Goal: Task Accomplishment & Management: Use online tool/utility

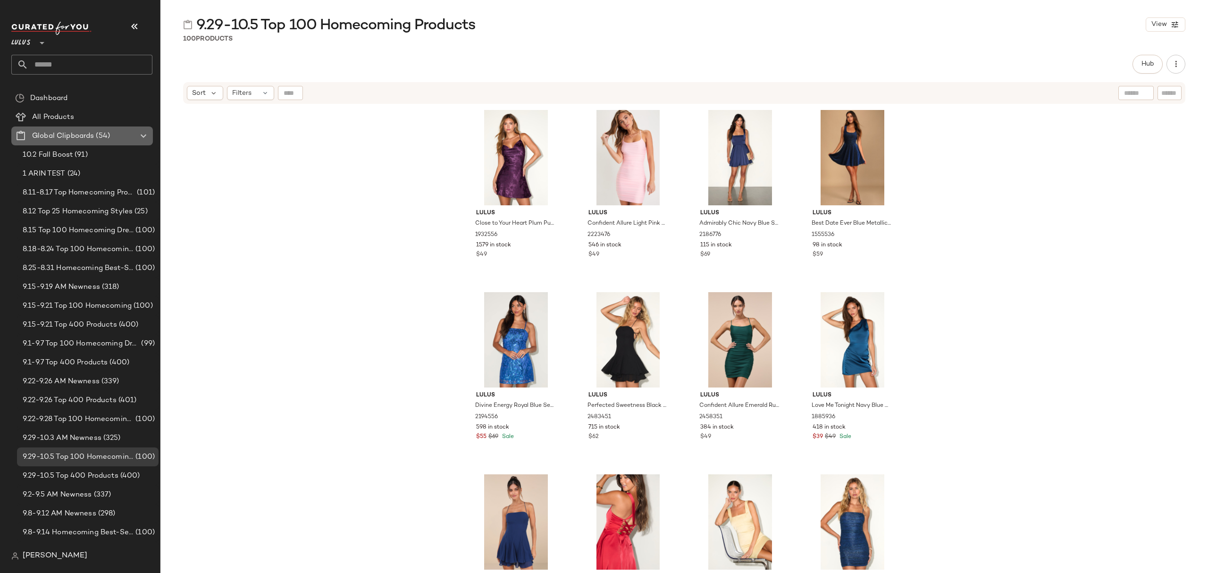
click at [111, 131] on div "Global Clipboards (54)" at bounding box center [82, 136] width 107 height 11
click at [136, 147] on span "Create Global Clipboard" at bounding box center [163, 146] width 89 height 8
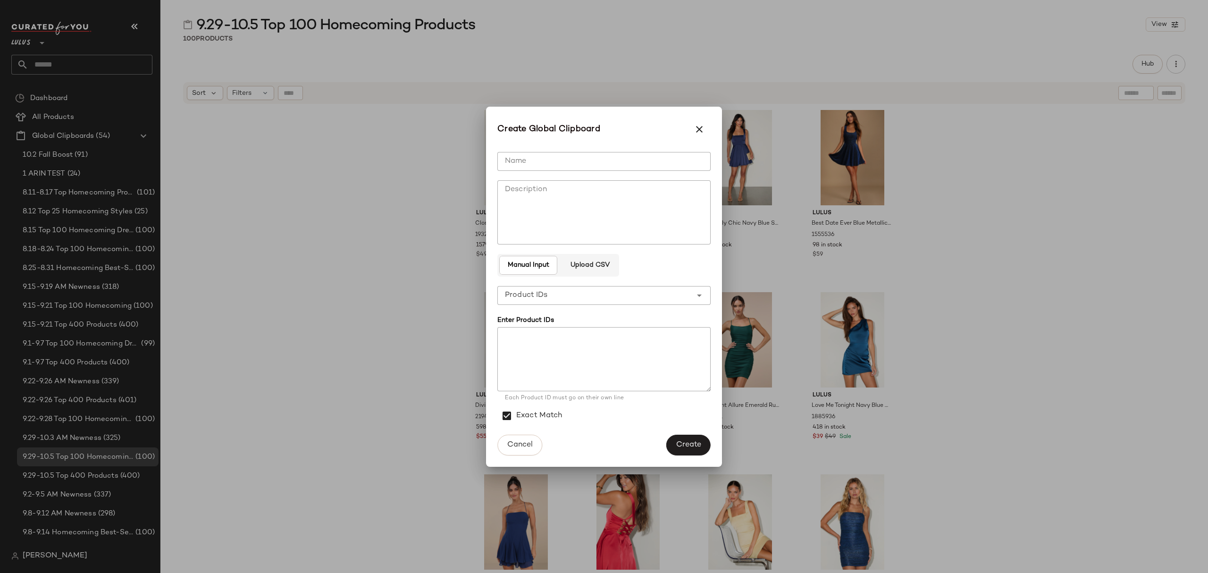
drag, startPoint x: 580, startPoint y: 159, endPoint x: 408, endPoint y: 168, distance: 172.5
click at [580, 157] on input "Name" at bounding box center [603, 161] width 213 height 19
type input "**********"
click at [578, 351] on textarea at bounding box center [603, 359] width 213 height 64
click at [697, 444] on span "Create" at bounding box center [688, 444] width 25 height 9
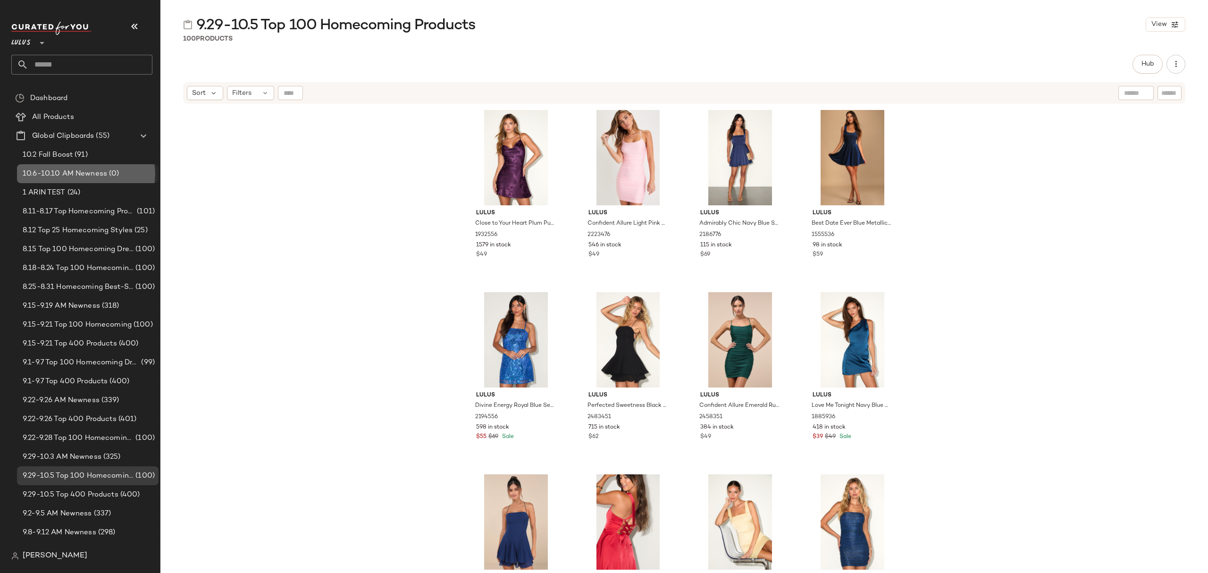
click at [76, 171] on span "10.6-10.10 AM Newness" at bounding box center [65, 173] width 84 height 11
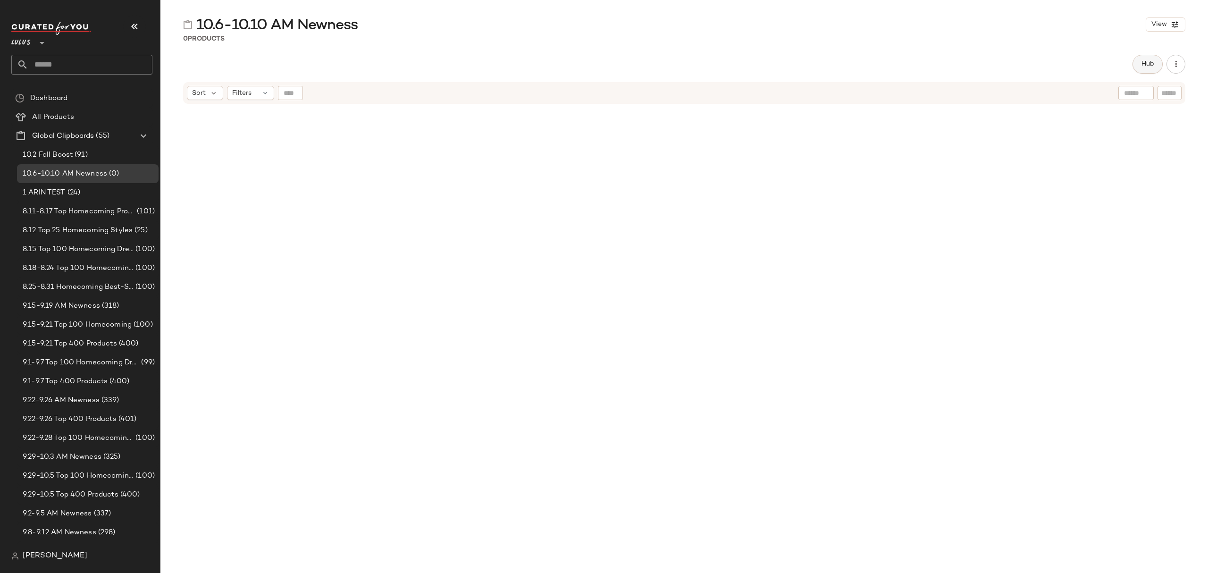
click at [1144, 67] on span "Hub" at bounding box center [1147, 64] width 13 height 8
click at [773, 92] on span "(1)" at bounding box center [773, 92] width 8 height 10
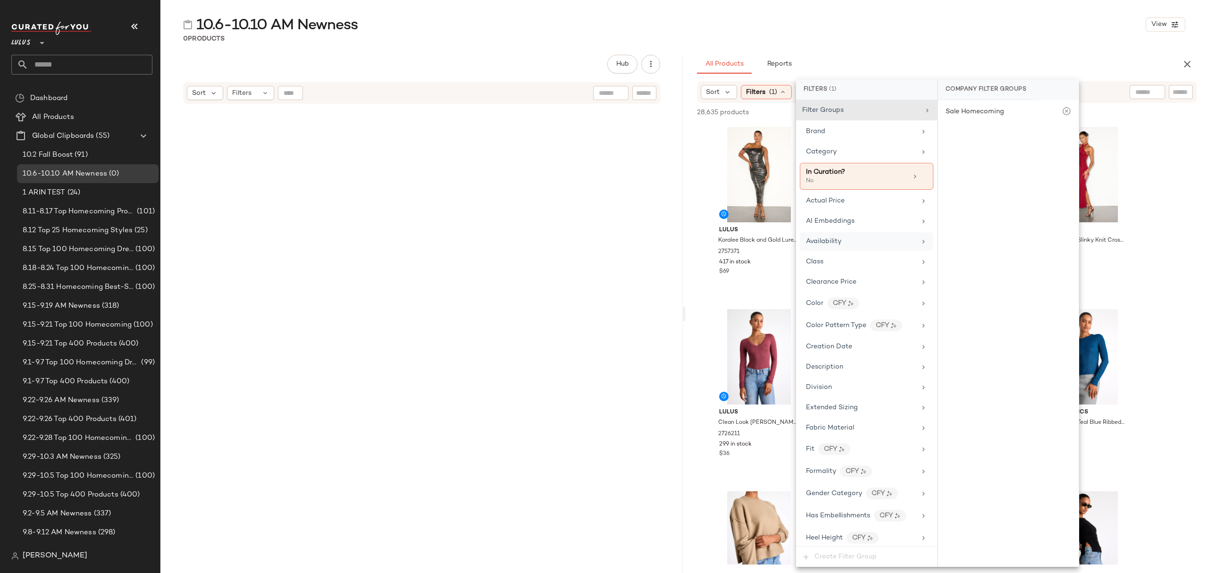
drag, startPoint x: 853, startPoint y: 239, endPoint x: 889, endPoint y: 242, distance: 36.5
click at [853, 239] on div "Availability" at bounding box center [861, 241] width 110 height 10
click at [996, 153] on div "in_stock" at bounding box center [1008, 159] width 141 height 23
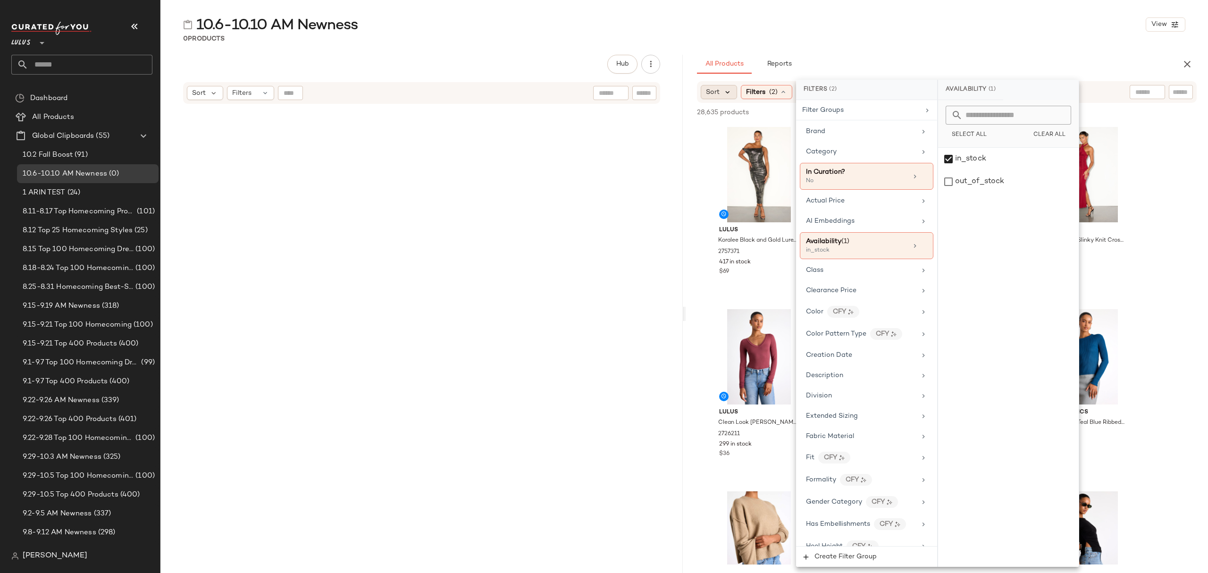
click at [731, 89] on icon at bounding box center [727, 92] width 8 height 8
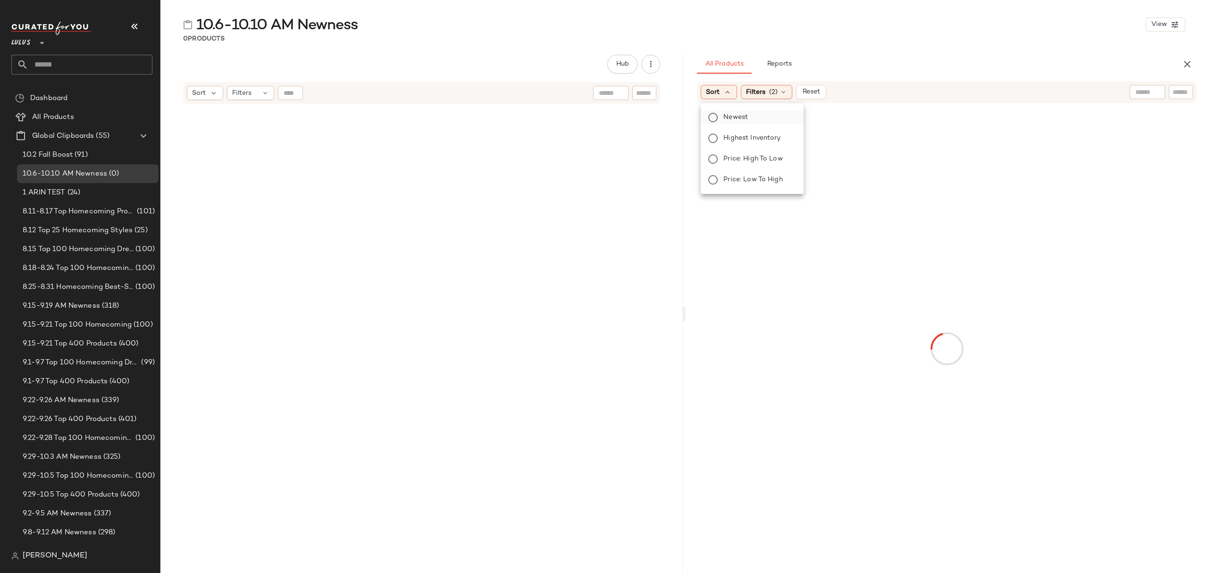
click at [730, 123] on label "Newest" at bounding box center [757, 117] width 76 height 13
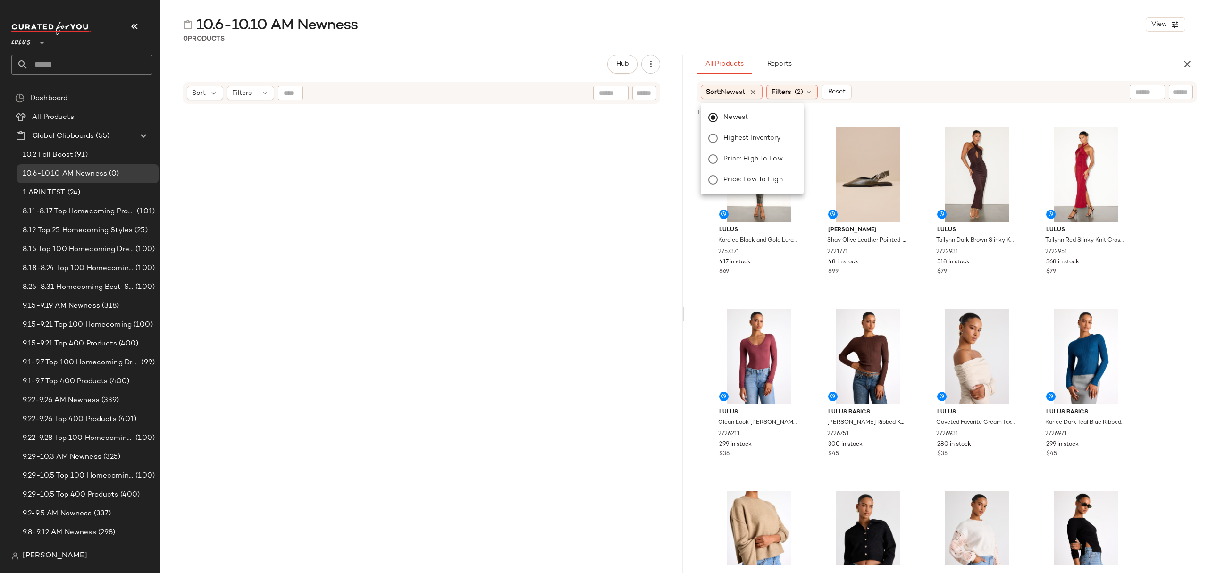
click at [881, 66] on div "All Products Reports" at bounding box center [931, 64] width 469 height 19
click at [746, 153] on div "#1 View" at bounding box center [758, 174] width 95 height 95
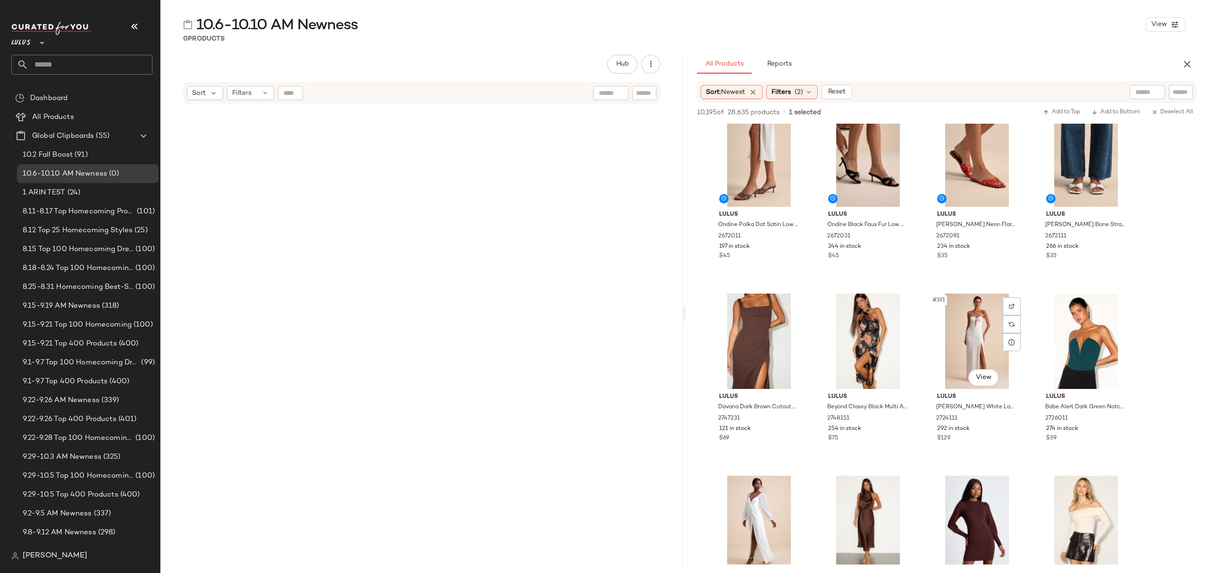
scroll to position [8240, 0]
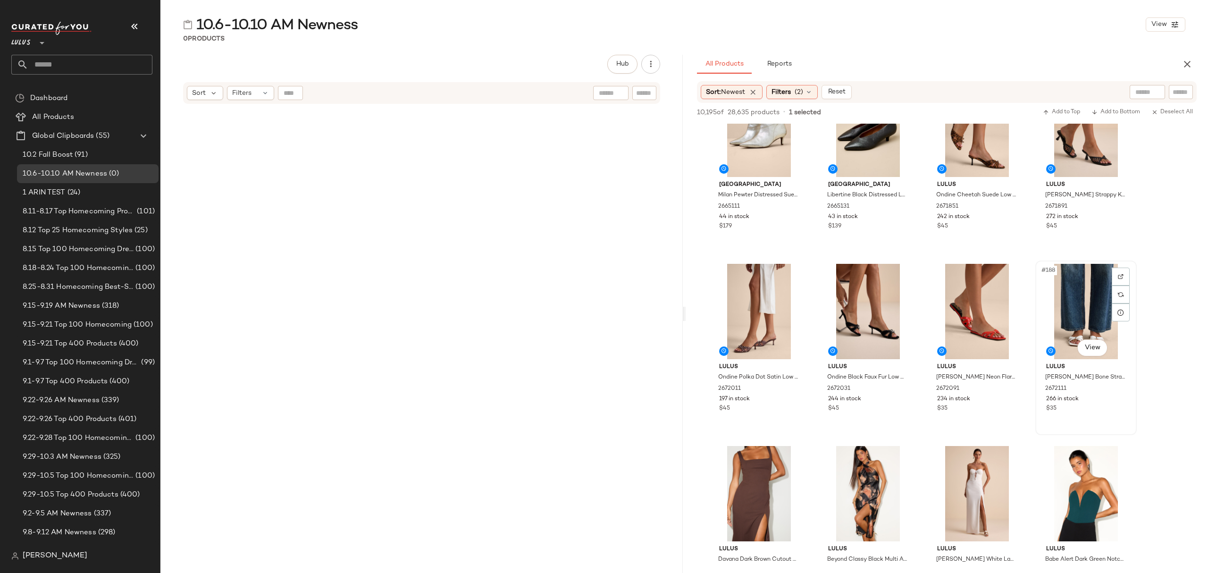
click at [1108, 405] on div "$35" at bounding box center [1086, 408] width 80 height 8
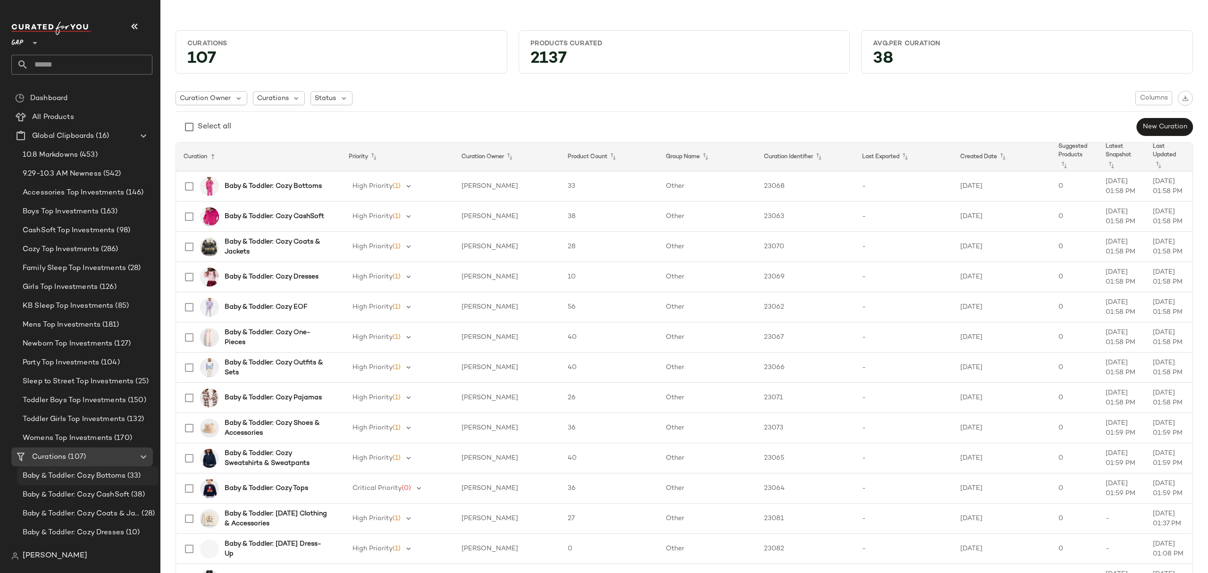
click at [88, 476] on span "Baby & Toddler: Cozy Bottoms" at bounding box center [74, 475] width 103 height 11
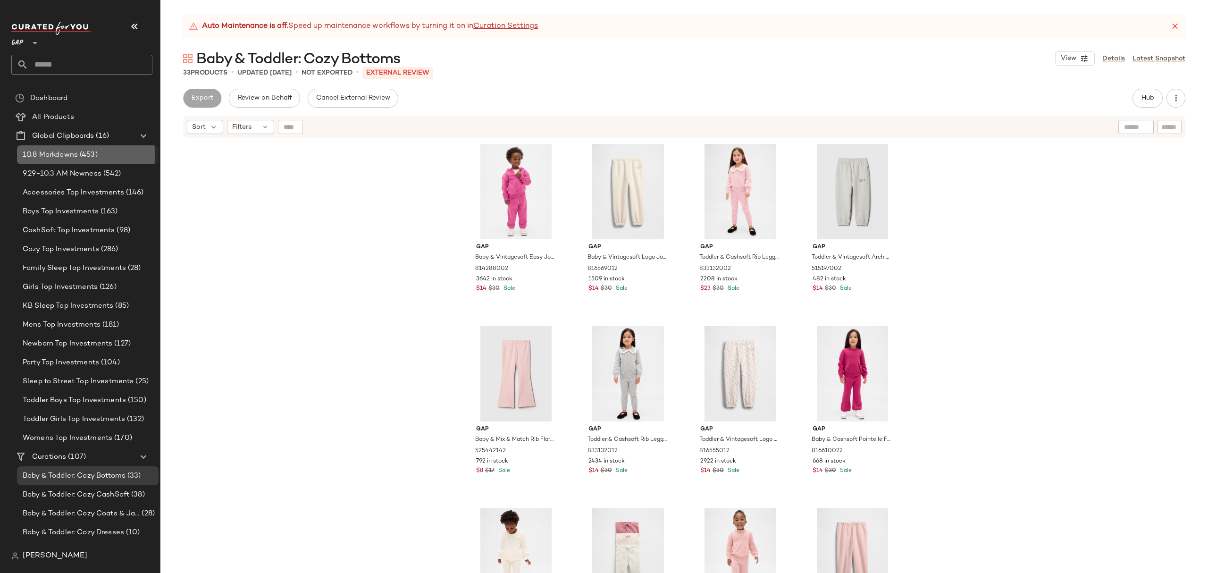
click at [72, 155] on span "10.8 Markdowns" at bounding box center [50, 155] width 55 height 11
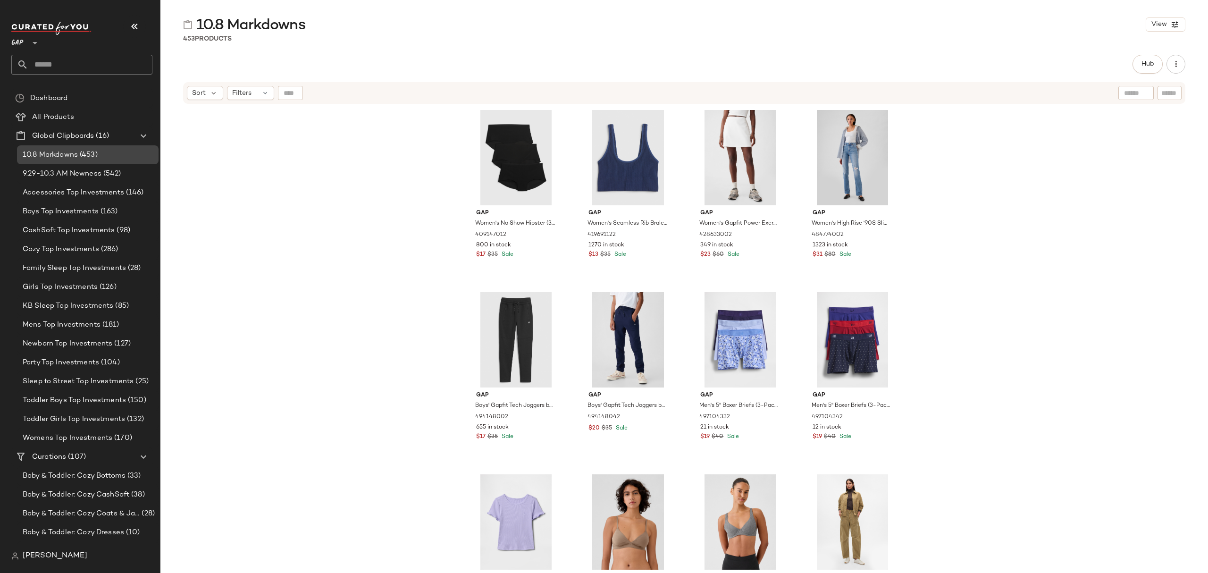
click at [116, 150] on div "10.8 Markdowns (453)" at bounding box center [87, 155] width 135 height 11
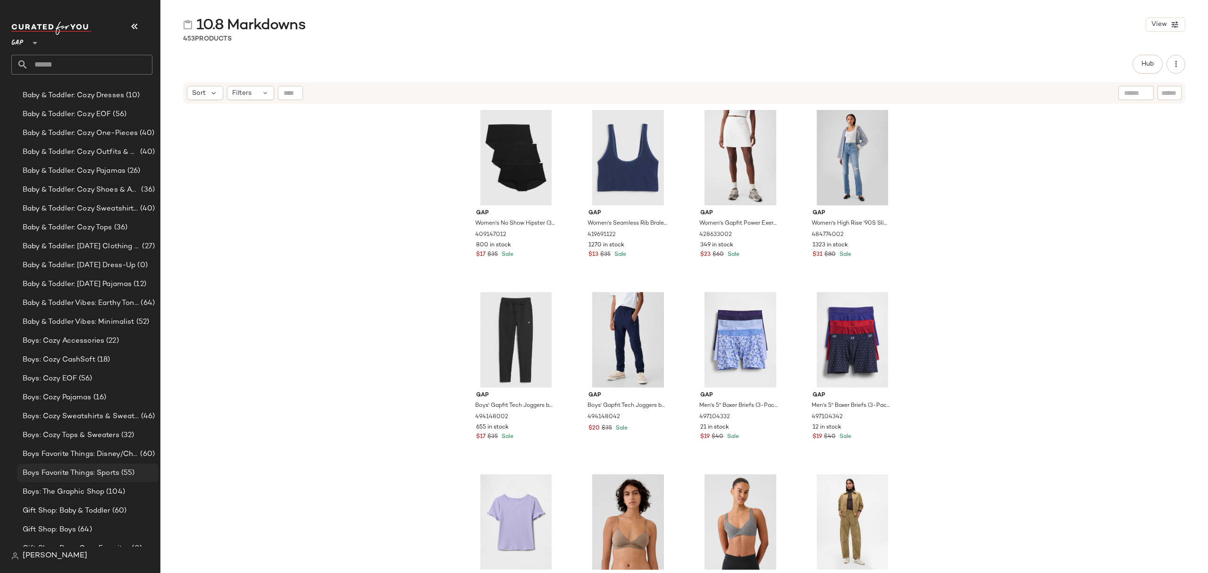
scroll to position [189, 0]
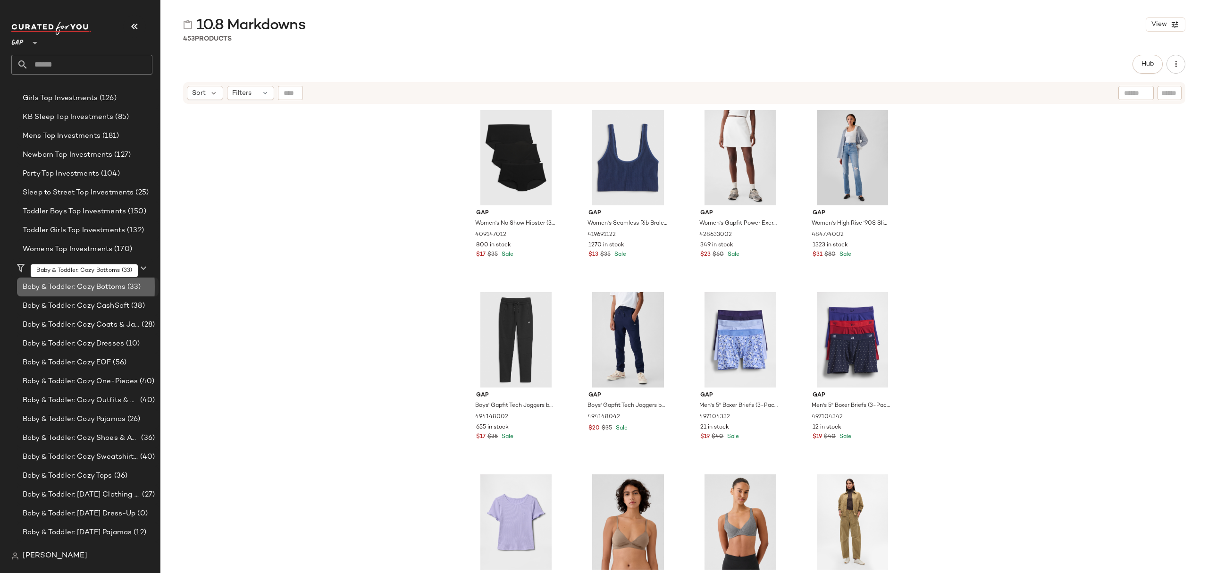
click at [110, 291] on span "Baby & Toddler: Cozy Bottoms" at bounding box center [74, 287] width 103 height 11
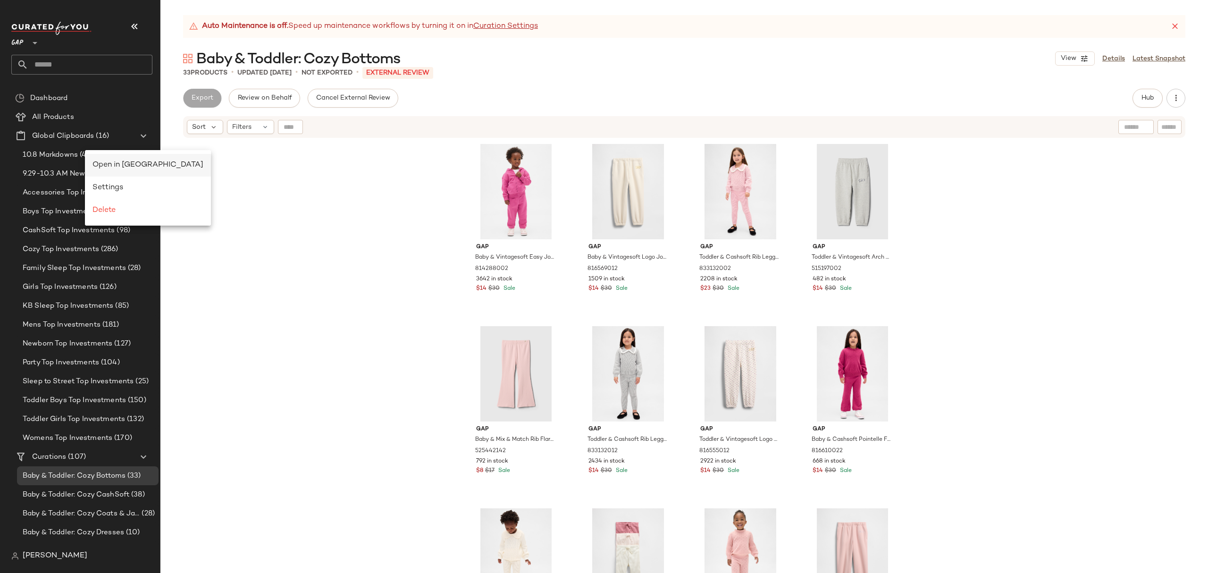
click at [135, 163] on span "Open in Split View" at bounding box center [147, 165] width 111 height 8
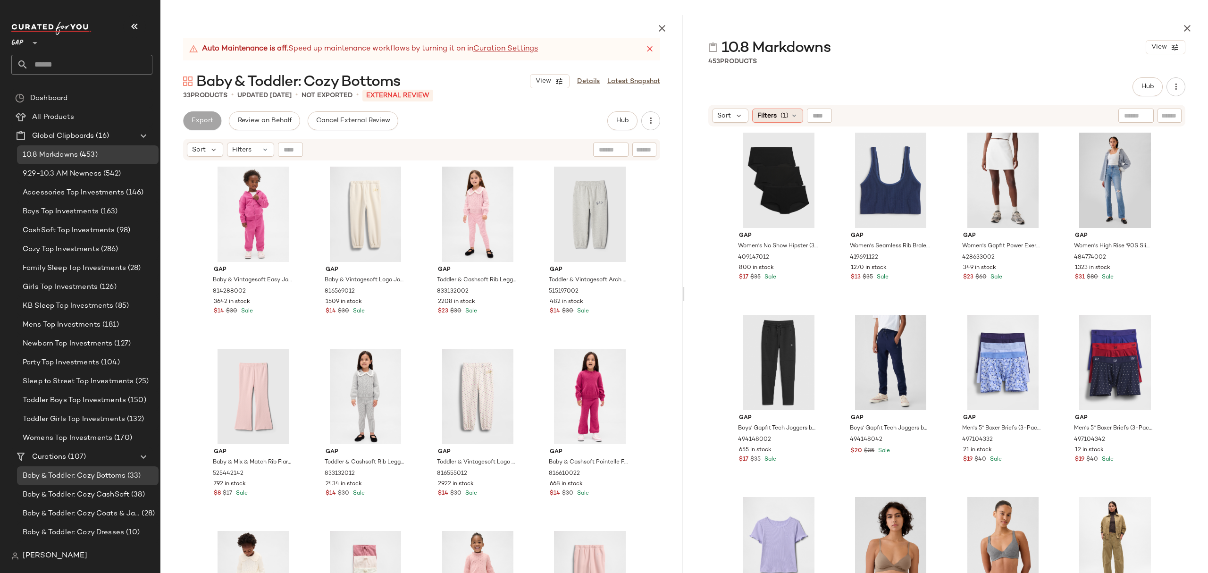
click at [773, 119] on span "Filters" at bounding box center [766, 116] width 19 height 10
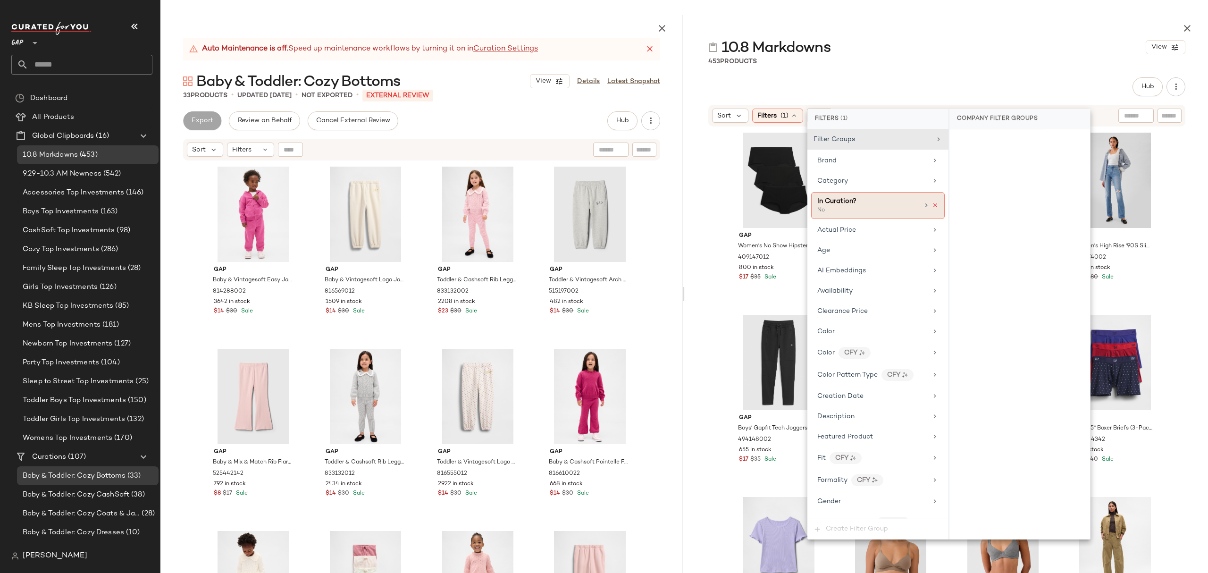
click at [932, 204] on icon at bounding box center [935, 205] width 7 height 7
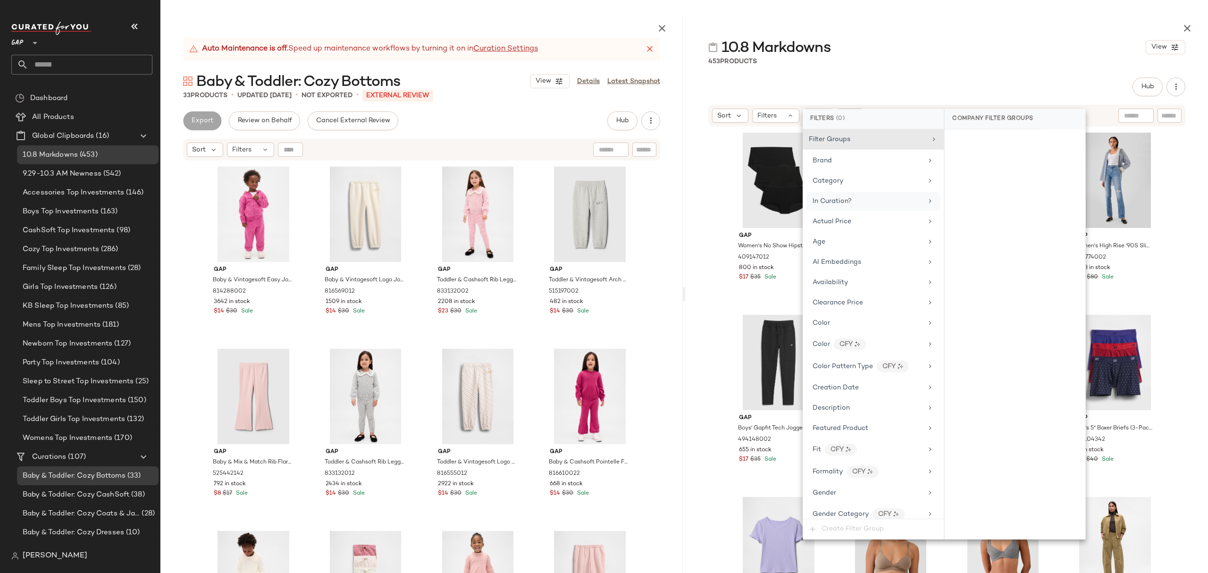
click at [878, 205] on div "In Curation?" at bounding box center [867, 201] width 110 height 10
click at [993, 141] on div "Yes" at bounding box center [1014, 141] width 133 height 17
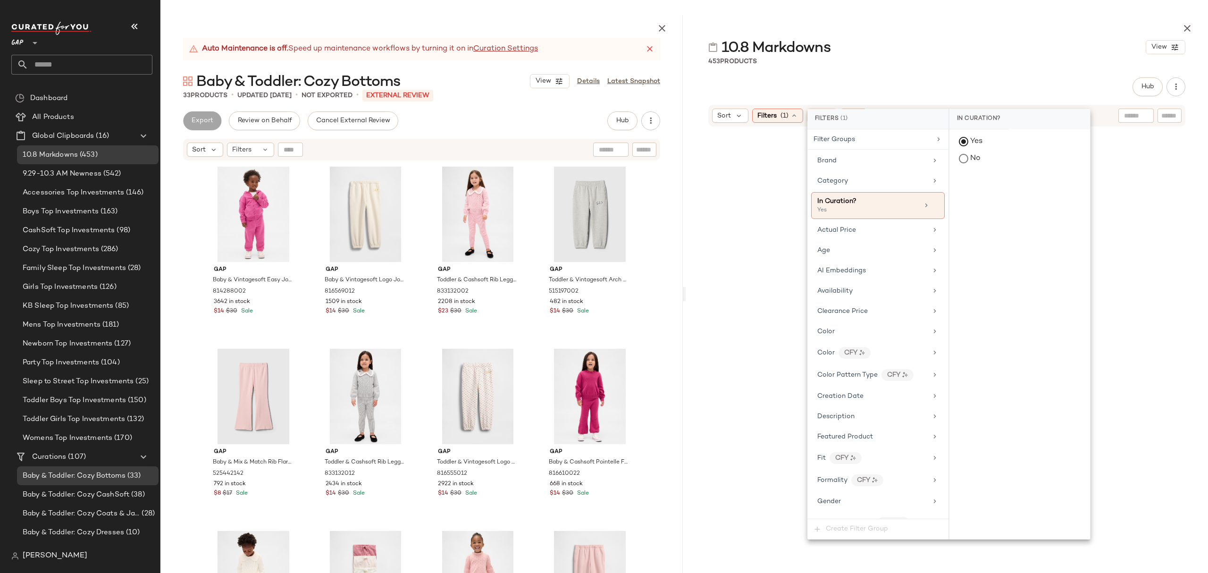
click at [976, 61] on div "453 Products" at bounding box center [946, 61] width 522 height 9
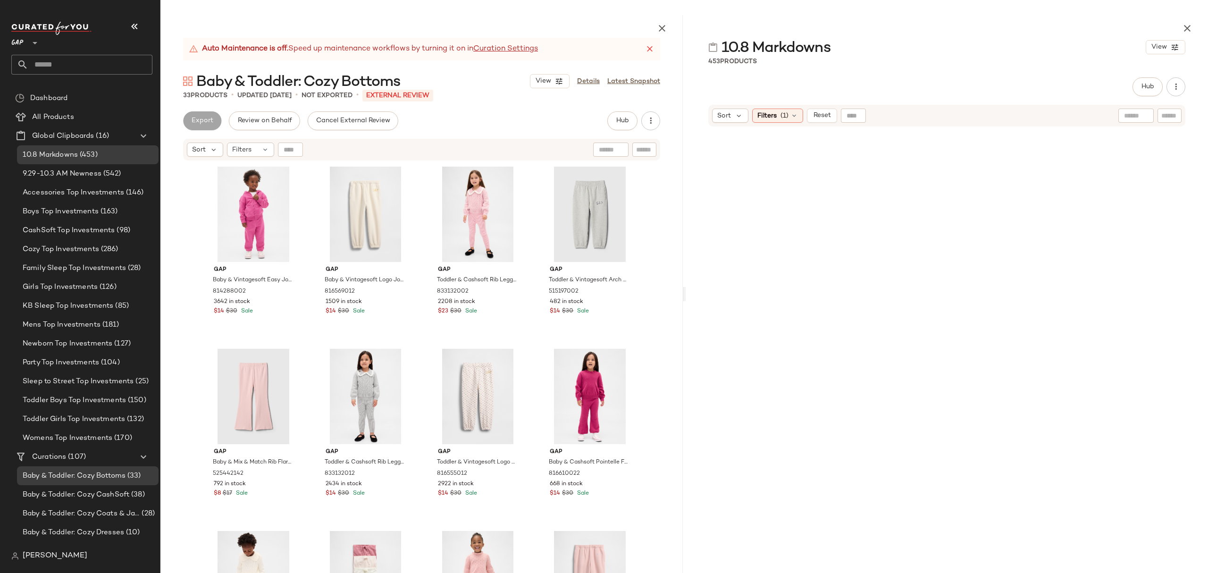
click at [768, 123] on div "Sort Filters (1) Reset" at bounding box center [946, 116] width 477 height 22
click at [75, 158] on span "10.8 Markdowns" at bounding box center [50, 155] width 55 height 11
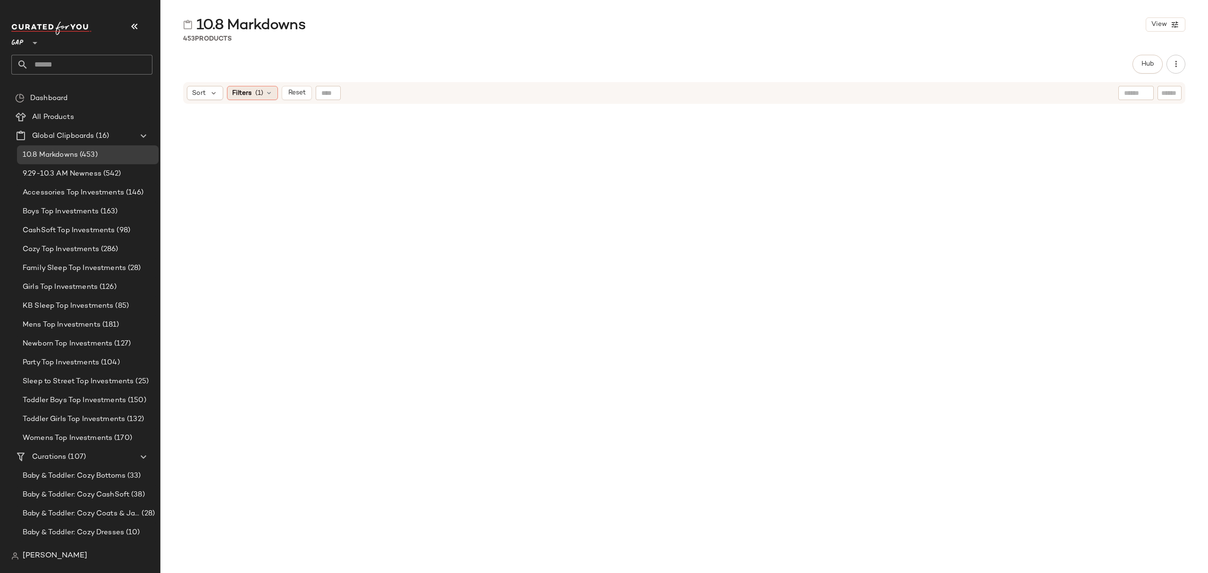
click at [261, 91] on span "(1)" at bounding box center [259, 93] width 8 height 10
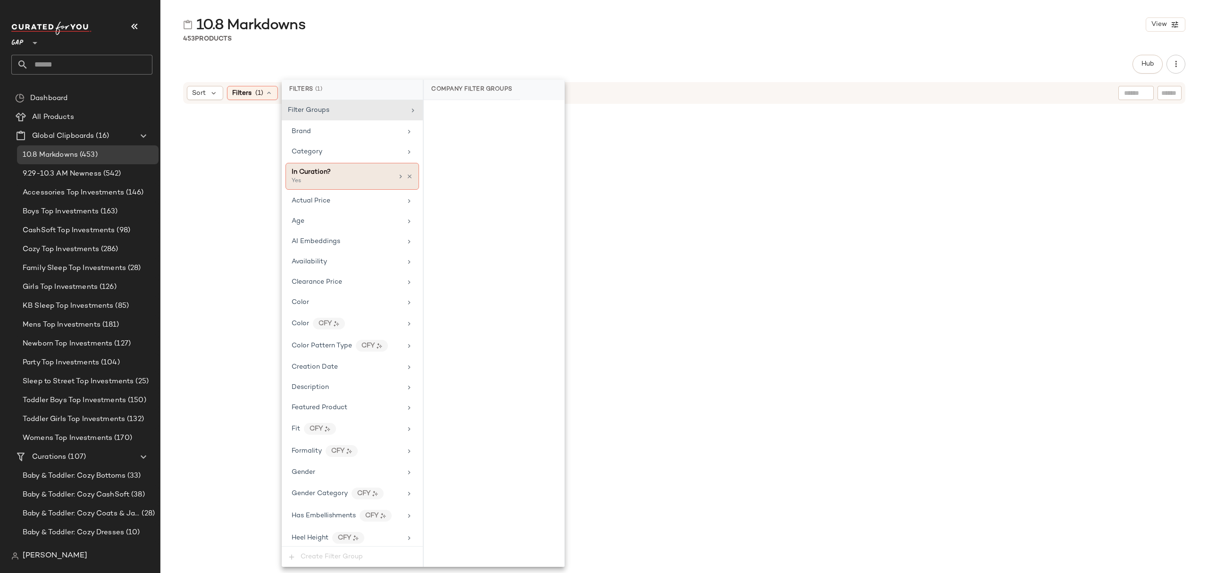
click at [399, 176] on icon at bounding box center [401, 177] width 8 height 8
click at [435, 131] on div "No" at bounding box center [493, 129] width 133 height 17
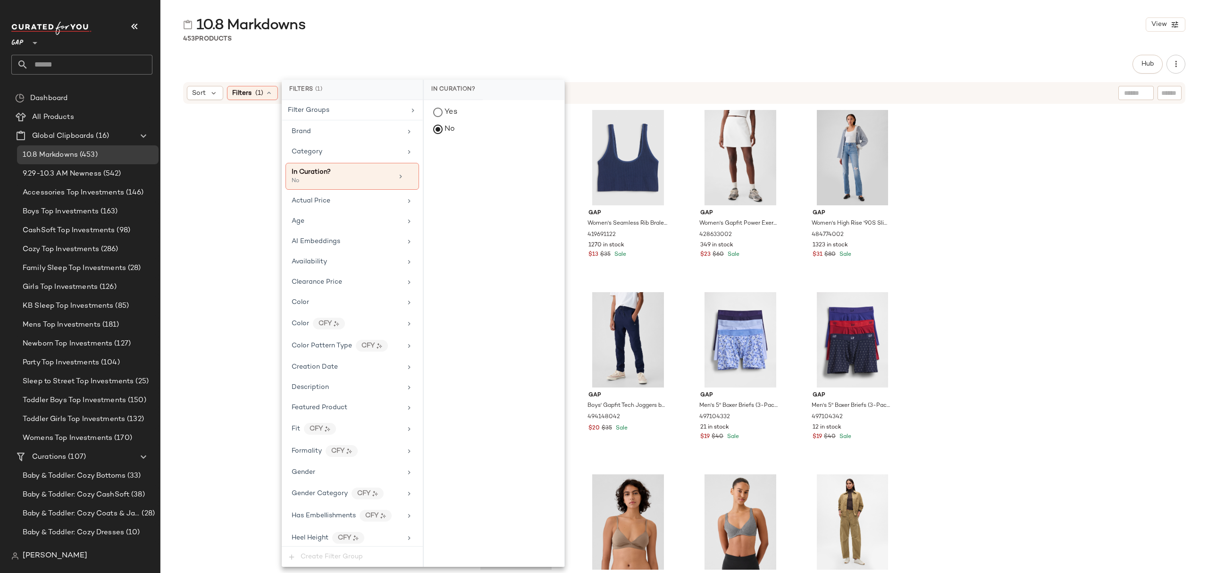
click at [655, 57] on div "Hub Send for Review External Review Internal Review Cancel Send for Review Revi…" at bounding box center [684, 64] width 1002 height 19
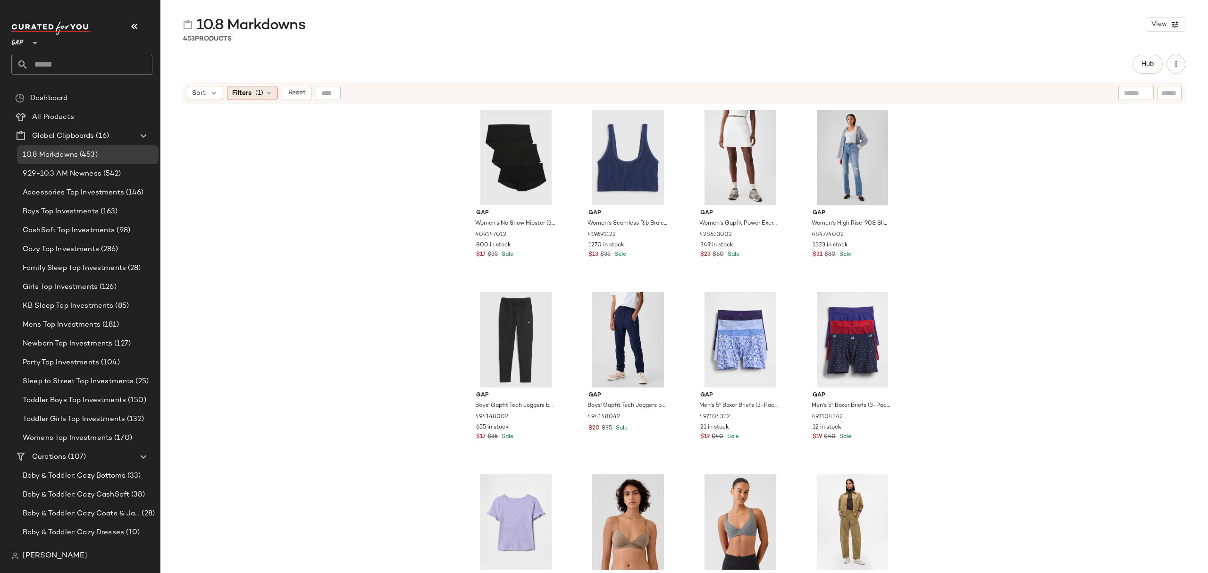
click at [241, 93] on span "Filters" at bounding box center [241, 93] width 19 height 10
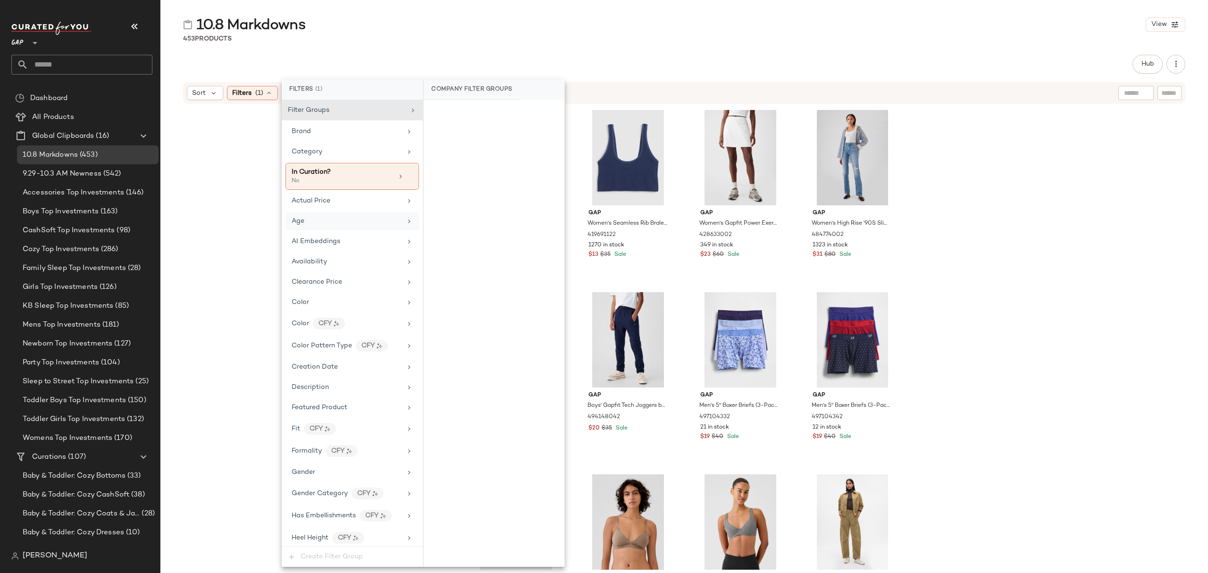
click at [331, 225] on div "Age" at bounding box center [347, 221] width 110 height 10
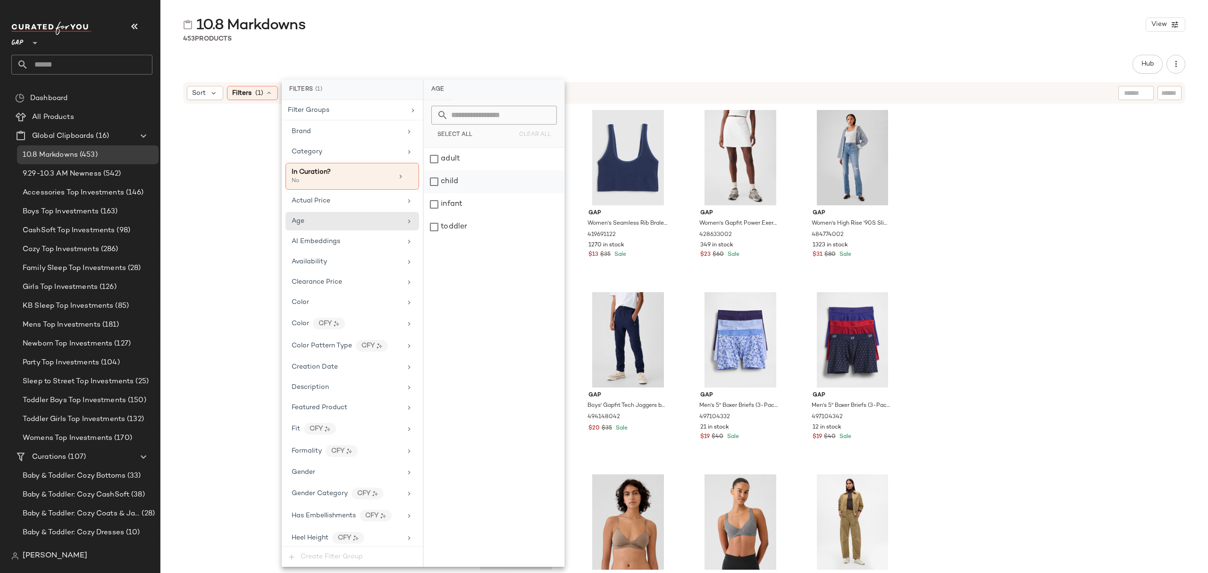
click at [472, 181] on div "child" at bounding box center [494, 181] width 141 height 23
click at [471, 216] on div "toddler" at bounding box center [495, 227] width 141 height 23
click at [467, 202] on div "infant" at bounding box center [495, 204] width 141 height 23
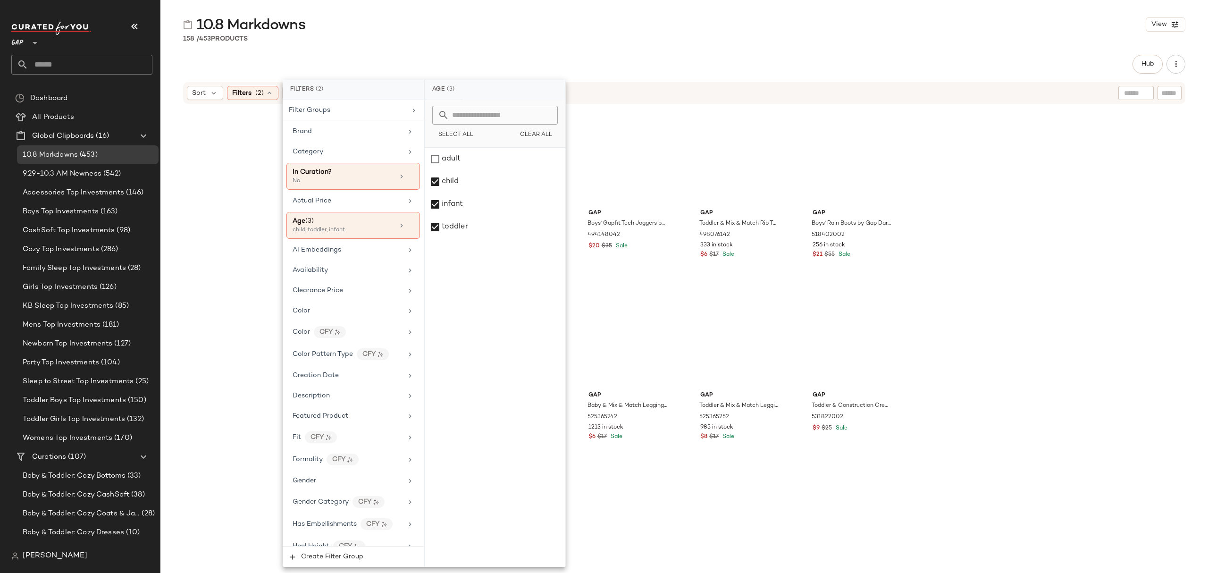
click at [229, 261] on div "Gap Boys' Gapfit Tech Joggers by Gap True Black Size XS (4/5) 494148002 655 in …" at bounding box center [683, 351] width 1047 height 492
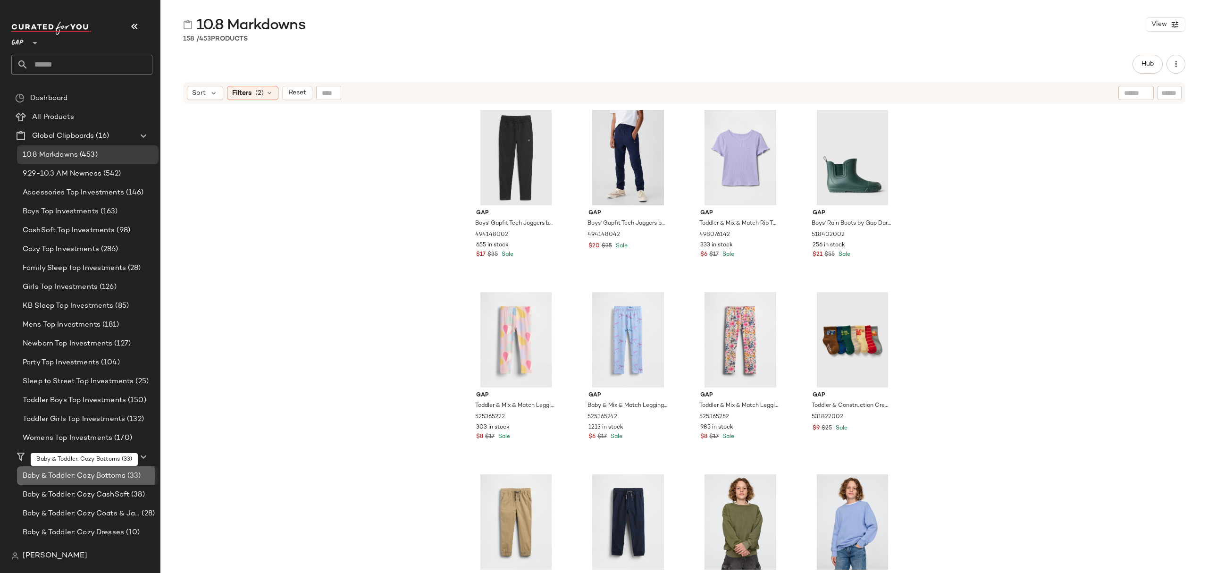
click at [107, 480] on span "Baby & Toddler: Cozy Bottoms" at bounding box center [74, 475] width 103 height 11
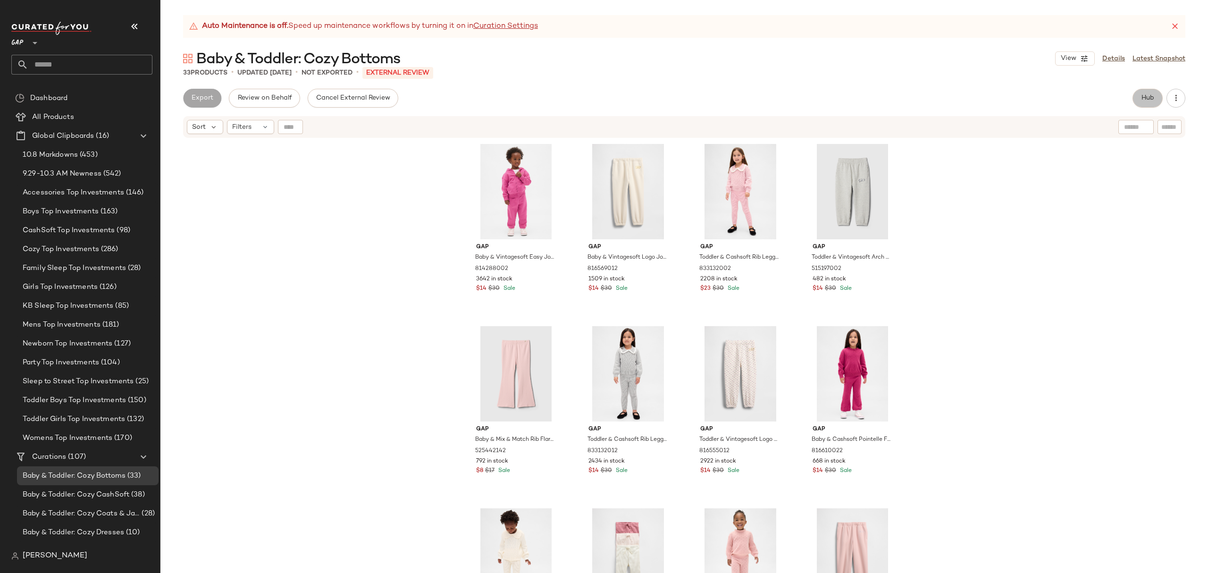
click at [1141, 99] on span "Hub" at bounding box center [1147, 98] width 13 height 8
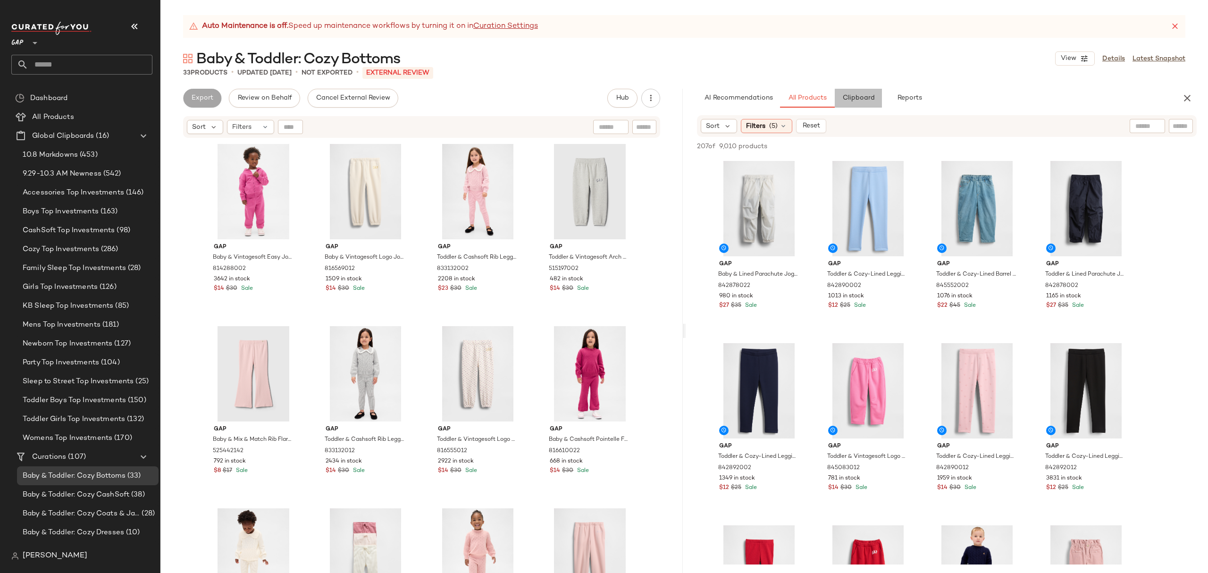
click at [871, 97] on span "Clipboard" at bounding box center [858, 98] width 33 height 8
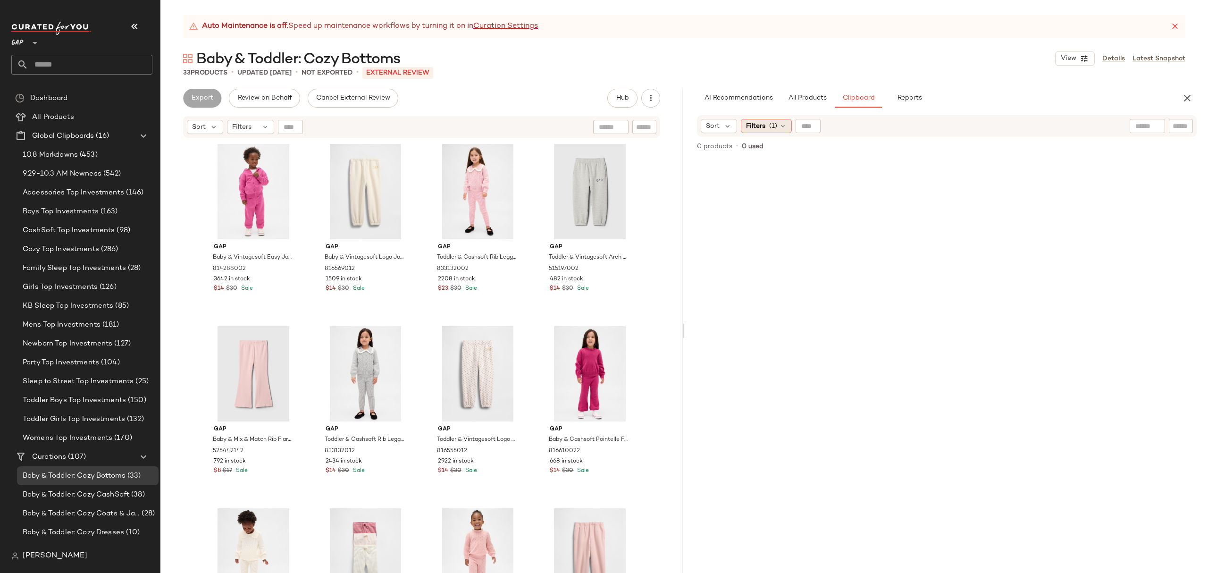
click at [770, 133] on div "Filters (1)" at bounding box center [766, 126] width 51 height 14
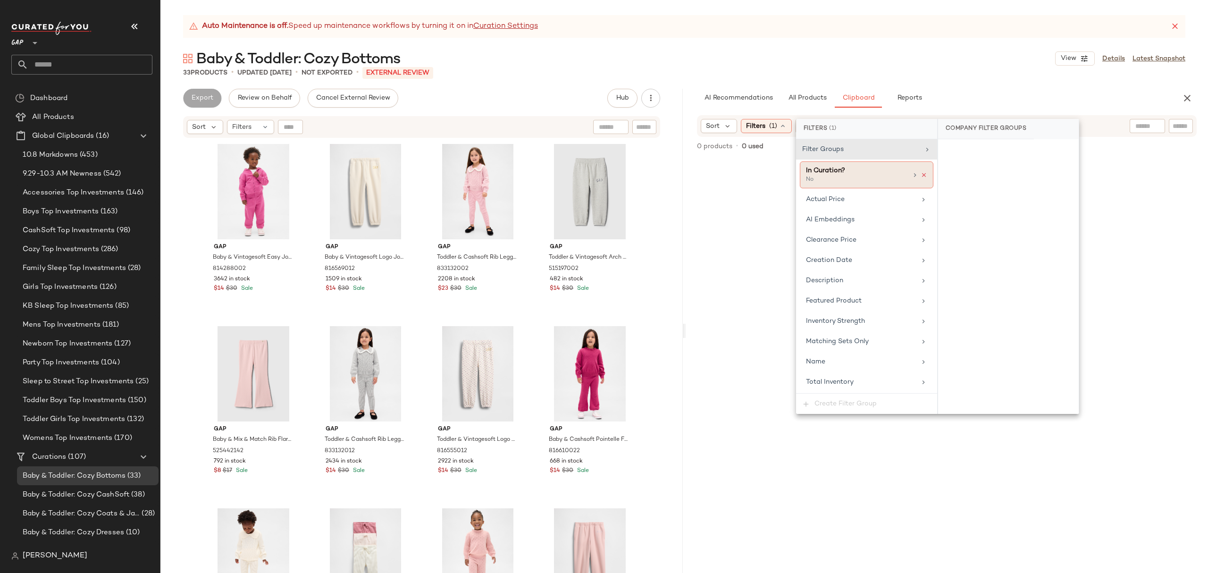
click at [920, 175] on icon at bounding box center [923, 175] width 7 height 7
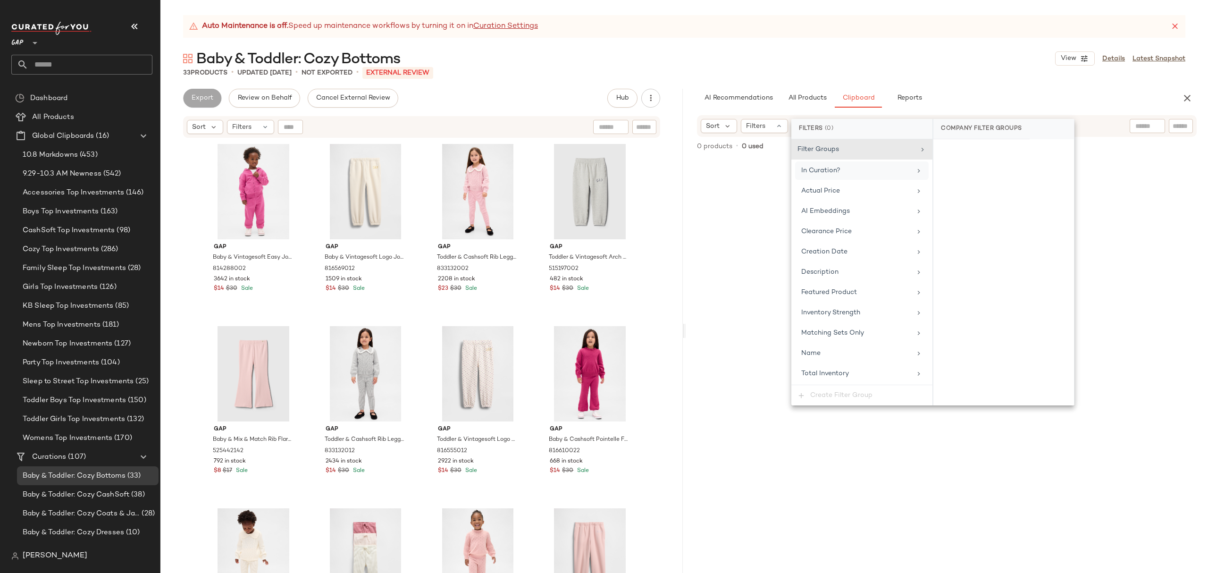
click at [885, 172] on div "In Curation?" at bounding box center [856, 171] width 110 height 10
click at [948, 153] on div "Yes" at bounding box center [1003, 151] width 133 height 17
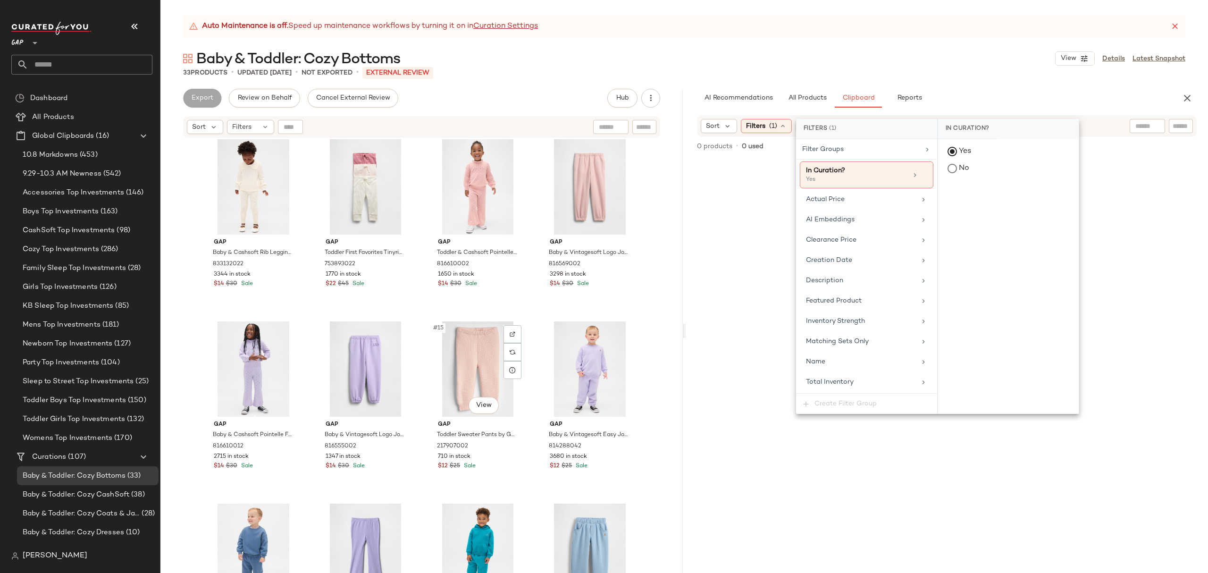
scroll to position [510, 0]
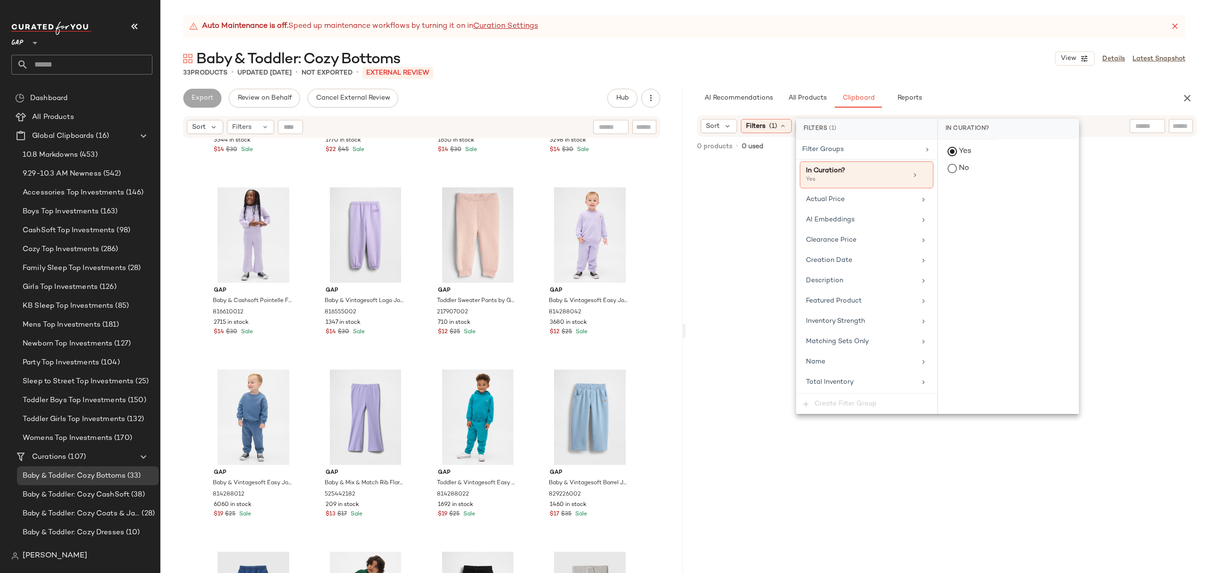
click at [925, 175] on icon at bounding box center [923, 175] width 7 height 7
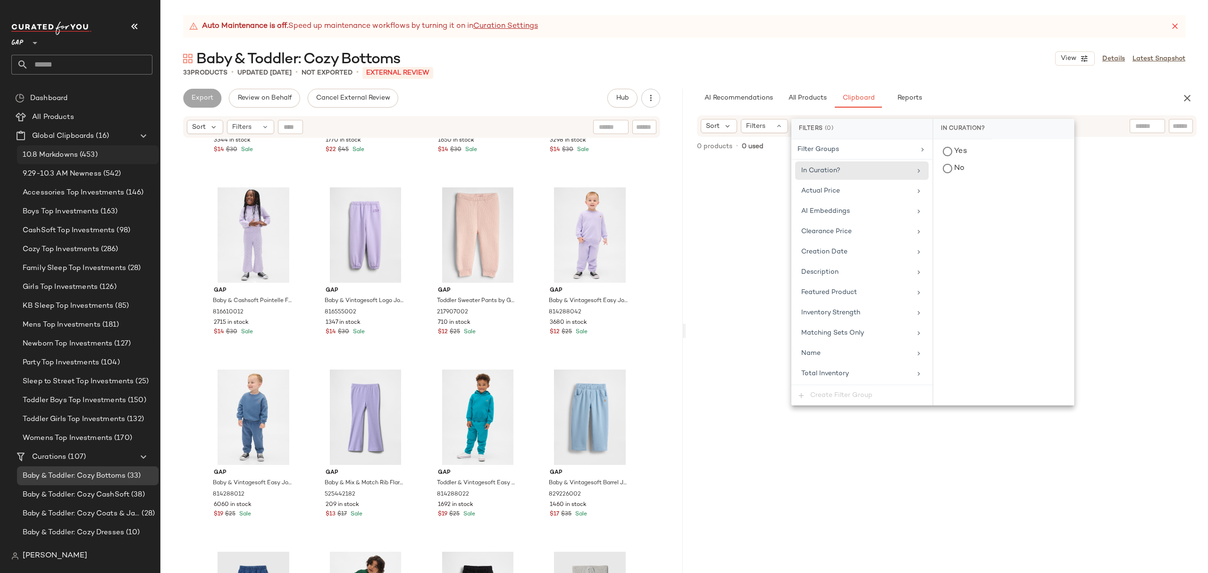
click at [101, 154] on div "10.8 Markdowns (453)" at bounding box center [87, 155] width 135 height 11
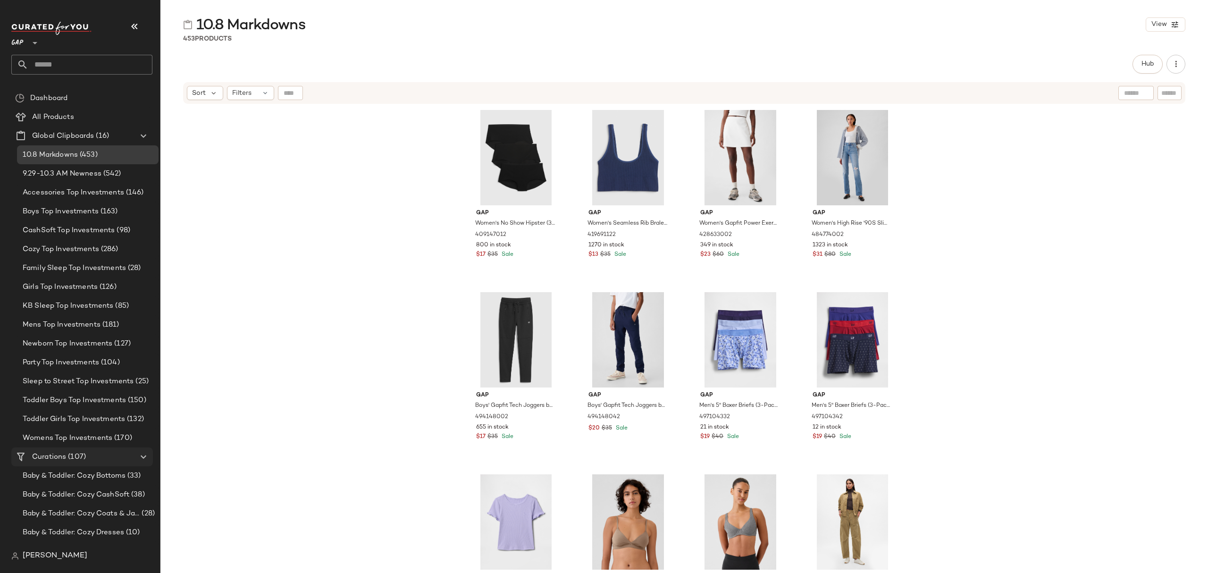
click at [98, 475] on span "Baby & Toddler: Cozy Bottoms" at bounding box center [74, 475] width 103 height 11
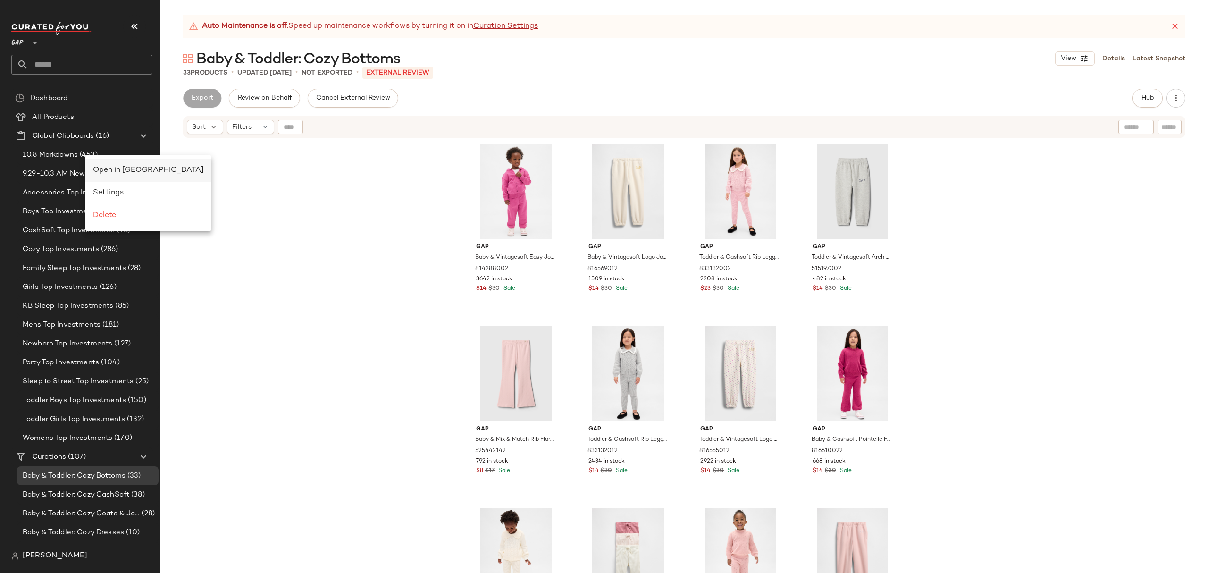
click at [108, 170] on span "Open in Split View" at bounding box center [148, 170] width 111 height 8
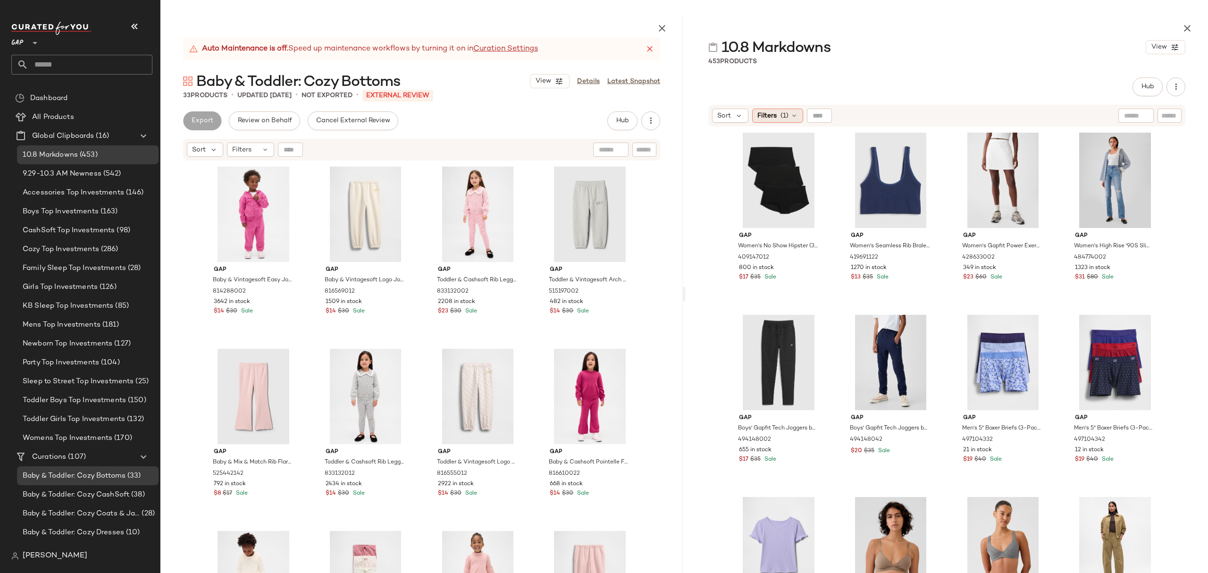
click at [776, 116] on div "Filters (1)" at bounding box center [777, 116] width 51 height 14
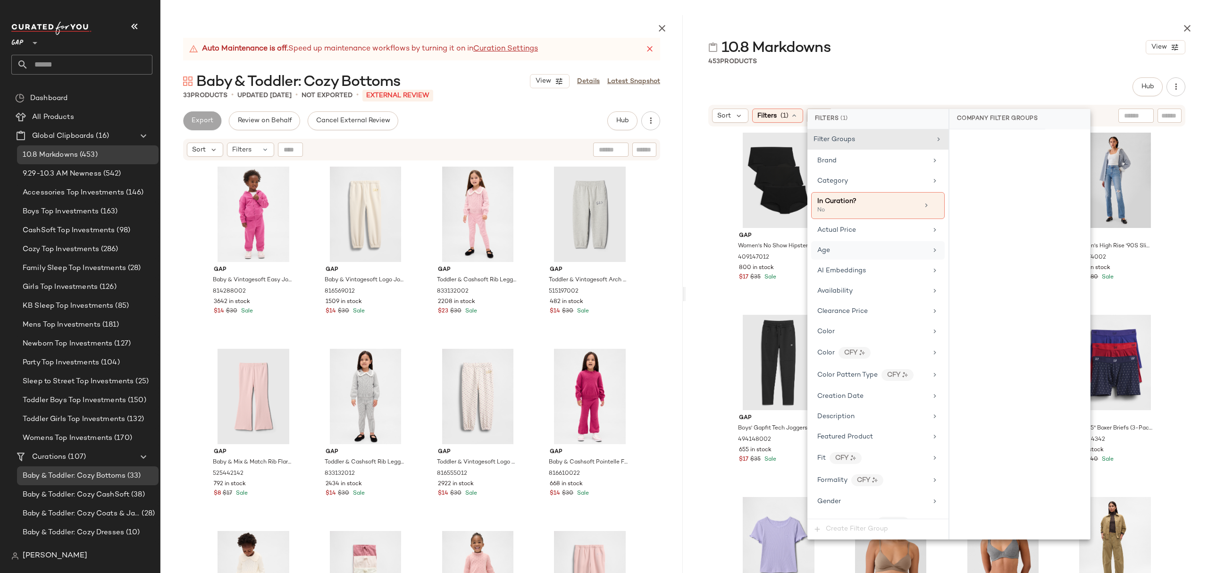
click at [858, 249] on div "Age" at bounding box center [872, 250] width 110 height 10
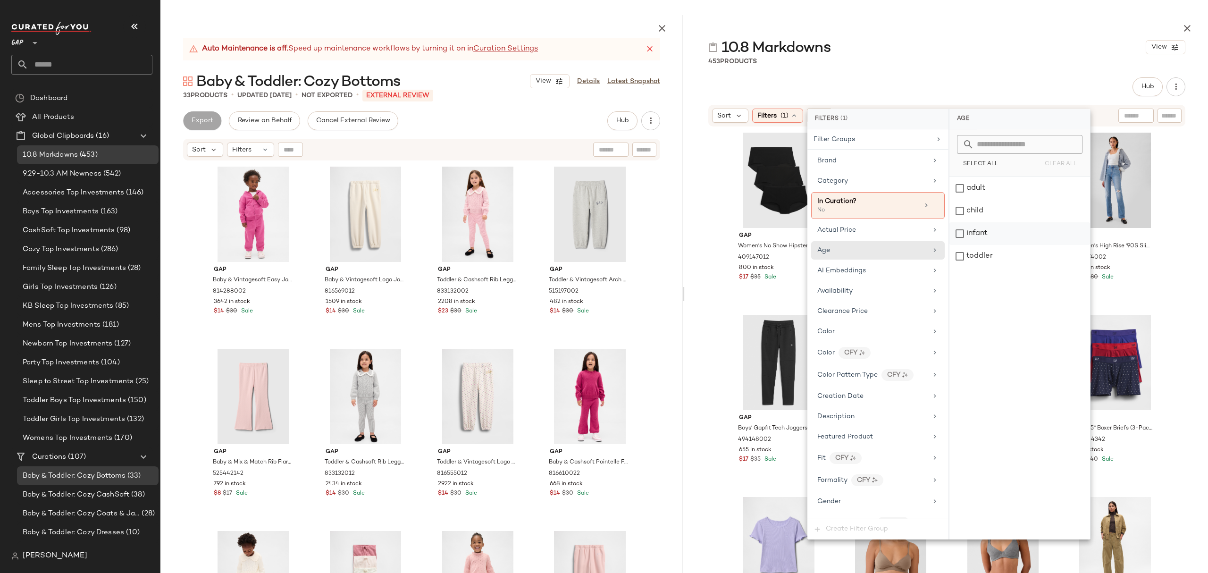
click at [982, 231] on div "infant" at bounding box center [1019, 233] width 141 height 23
drag, startPoint x: 982, startPoint y: 251, endPoint x: 993, endPoint y: 248, distance: 10.8
click at [982, 250] on div "toddler" at bounding box center [1019, 256] width 141 height 23
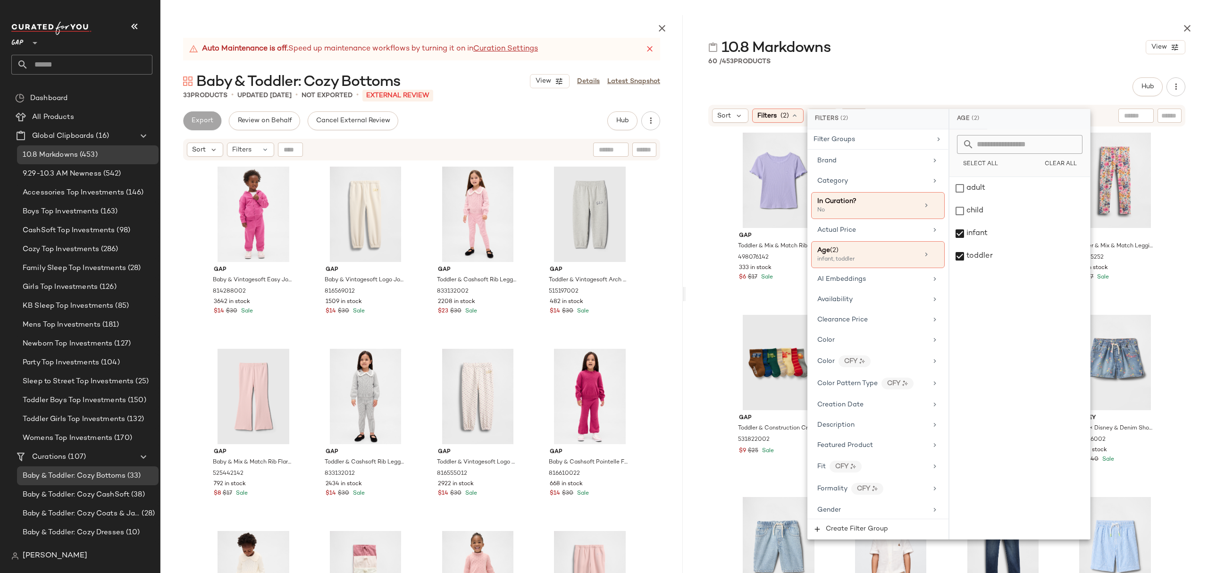
click at [1016, 52] on div "10.8 Markdowns View" at bounding box center [946, 47] width 522 height 19
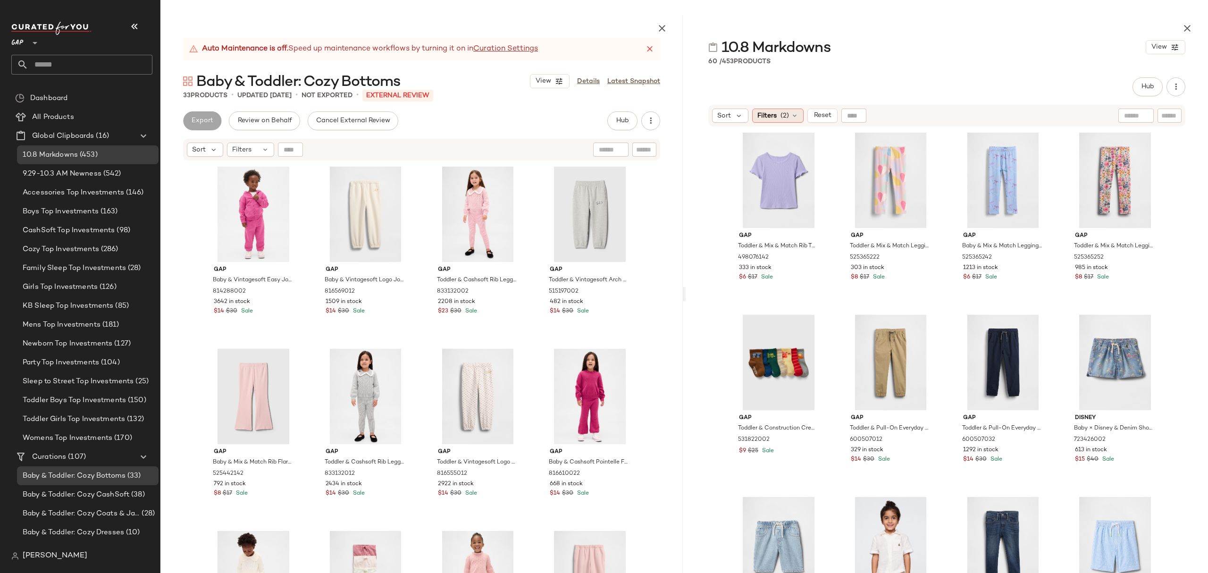
click at [793, 118] on icon at bounding box center [795, 116] width 8 height 8
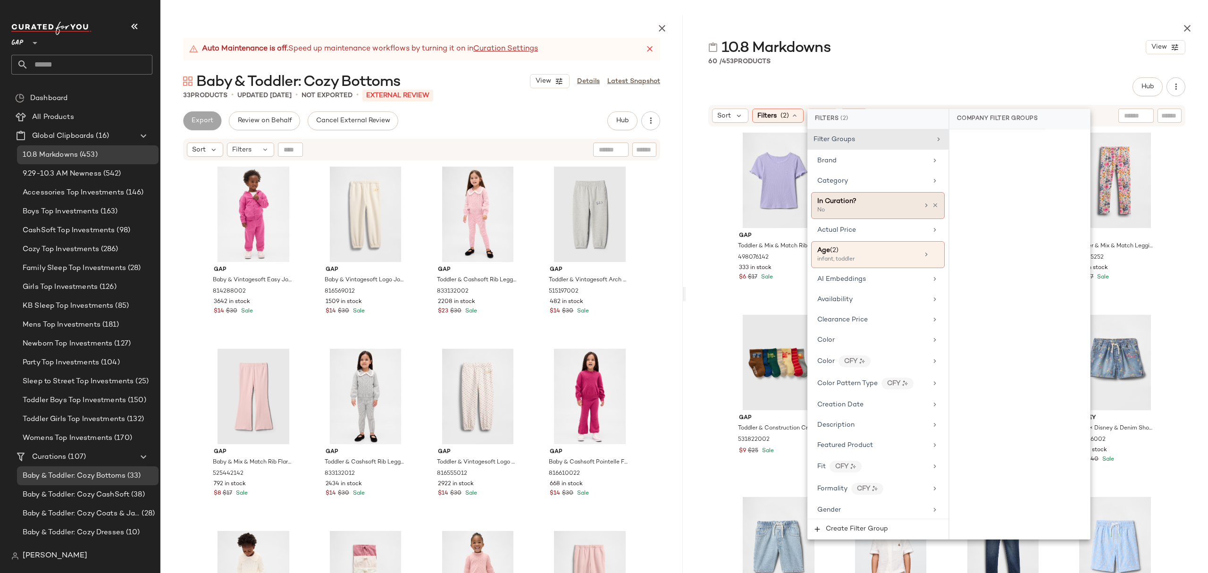
click at [923, 203] on icon at bounding box center [926, 205] width 8 height 8
click at [962, 140] on div "Yes" at bounding box center [1019, 141] width 133 height 17
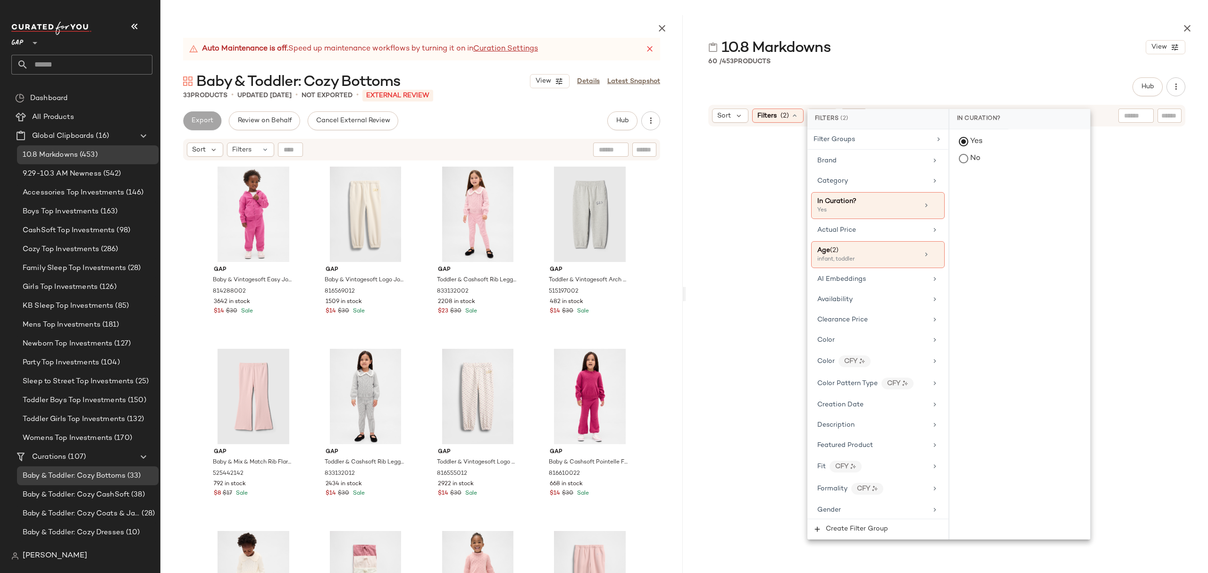
drag, startPoint x: 963, startPoint y: 159, endPoint x: 971, endPoint y: 131, distance: 29.0
click at [963, 159] on div "No" at bounding box center [1019, 158] width 133 height 17
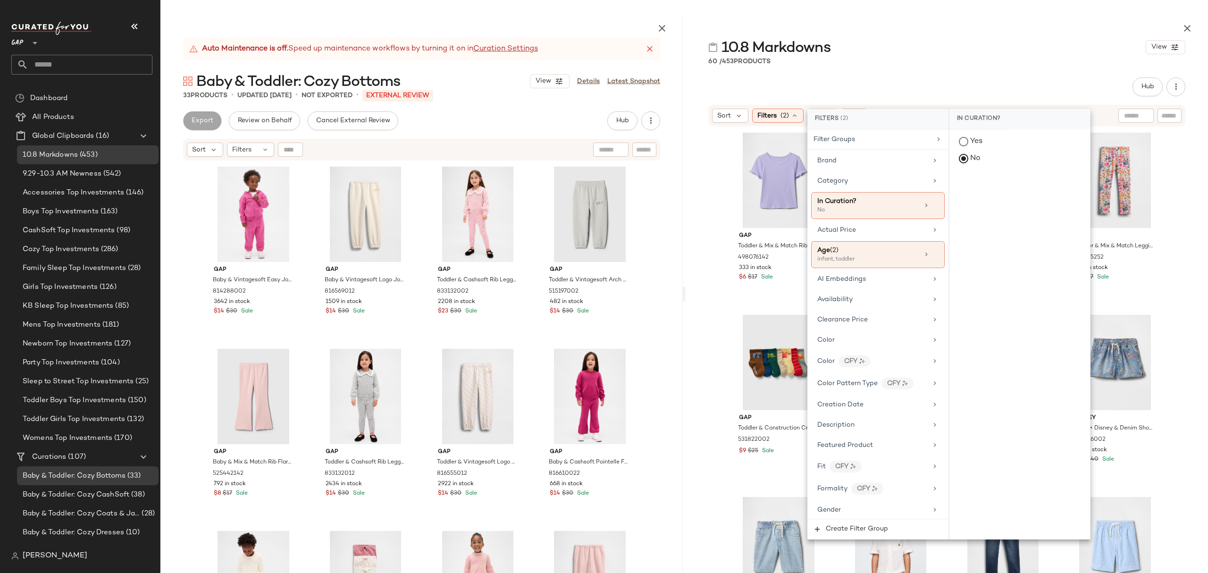
click at [946, 63] on div "60 / 453 Products" at bounding box center [946, 61] width 522 height 9
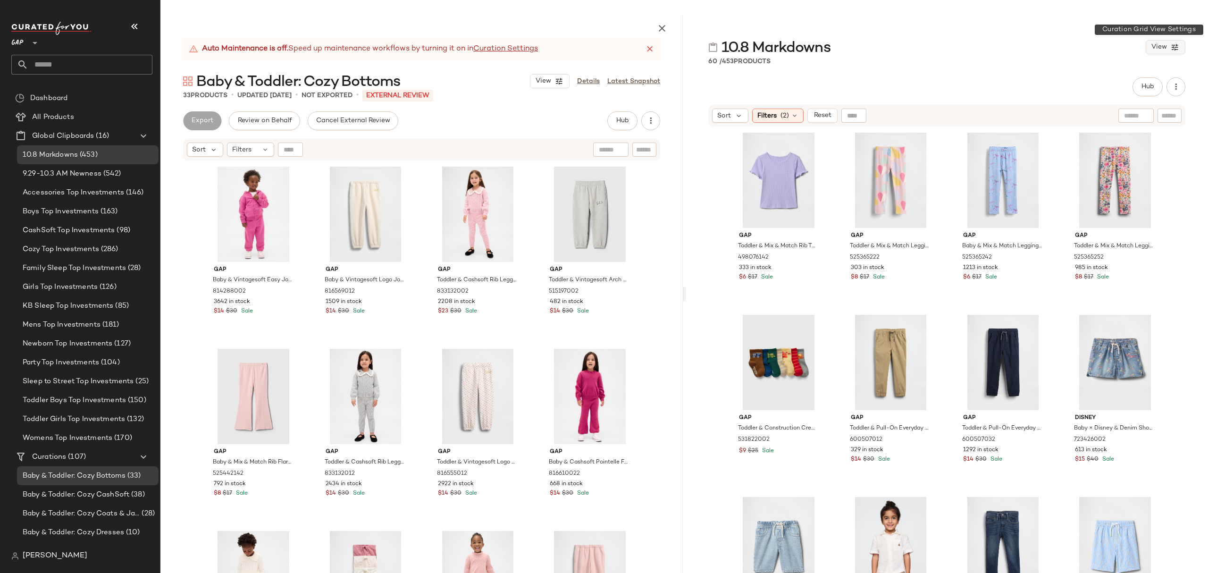
click at [1167, 49] on button "View" at bounding box center [1165, 47] width 40 height 14
click at [951, 61] on div "60 / 453 Products" at bounding box center [946, 61] width 522 height 9
click at [790, 120] on div "Filters (2)" at bounding box center [777, 116] width 51 height 14
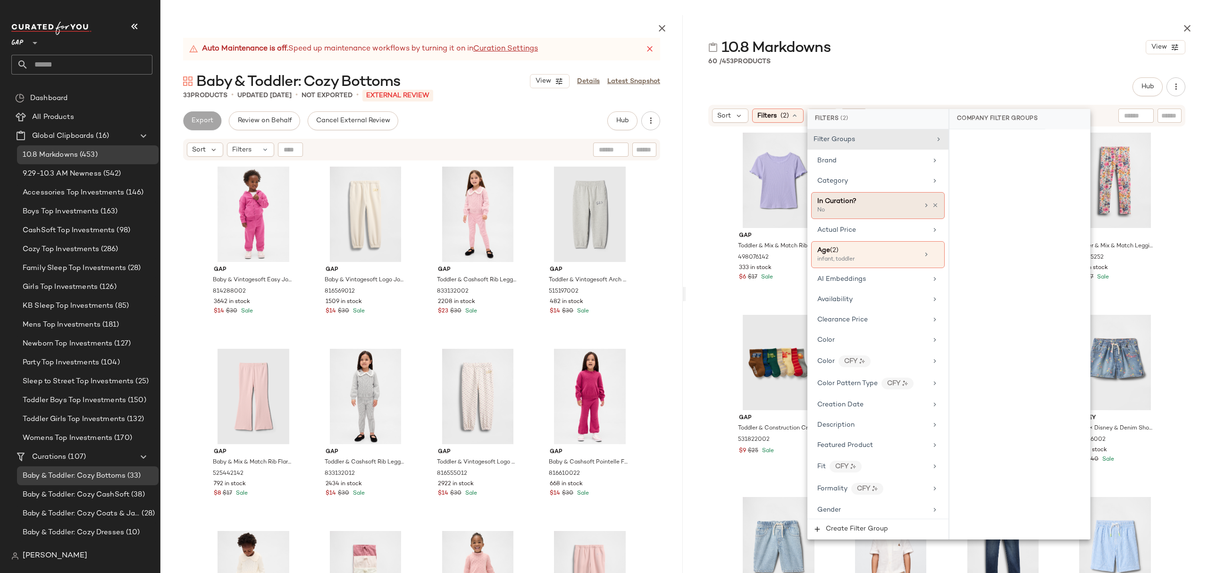
click at [860, 212] on div "No" at bounding box center [864, 210] width 94 height 8
click at [970, 144] on div "Yes" at bounding box center [1019, 141] width 133 height 17
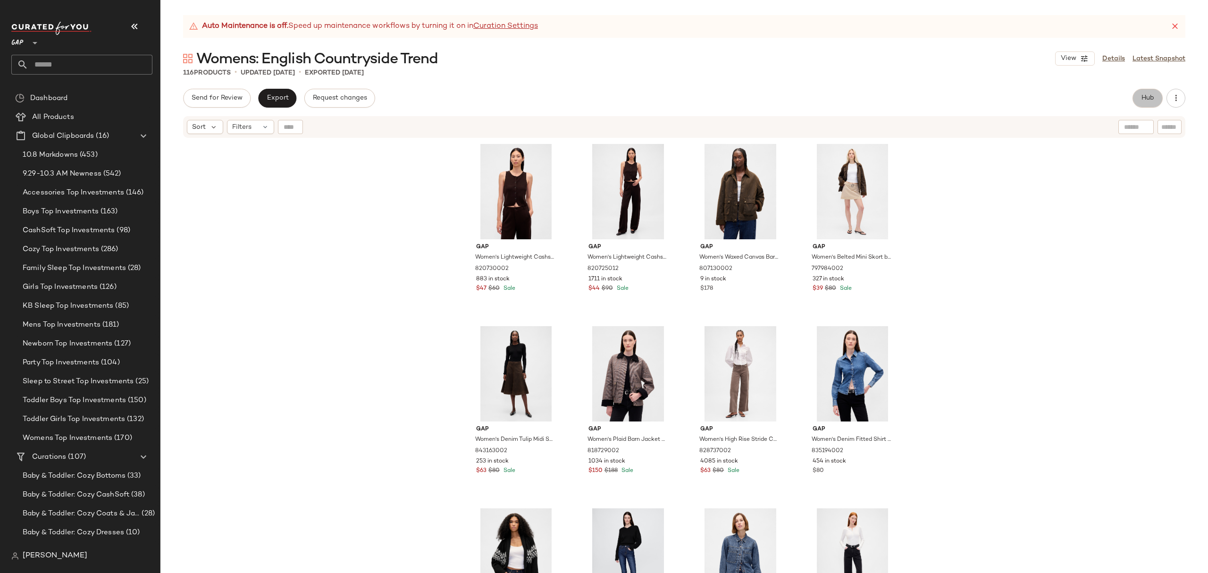
click at [1139, 95] on button "Hub" at bounding box center [1147, 98] width 30 height 19
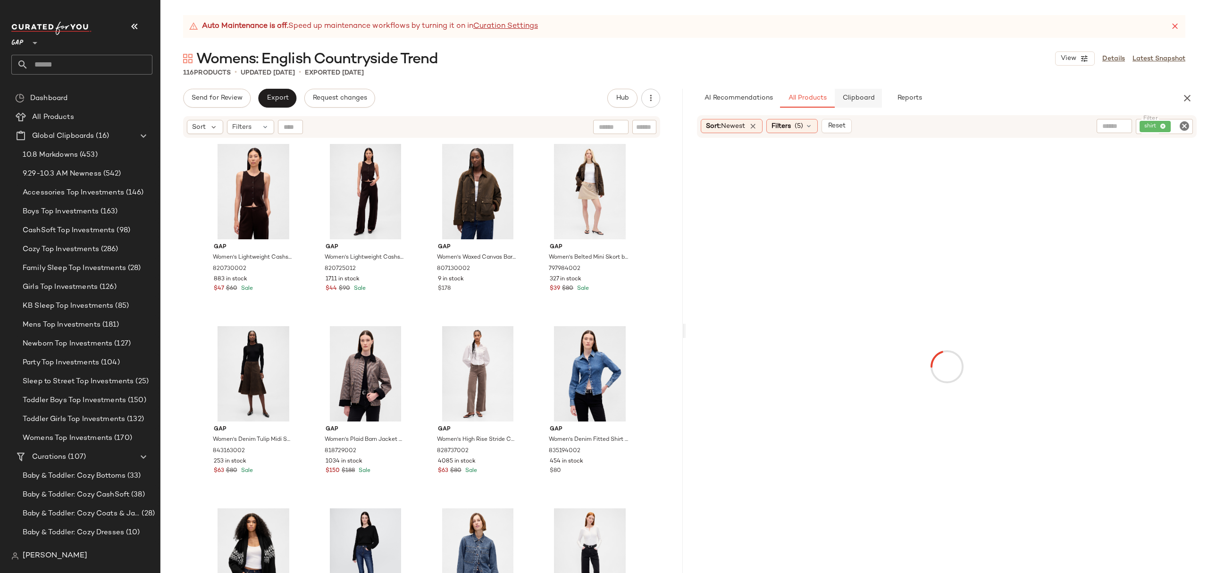
click at [864, 96] on span "Clipboard" at bounding box center [858, 98] width 33 height 8
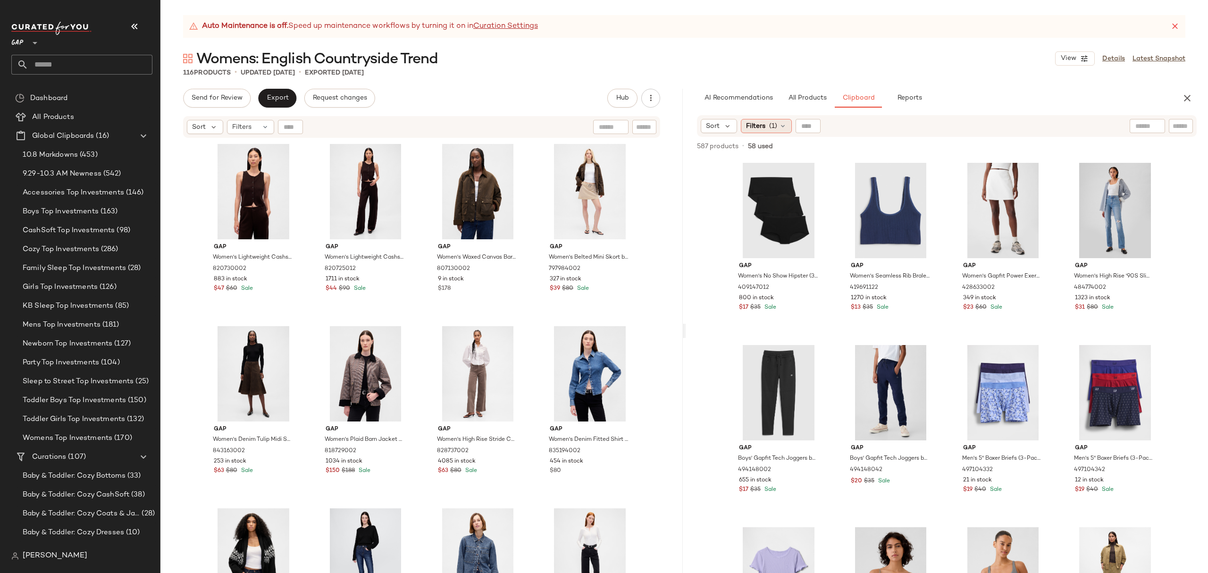
click at [769, 129] on span "(1)" at bounding box center [773, 126] width 8 height 10
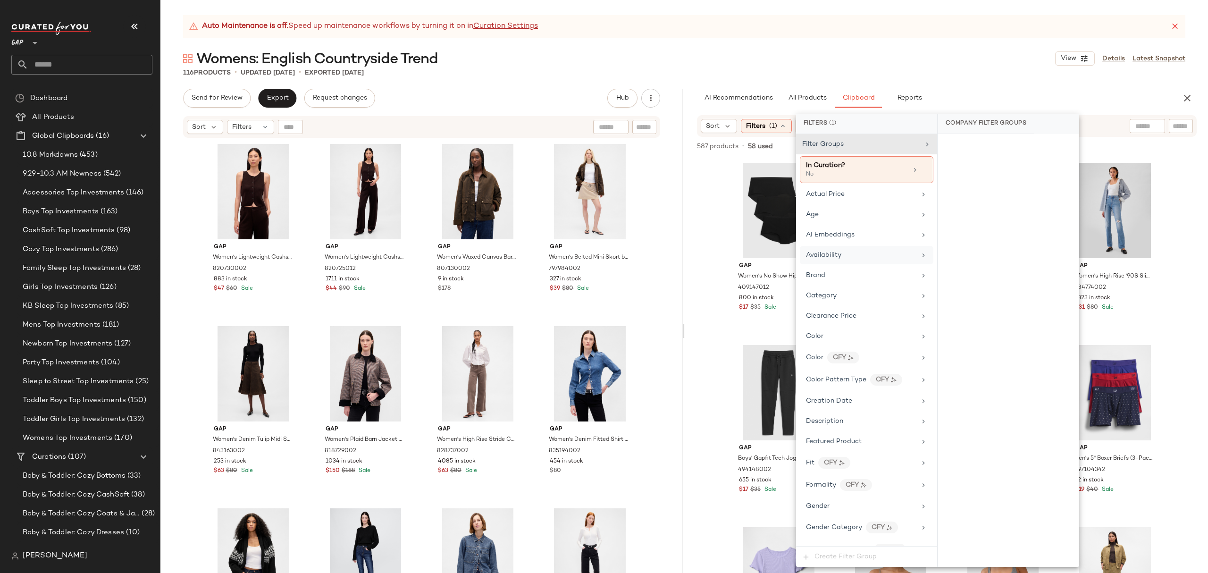
click at [866, 255] on div "Availability" at bounding box center [861, 255] width 110 height 10
click at [912, 168] on icon at bounding box center [915, 170] width 8 height 8
click at [955, 150] on div "Yes" at bounding box center [1008, 146] width 133 height 17
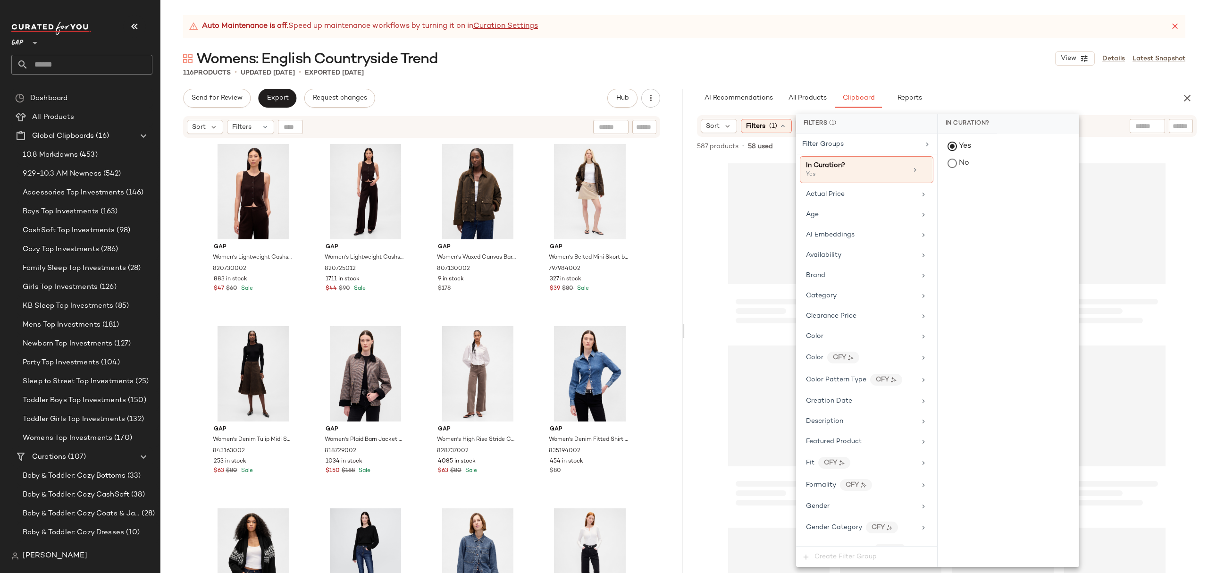
click at [922, 62] on div "Womens: English Countryside Trend View Details Latest Snapshot" at bounding box center [683, 58] width 1047 height 19
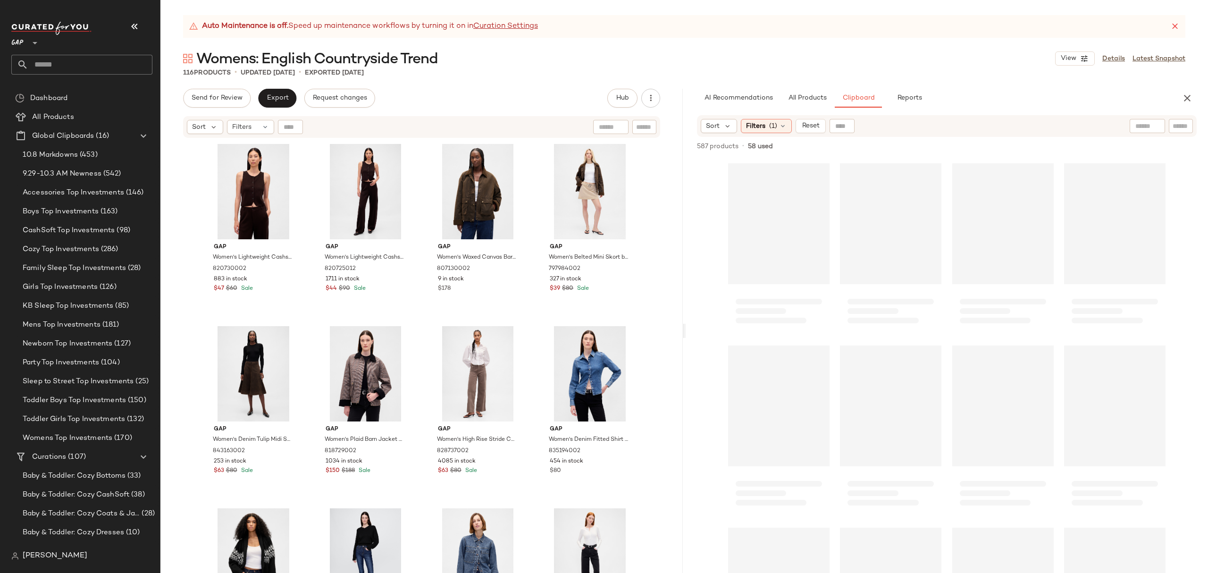
click at [776, 224] on div "Loading..." at bounding box center [778, 223] width 101 height 121
click at [782, 123] on icon at bounding box center [783, 126] width 8 height 8
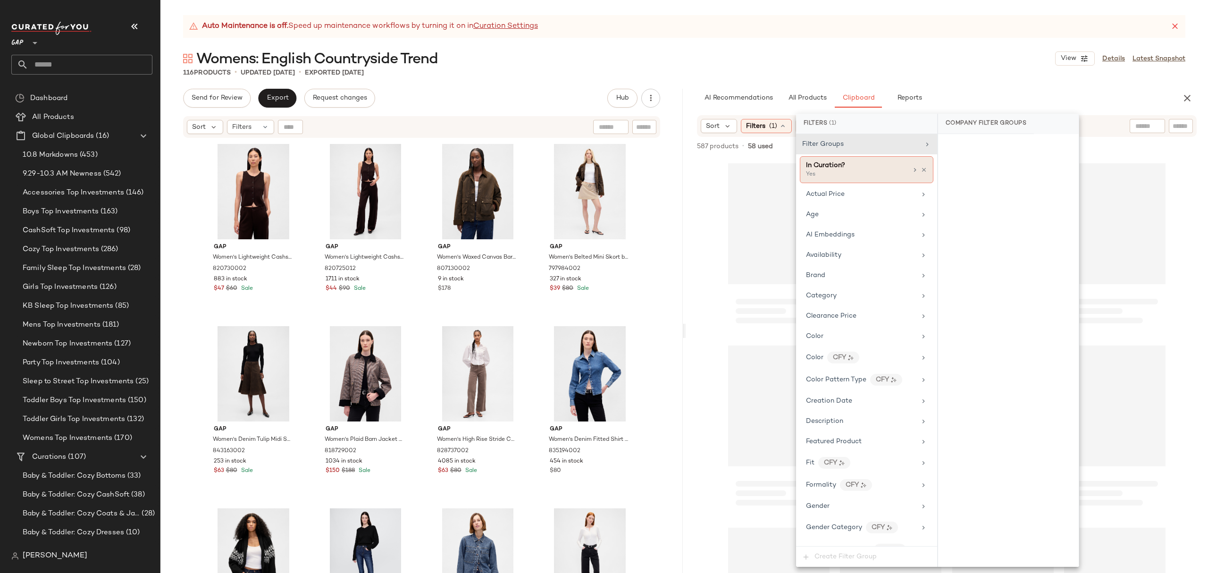
click at [911, 170] on icon at bounding box center [915, 170] width 8 height 8
click at [953, 167] on div "No" at bounding box center [1008, 163] width 133 height 17
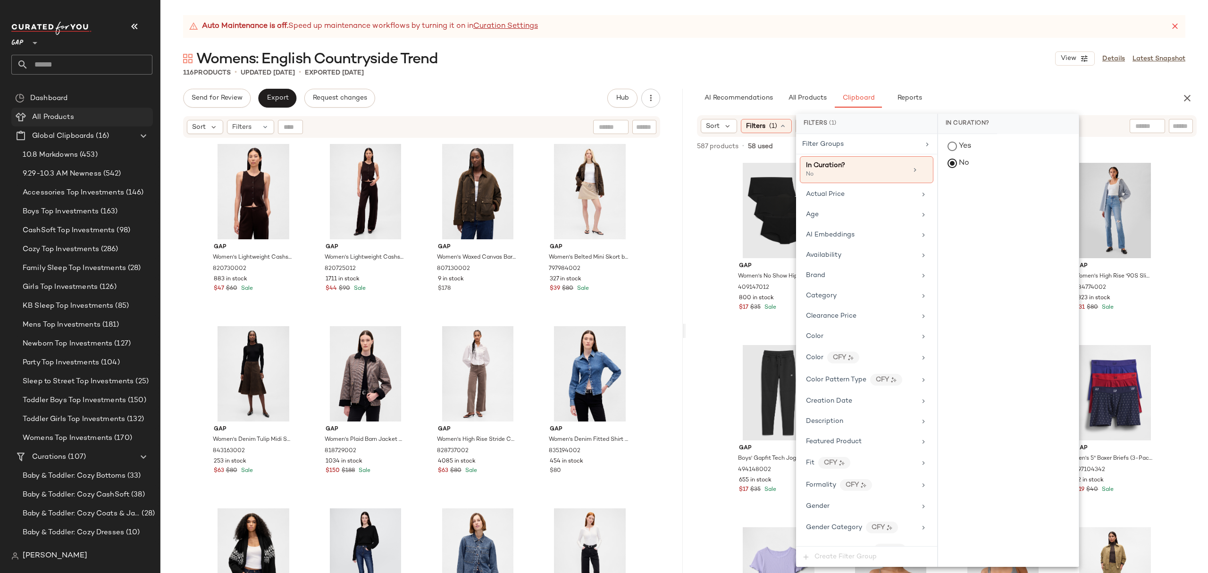
click at [70, 112] on span "All Products" at bounding box center [53, 117] width 42 height 11
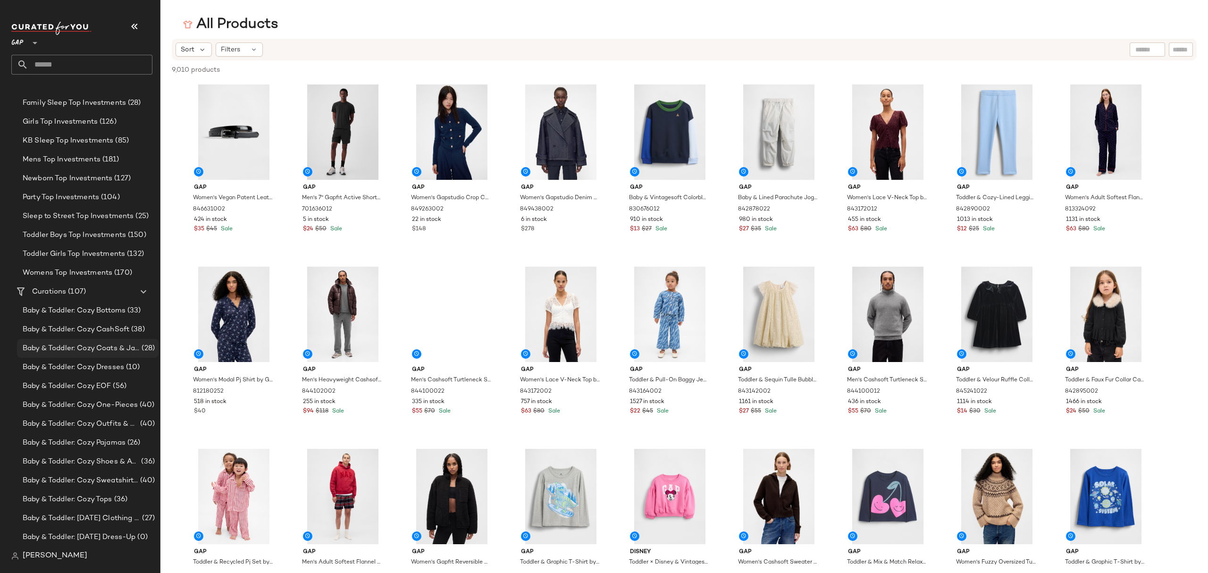
scroll to position [189, 0]
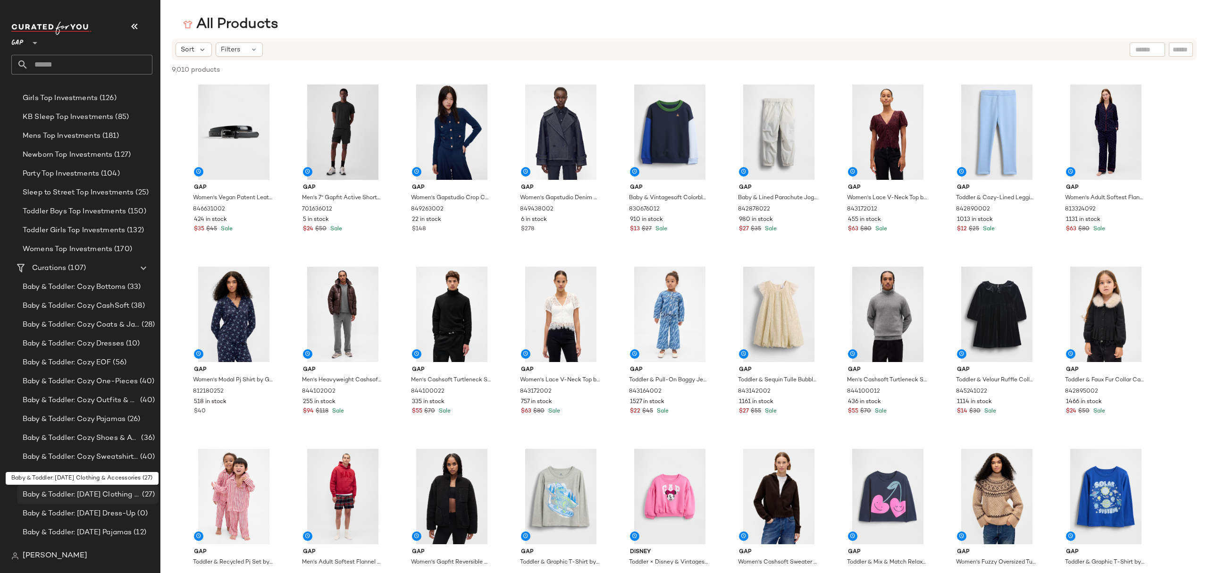
click at [104, 496] on span "Baby & Toddler: [DATE] Clothing & Accessories" at bounding box center [81, 494] width 117 height 11
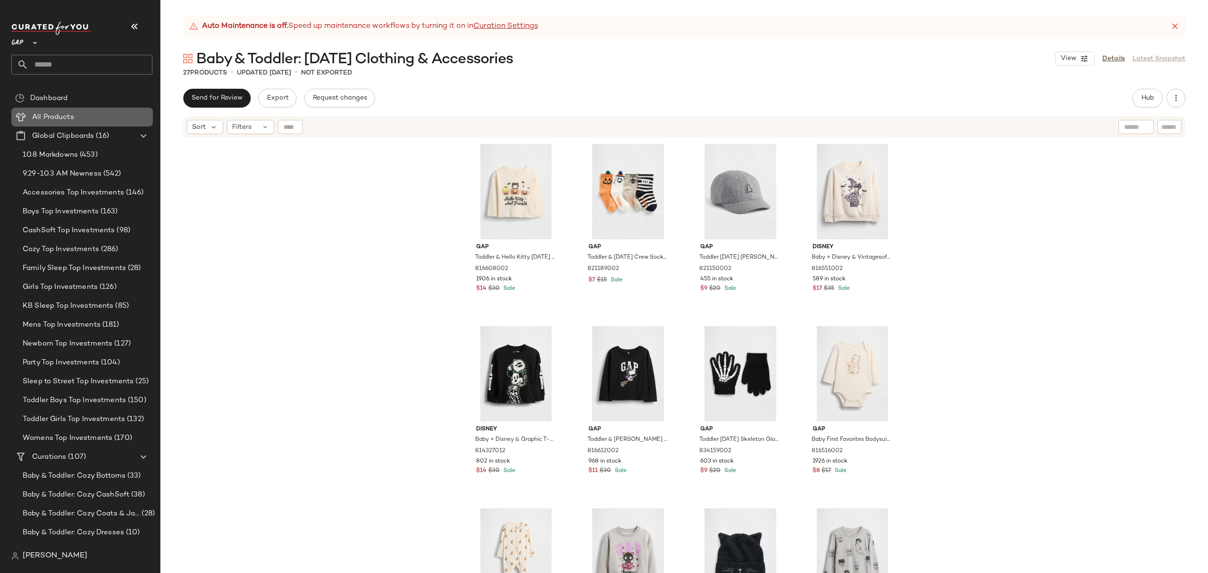
click at [65, 121] on span "All Products" at bounding box center [53, 117] width 42 height 11
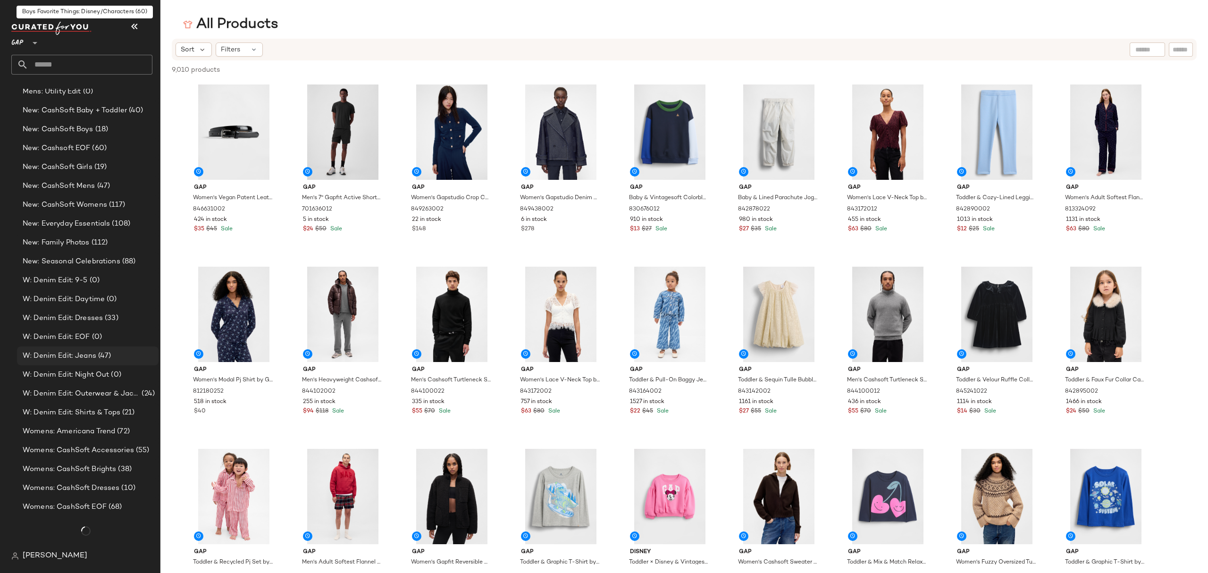
scroll to position [1827, 0]
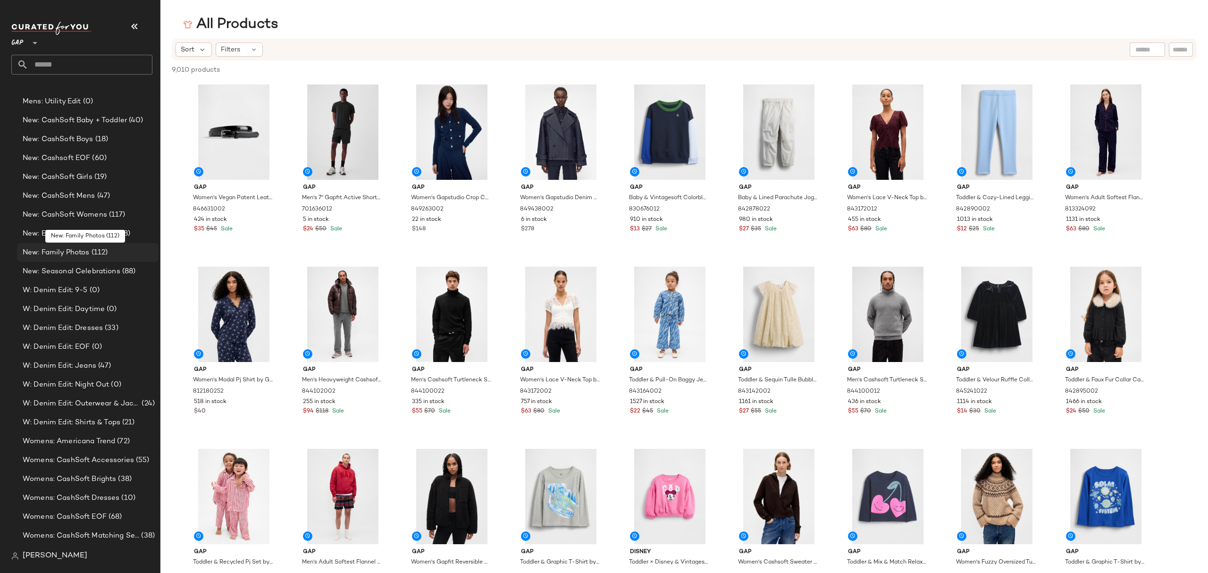
click at [93, 259] on div "New: Family Photos (112)" at bounding box center [88, 252] width 142 height 19
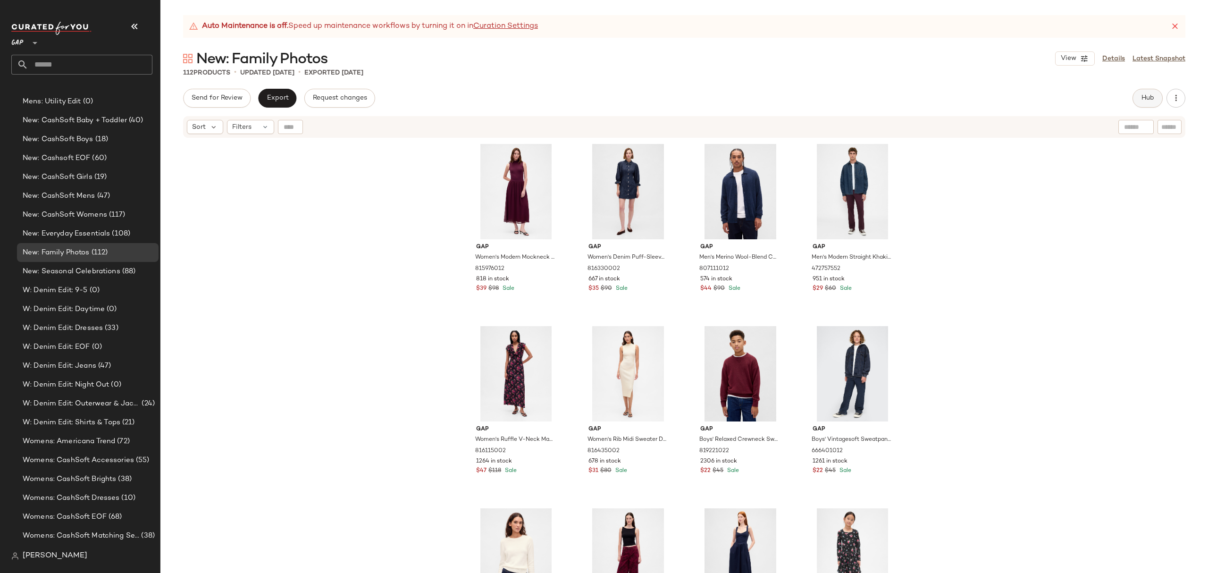
click at [1143, 99] on span "Hub" at bounding box center [1147, 98] width 13 height 8
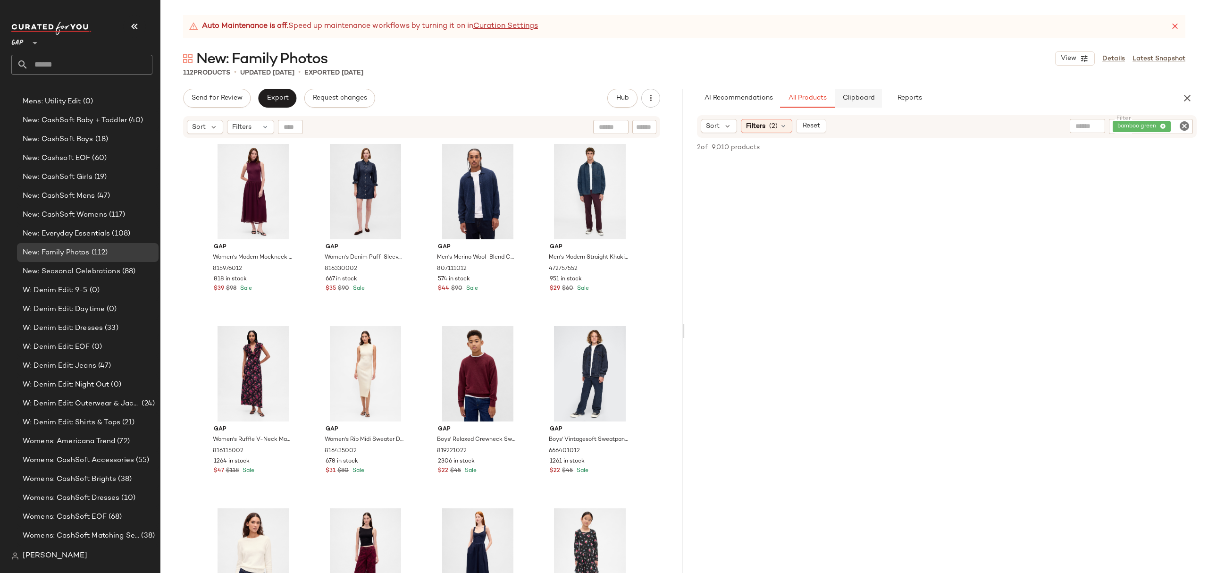
click at [857, 100] on span "Clipboard" at bounding box center [858, 98] width 33 height 8
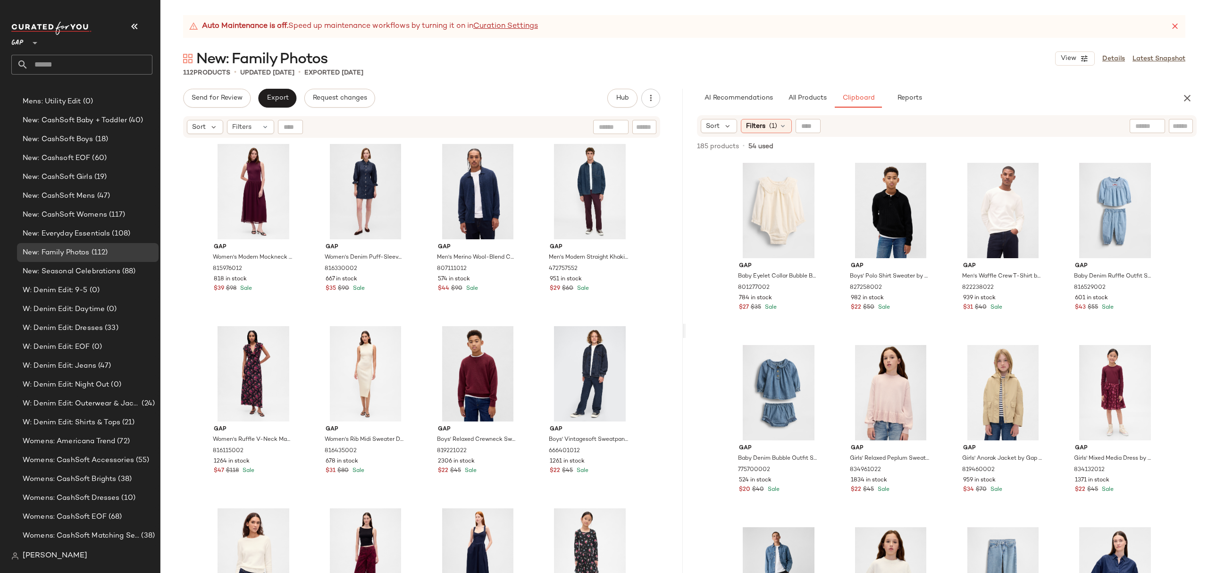
click at [759, 133] on div "Sort Filters (1)" at bounding box center [947, 126] width 500 height 22
click at [763, 128] on span "Filters" at bounding box center [755, 126] width 19 height 10
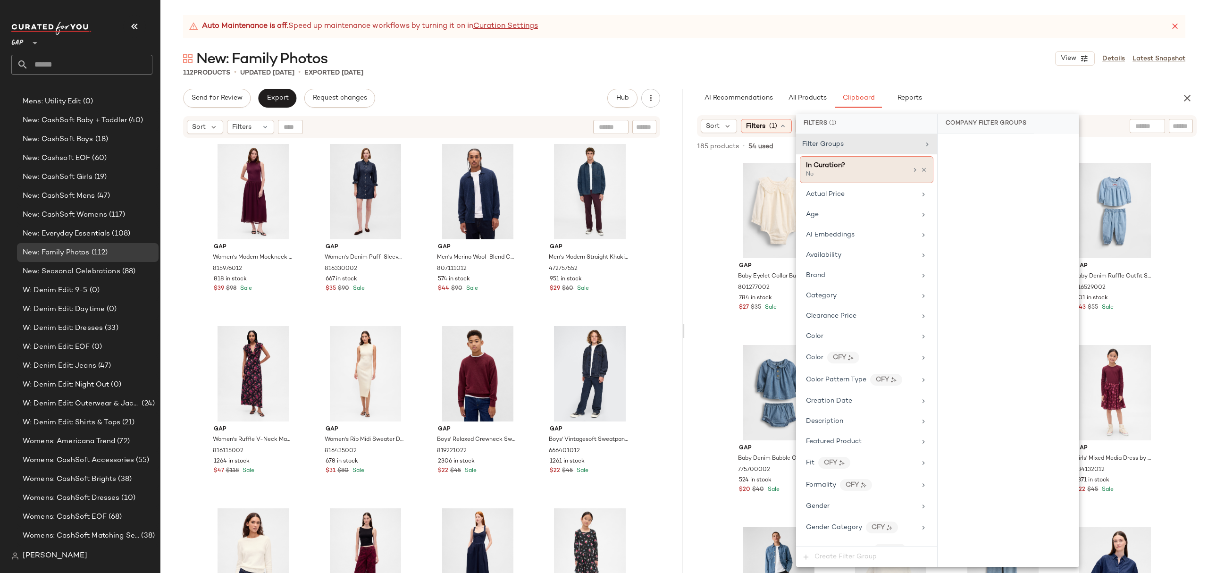
click at [911, 166] on icon at bounding box center [915, 170] width 8 height 8
drag, startPoint x: 970, startPoint y: 149, endPoint x: 969, endPoint y: 154, distance: 4.8
click at [970, 150] on div "Yes" at bounding box center [1008, 146] width 133 height 17
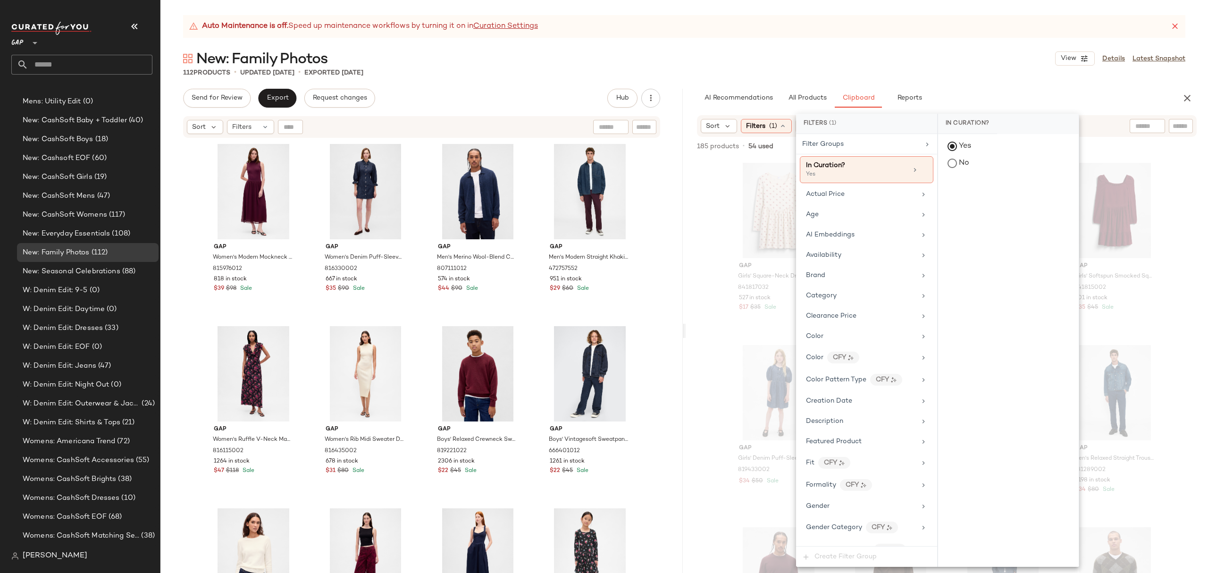
click at [942, 68] on div "Auto Maintenance is off. Speed up maintenance workflows by turning it on in Cur…" at bounding box center [683, 294] width 1047 height 558
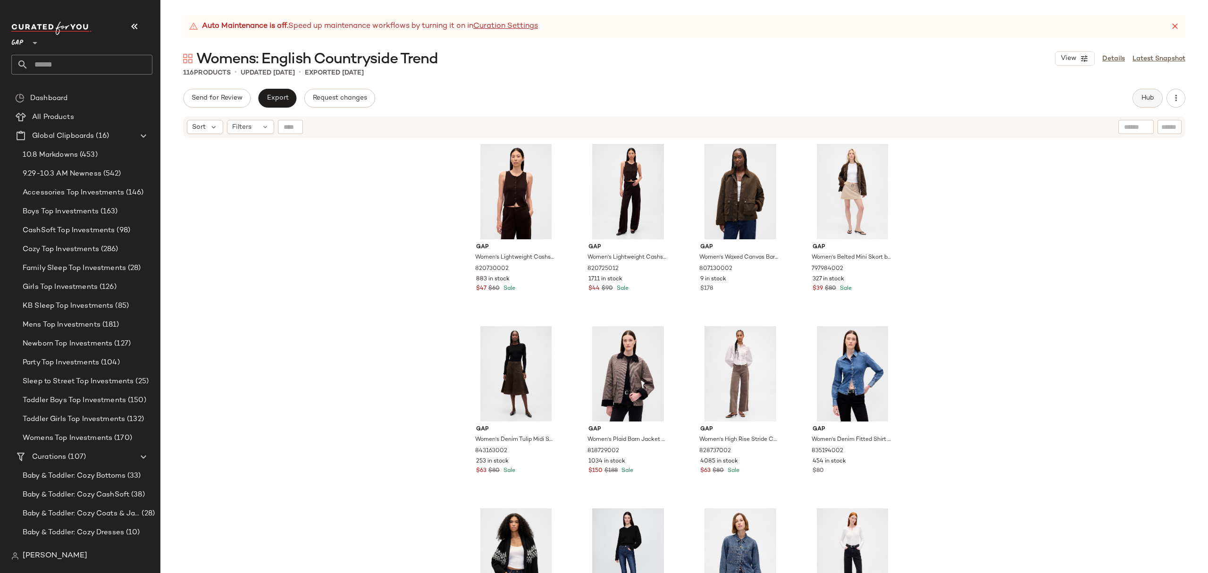
click at [1138, 95] on button "Hub" at bounding box center [1147, 98] width 30 height 19
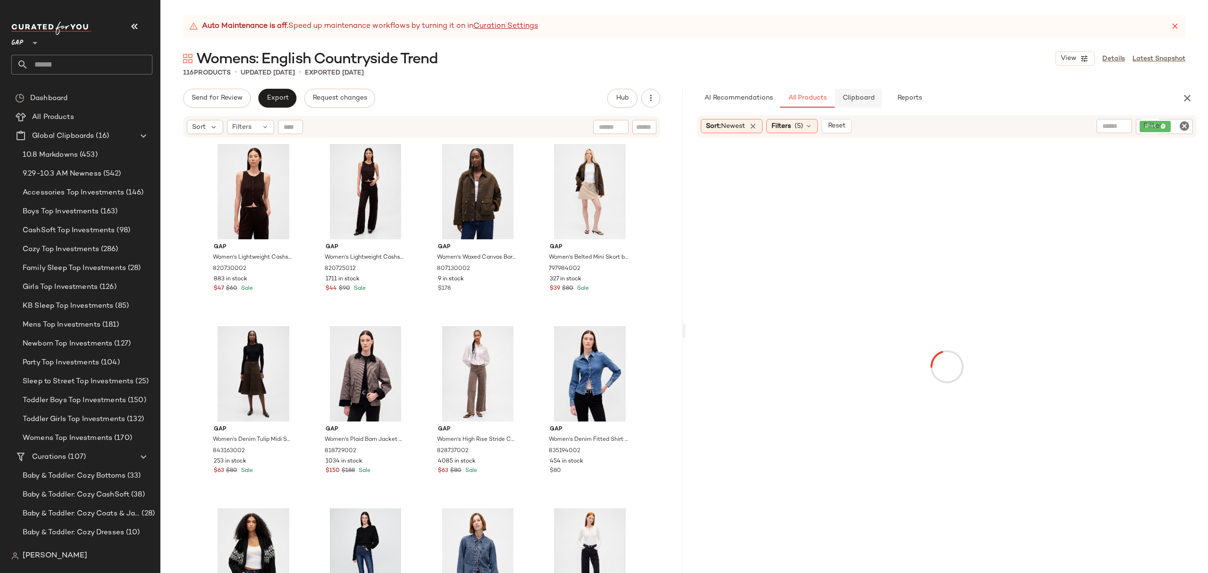
click at [867, 97] on span "Clipboard" at bounding box center [858, 98] width 33 height 8
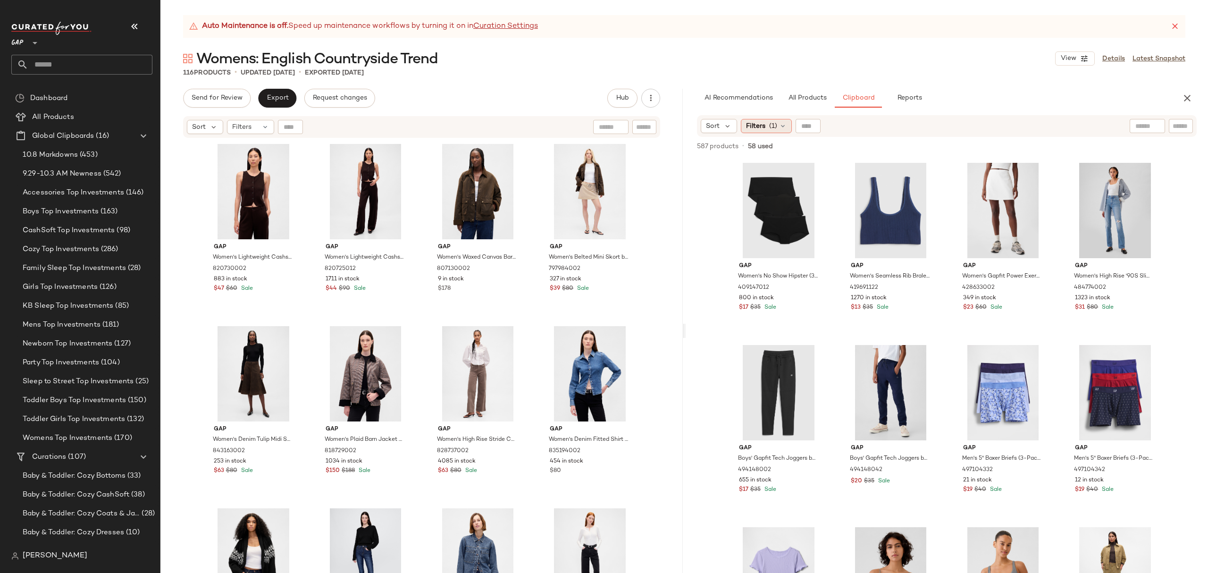
click at [782, 125] on icon at bounding box center [783, 126] width 8 height 8
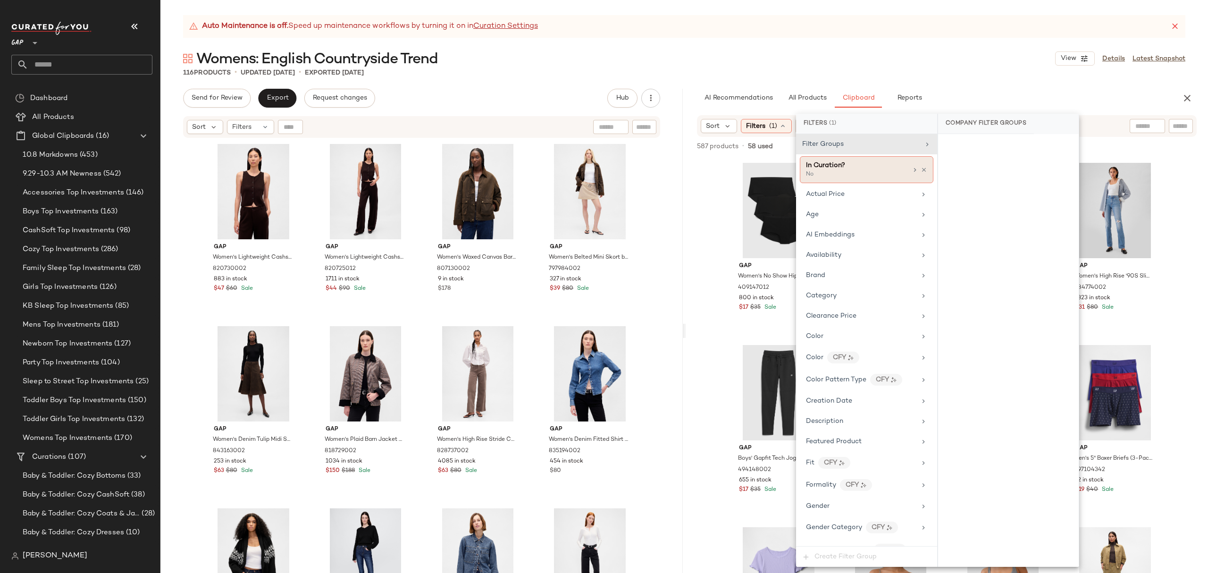
click at [911, 172] on icon at bounding box center [915, 170] width 8 height 8
click at [950, 149] on div "Yes" at bounding box center [1008, 146] width 133 height 17
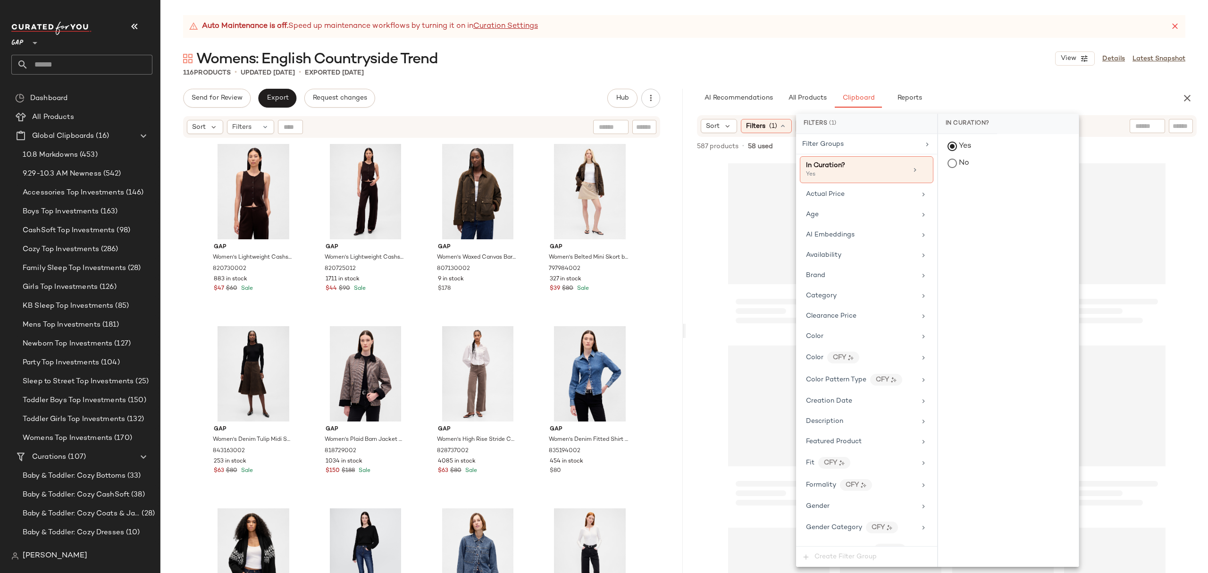
click at [945, 48] on div "Auto Maintenance is off. Speed up maintenance workflows by turning it on in Cur…" at bounding box center [683, 294] width 1047 height 558
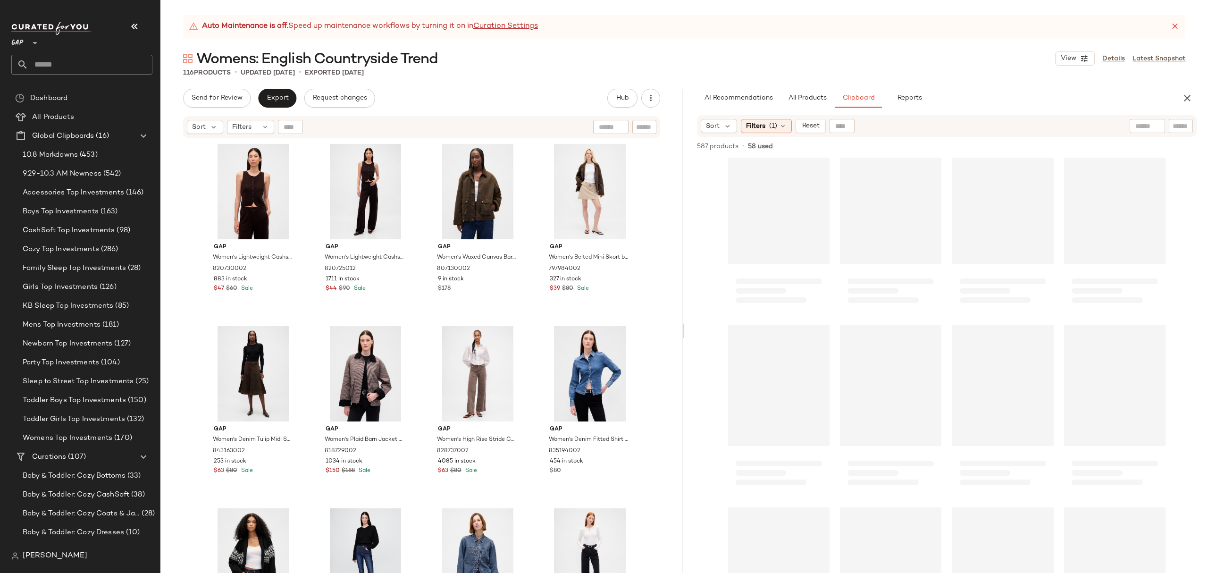
scroll to position [368, 0]
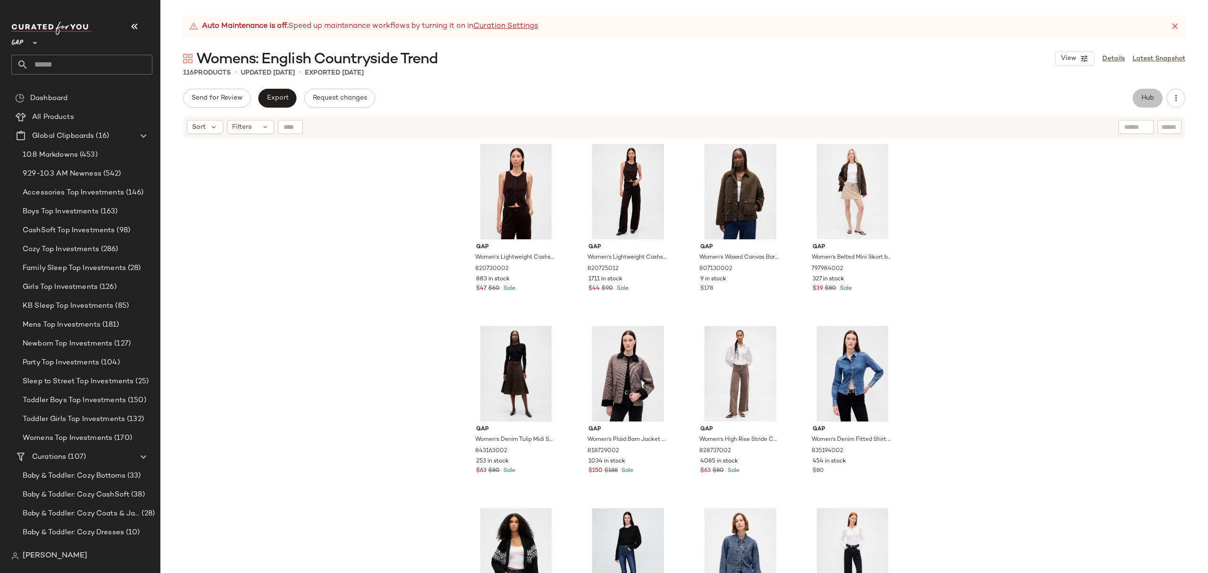
click at [1142, 100] on span "Hub" at bounding box center [1147, 98] width 13 height 8
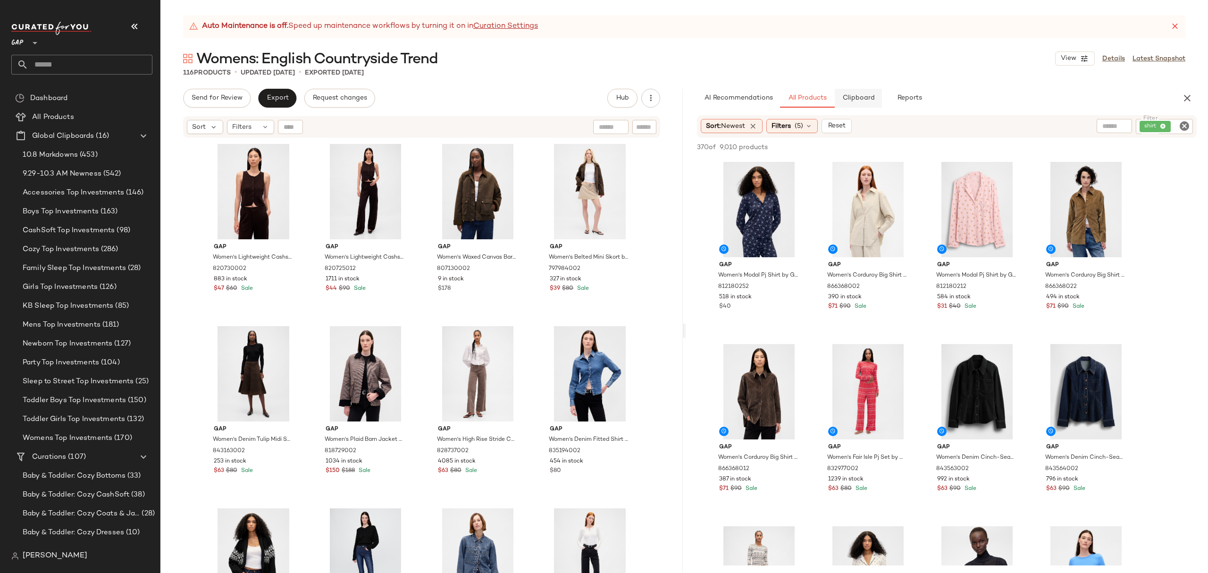
click at [860, 99] on span "Clipboard" at bounding box center [858, 98] width 33 height 8
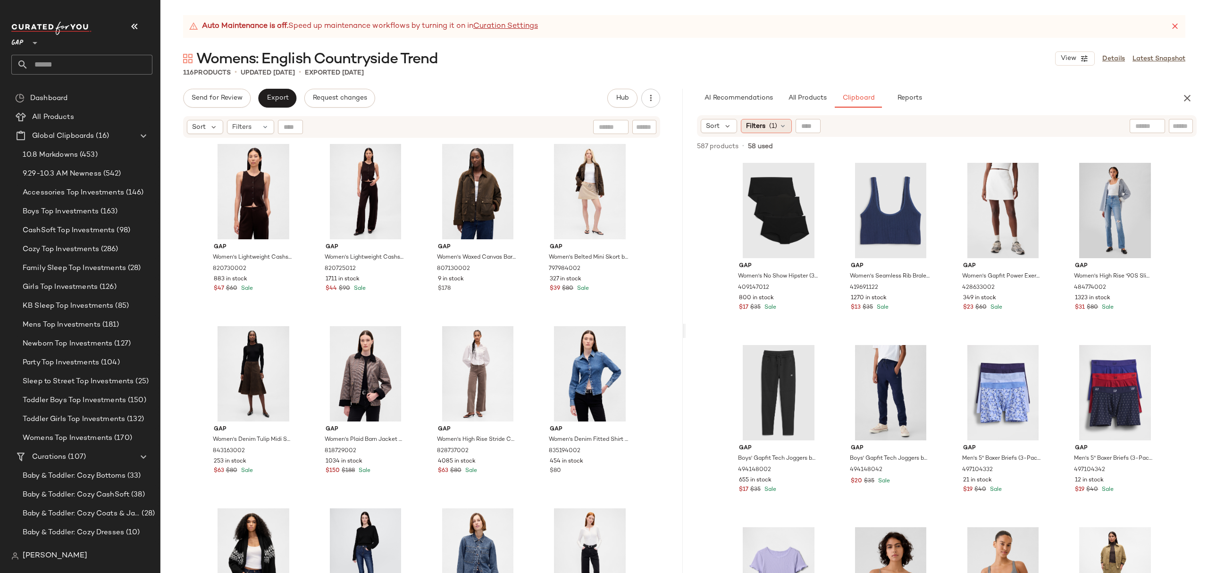
click at [774, 125] on span "(1)" at bounding box center [773, 126] width 8 height 10
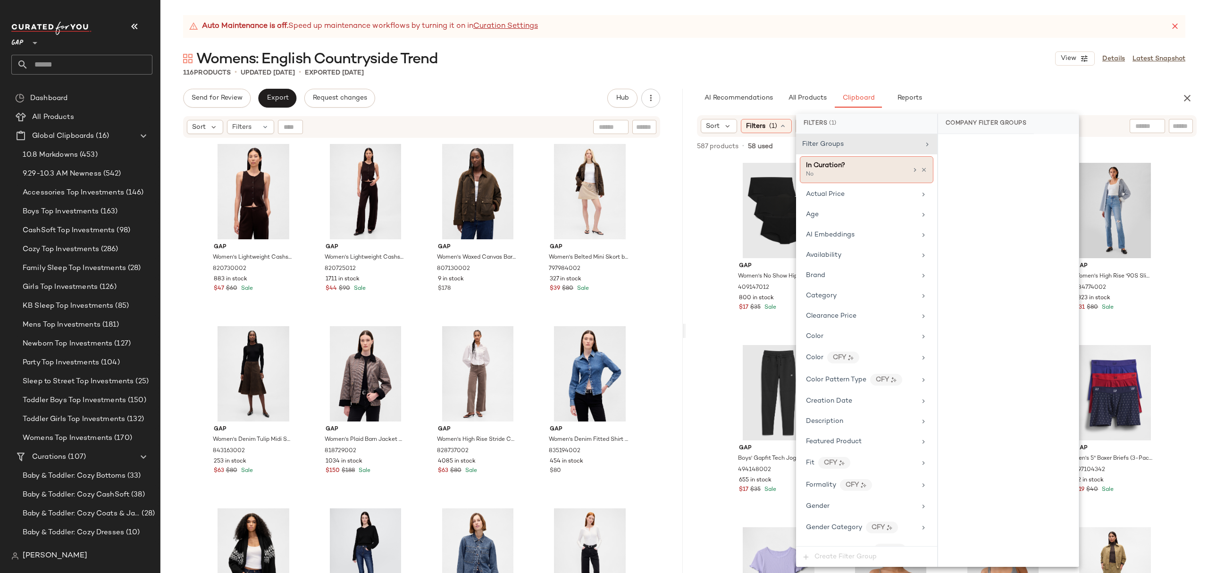
click at [911, 168] on icon at bounding box center [915, 170] width 8 height 8
click at [950, 151] on div "Yes" at bounding box center [1008, 146] width 133 height 17
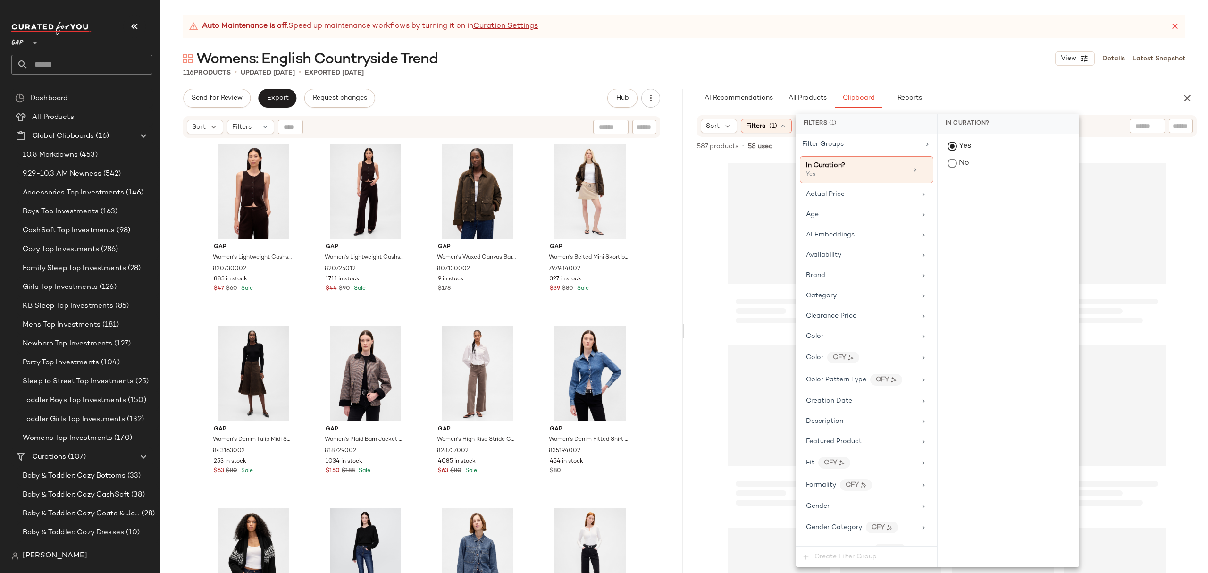
click at [890, 70] on div "116 Products • updated Sep 29th • Exported Sep 29th" at bounding box center [683, 72] width 1047 height 9
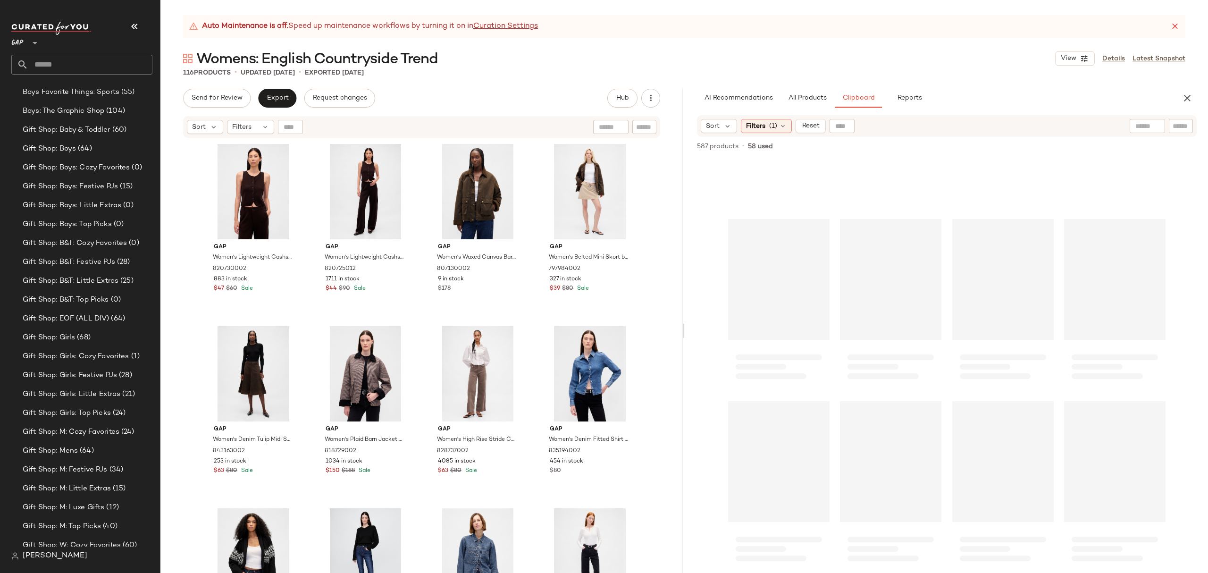
scroll to position [943, 0]
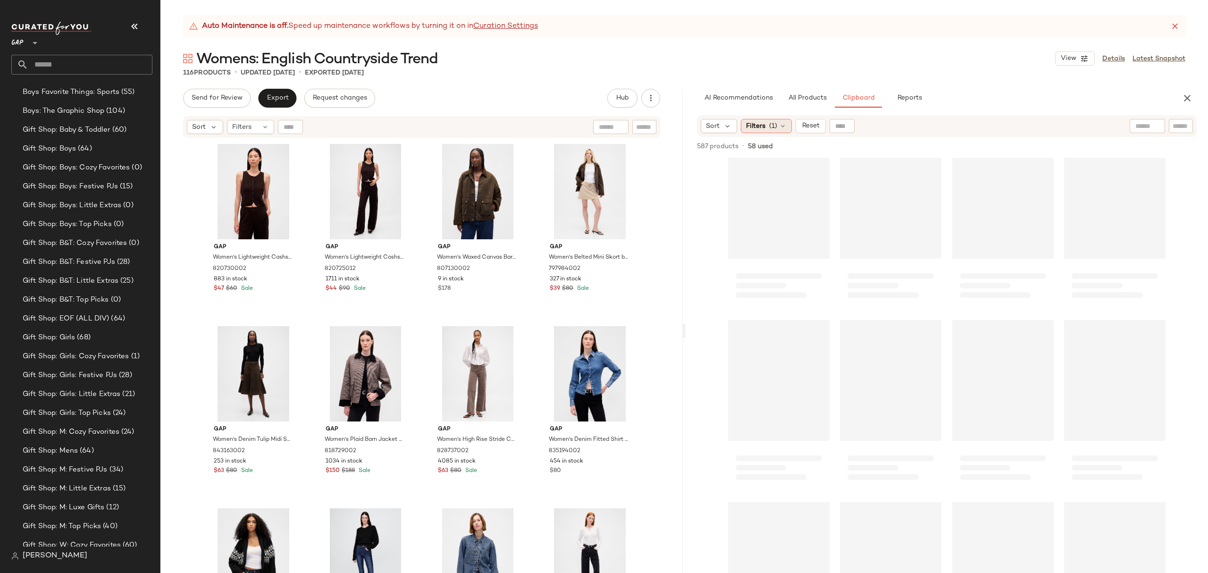
click at [779, 122] on icon at bounding box center [783, 126] width 8 height 8
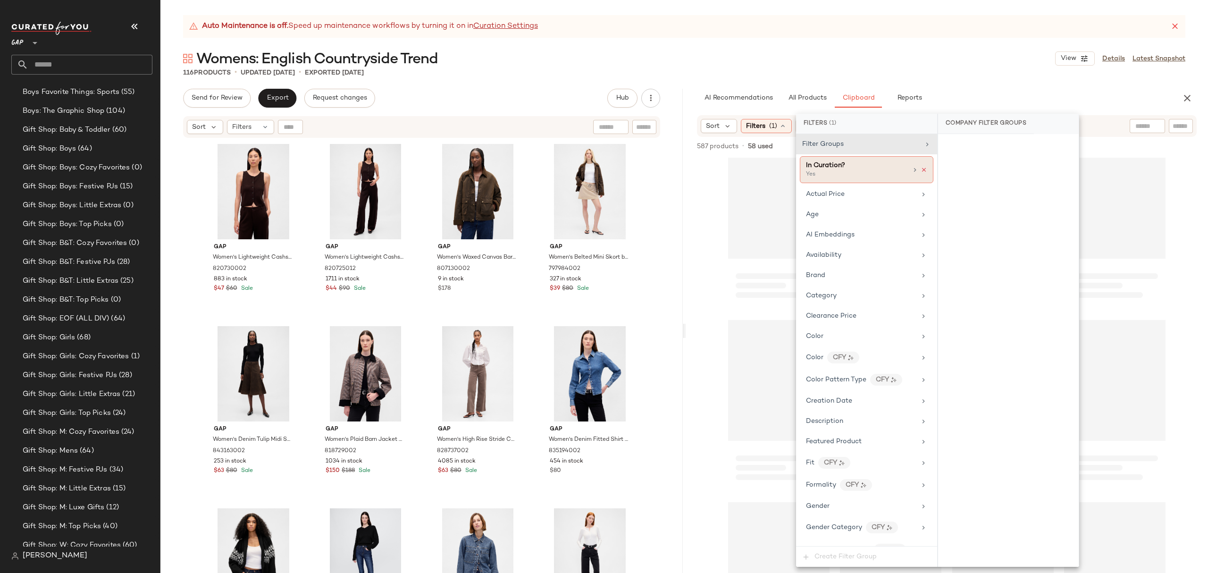
click at [920, 167] on icon at bounding box center [923, 170] width 7 height 7
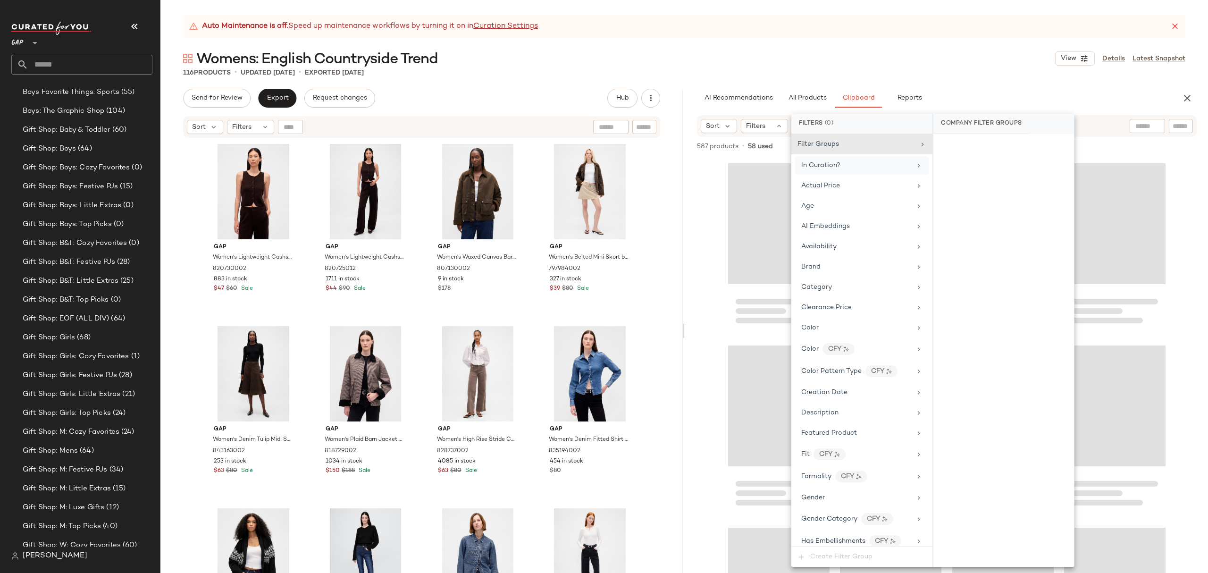
click at [915, 169] on icon at bounding box center [919, 166] width 8 height 8
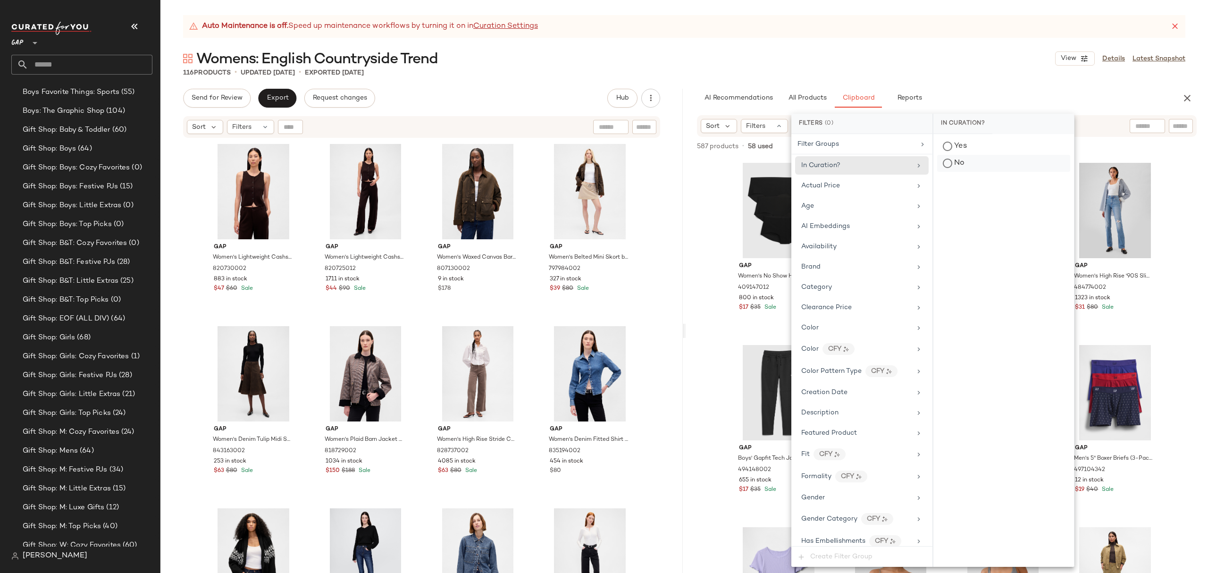
click at [967, 163] on div "No" at bounding box center [1003, 163] width 133 height 17
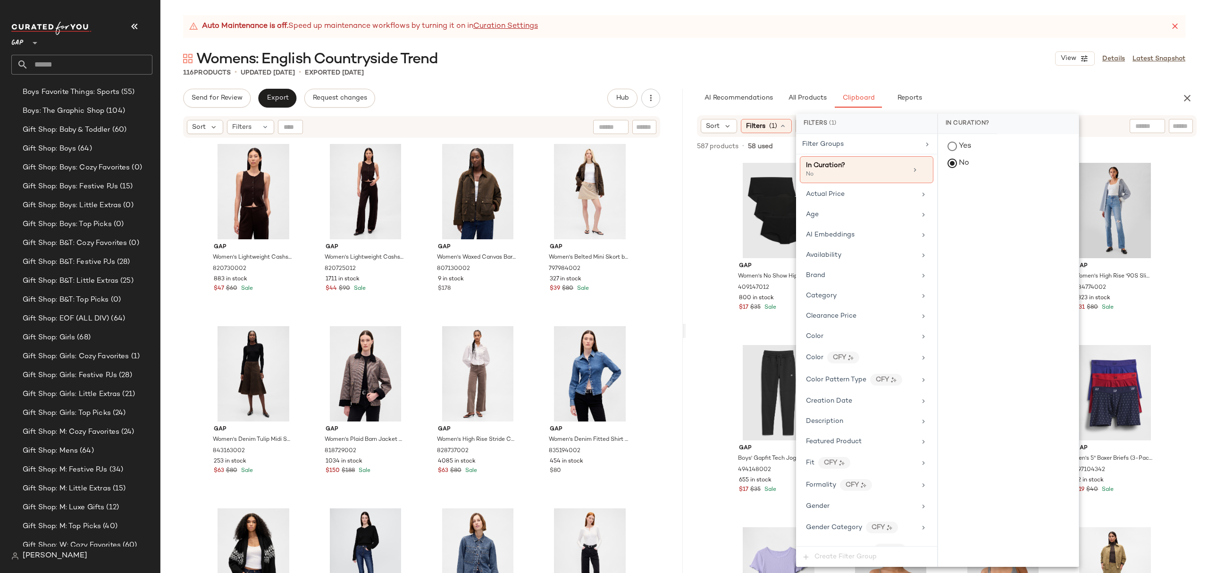
click at [925, 87] on div "Auto Maintenance is off. Speed up maintenance workflows by turning it on in Cur…" at bounding box center [683, 294] width 1047 height 558
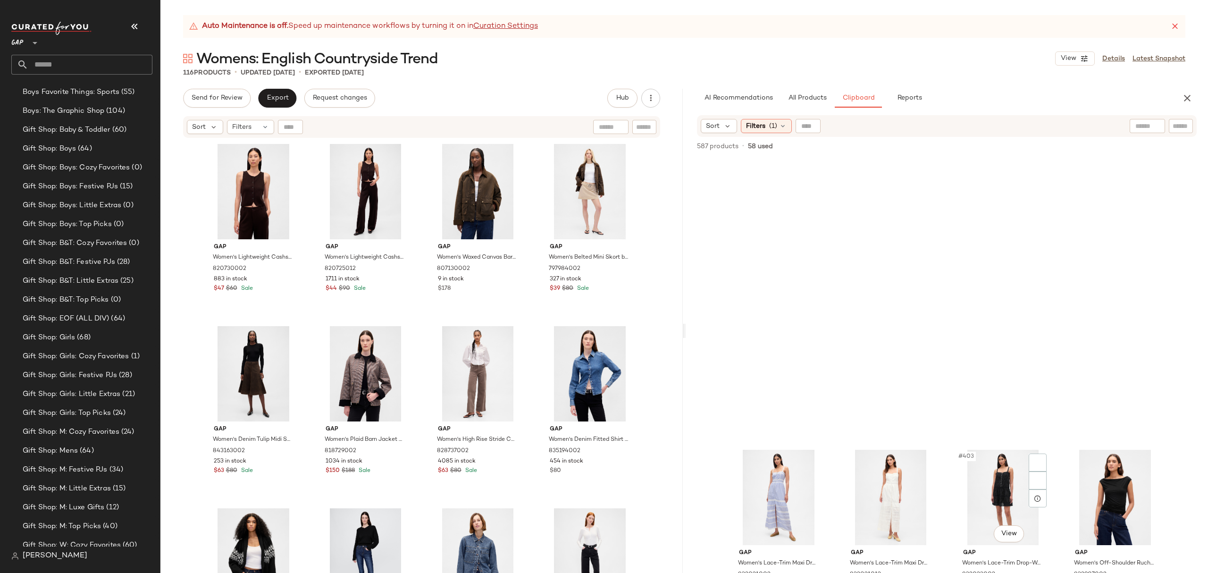
scroll to position [18248, 0]
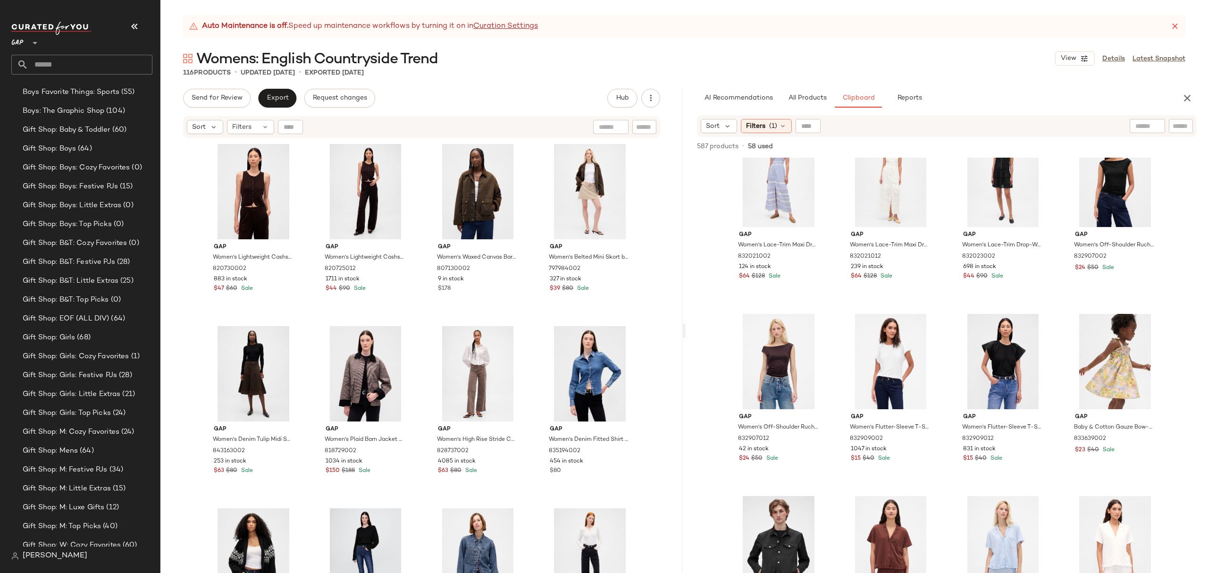
click at [772, 111] on div "AI Recommendations All Products Clipboard Reports Sort: Newest Filters (5) Rese…" at bounding box center [946, 331] width 522 height 484
click at [770, 123] on span "(1)" at bounding box center [773, 126] width 8 height 10
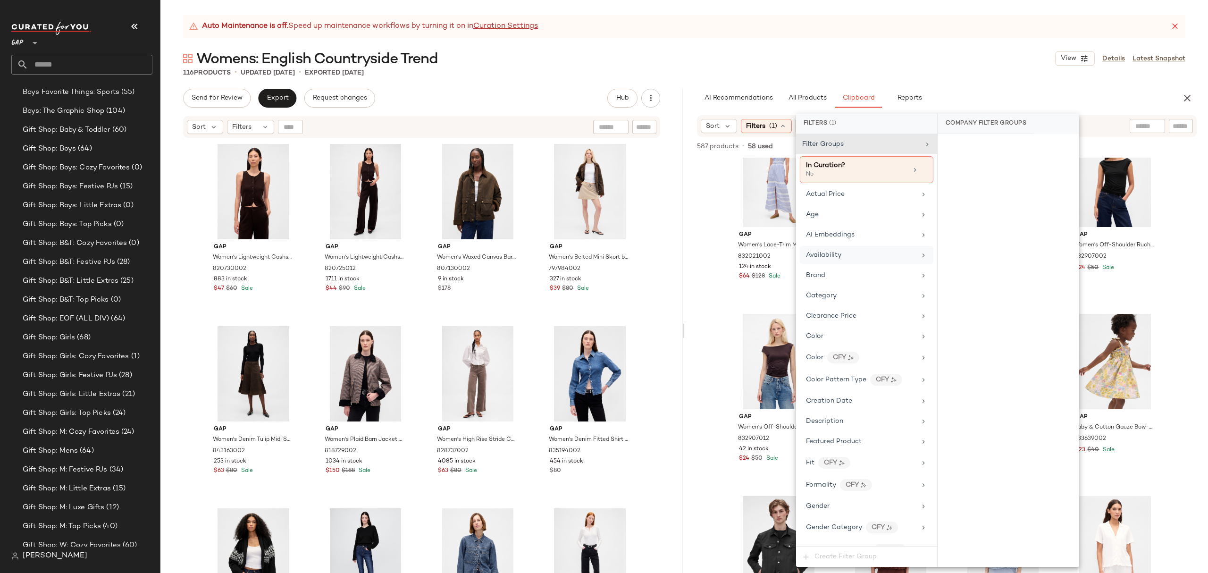
click at [862, 255] on div "Availability" at bounding box center [861, 255] width 110 height 10
click at [976, 195] on div "in_stock" at bounding box center [1008, 193] width 141 height 23
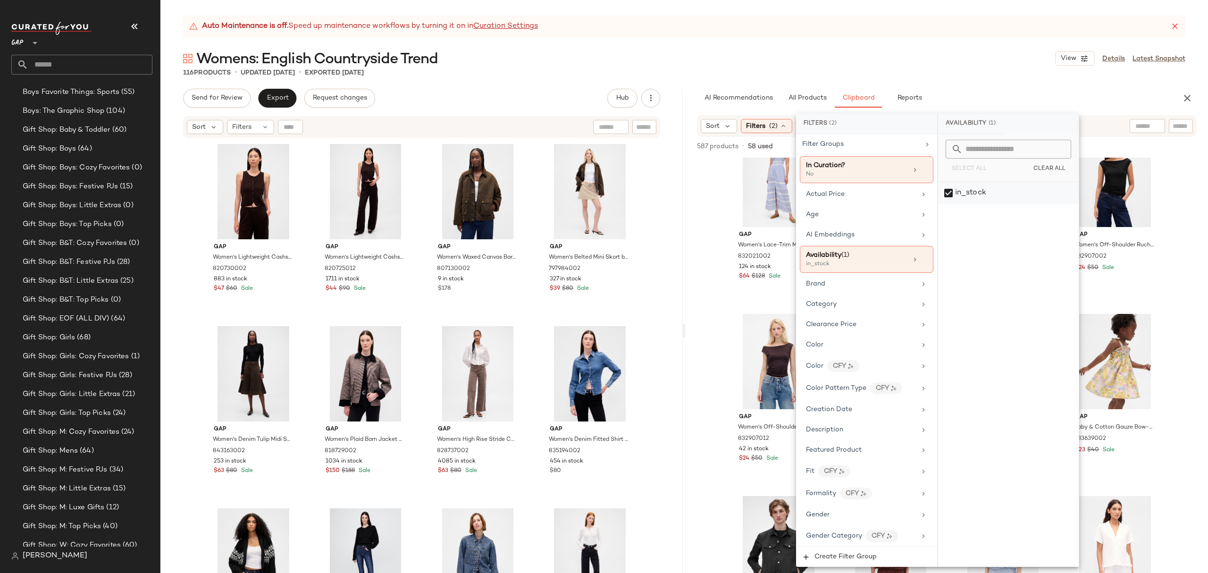
click at [976, 197] on div "in_stock" at bounding box center [1008, 193] width 141 height 23
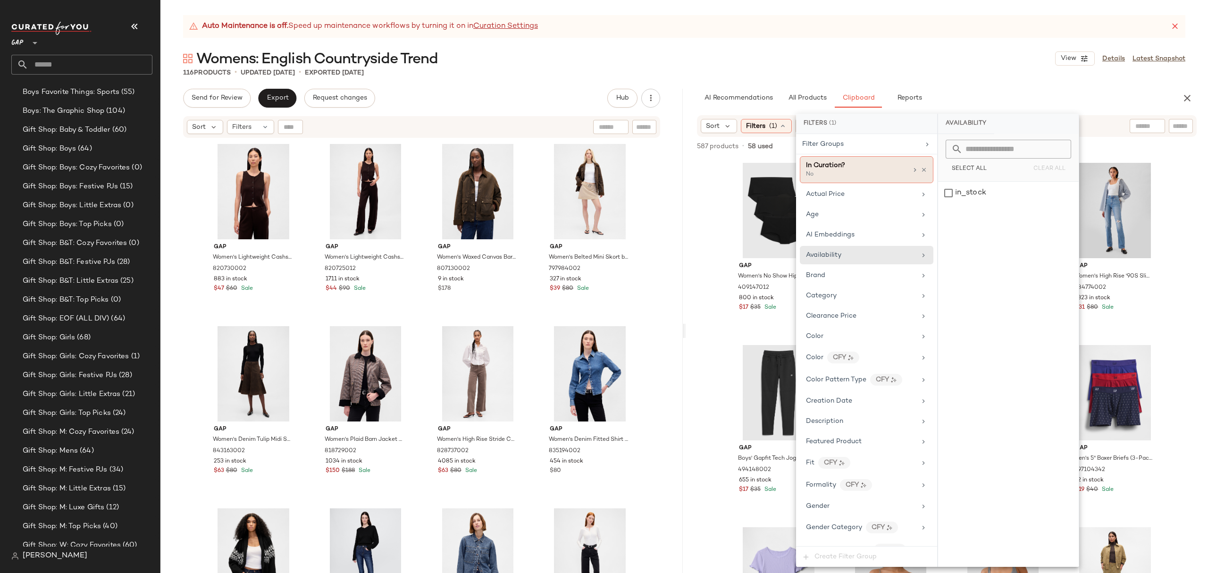
click at [911, 170] on icon at bounding box center [915, 170] width 8 height 8
click at [955, 150] on div "Yes" at bounding box center [1008, 146] width 133 height 17
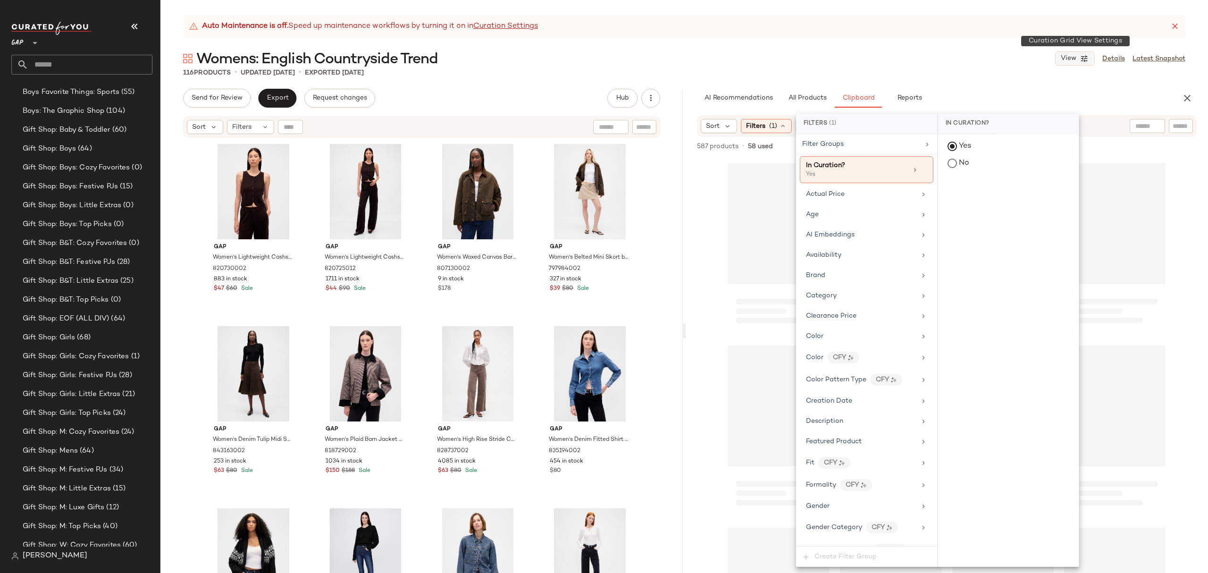
click at [1085, 61] on icon "button" at bounding box center [1084, 58] width 8 height 8
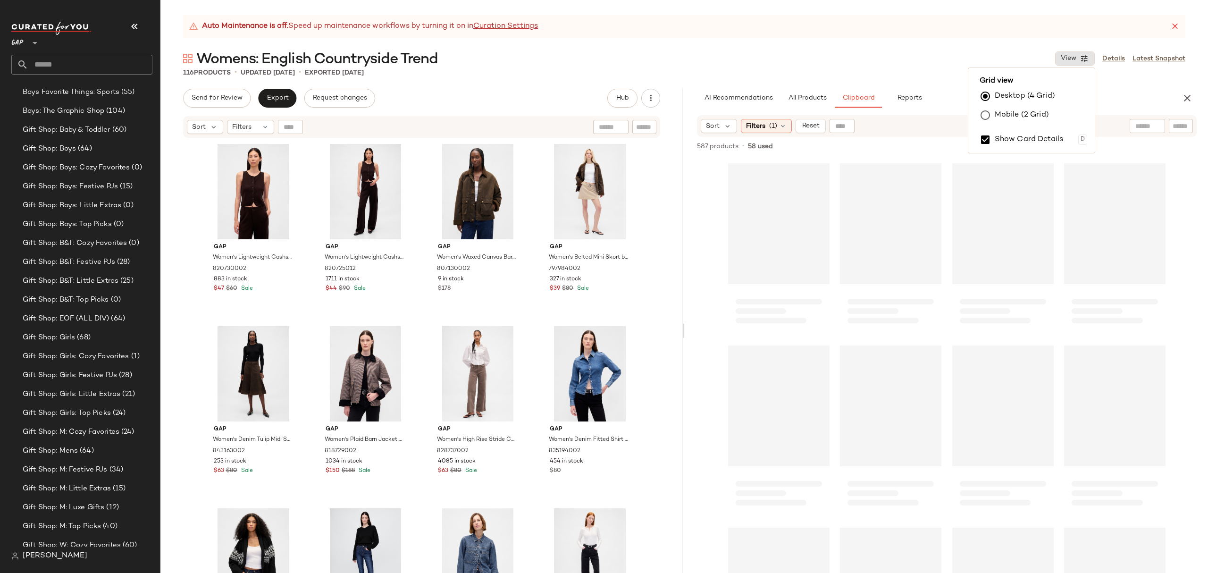
click at [1123, 85] on div "Auto Maintenance is off. Speed up maintenance workflows by turning it on in Cur…" at bounding box center [683, 294] width 1047 height 558
click at [1117, 56] on link "Details" at bounding box center [1113, 59] width 23 height 10
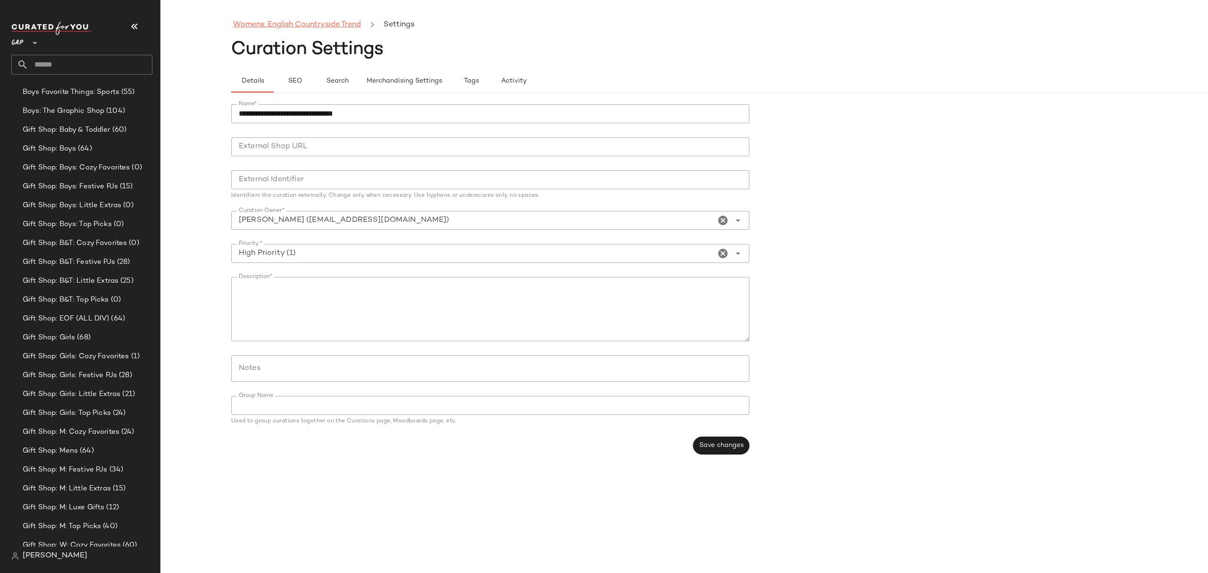
click at [341, 21] on link "Womens: English Countryside Trend" at bounding box center [297, 25] width 128 height 12
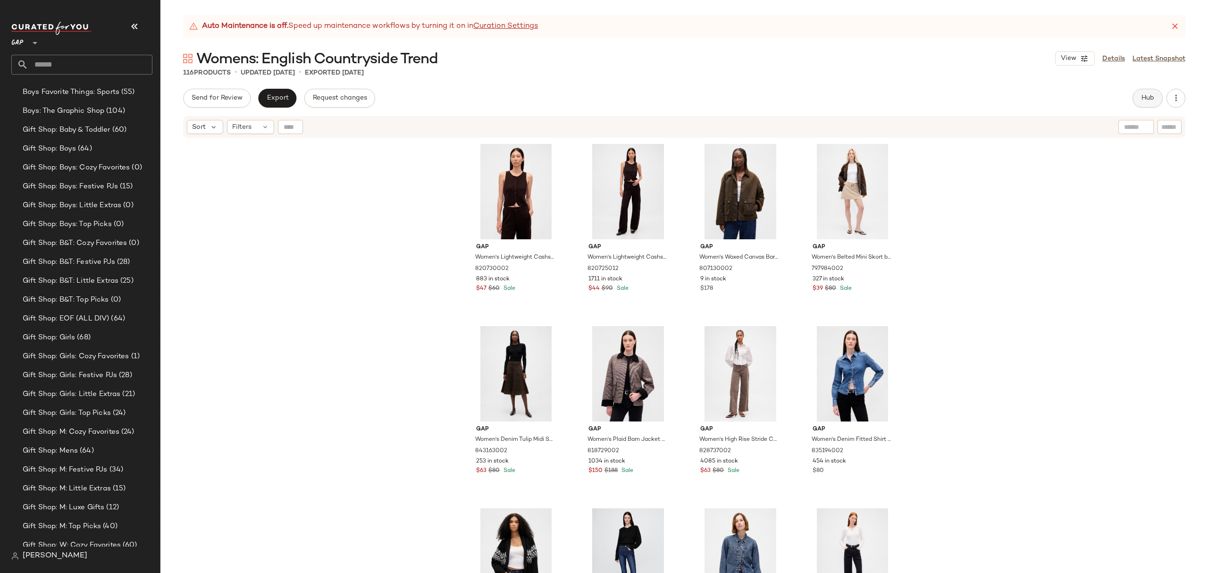
click at [1144, 102] on button "Hub" at bounding box center [1147, 98] width 30 height 19
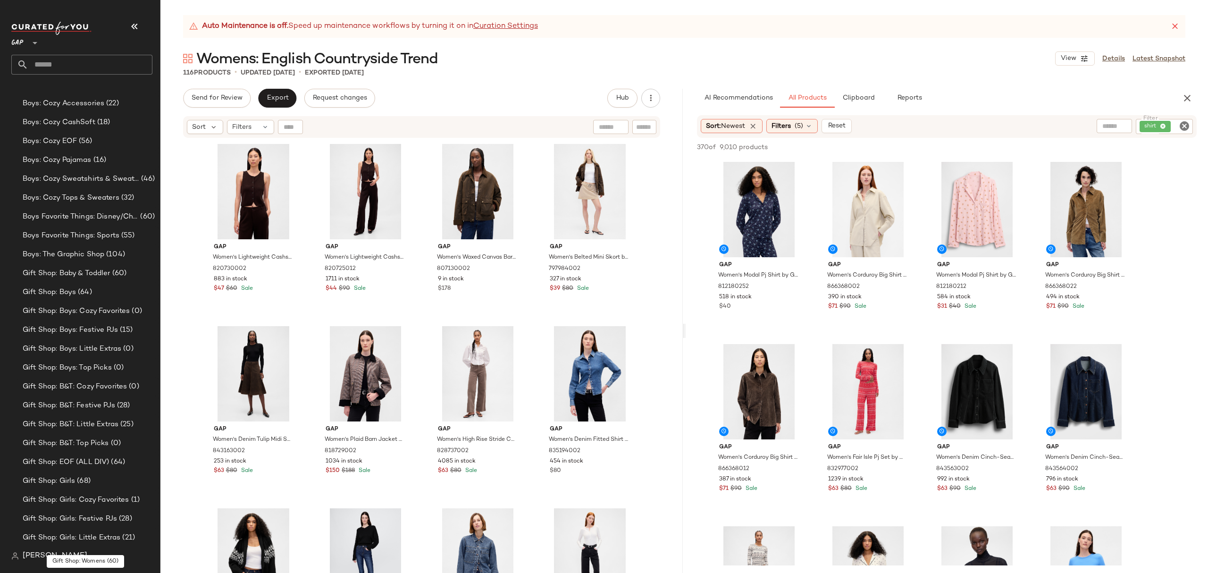
scroll to position [506, 0]
click at [56, 63] on input "text" at bounding box center [90, 65] width 124 height 20
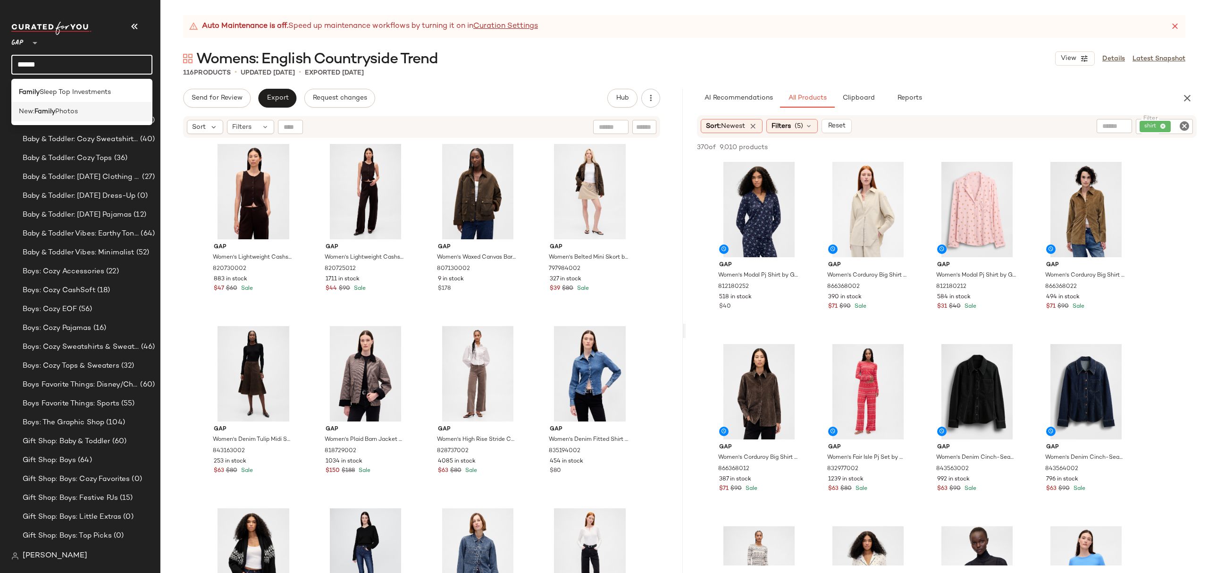
type input "******"
click at [78, 108] on span "Photos" at bounding box center [66, 112] width 23 height 10
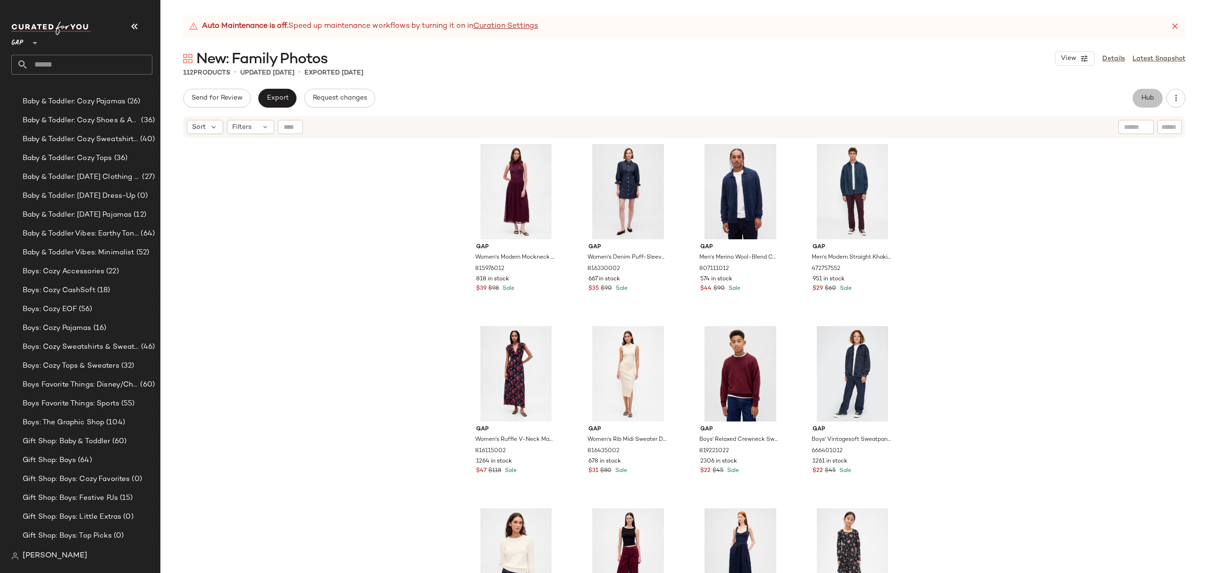
click at [1138, 100] on button "Hub" at bounding box center [1147, 98] width 30 height 19
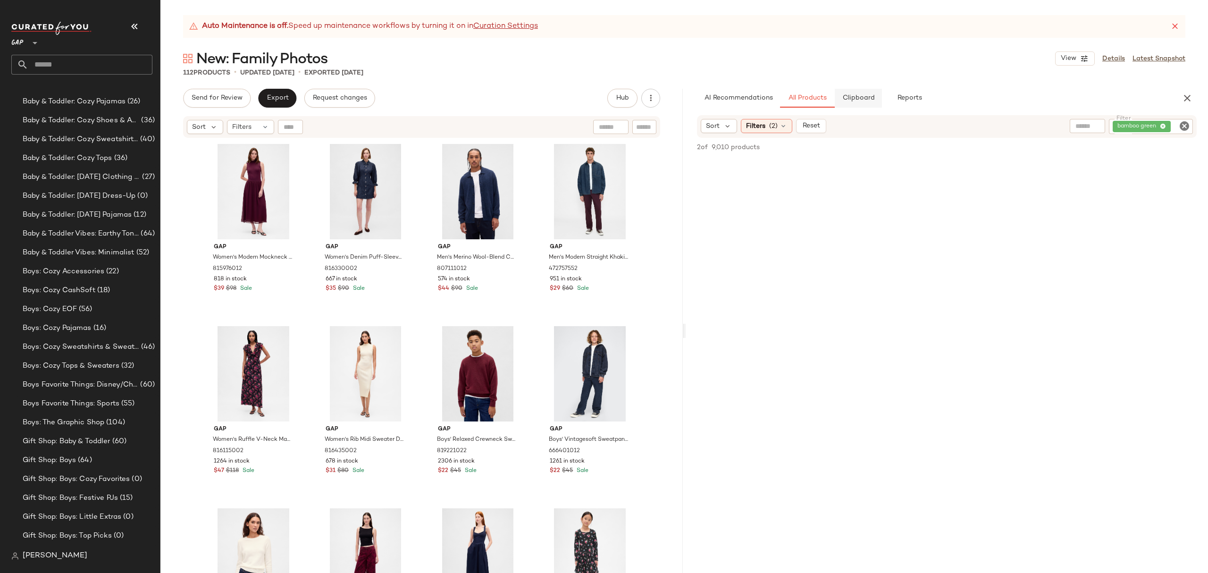
click at [863, 97] on span "Clipboard" at bounding box center [858, 98] width 33 height 8
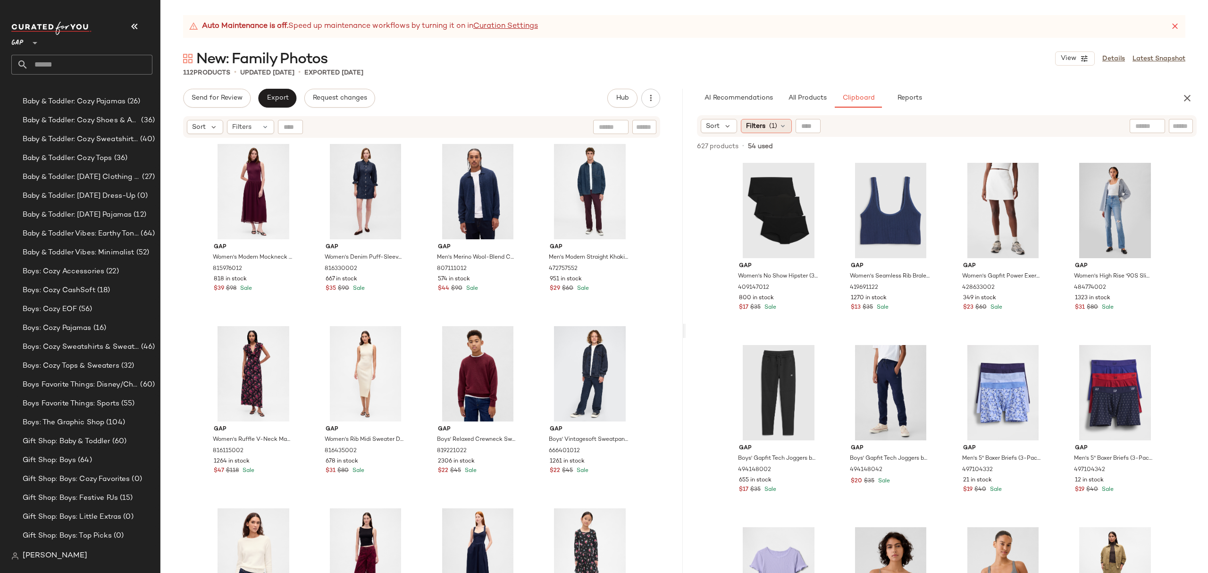
click at [763, 123] on span "Filters" at bounding box center [755, 126] width 19 height 10
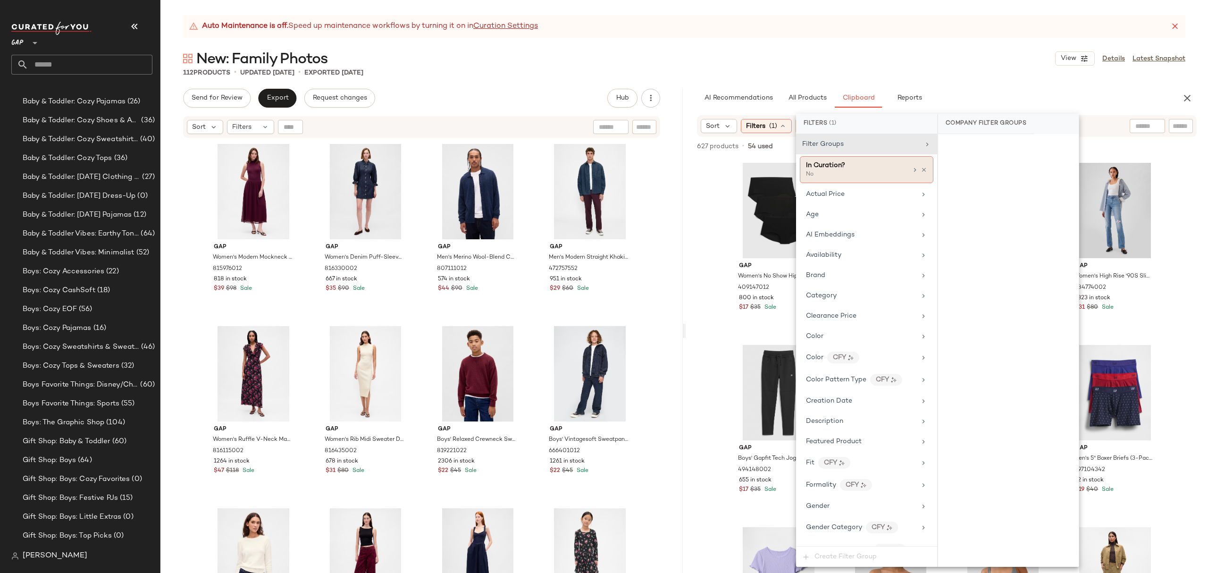
click at [874, 164] on div "In Curation?" at bounding box center [856, 165] width 101 height 10
click at [969, 145] on div "Yes" at bounding box center [1008, 146] width 133 height 17
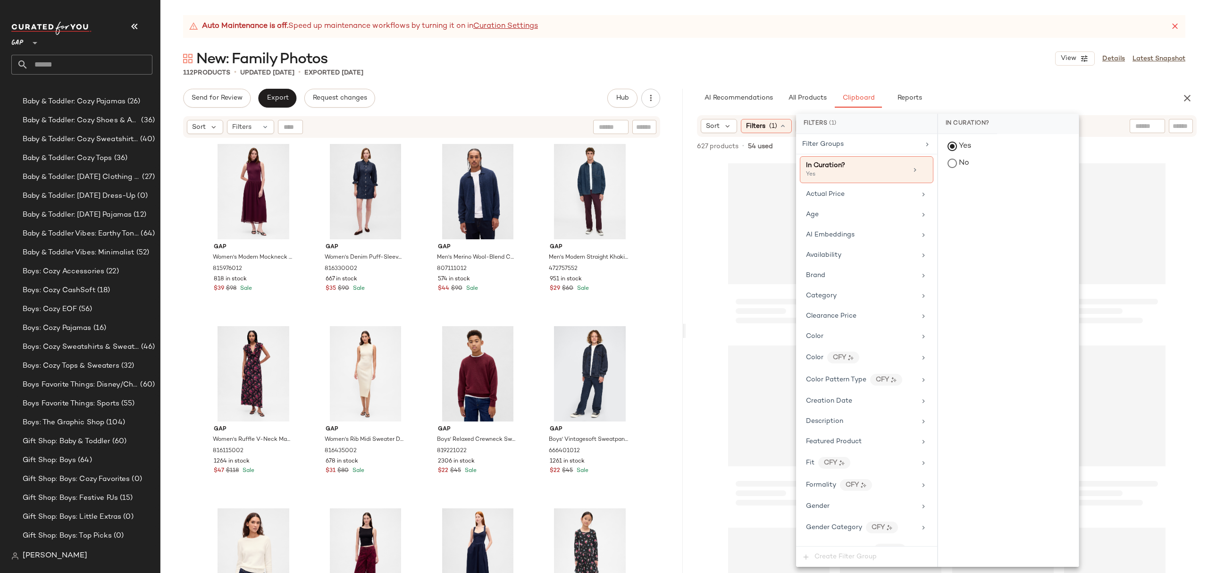
click at [931, 72] on div "112 Products • updated Sep 29th • Exported Sep 29th" at bounding box center [683, 72] width 1047 height 9
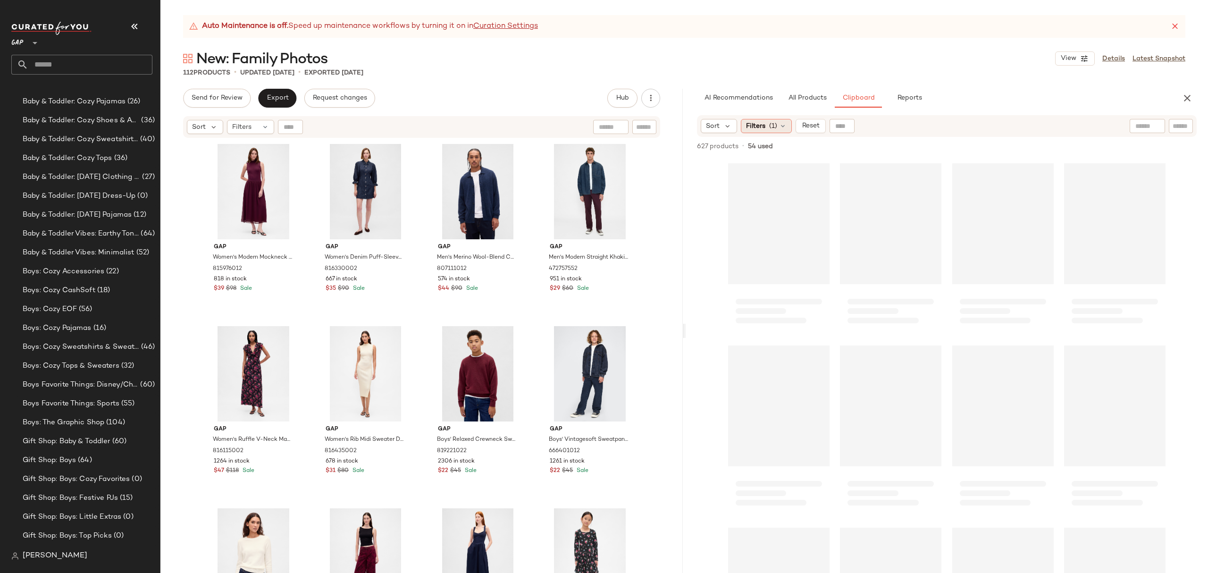
click at [772, 123] on span "(1)" at bounding box center [773, 126] width 8 height 10
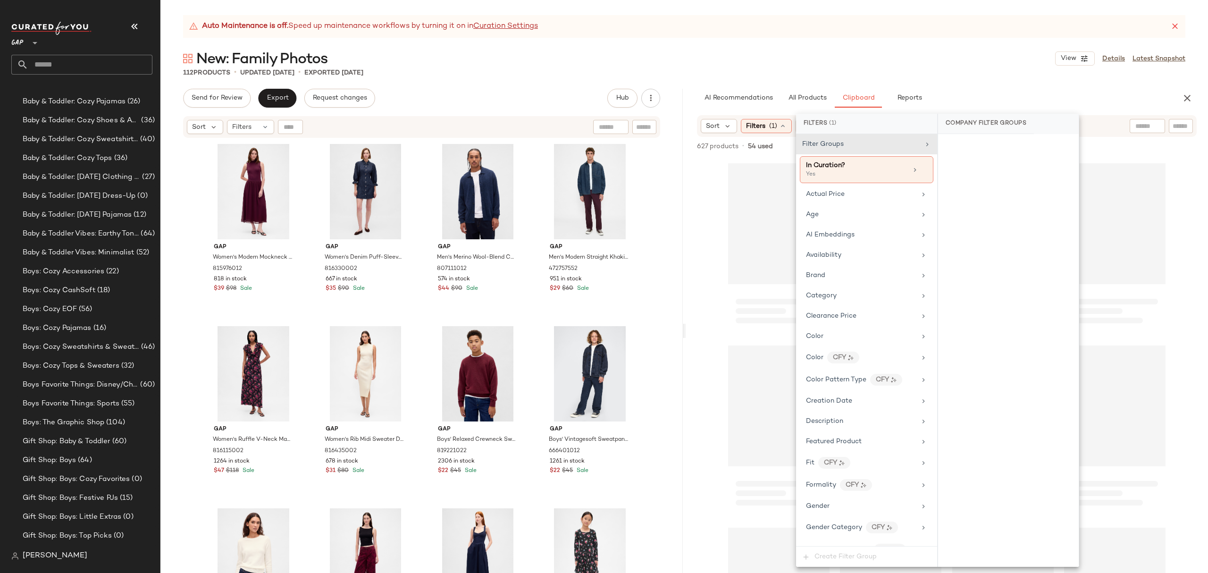
click at [988, 86] on div "Auto Maintenance is off. Speed up maintenance workflows by turning it on in Cur…" at bounding box center [683, 294] width 1047 height 558
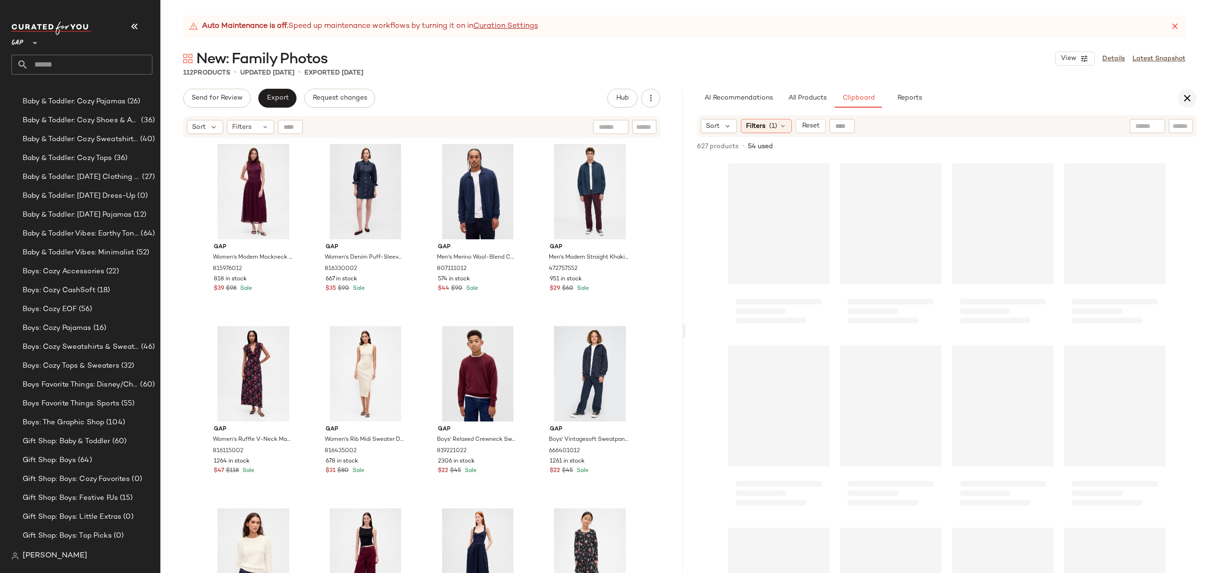
click at [1187, 97] on icon "button" at bounding box center [1186, 97] width 11 height 11
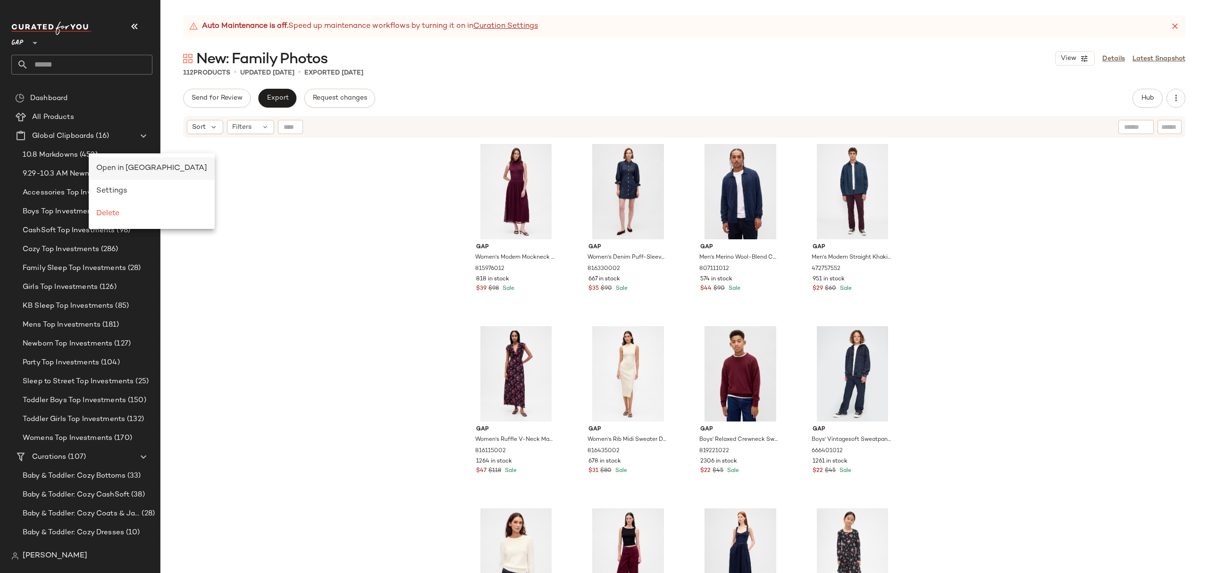
click at [114, 168] on span "Open in Split View" at bounding box center [151, 168] width 111 height 8
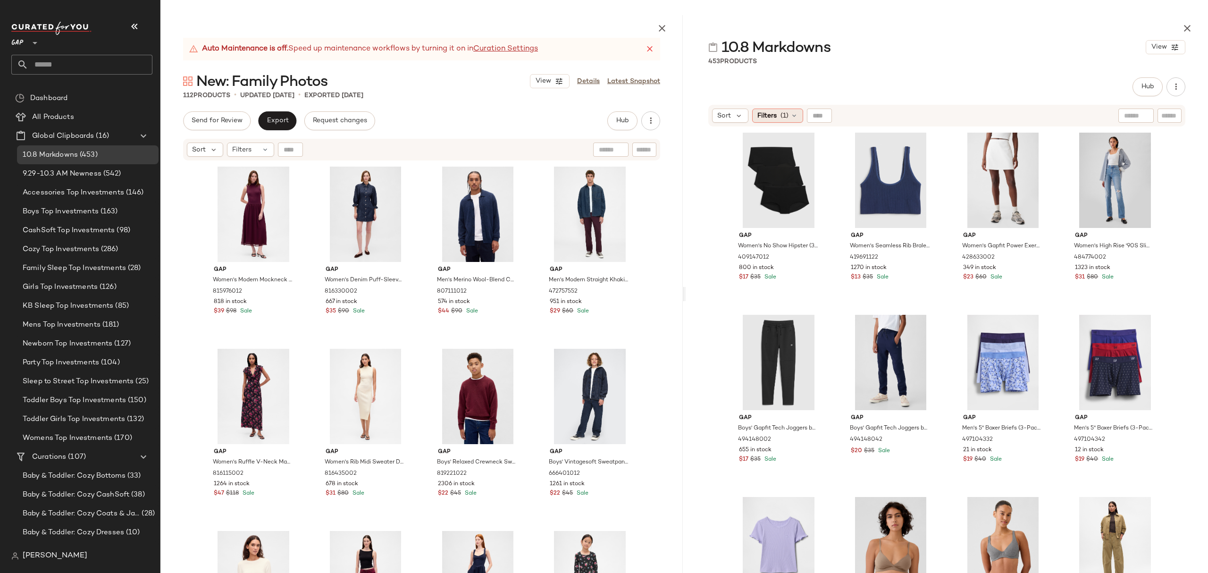
click at [778, 113] on div "Filters (1)" at bounding box center [777, 116] width 51 height 14
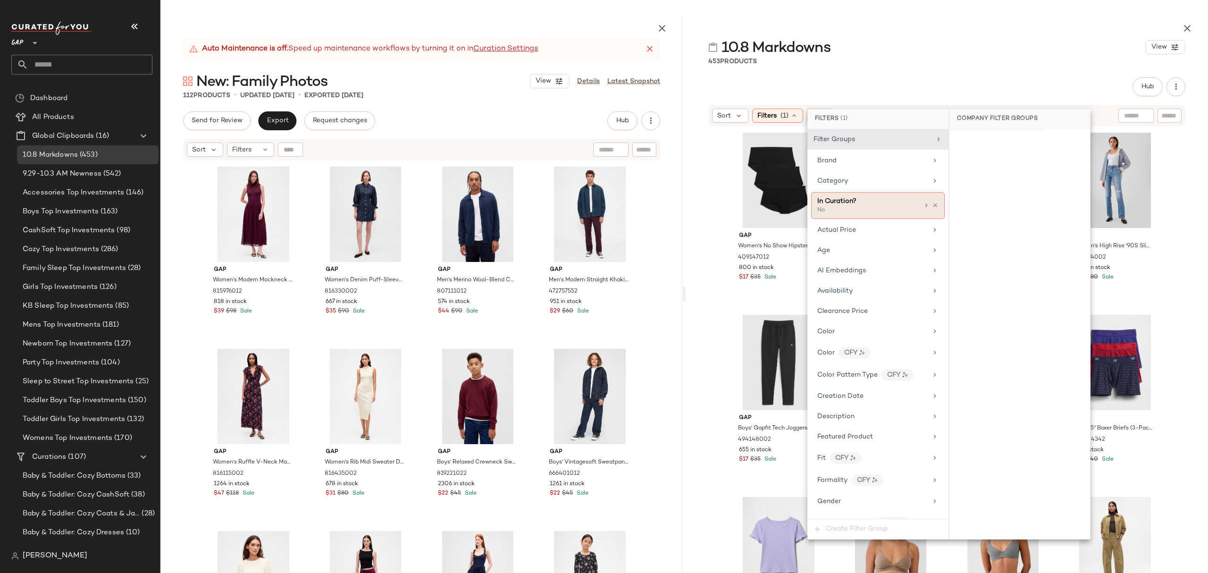
click at [854, 204] on span "In Curation?" at bounding box center [836, 201] width 39 height 7
click at [990, 140] on div "Yes" at bounding box center [1019, 141] width 133 height 17
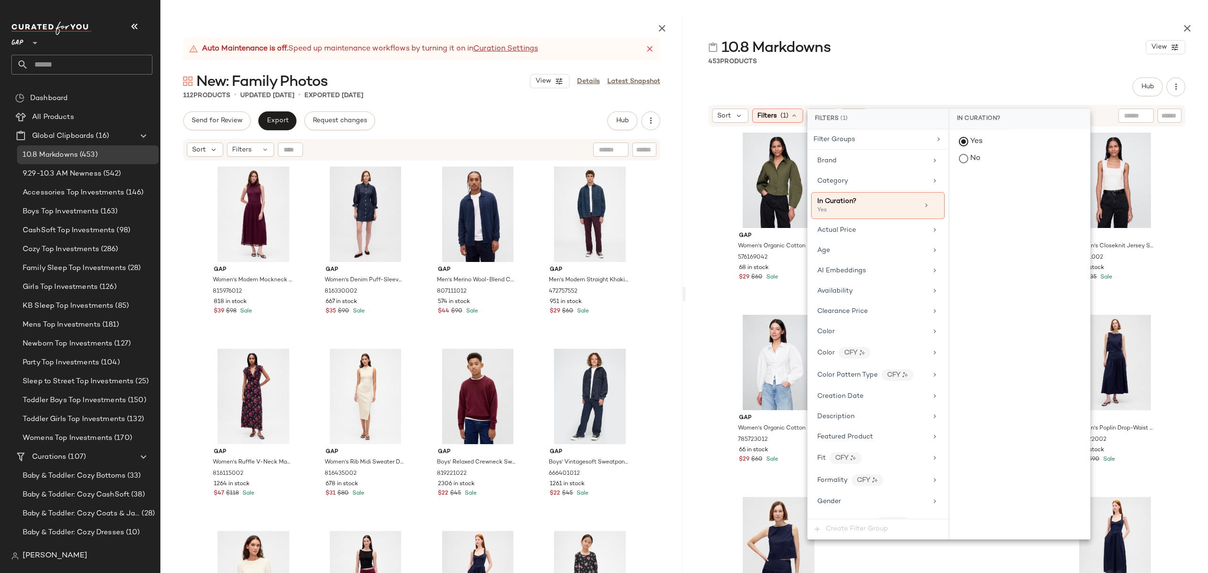
click at [965, 63] on div "453 Products" at bounding box center [946, 61] width 522 height 9
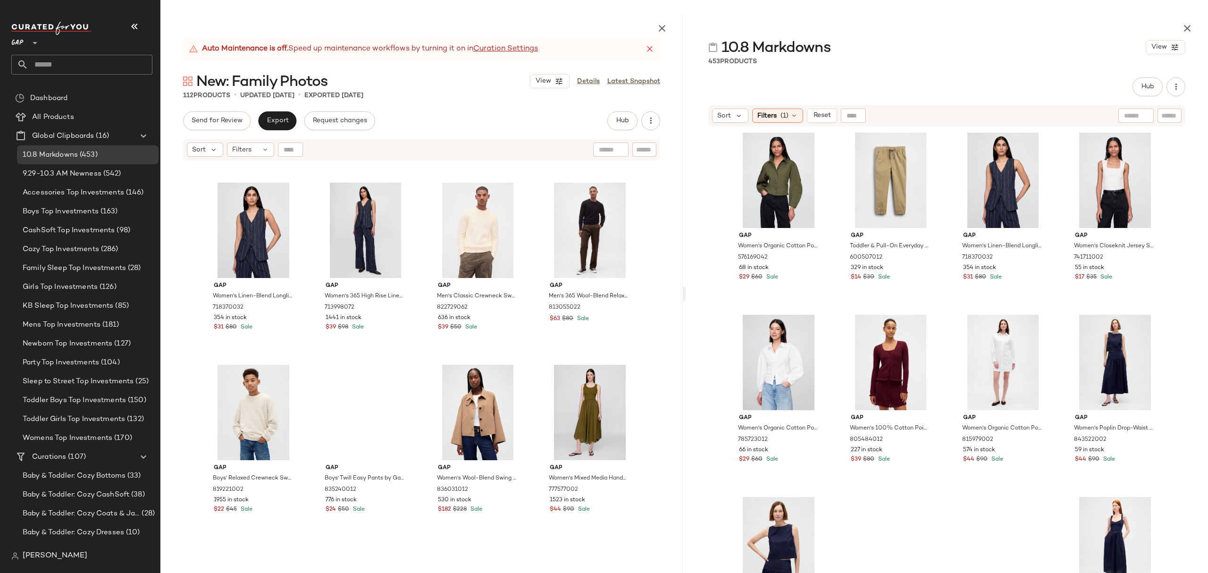
scroll to position [3089, 0]
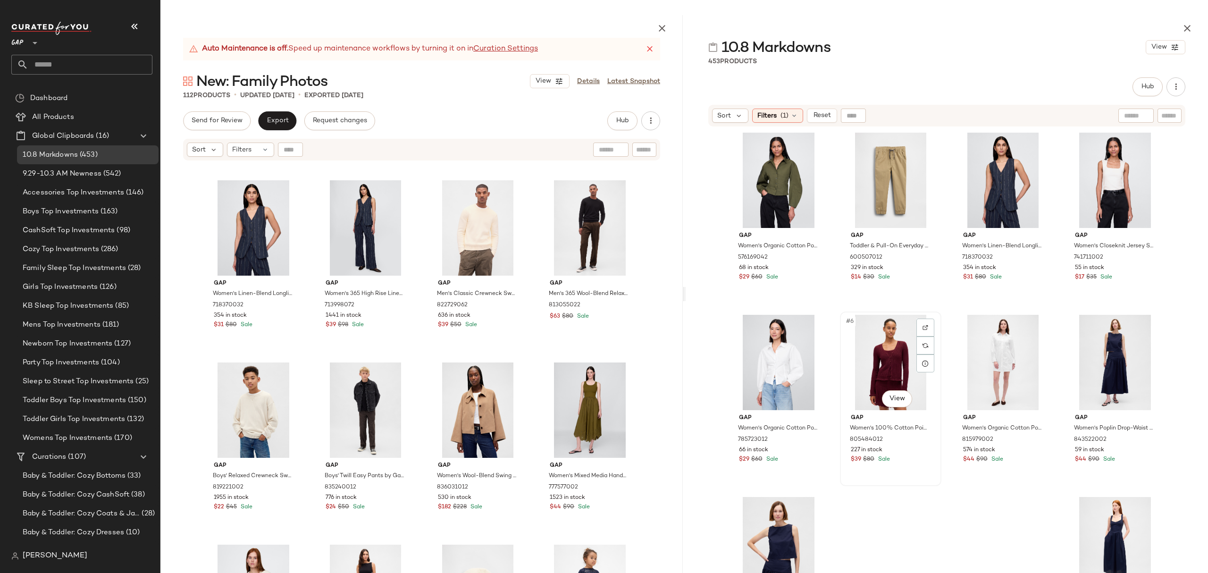
click at [892, 381] on div "#6 View" at bounding box center [890, 362] width 95 height 95
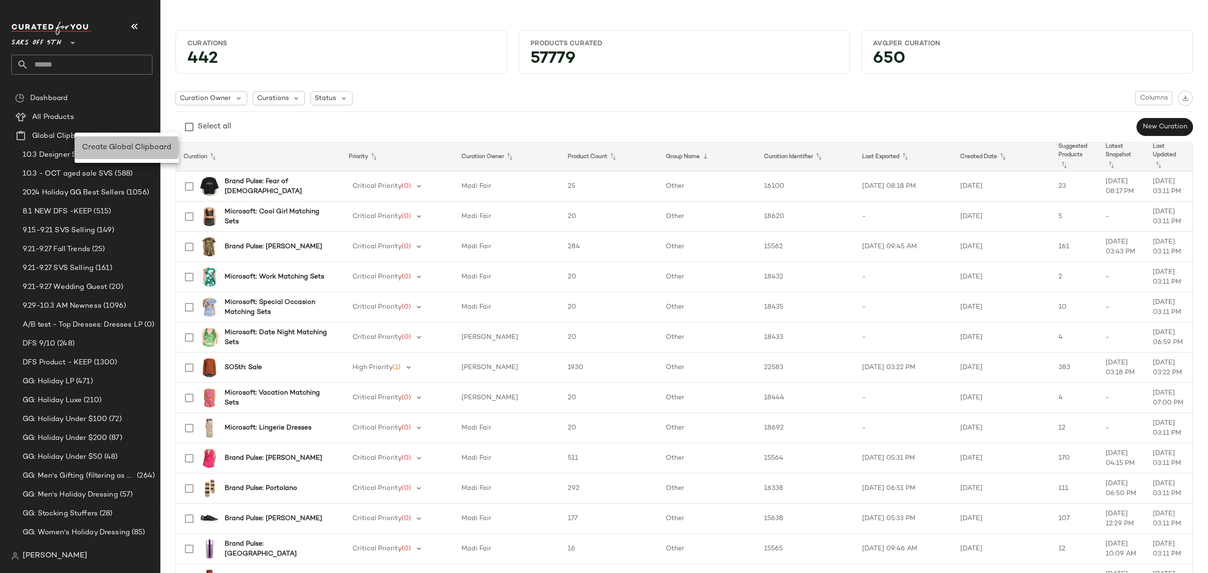
click at [114, 150] on span "Create Global Clipboard" at bounding box center [126, 147] width 89 height 8
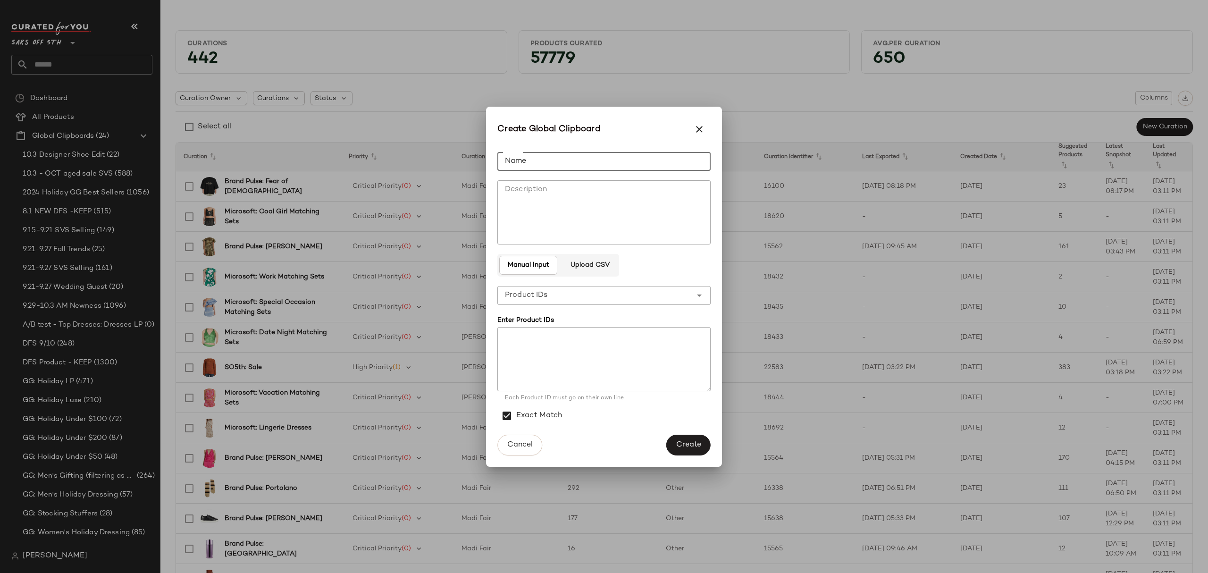
drag, startPoint x: 612, startPoint y: 160, endPoint x: 0, endPoint y: 83, distance: 616.7
click at [612, 159] on input "Name" at bounding box center [603, 161] width 213 height 19
type input "**********"
click at [699, 444] on span "Create" at bounding box center [688, 444] width 25 height 9
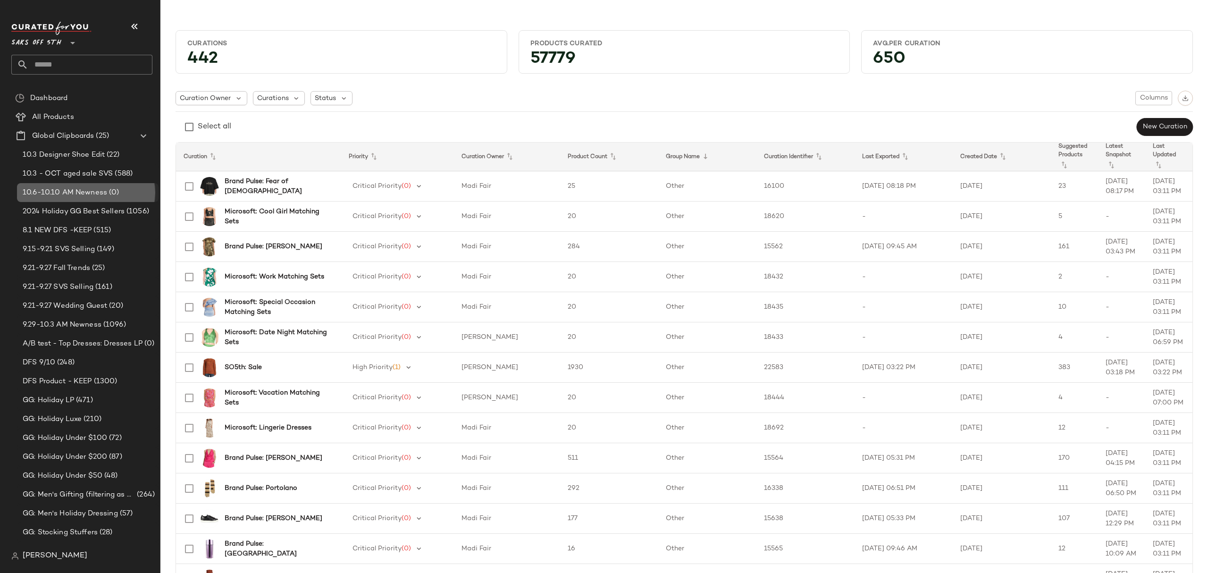
drag, startPoint x: 68, startPoint y: 192, endPoint x: 115, endPoint y: 195, distance: 47.3
click at [68, 192] on span "10.6-10.10 AM Newness" at bounding box center [65, 192] width 84 height 11
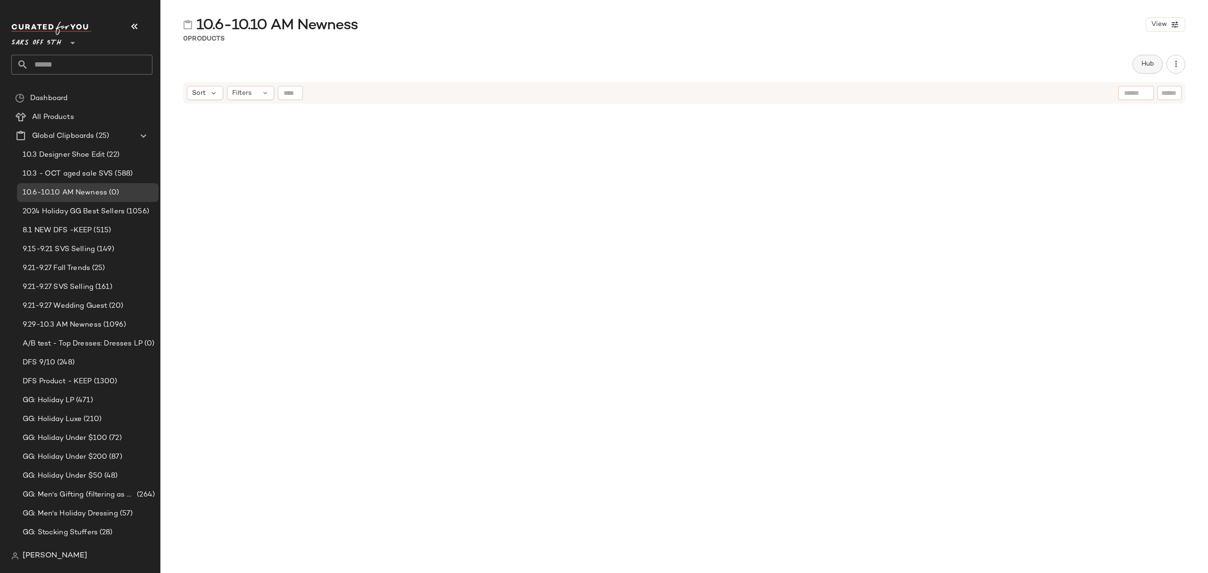
click at [1148, 69] on button "Hub" at bounding box center [1147, 64] width 30 height 19
click at [725, 98] on div "Sort" at bounding box center [719, 92] width 36 height 14
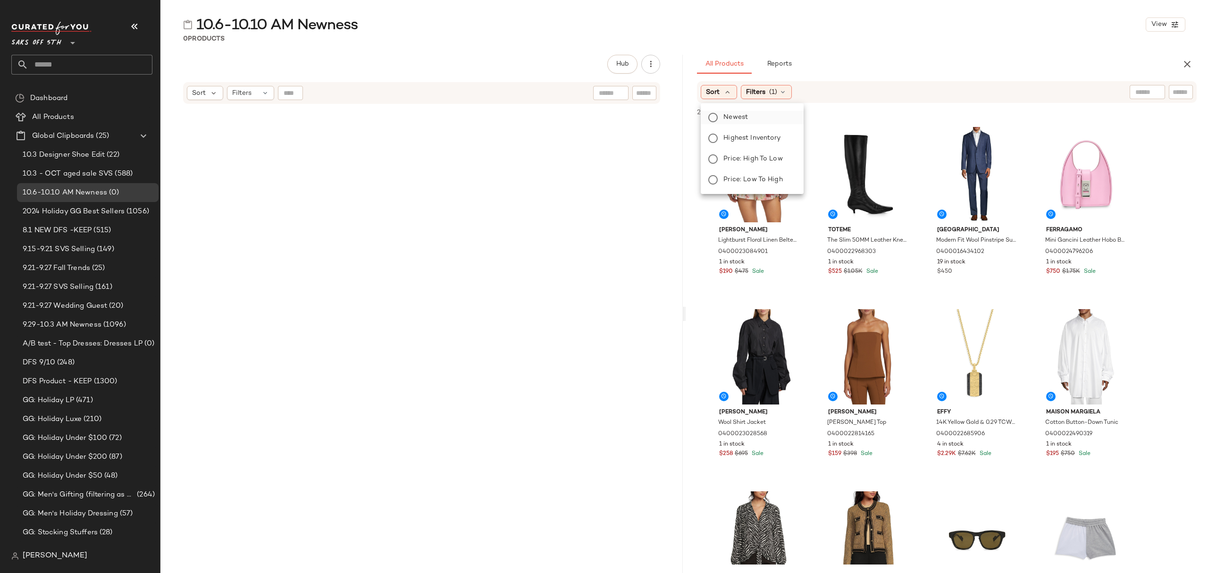
click at [745, 119] on span "Newest" at bounding box center [735, 117] width 25 height 10
click at [807, 93] on icon at bounding box center [808, 92] width 8 height 8
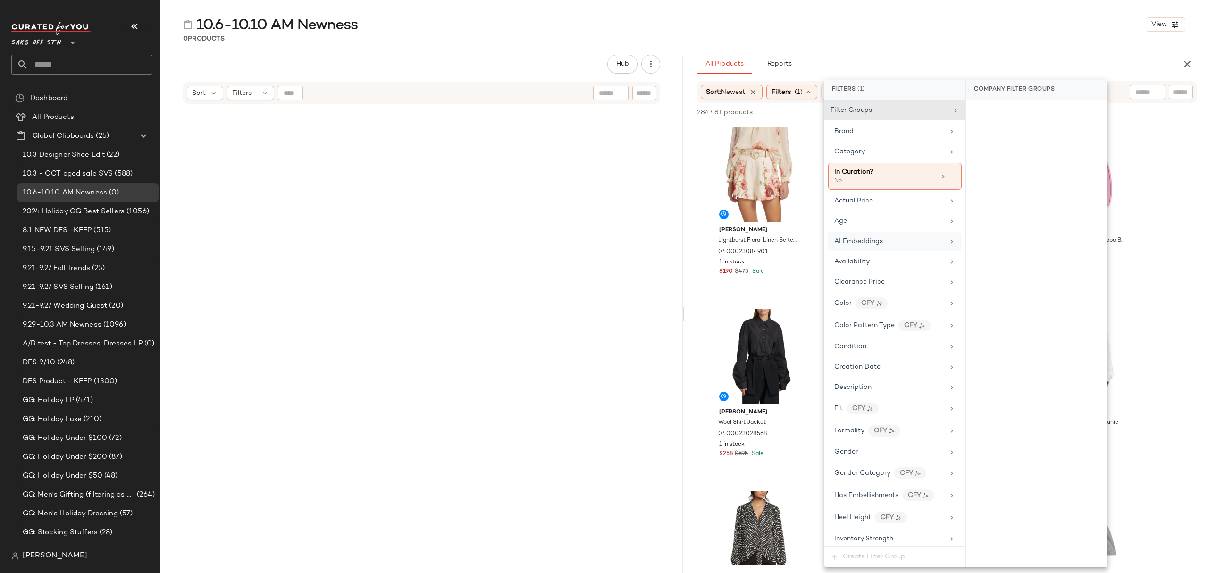
click at [891, 250] on div "AI Embeddings" at bounding box center [895, 241] width 134 height 18
click at [912, 258] on div "Availability" at bounding box center [895, 261] width 134 height 18
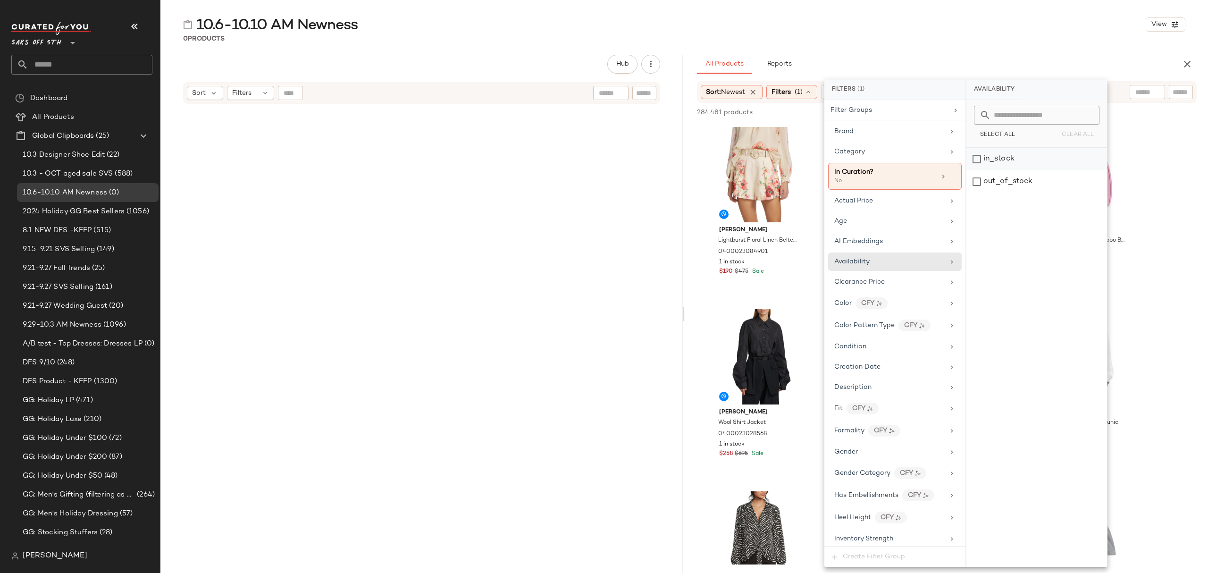
click at [1000, 163] on div "in_stock" at bounding box center [1036, 159] width 141 height 23
click at [847, 57] on div "All Products Reports" at bounding box center [931, 64] width 469 height 19
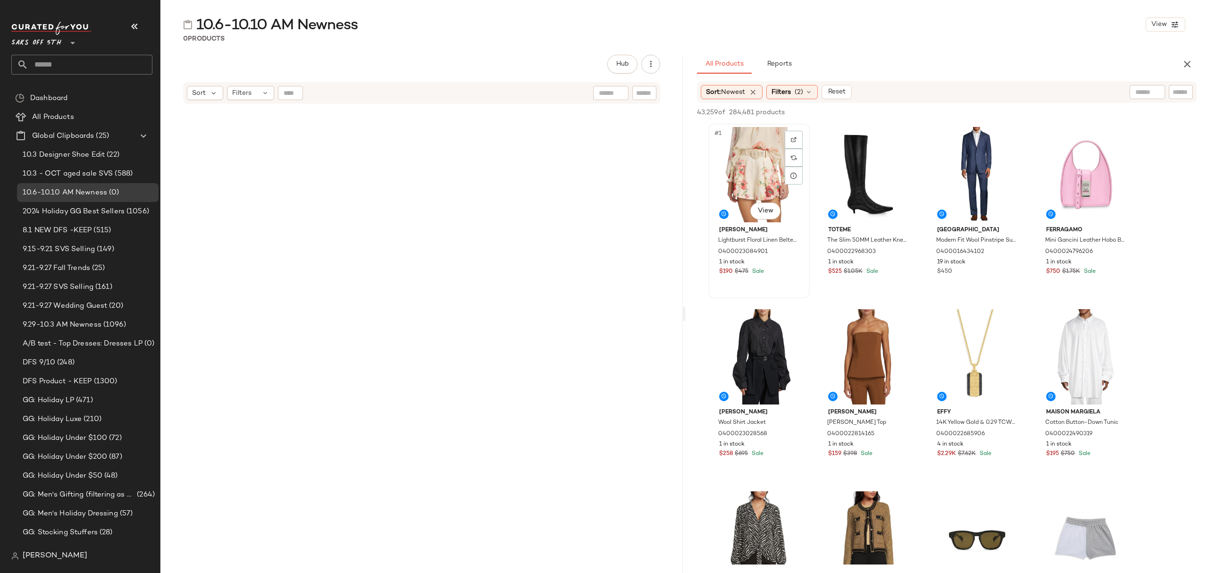
click at [753, 170] on div "#1 View" at bounding box center [758, 174] width 95 height 95
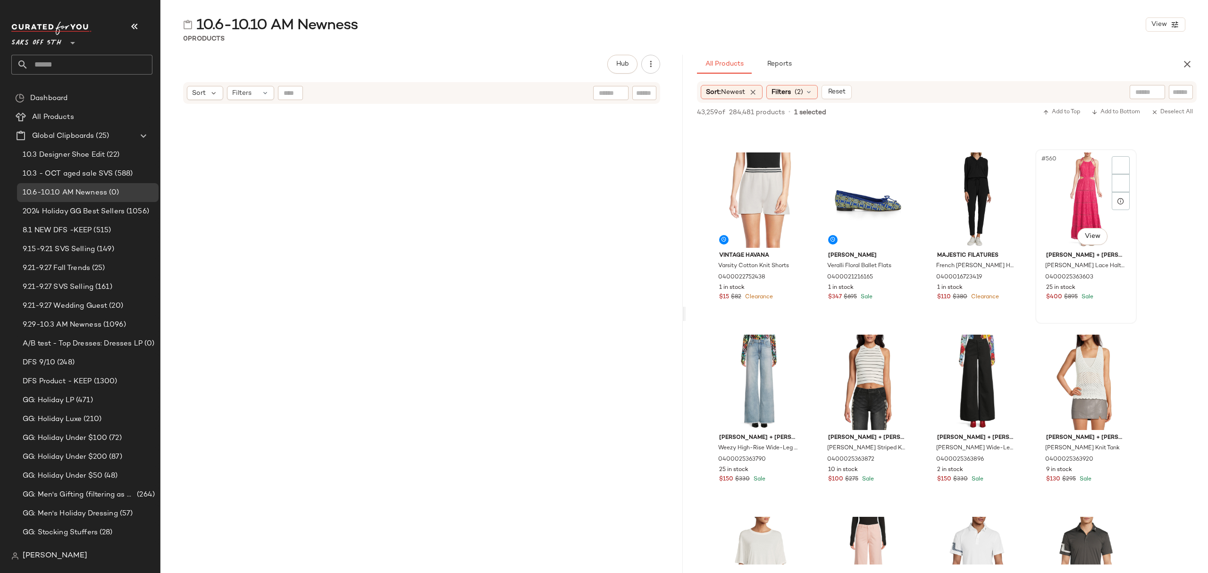
scroll to position [25105, 0]
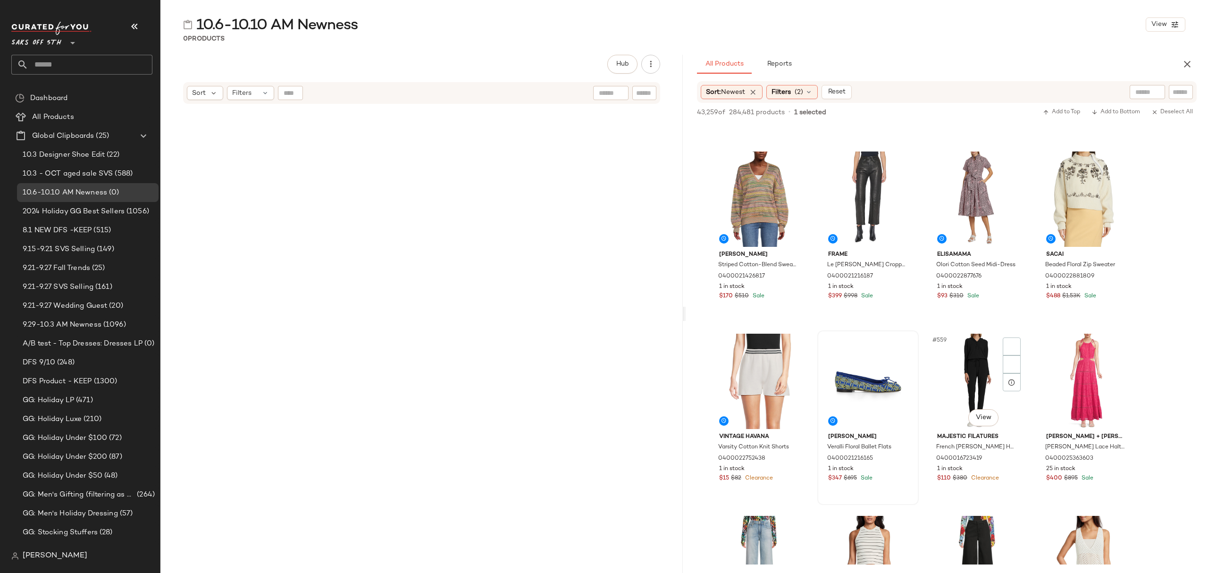
click at [870, 463] on span "0400021216165" at bounding box center [850, 458] width 46 height 8
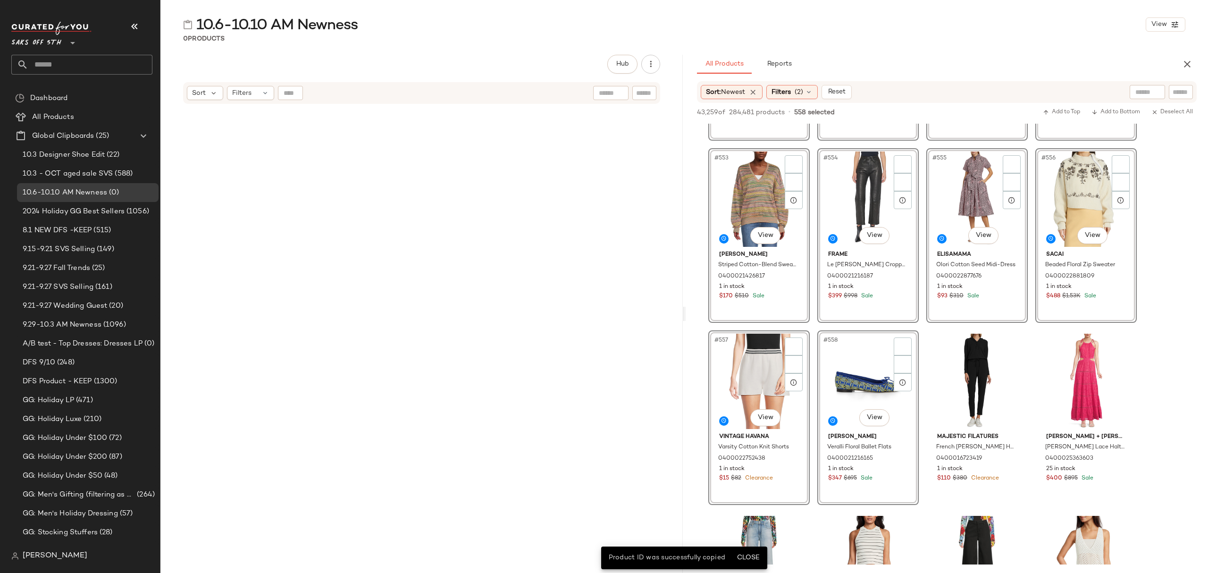
scroll to position [25097, 0]
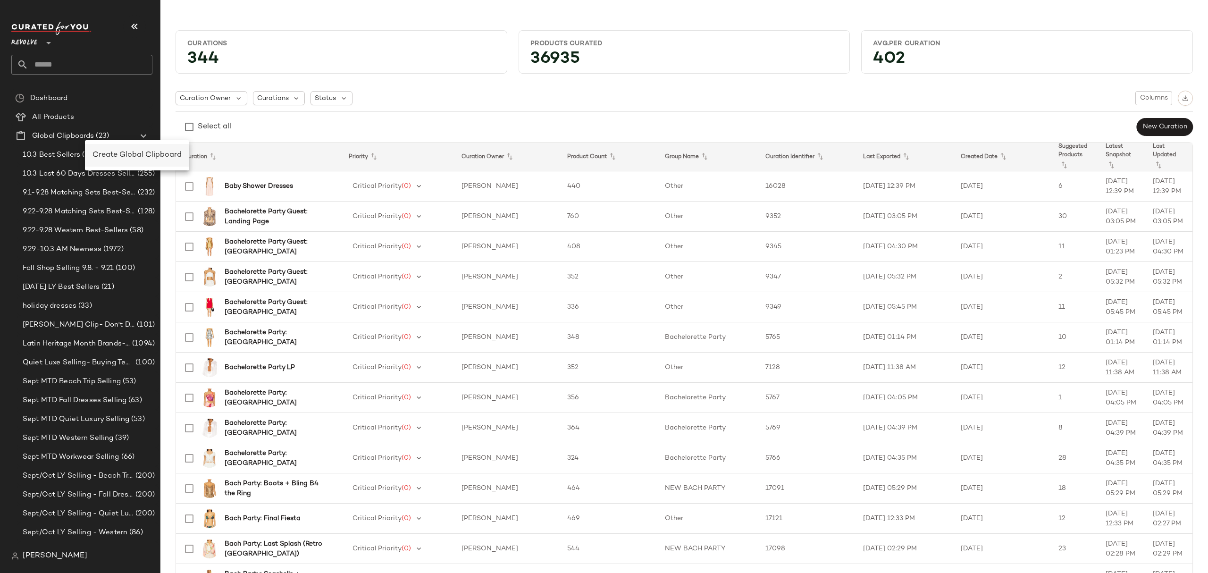
click at [102, 154] on span "Create Global Clipboard" at bounding box center [136, 155] width 89 height 8
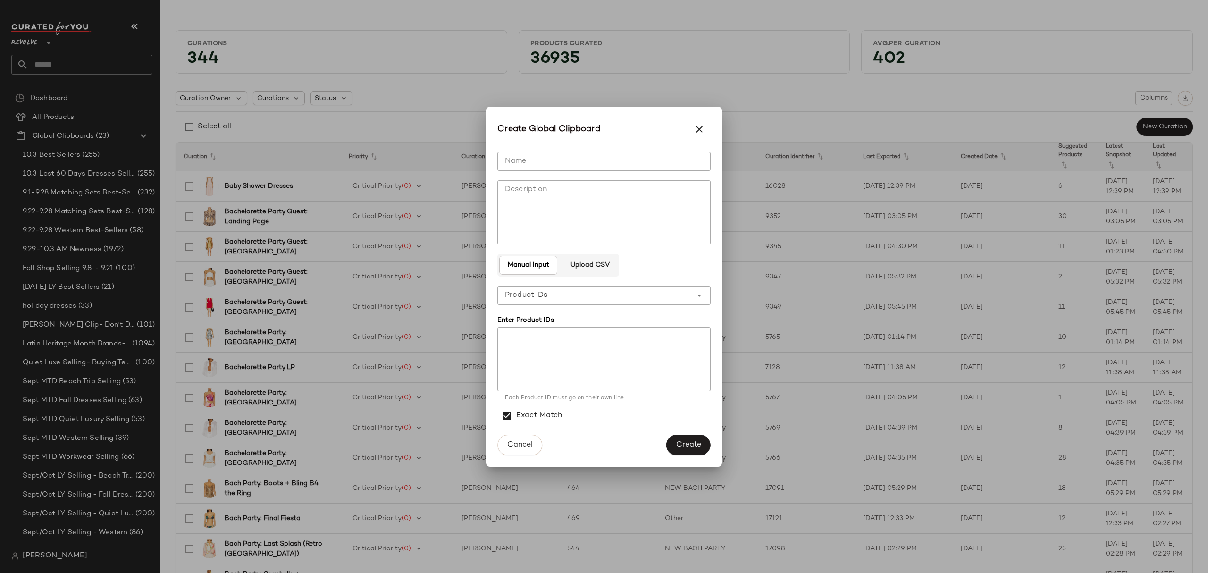
click at [553, 156] on input "Name" at bounding box center [603, 161] width 213 height 19
type input "**********"
click at [678, 444] on span "Create" at bounding box center [688, 444] width 25 height 9
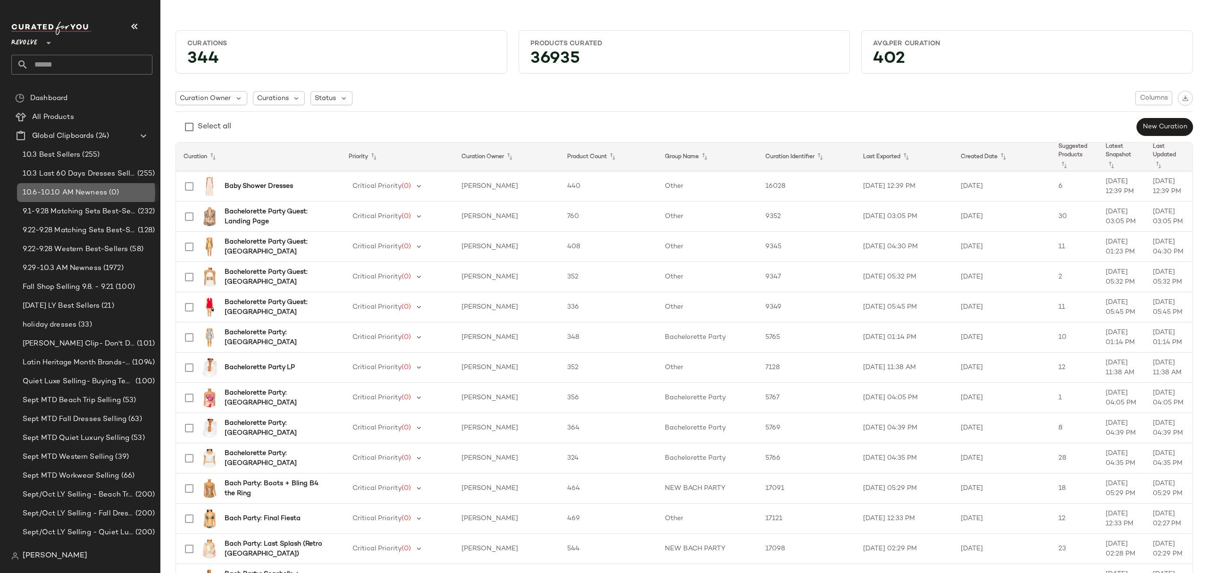
click at [97, 189] on span "10.6-10.10 AM Newness" at bounding box center [65, 192] width 84 height 11
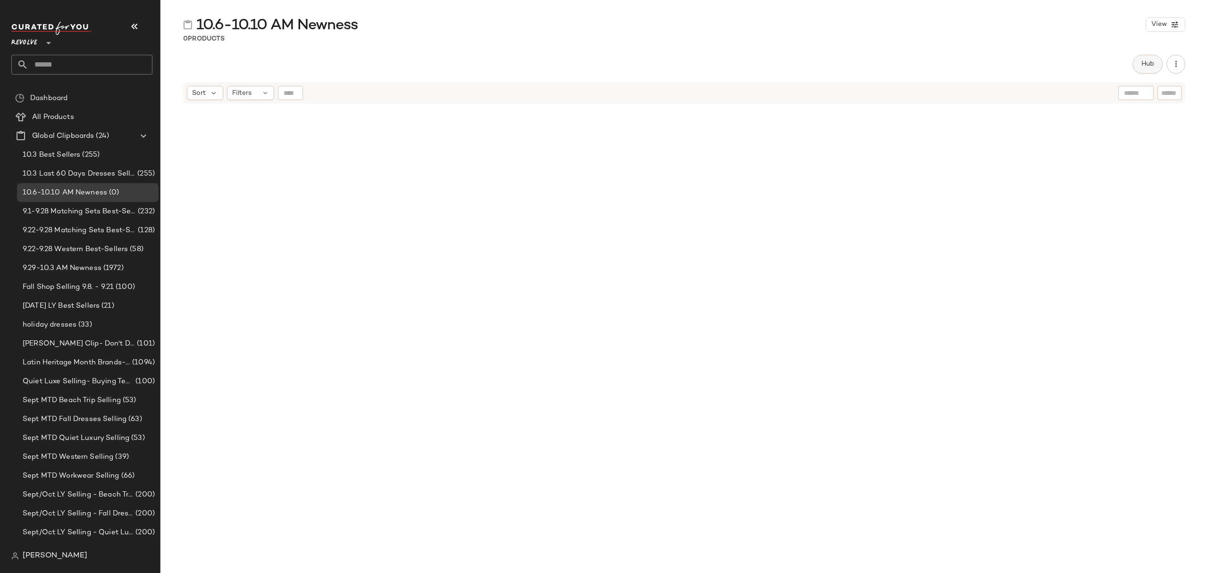
click at [1137, 70] on button "Hub" at bounding box center [1147, 64] width 30 height 19
click at [726, 92] on icon at bounding box center [727, 92] width 8 height 8
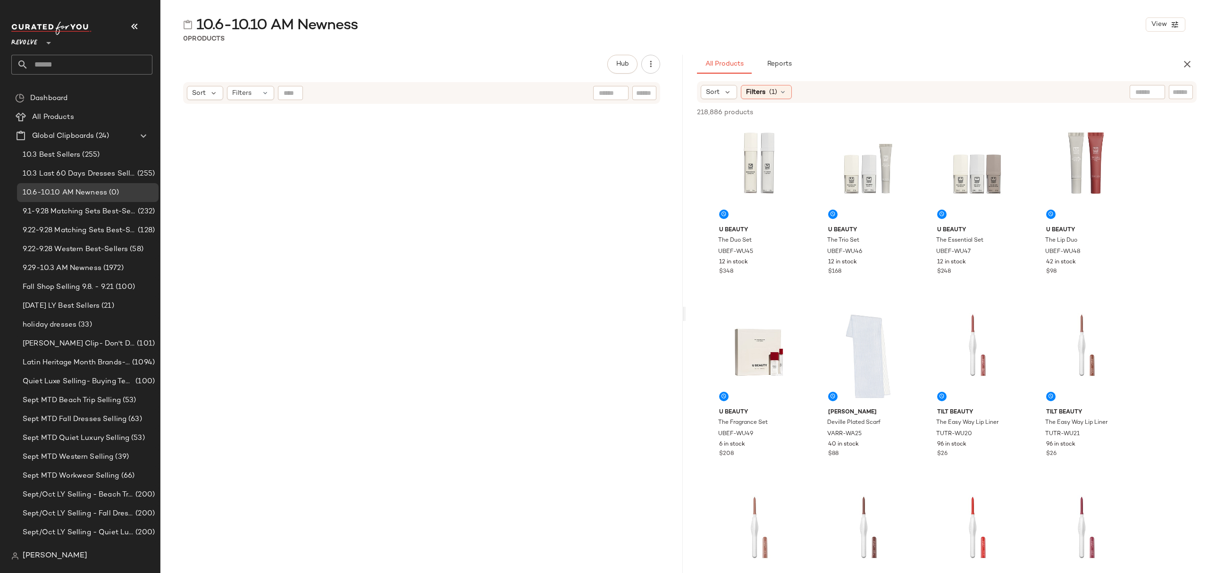
click at [736, 115] on span "218,886 products" at bounding box center [725, 113] width 56 height 10
click at [735, 92] on div "Sort" at bounding box center [719, 92] width 36 height 14
click at [738, 116] on span "Newest" at bounding box center [735, 117] width 25 height 10
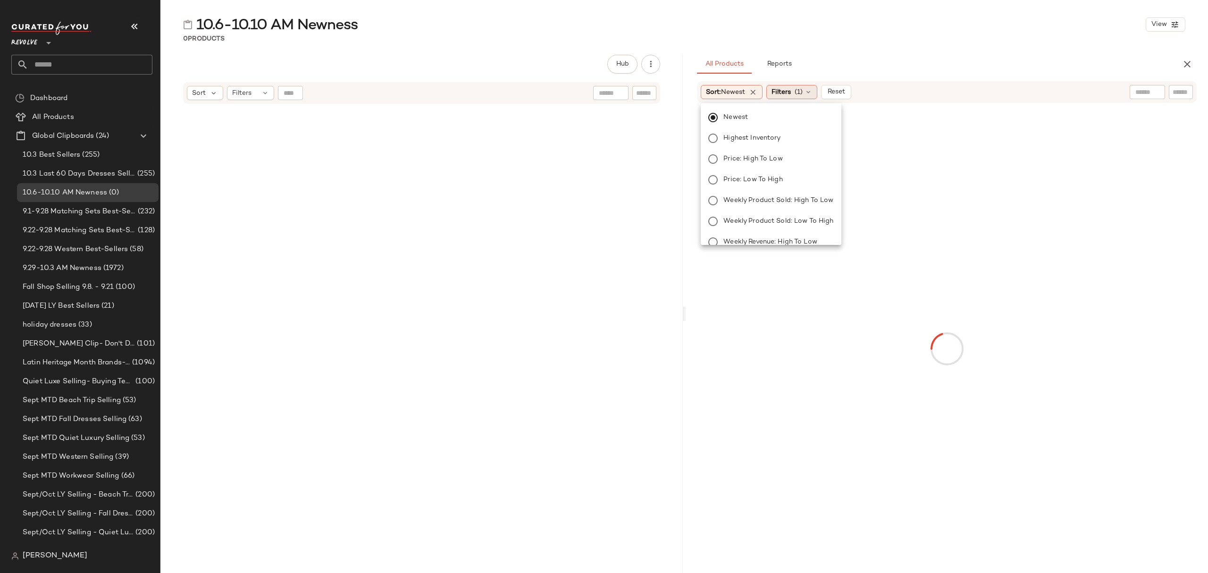
click at [778, 96] on span "Filters" at bounding box center [780, 92] width 19 height 10
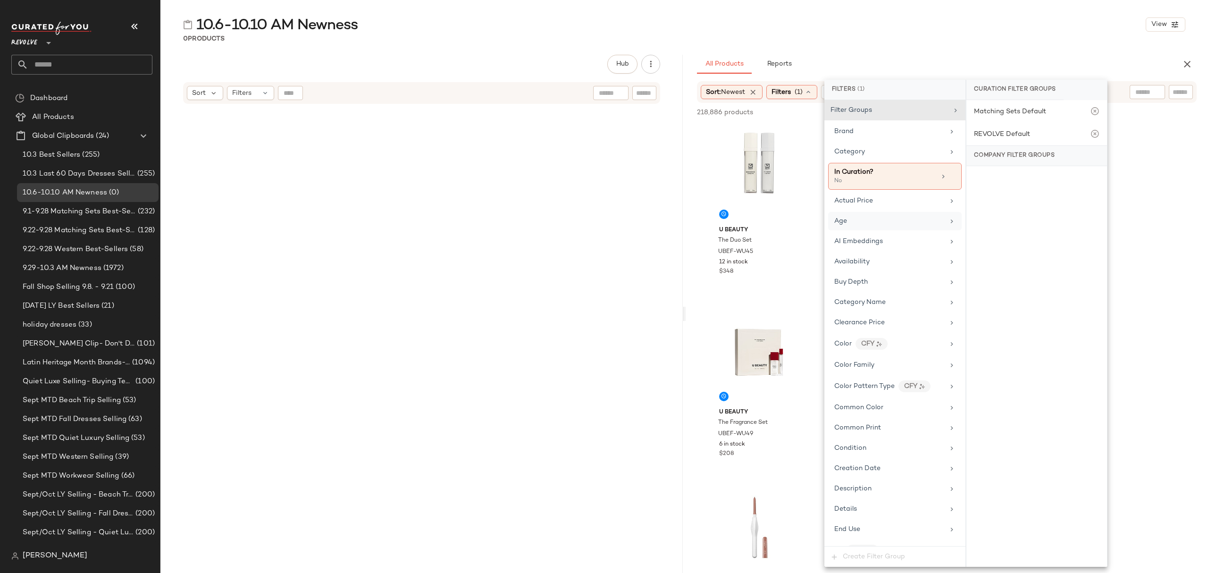
click at [902, 222] on div "Age" at bounding box center [889, 221] width 110 height 10
drag, startPoint x: 1014, startPoint y: 158, endPoint x: 997, endPoint y: 193, distance: 39.5
click at [1014, 159] on div "adult" at bounding box center [1036, 159] width 141 height 23
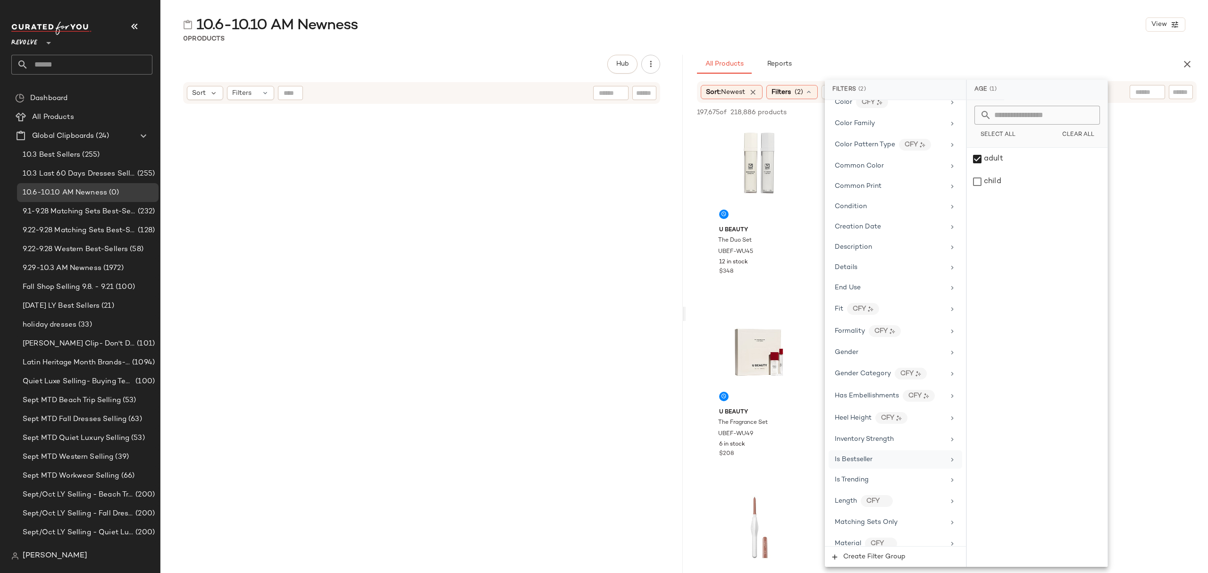
scroll to position [251, 0]
click at [859, 355] on div "Gender" at bounding box center [890, 351] width 110 height 10
click at [1006, 151] on div "female" at bounding box center [1037, 159] width 141 height 23
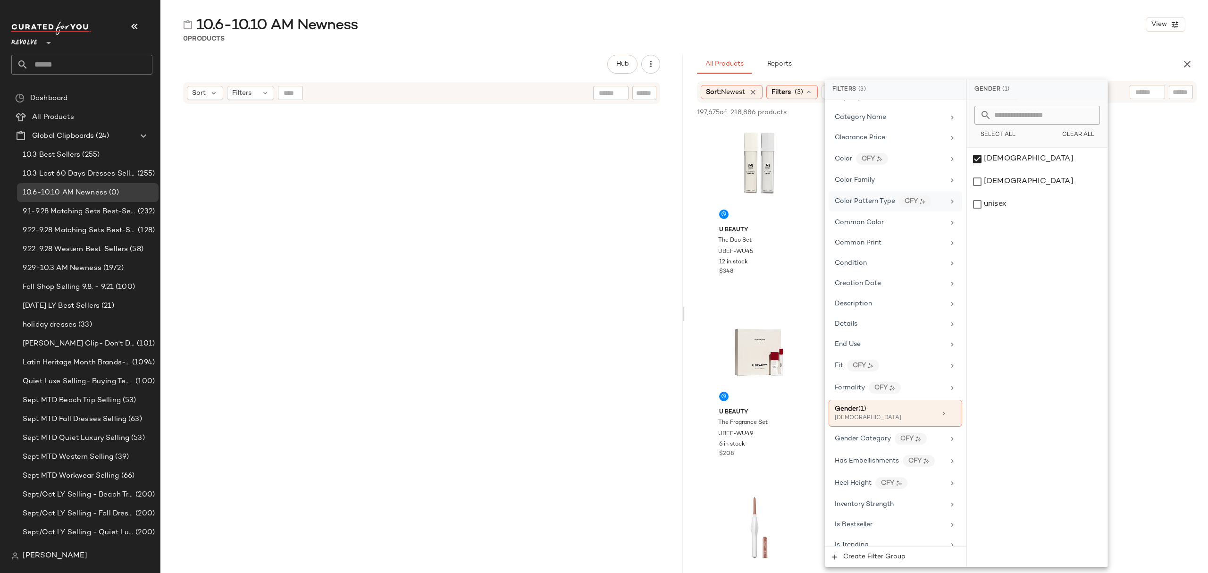
scroll to position [0, 0]
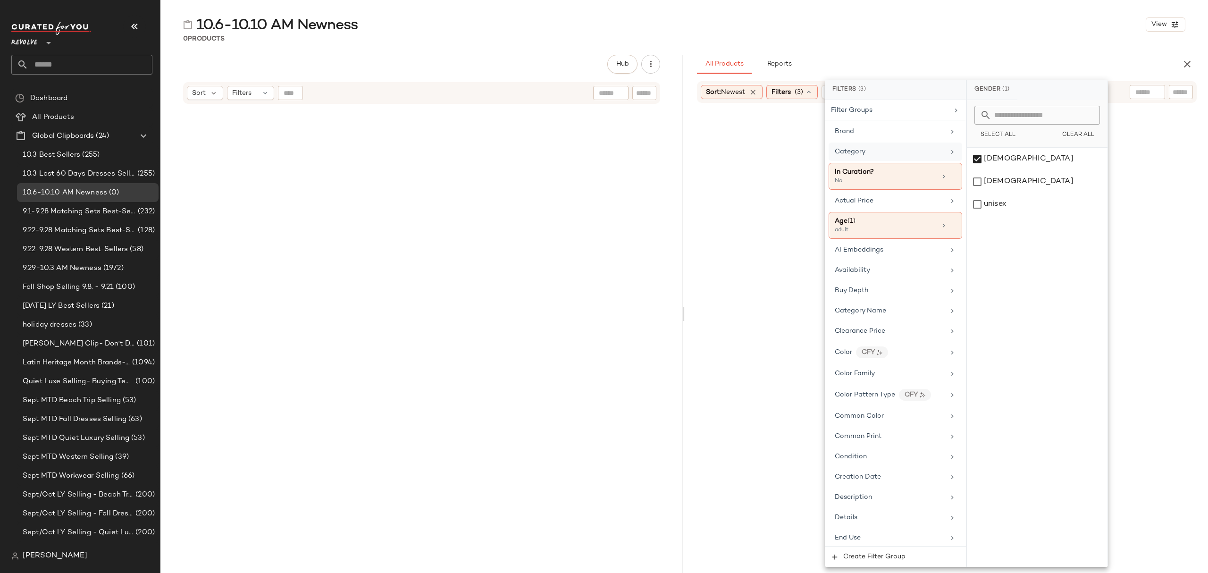
click at [885, 159] on div "Category" at bounding box center [895, 151] width 134 height 18
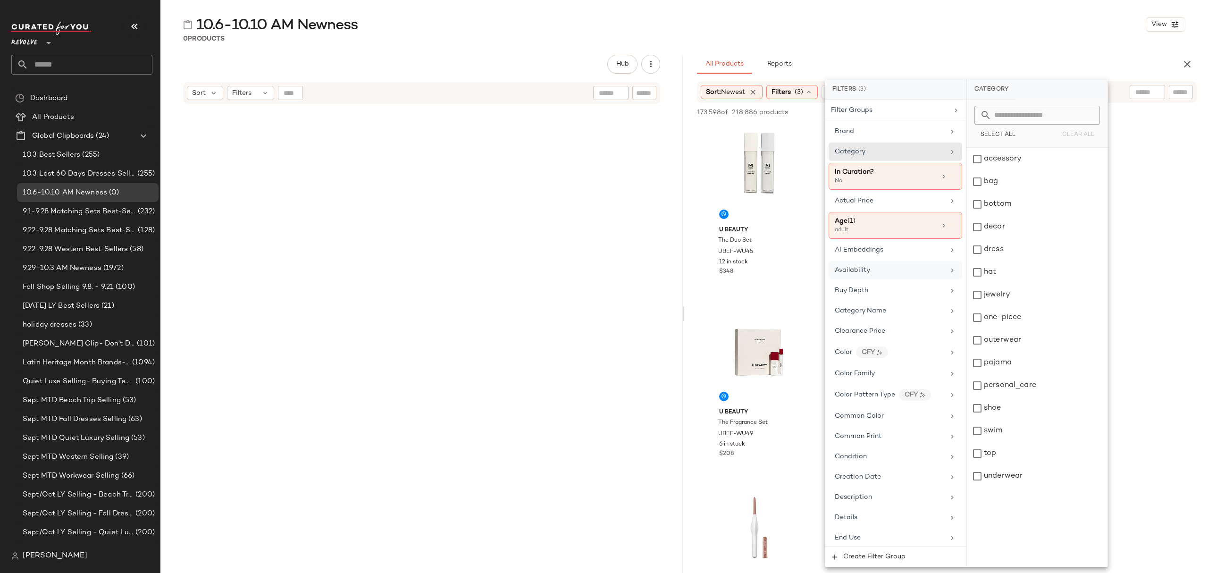
click at [882, 278] on div "Availability" at bounding box center [895, 270] width 134 height 18
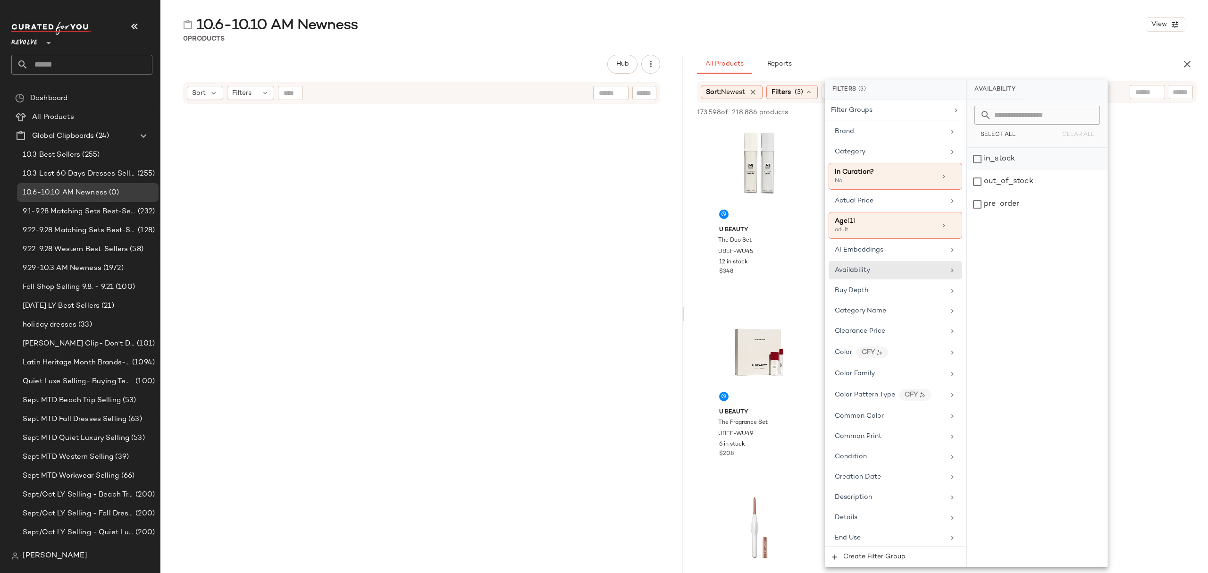
click at [999, 155] on div "in_stock" at bounding box center [1037, 159] width 141 height 23
click at [1021, 208] on div "pre_order" at bounding box center [1037, 204] width 141 height 23
click at [955, 58] on div "All Products Reports" at bounding box center [931, 64] width 469 height 19
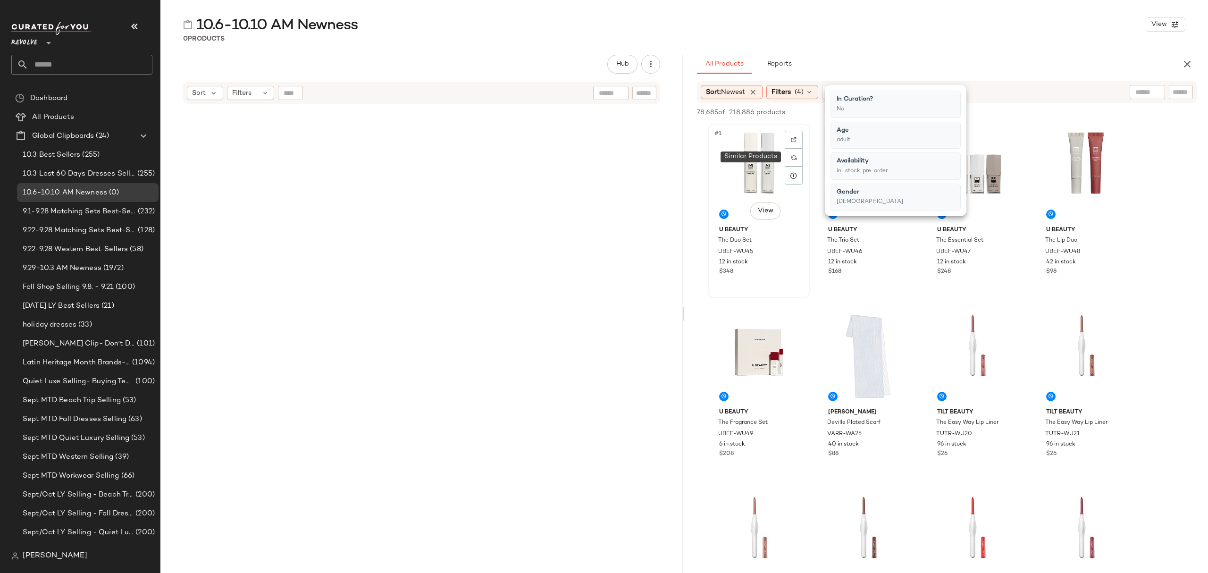
click at [751, 156] on div "#1 View" at bounding box center [758, 174] width 95 height 95
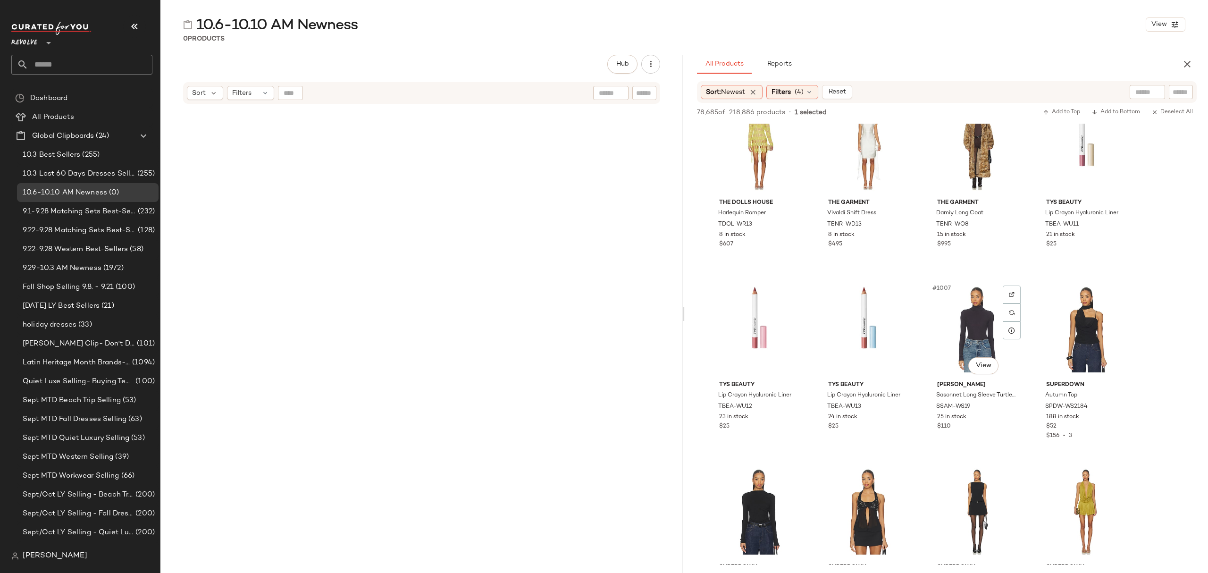
scroll to position [45351, 0]
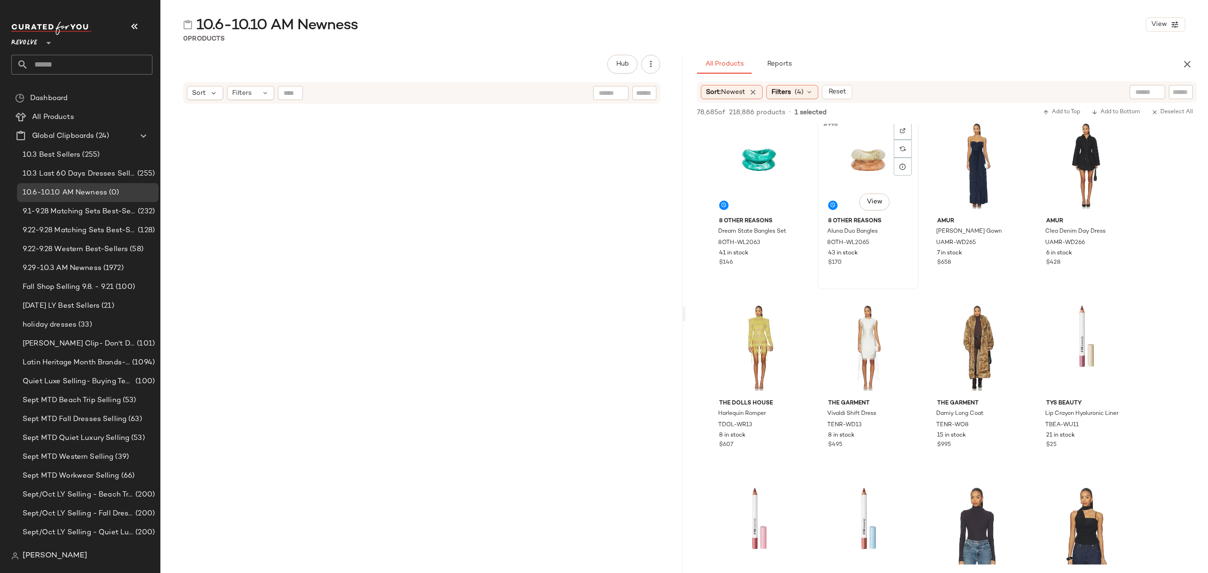
click at [867, 259] on div "$170" at bounding box center [868, 263] width 80 height 8
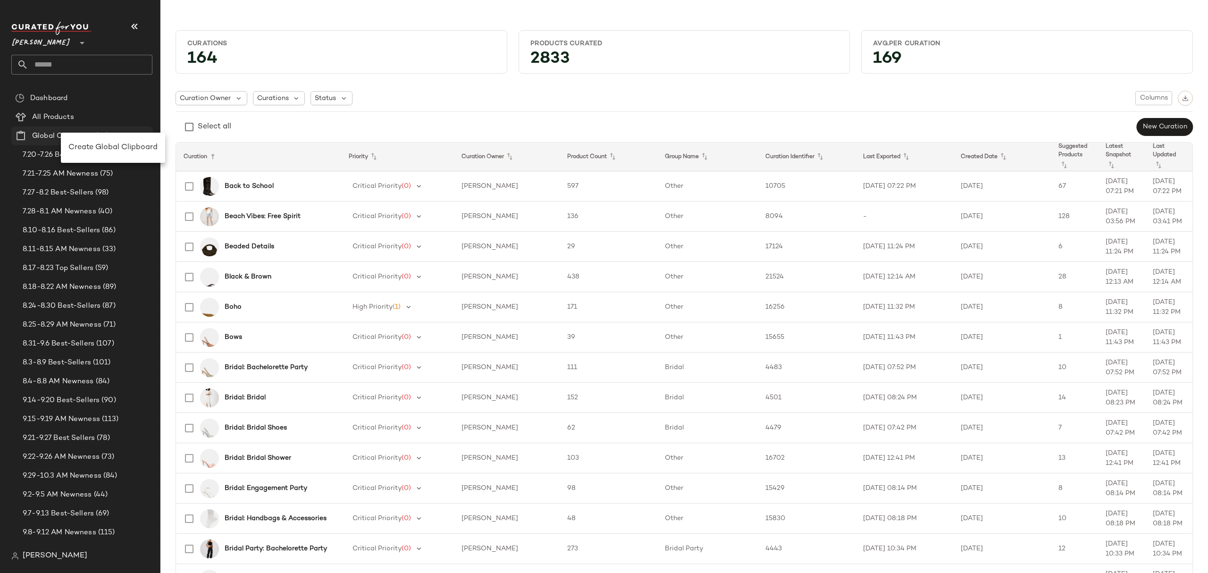
click at [104, 141] on div "Create Global Clipboard" at bounding box center [113, 147] width 104 height 23
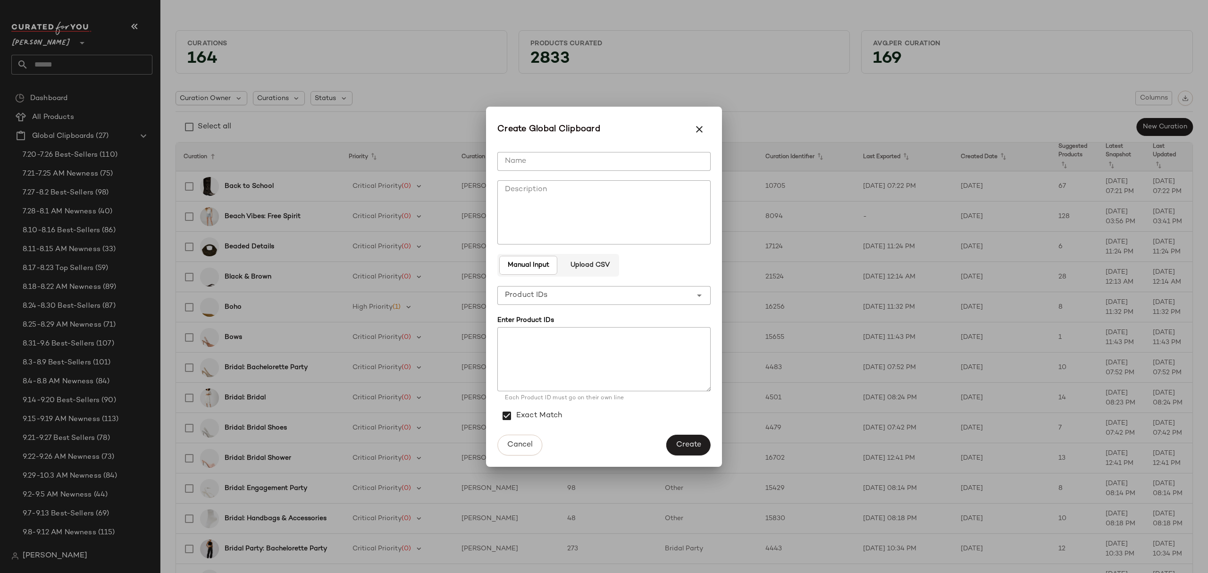
click at [537, 167] on input "Name" at bounding box center [603, 161] width 213 height 19
type input "**********"
click at [689, 447] on span "Create" at bounding box center [688, 444] width 25 height 9
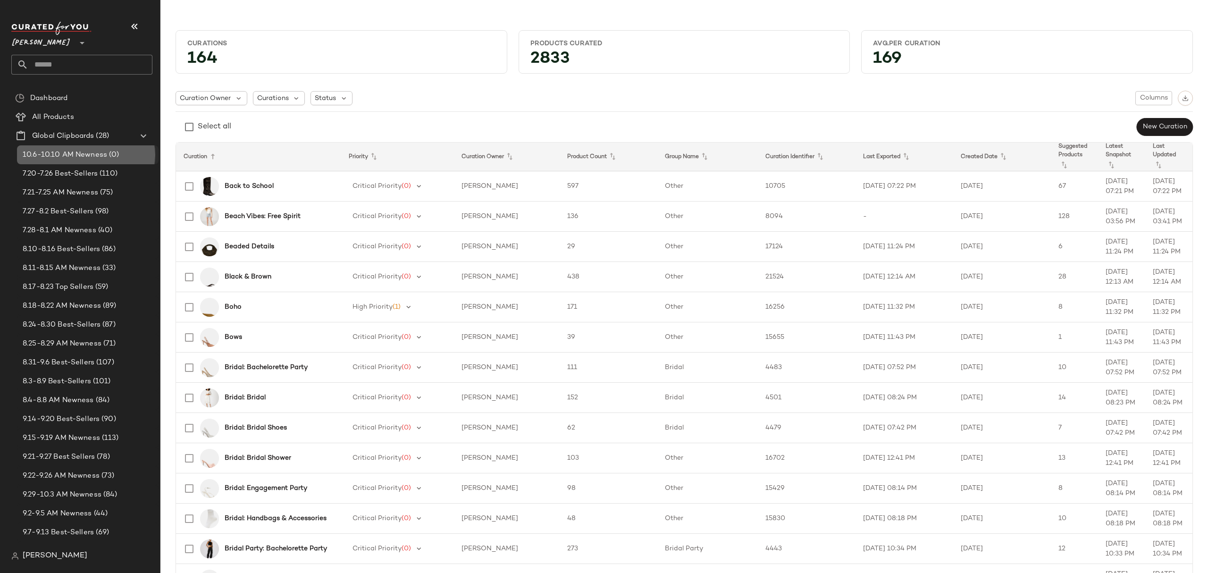
click at [54, 157] on span "10.6-10.10 AM Newness" at bounding box center [65, 155] width 84 height 11
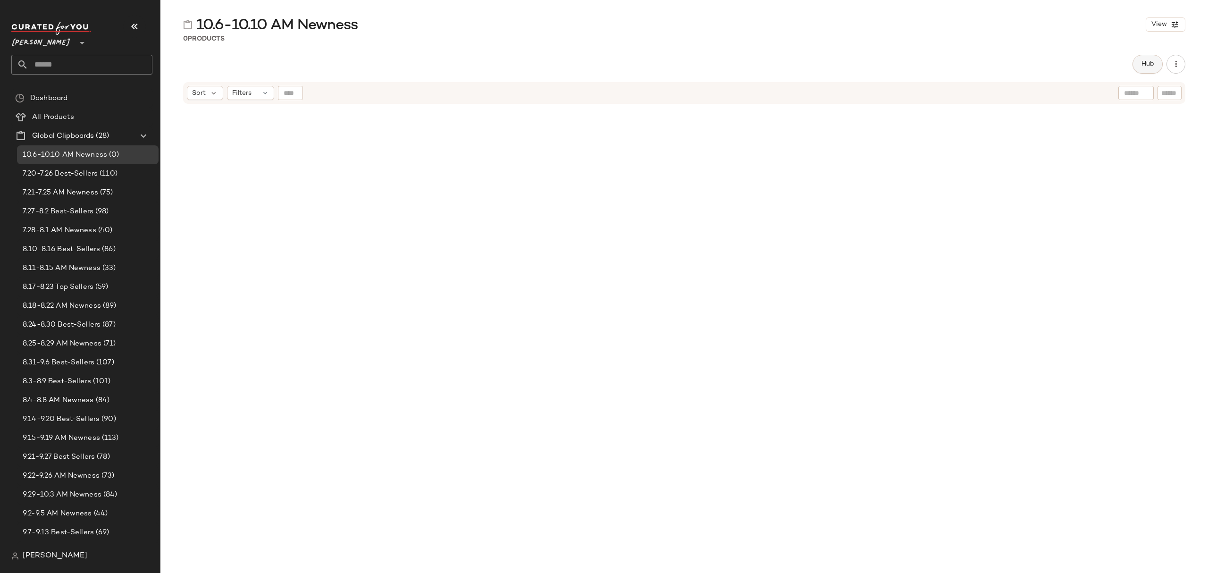
click at [1144, 66] on span "Hub" at bounding box center [1147, 64] width 13 height 8
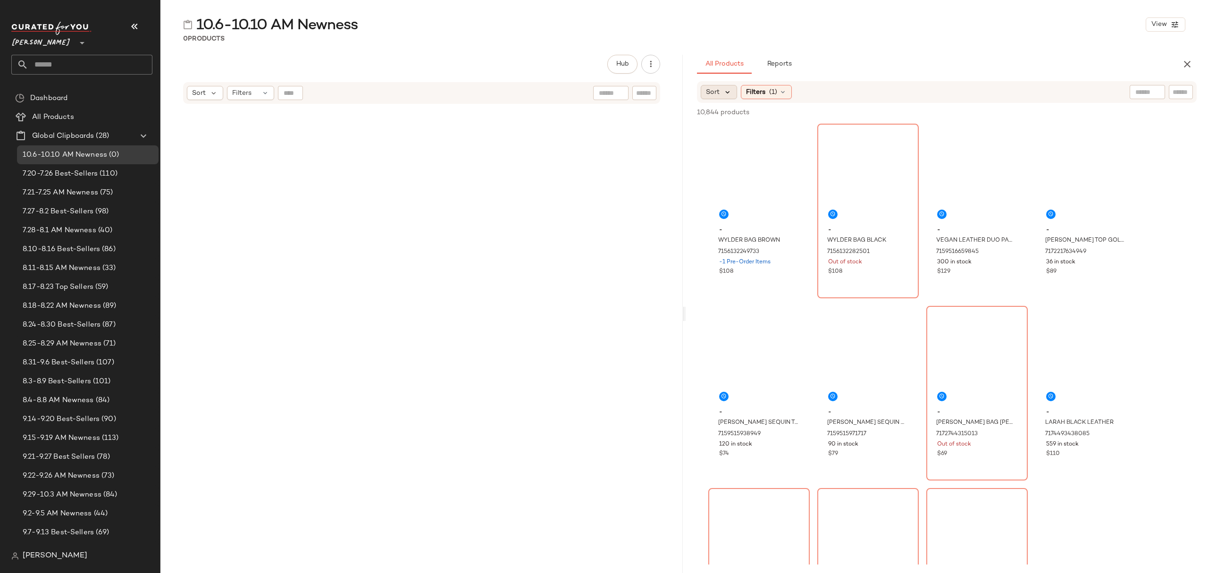
click at [728, 91] on icon at bounding box center [727, 92] width 8 height 8
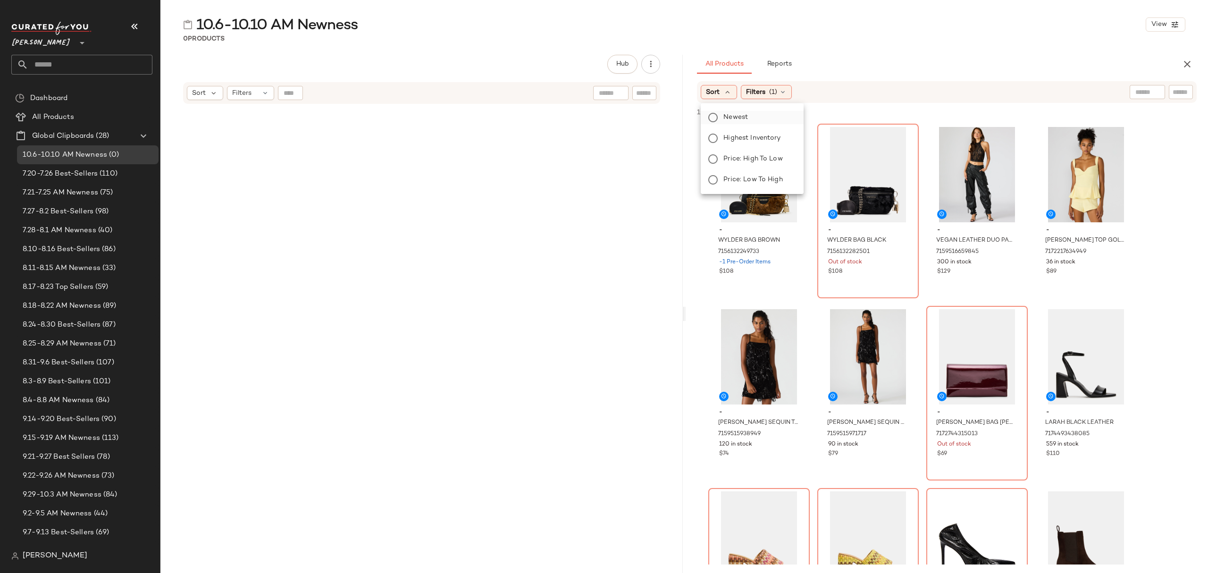
drag, startPoint x: 733, startPoint y: 115, endPoint x: 747, endPoint y: 113, distance: 14.3
click at [734, 115] on span "Newest" at bounding box center [735, 117] width 25 height 10
click at [797, 92] on div "Filters (1)" at bounding box center [791, 92] width 51 height 14
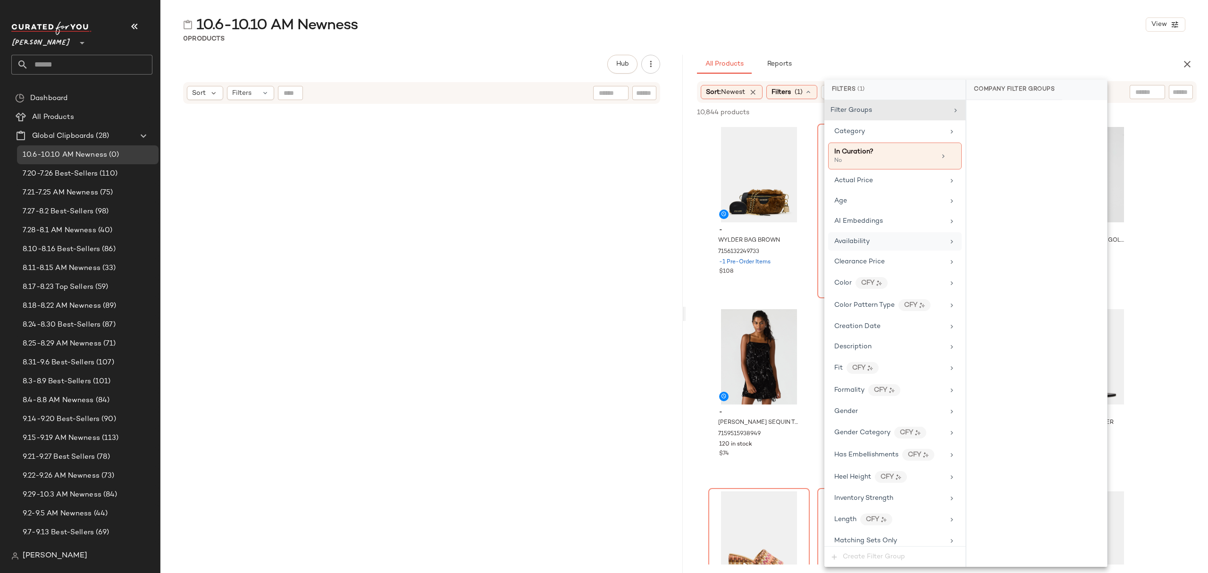
click at [884, 243] on div "Availability" at bounding box center [889, 241] width 110 height 10
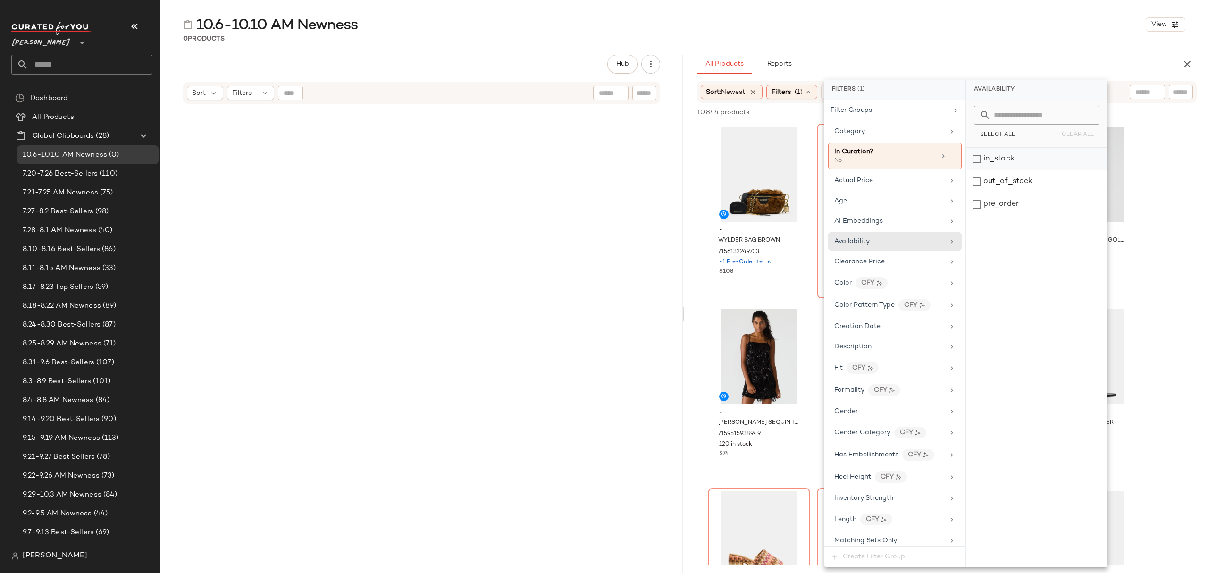
click at [1019, 165] on div "in_stock" at bounding box center [1036, 159] width 141 height 23
click at [1016, 204] on div "pre_order" at bounding box center [1037, 204] width 141 height 23
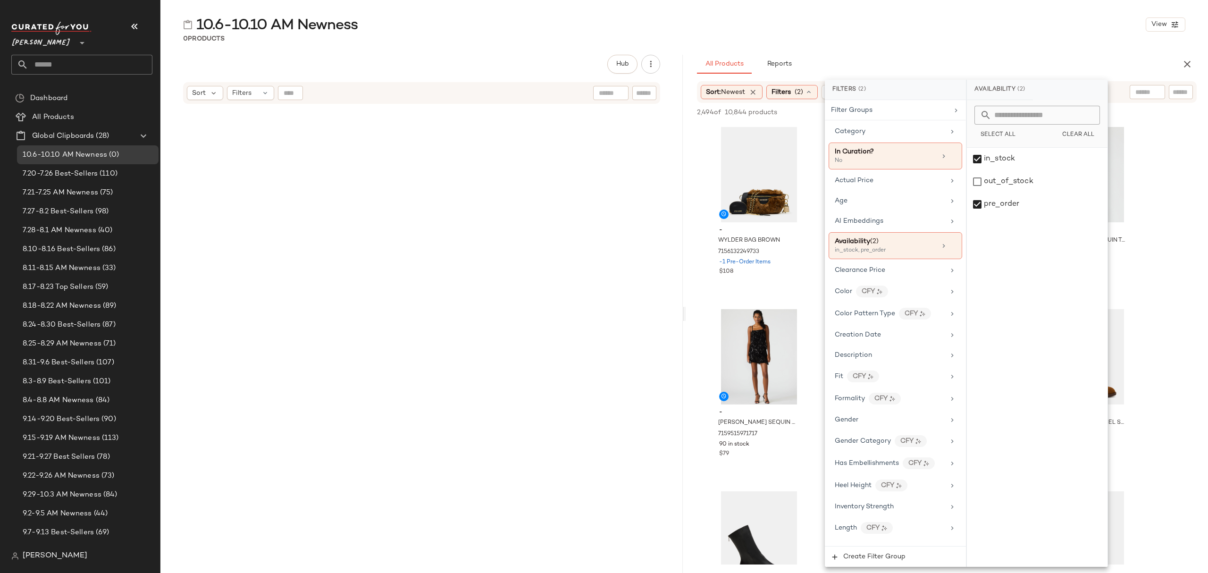
click at [984, 61] on div "All Products Reports" at bounding box center [931, 64] width 469 height 19
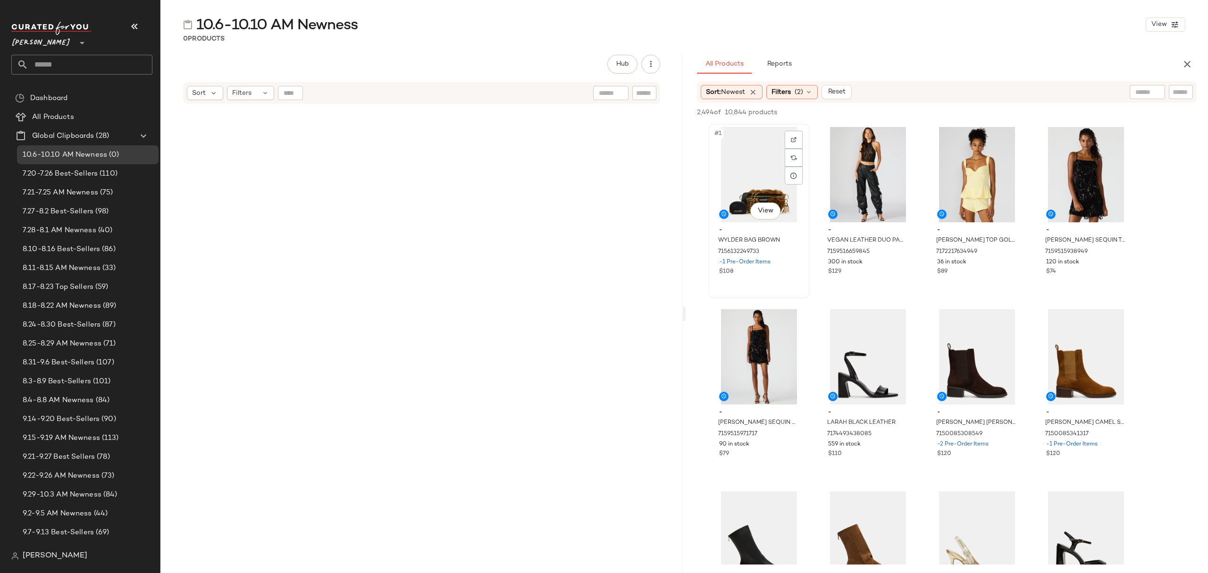
click at [748, 196] on div "#1 View" at bounding box center [758, 174] width 95 height 95
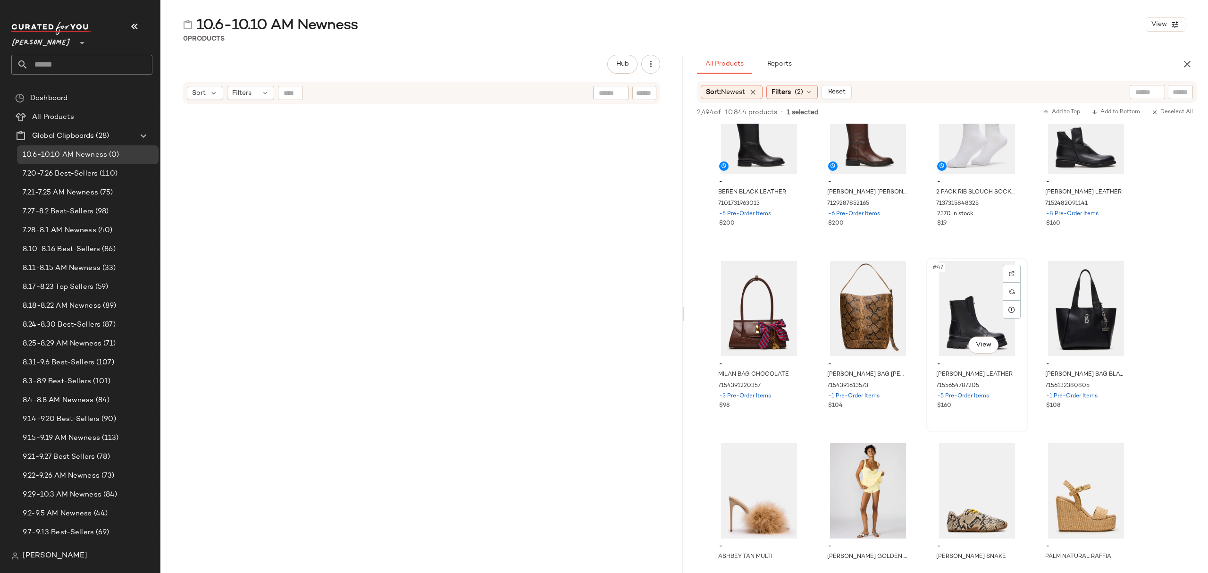
scroll to position [1698, 0]
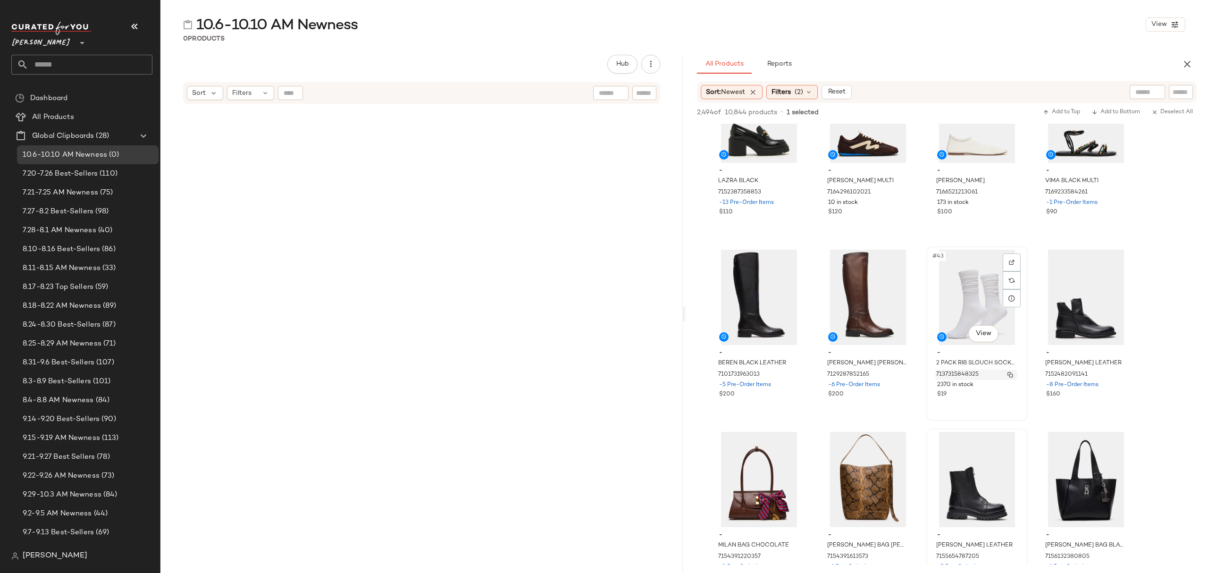
click at [1004, 378] on div "7137315848325" at bounding box center [976, 374] width 82 height 10
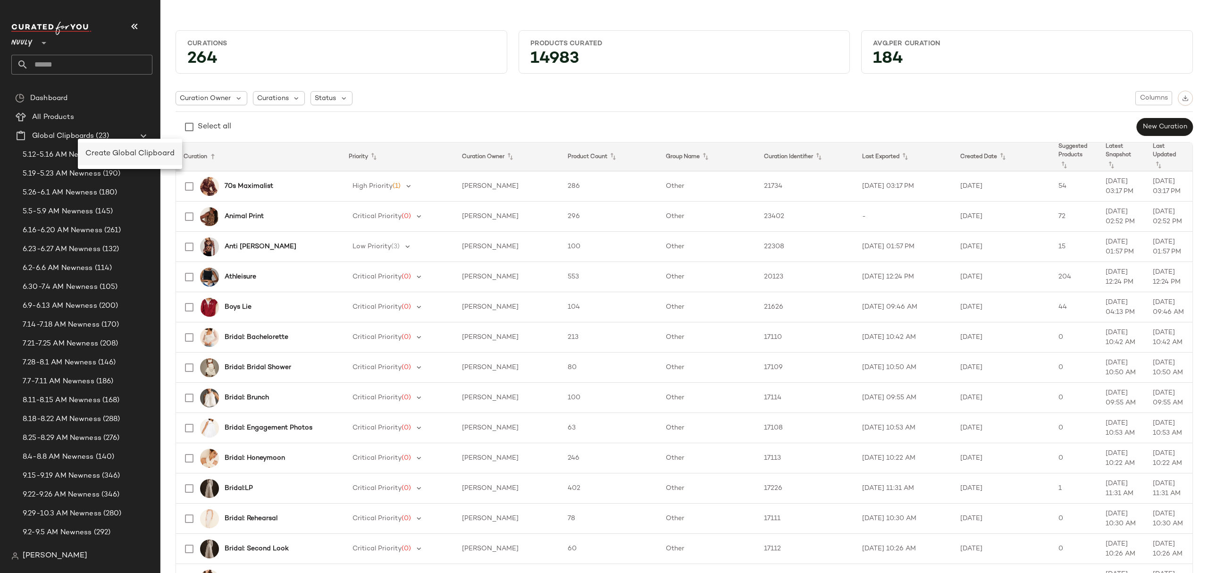
click at [124, 152] on span "Create Global Clipboard" at bounding box center [129, 154] width 89 height 8
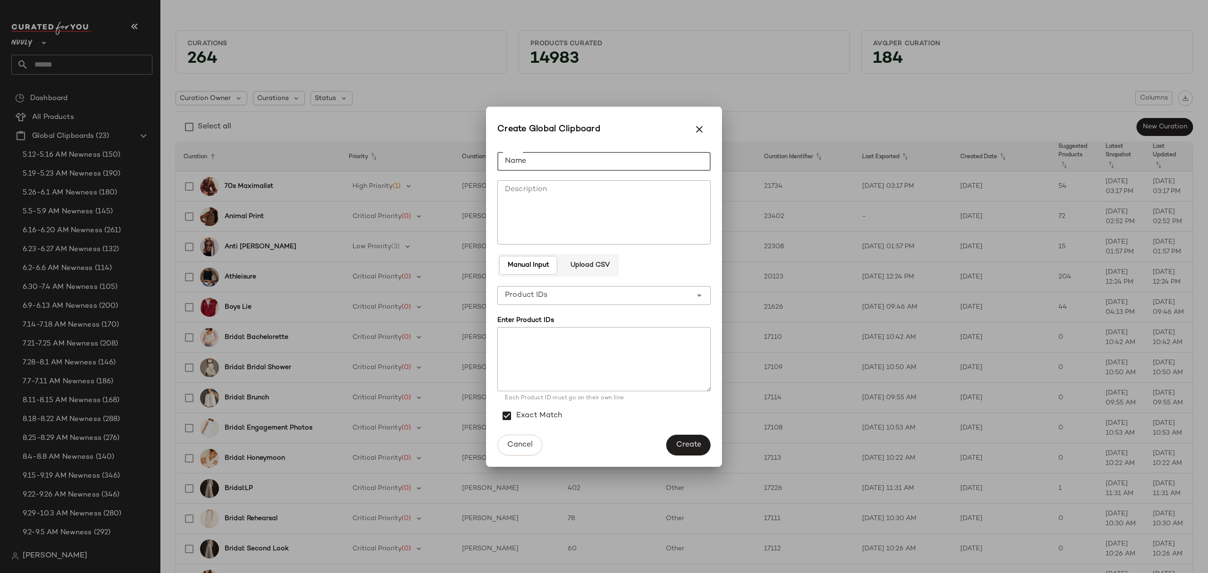
click at [608, 157] on input "Name" at bounding box center [603, 161] width 213 height 19
type input "**********"
click at [674, 447] on button "Create" at bounding box center [688, 444] width 44 height 21
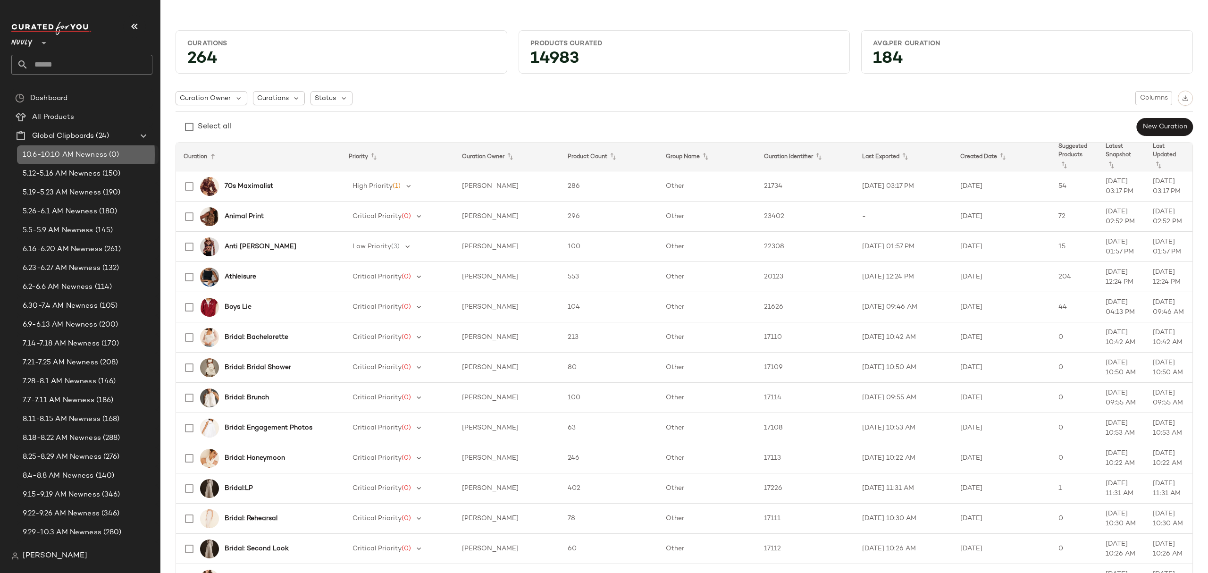
click at [80, 159] on span "10.6-10.10 AM Newness" at bounding box center [65, 155] width 84 height 11
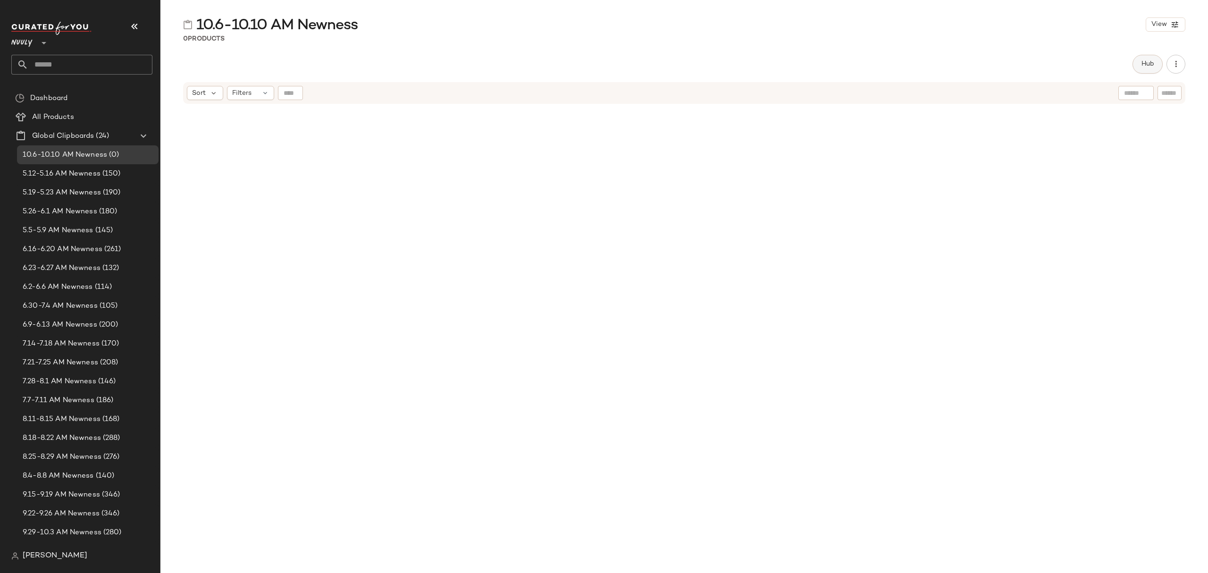
click at [1147, 68] on button "Hub" at bounding box center [1147, 64] width 30 height 19
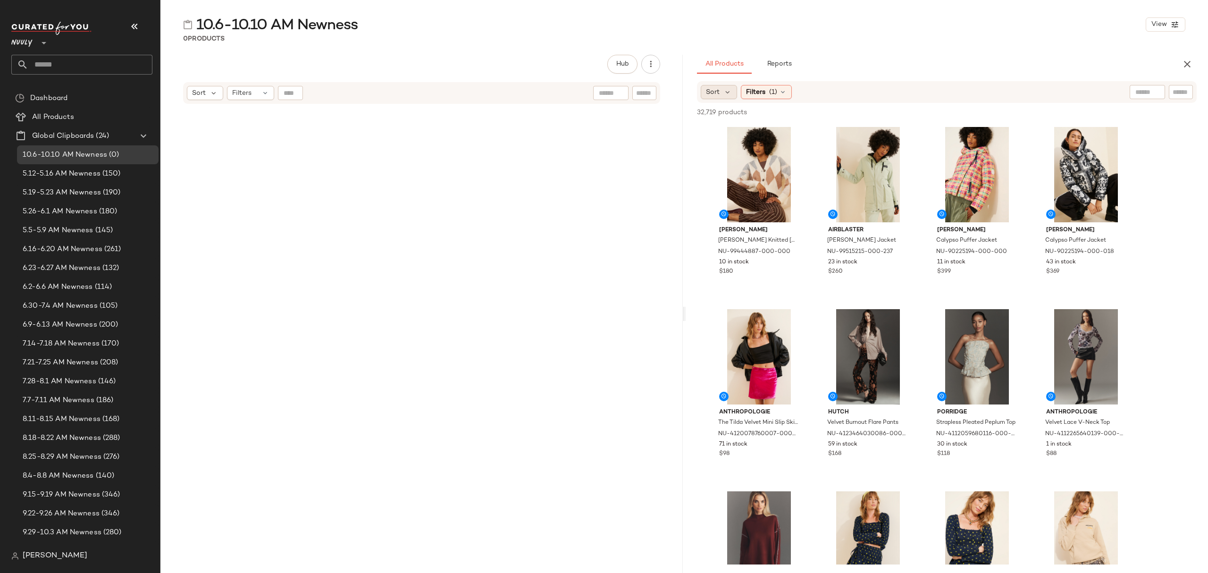
click at [715, 94] on span "Sort" at bounding box center [713, 92] width 14 height 10
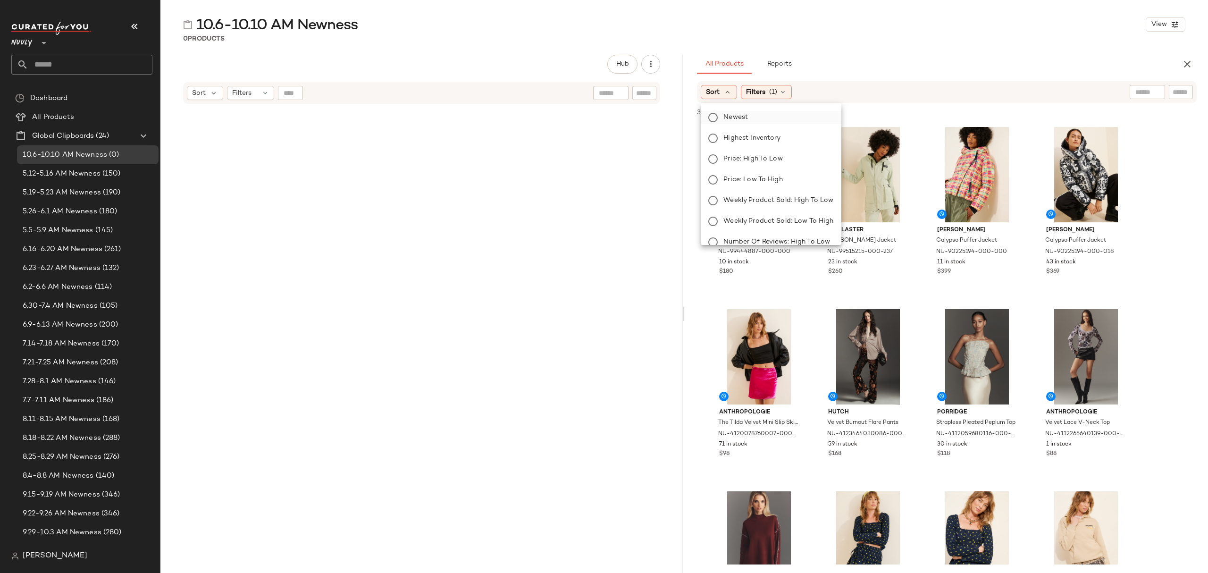
click at [759, 116] on label "Newest" at bounding box center [776, 117] width 114 height 13
click at [810, 91] on icon at bounding box center [808, 92] width 8 height 8
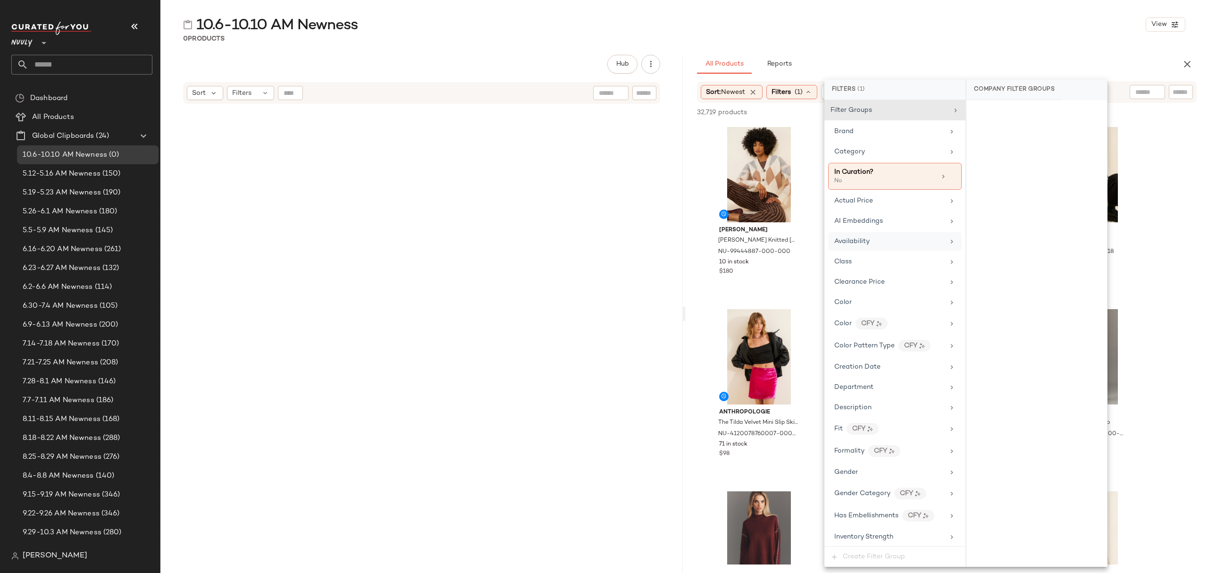
click at [870, 241] on div "Availability" at bounding box center [889, 241] width 110 height 10
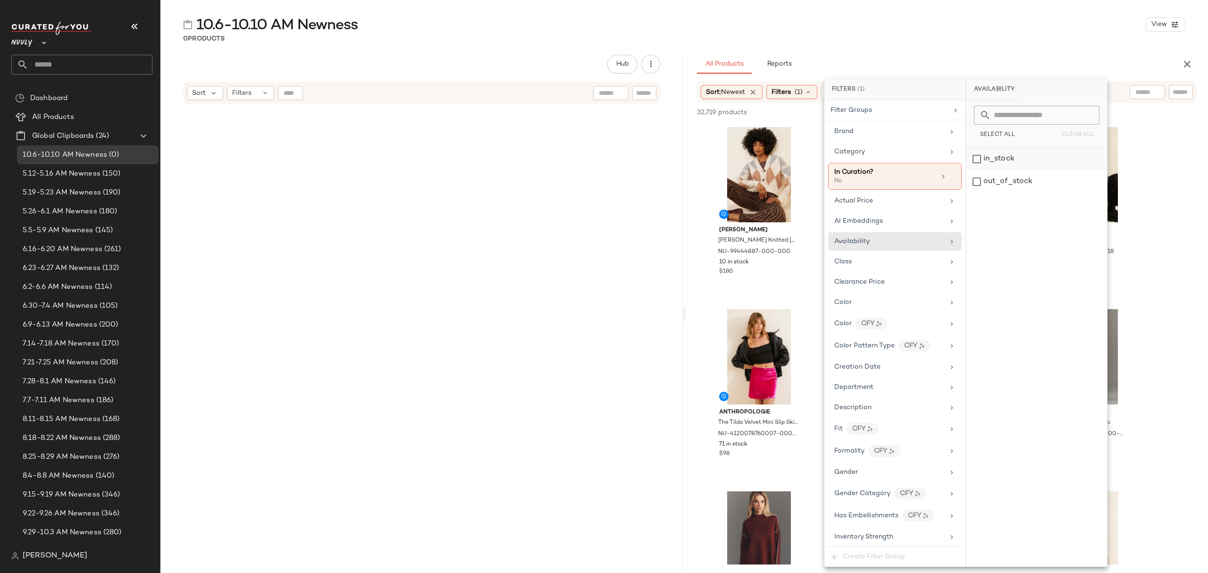
click at [1017, 159] on div "in_stock" at bounding box center [1036, 159] width 141 height 23
drag, startPoint x: 965, startPoint y: 47, endPoint x: 957, endPoint y: 55, distance: 11.0
click at [965, 46] on div "10.6-10.10 AM Newness View 0 Products Hub Send for Review External Review Inter…" at bounding box center [683, 294] width 1047 height 558
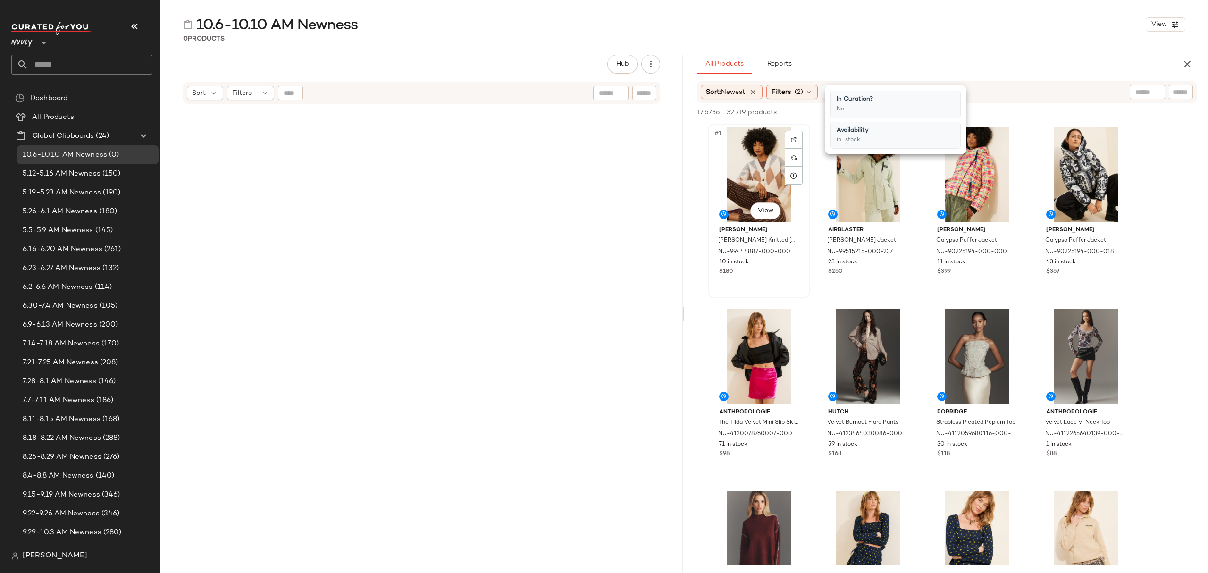
click at [736, 179] on div "#1 View" at bounding box center [758, 174] width 95 height 95
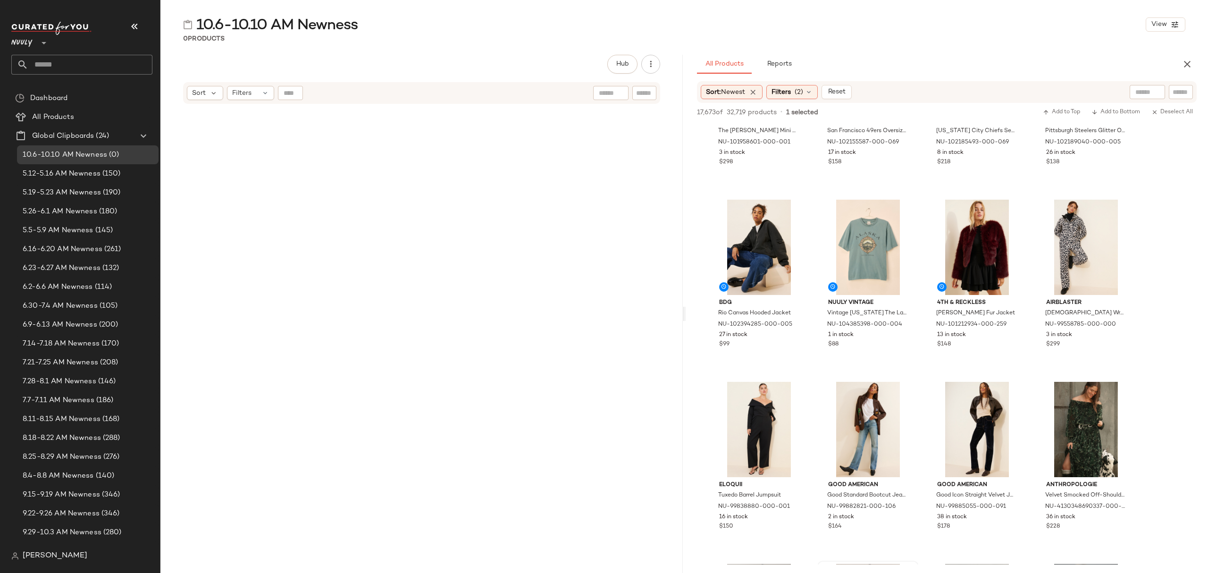
scroll to position [7359, 0]
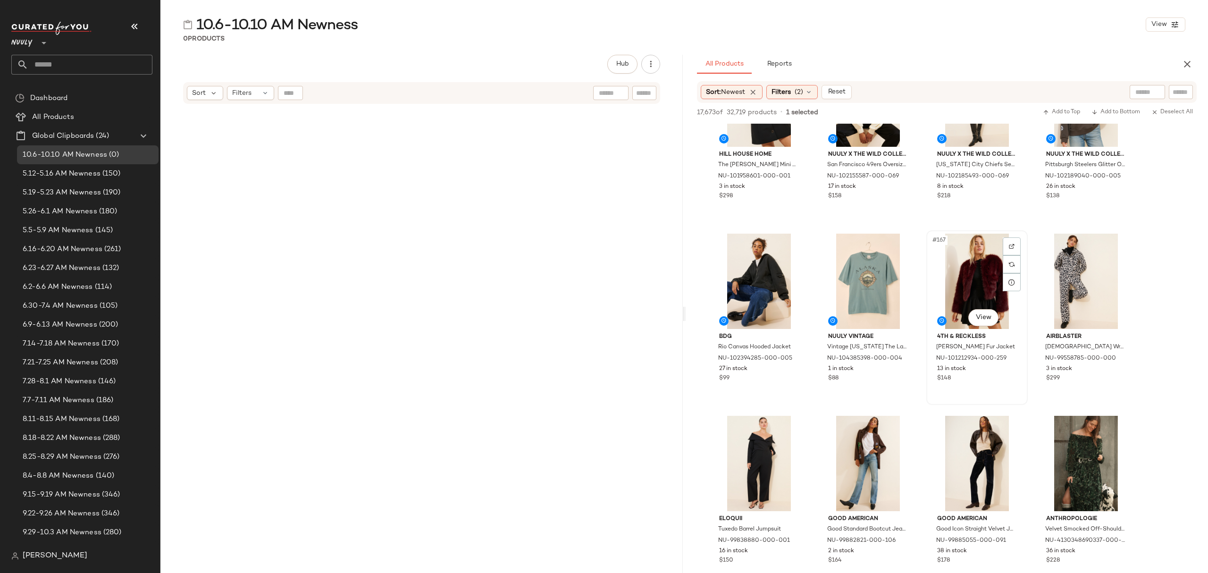
click at [1010, 380] on div "$148" at bounding box center [977, 378] width 80 height 8
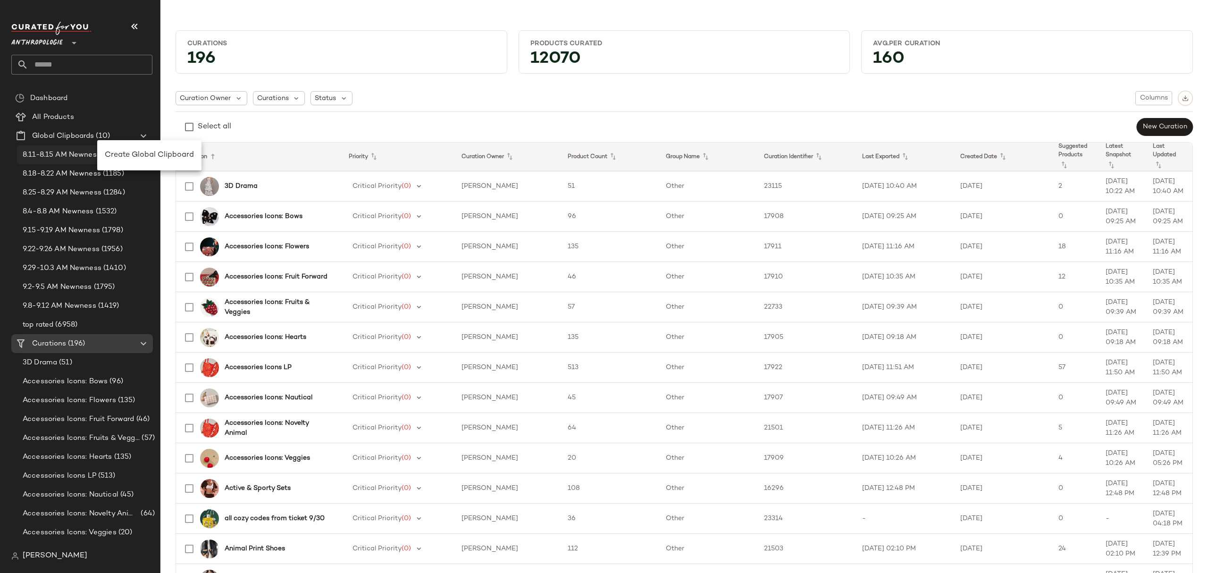
click at [127, 153] on span "Create Global Clipboard" at bounding box center [149, 155] width 89 height 8
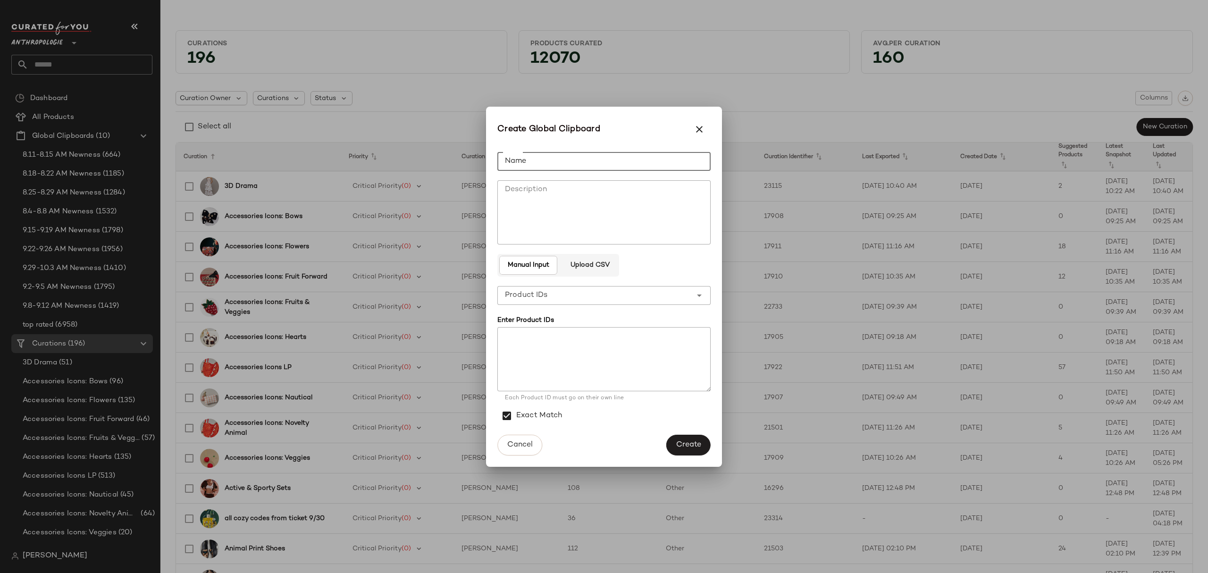
drag, startPoint x: 546, startPoint y: 157, endPoint x: 546, endPoint y: 162, distance: 5.7
click at [546, 157] on input "Name" at bounding box center [603, 161] width 213 height 19
type input "**********"
click at [697, 443] on span "Create" at bounding box center [688, 444] width 25 height 9
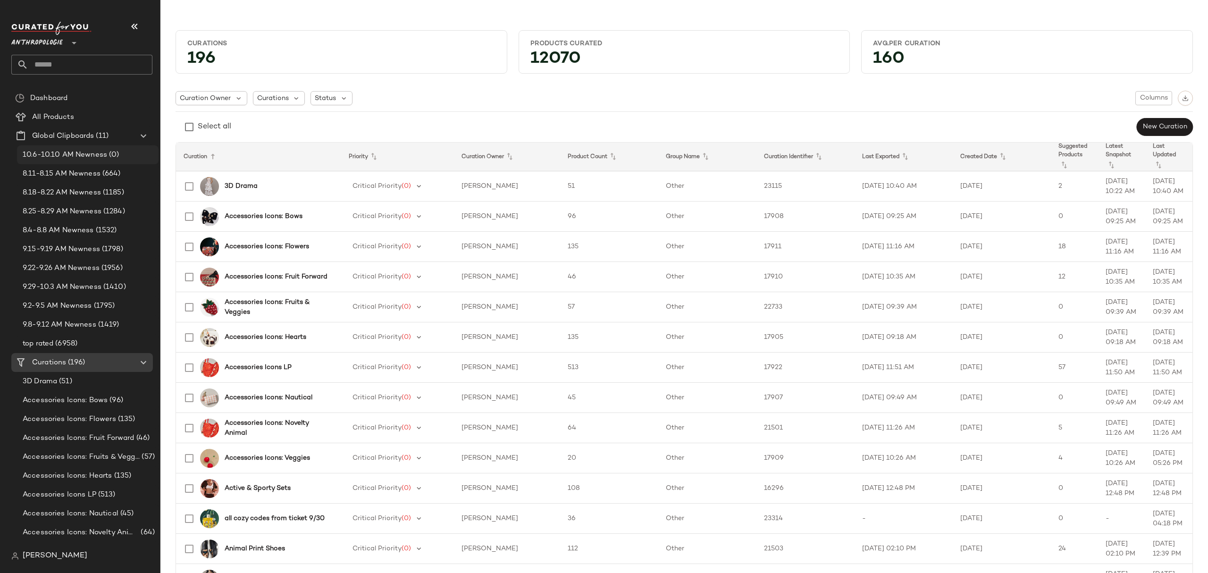
click at [100, 160] on div "10.6-10.10 AM Newness (0)" at bounding box center [88, 154] width 142 height 19
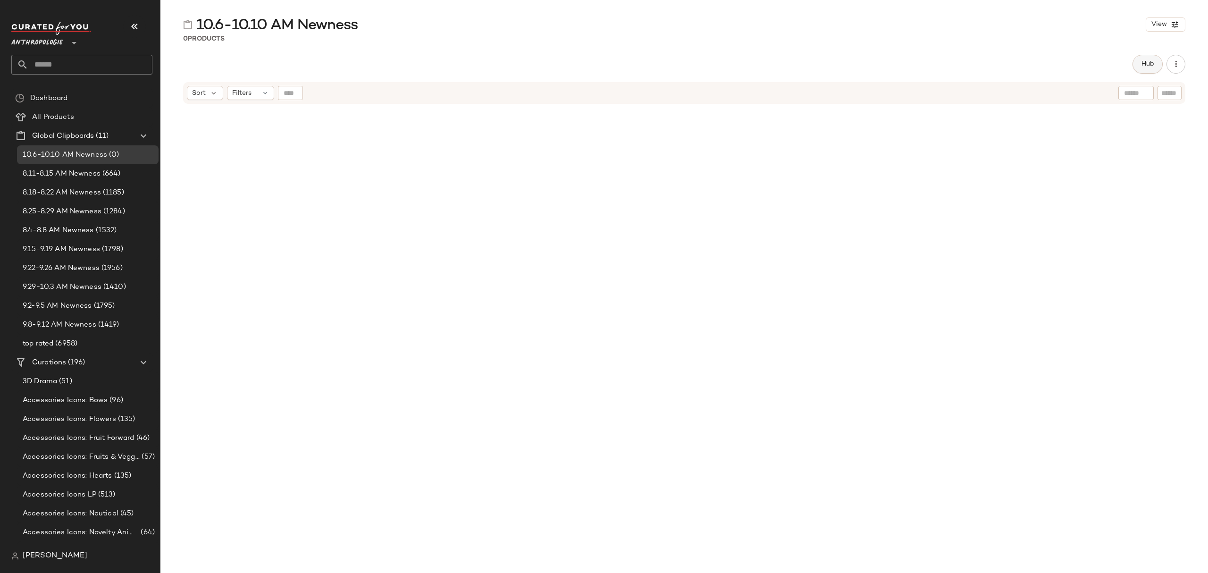
click at [1151, 61] on span "Hub" at bounding box center [1147, 64] width 13 height 8
click at [727, 91] on icon at bounding box center [727, 92] width 8 height 8
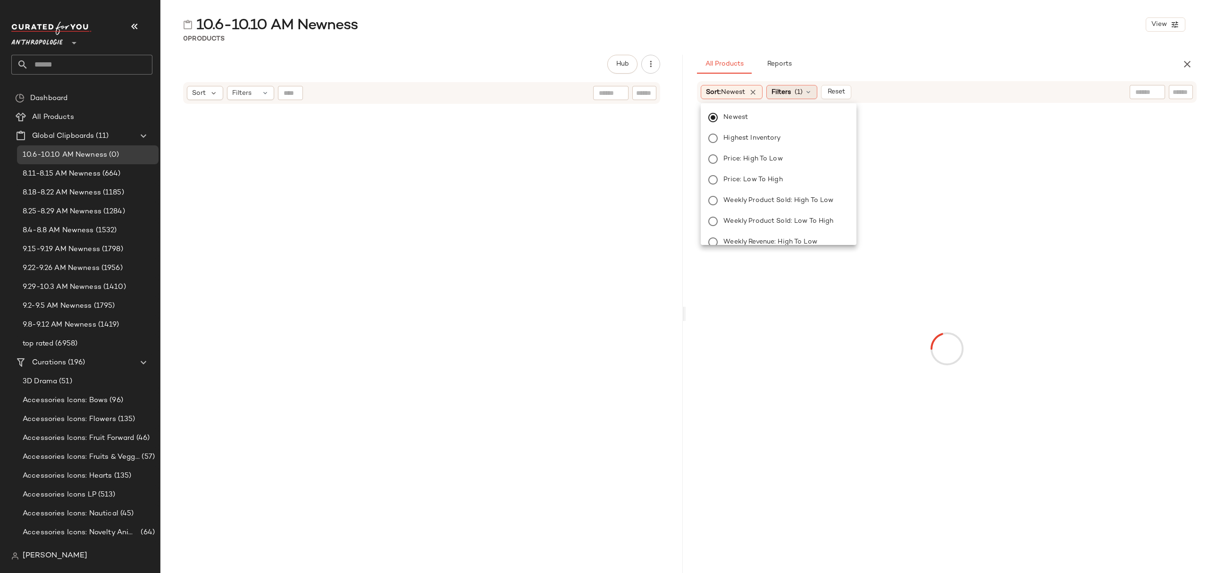
click at [789, 96] on span "Filters" at bounding box center [780, 92] width 19 height 10
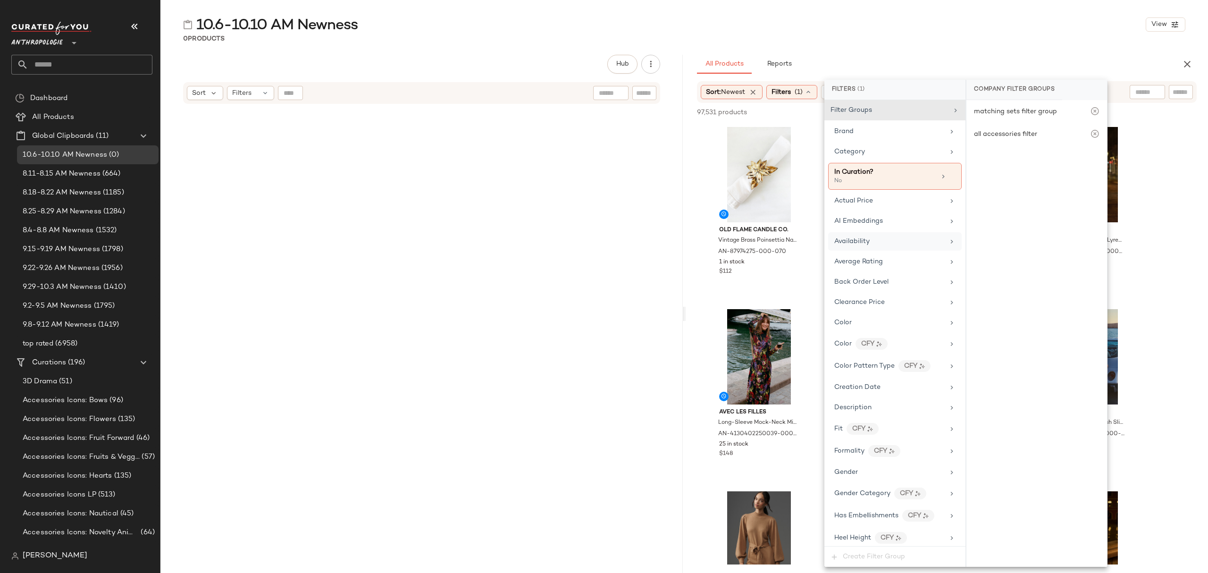
click at [904, 239] on div "Availability" at bounding box center [889, 241] width 110 height 10
click at [1052, 154] on div "in_stock" at bounding box center [1036, 159] width 141 height 23
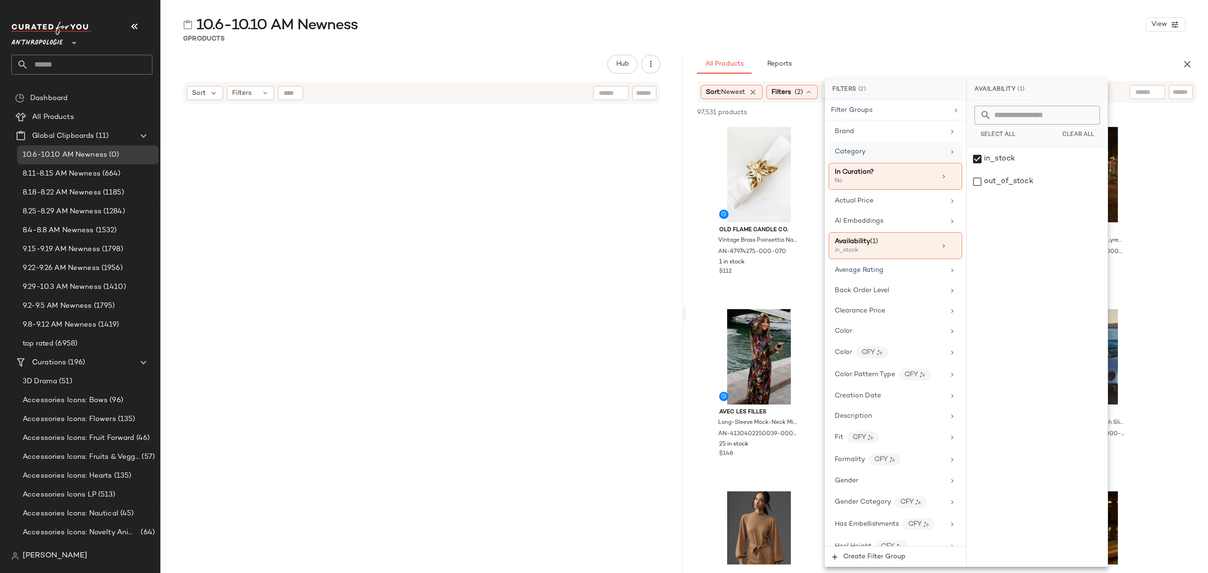
click at [927, 157] on div "Category" at bounding box center [890, 152] width 110 height 10
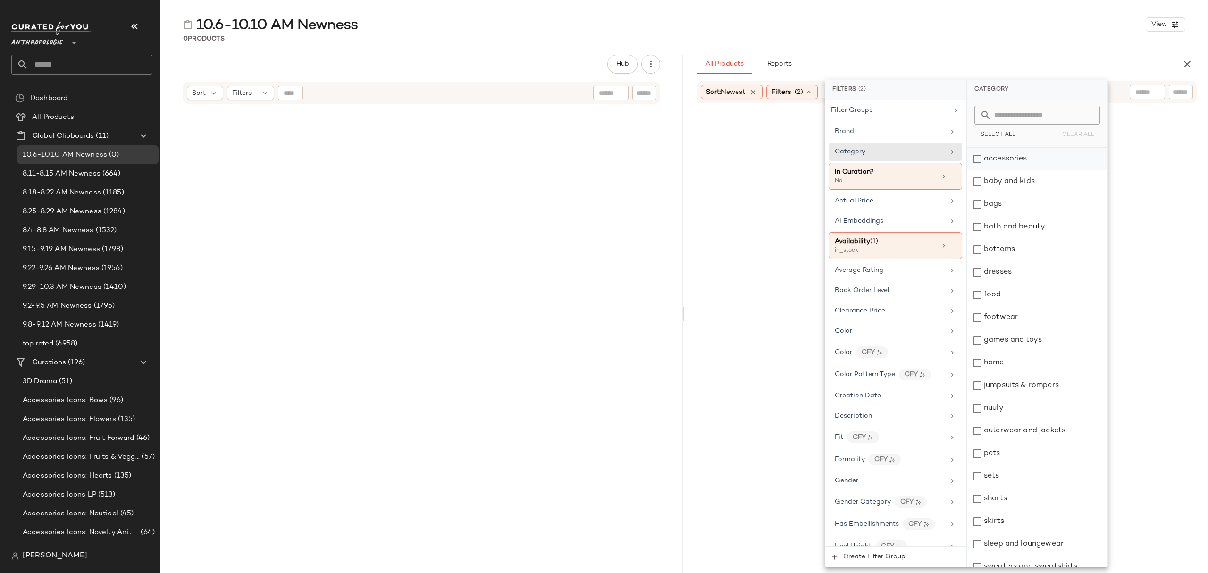
click at [1007, 160] on div "accessories" at bounding box center [1037, 159] width 141 height 23
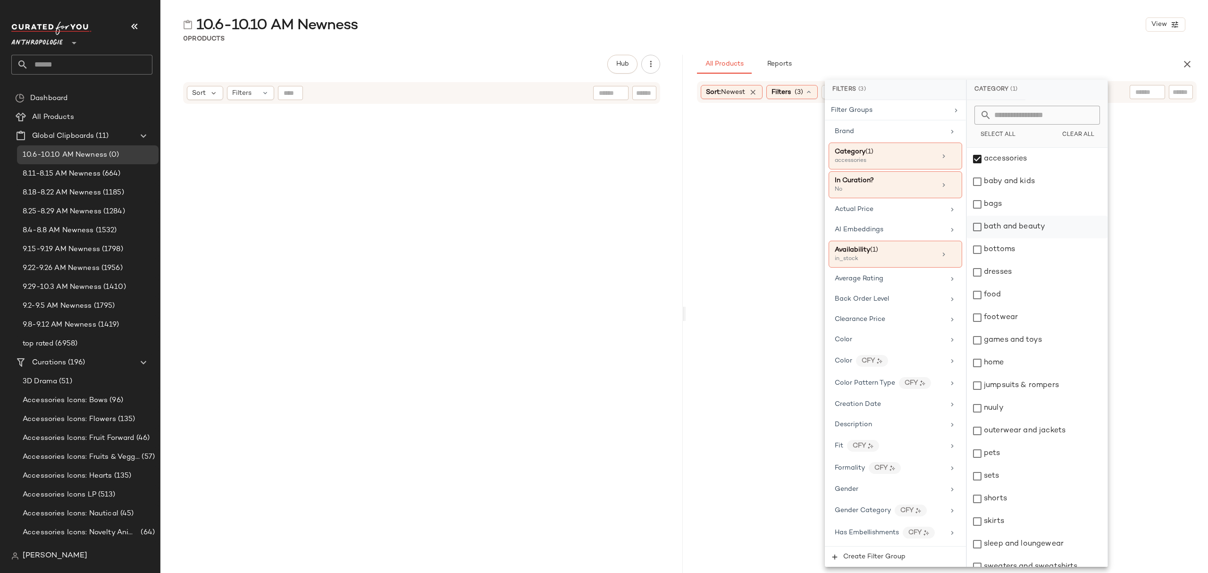
click at [1015, 203] on div "bags" at bounding box center [1037, 204] width 141 height 23
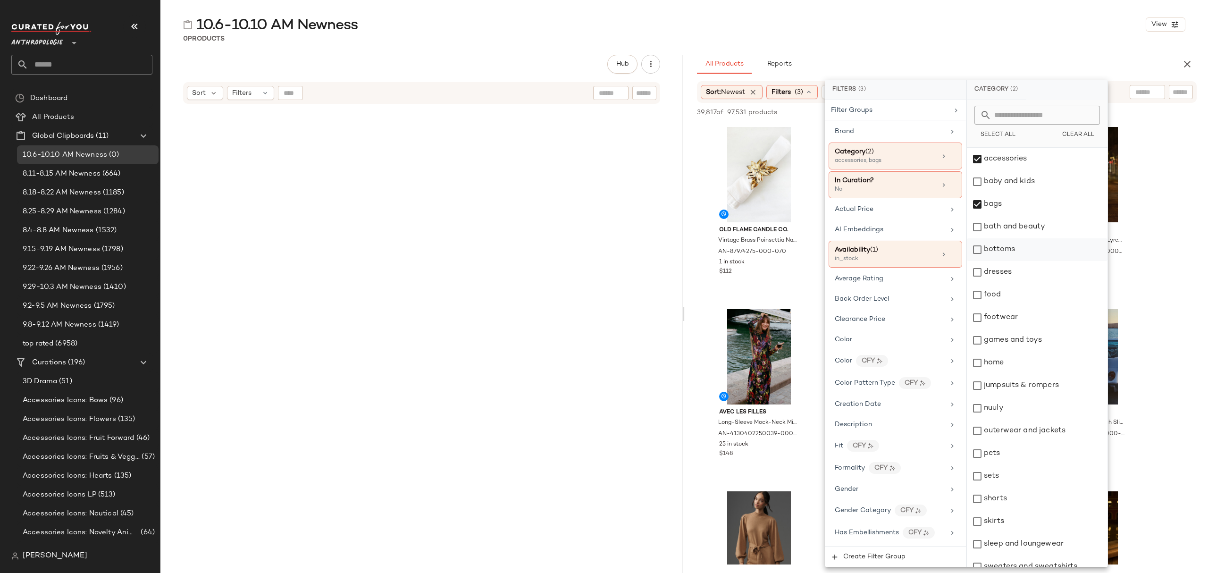
click at [1023, 250] on div "bottoms" at bounding box center [1037, 249] width 141 height 23
click at [1012, 279] on div "dresses" at bounding box center [1037, 272] width 141 height 23
click at [1001, 315] on div "footwear" at bounding box center [1037, 317] width 141 height 23
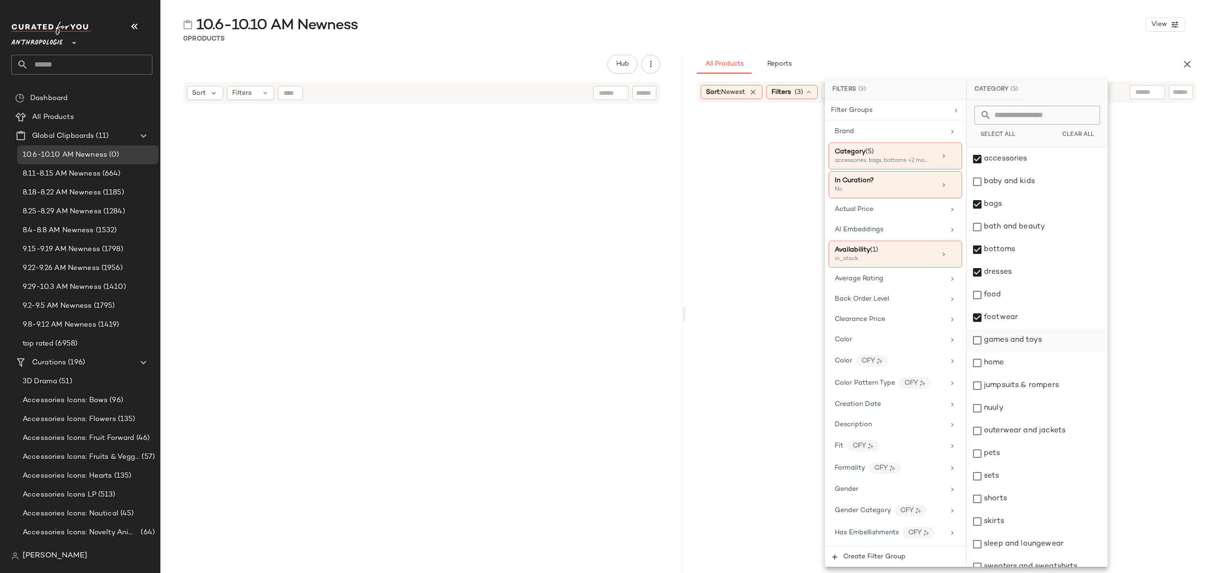
drag, startPoint x: 1016, startPoint y: 317, endPoint x: 1016, endPoint y: 338, distance: 20.8
click at [1016, 319] on div "footwear" at bounding box center [1037, 317] width 141 height 23
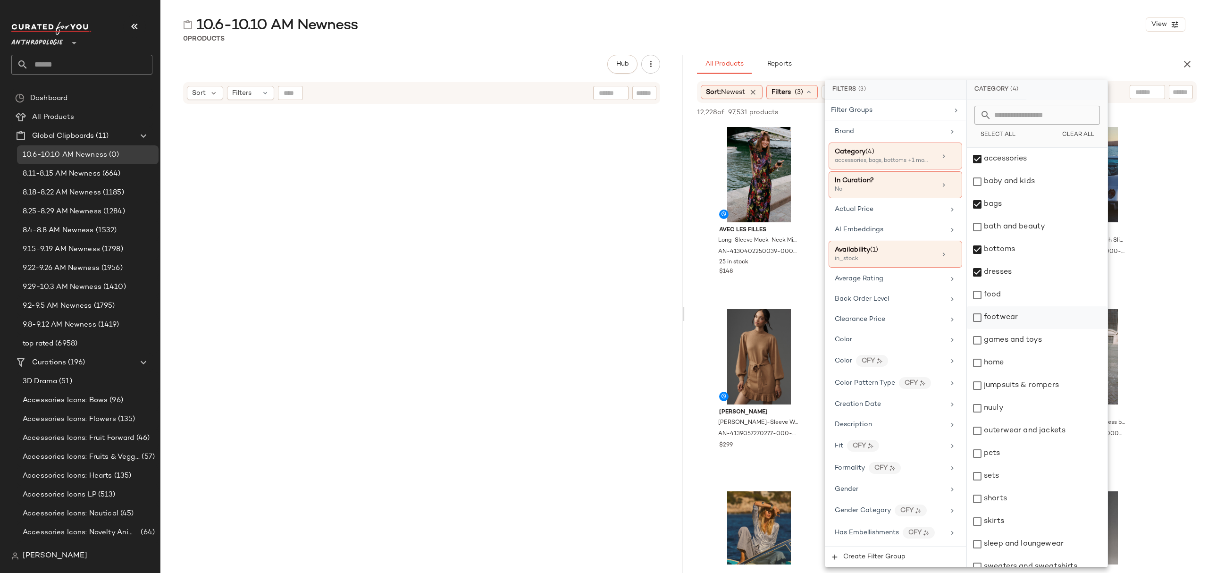
click at [1019, 325] on div "footwear" at bounding box center [1037, 317] width 141 height 23
click at [1027, 392] on div "jumpsuits & rompers" at bounding box center [1037, 385] width 141 height 23
click at [1019, 411] on div "nuuly" at bounding box center [1037, 408] width 141 height 23
click at [1027, 438] on div "outerwear and jackets" at bounding box center [1037, 430] width 141 height 23
click at [1014, 474] on div "sets" at bounding box center [1037, 476] width 141 height 23
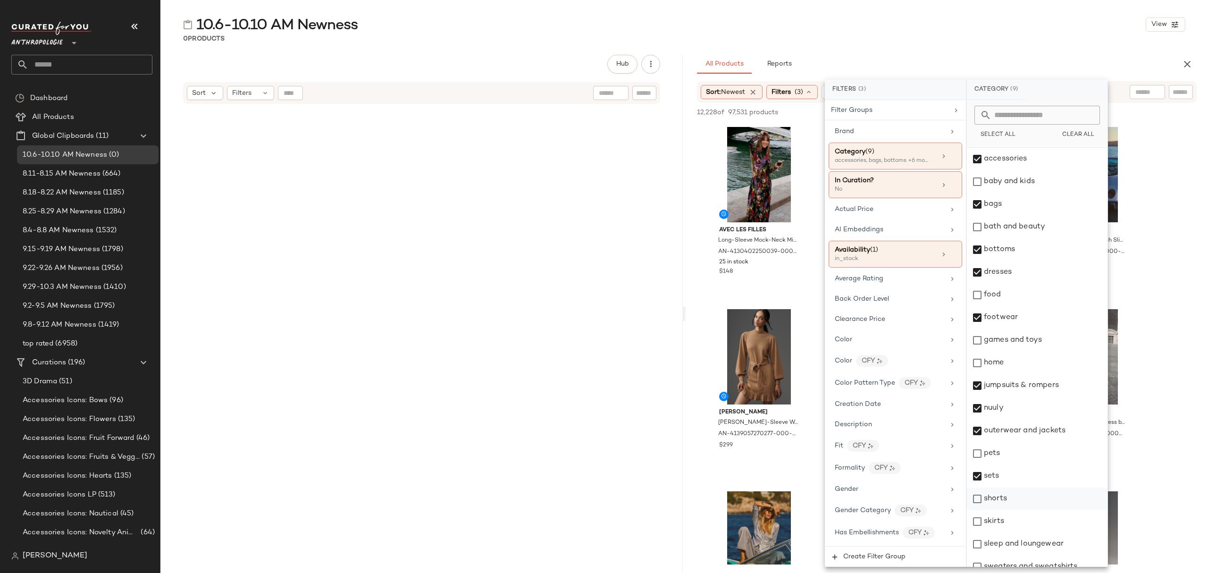
click at [1020, 497] on div "shorts" at bounding box center [1037, 498] width 141 height 23
click at [1018, 525] on div "skirts" at bounding box center [1037, 521] width 141 height 23
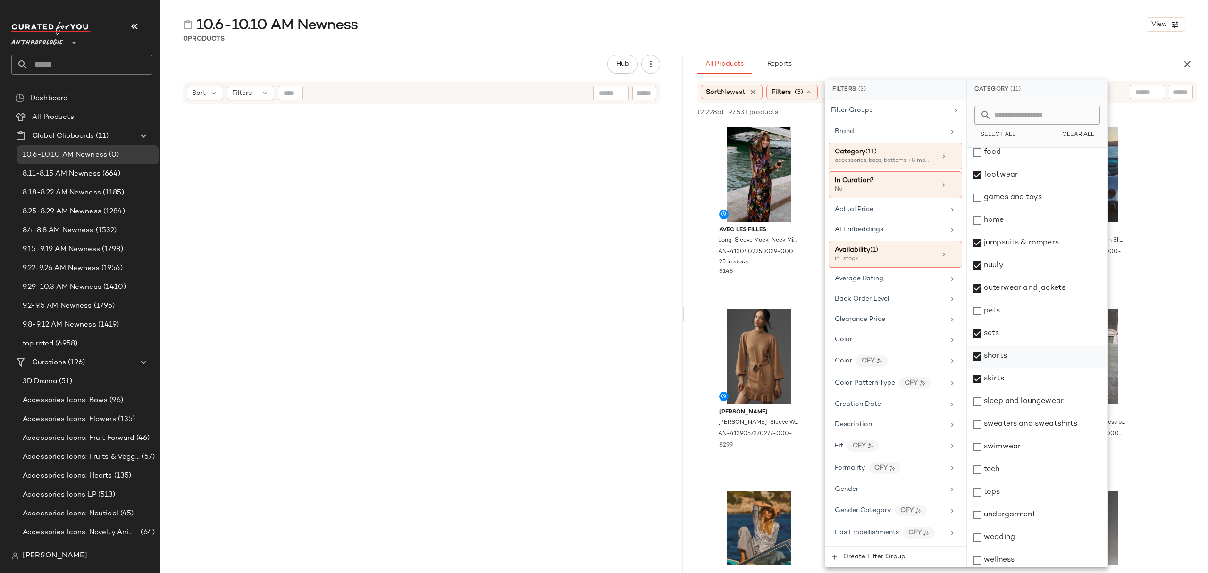
scroll to position [147, 0]
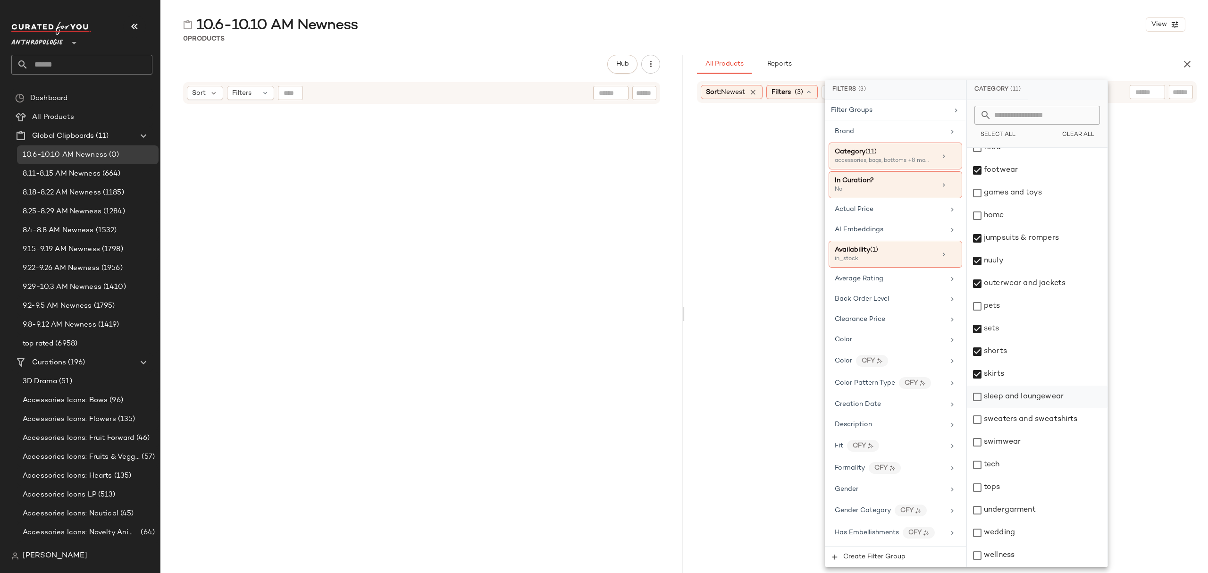
click at [1029, 390] on div "sleep and loungewear" at bounding box center [1037, 396] width 141 height 23
click at [1027, 418] on div "sweaters and sweatshirts" at bounding box center [1037, 419] width 141 height 23
click at [1022, 442] on div "swimwear" at bounding box center [1037, 442] width 141 height 23
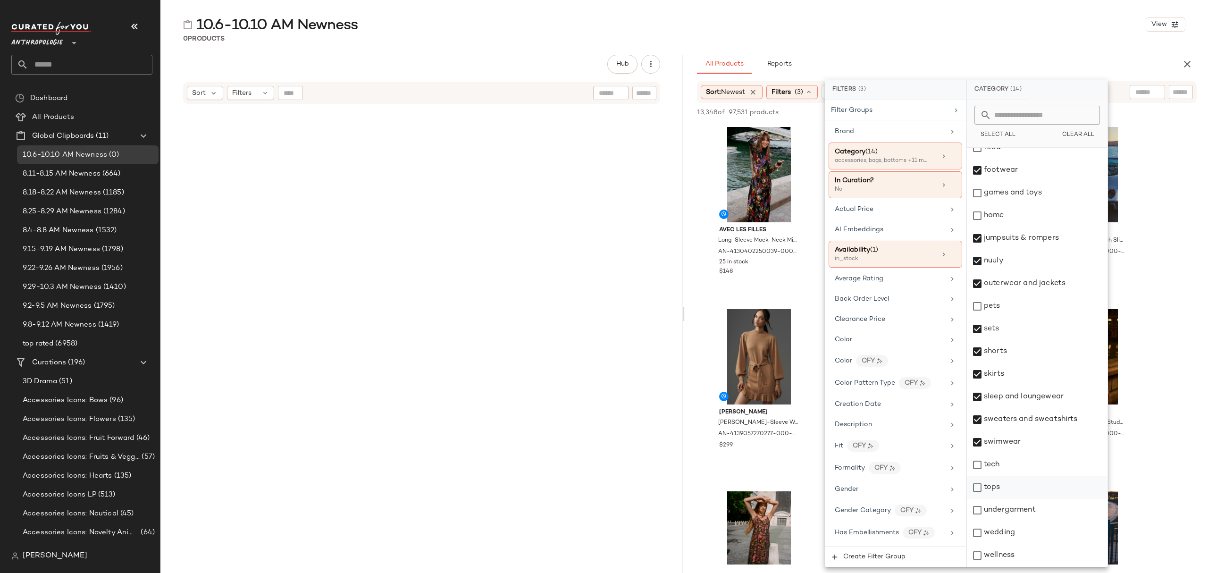
click at [1012, 498] on div "tops" at bounding box center [1037, 487] width 141 height 23
drag, startPoint x: 1027, startPoint y: 510, endPoint x: 1027, endPoint y: 519, distance: 8.5
click at [1027, 511] on div "undergarment" at bounding box center [1037, 510] width 141 height 23
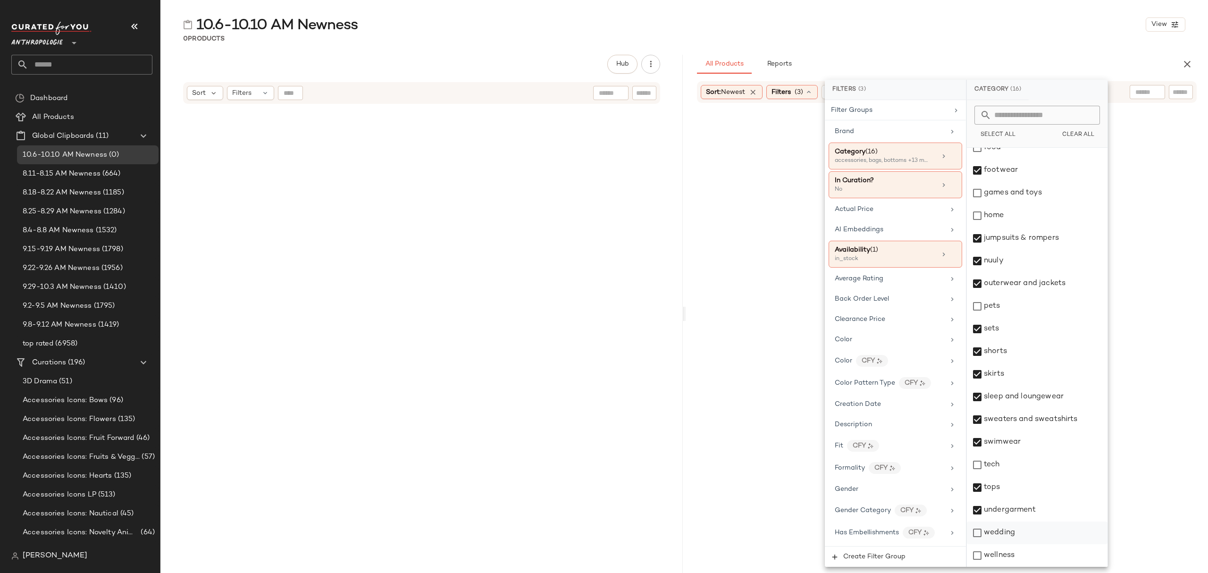
click at [1029, 538] on div "wedding" at bounding box center [1037, 532] width 141 height 23
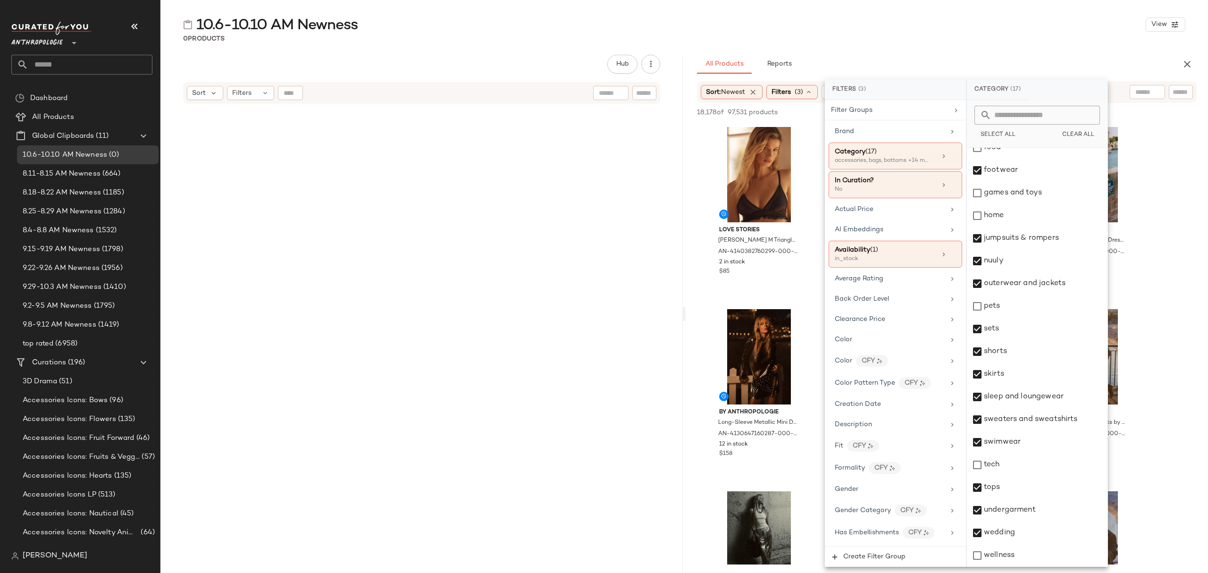
click at [892, 26] on div "10.6-10.10 AM Newness View" at bounding box center [683, 24] width 1047 height 19
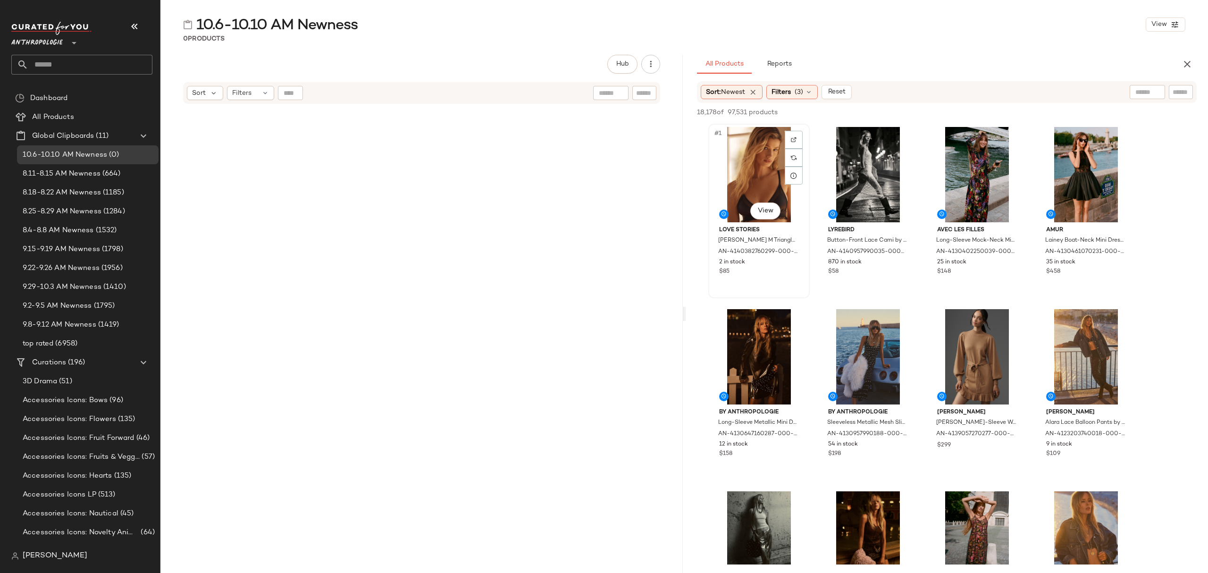
click at [749, 149] on div "#1 View" at bounding box center [758, 174] width 95 height 95
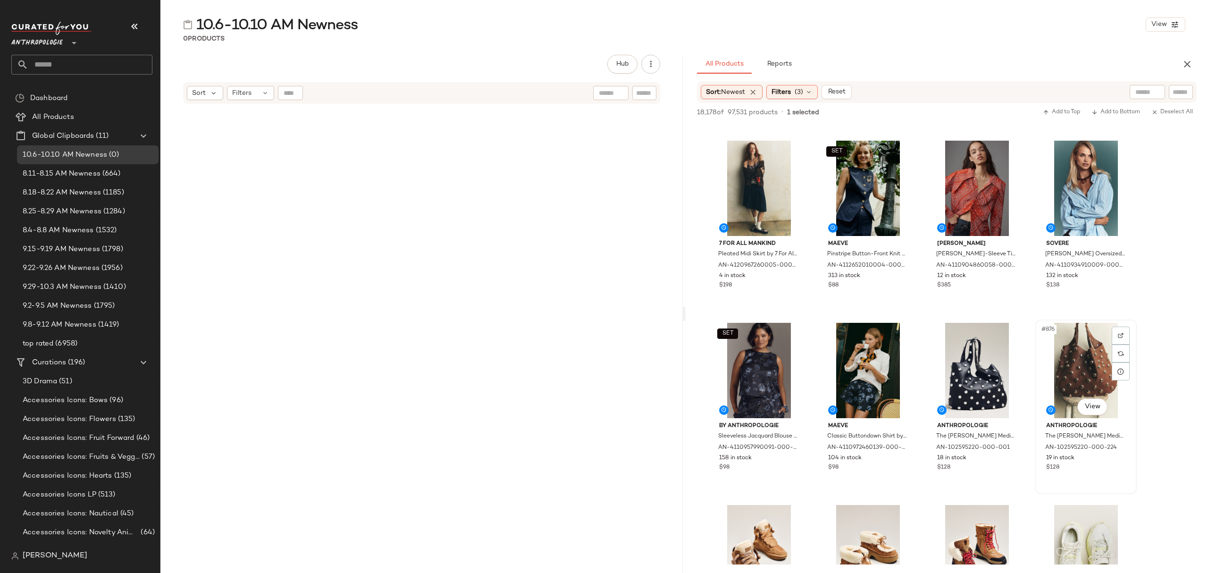
scroll to position [39627, 0]
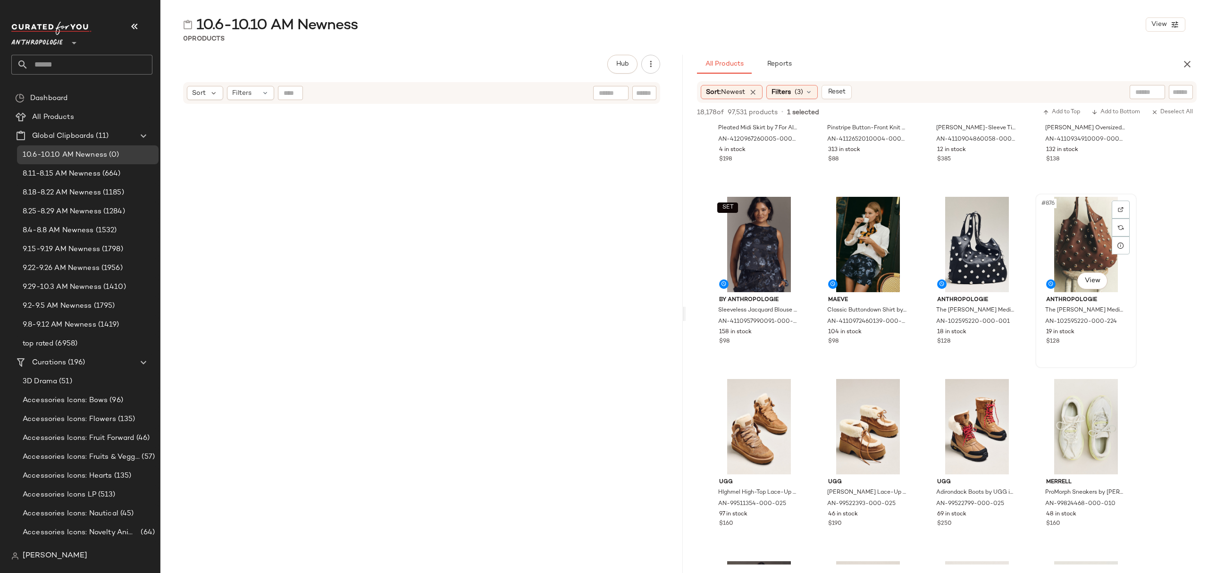
drag, startPoint x: 1092, startPoint y: 338, endPoint x: 1070, endPoint y: 225, distance: 114.3
click at [1092, 337] on div "$128" at bounding box center [1086, 341] width 80 height 8
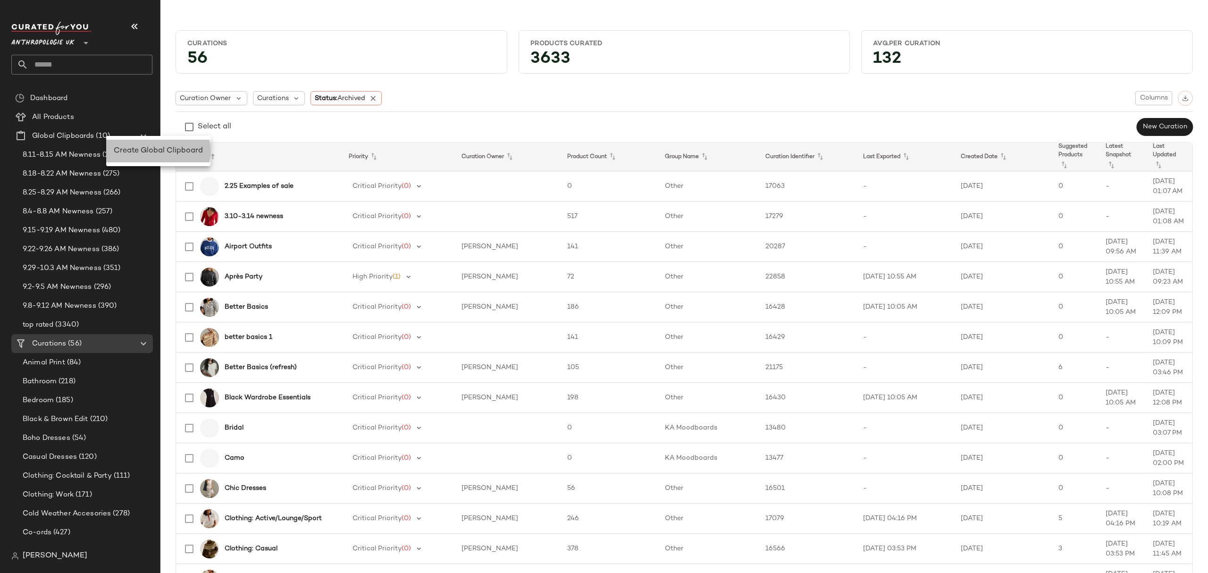
click at [136, 151] on span "Create Global Clipboard" at bounding box center [158, 151] width 89 height 8
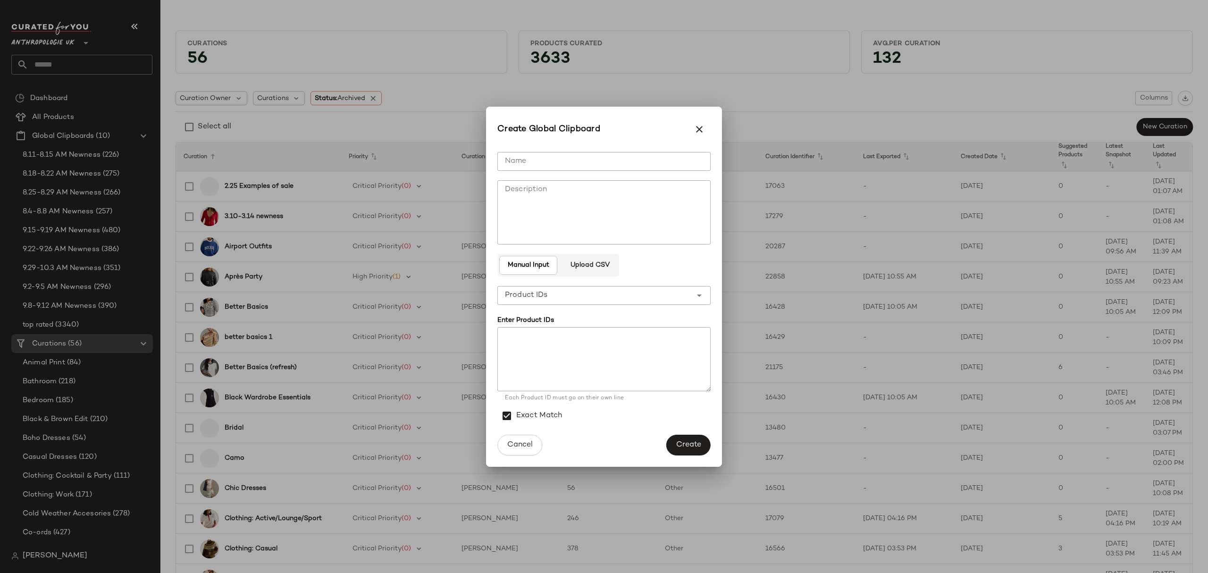
click at [673, 157] on input "Name" at bounding box center [603, 161] width 213 height 19
type input "**********"
click at [688, 439] on button "Create" at bounding box center [688, 444] width 44 height 21
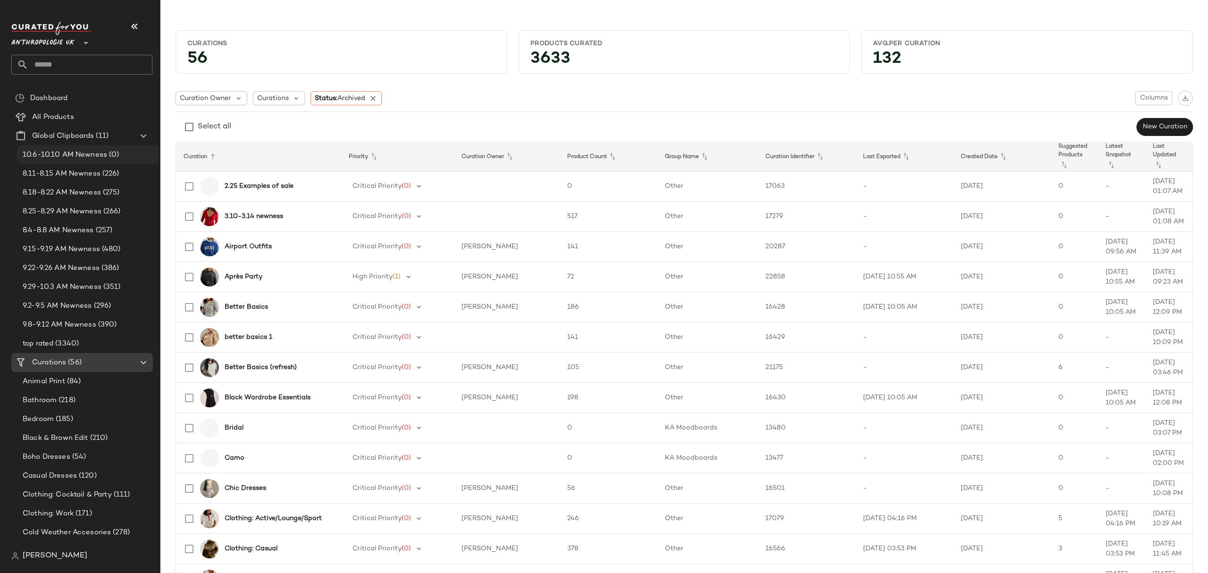
drag, startPoint x: 109, startPoint y: 158, endPoint x: 127, endPoint y: 158, distance: 18.9
click at [109, 157] on span "(0)" at bounding box center [113, 155] width 12 height 11
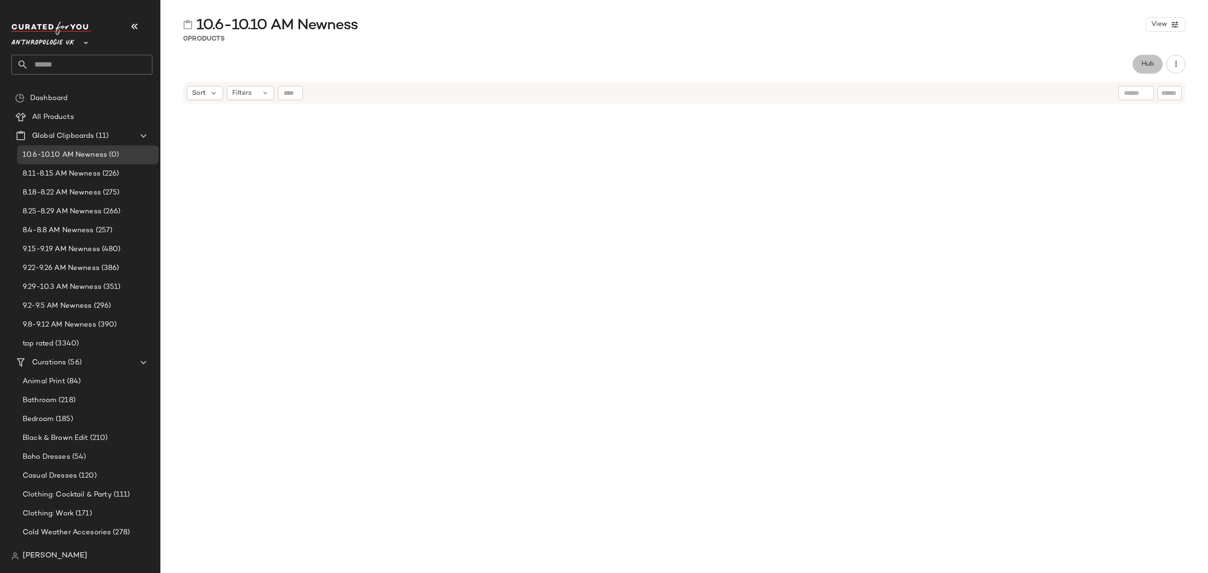
click at [1144, 67] on span "Hub" at bounding box center [1147, 64] width 13 height 8
click at [729, 91] on icon at bounding box center [727, 92] width 8 height 8
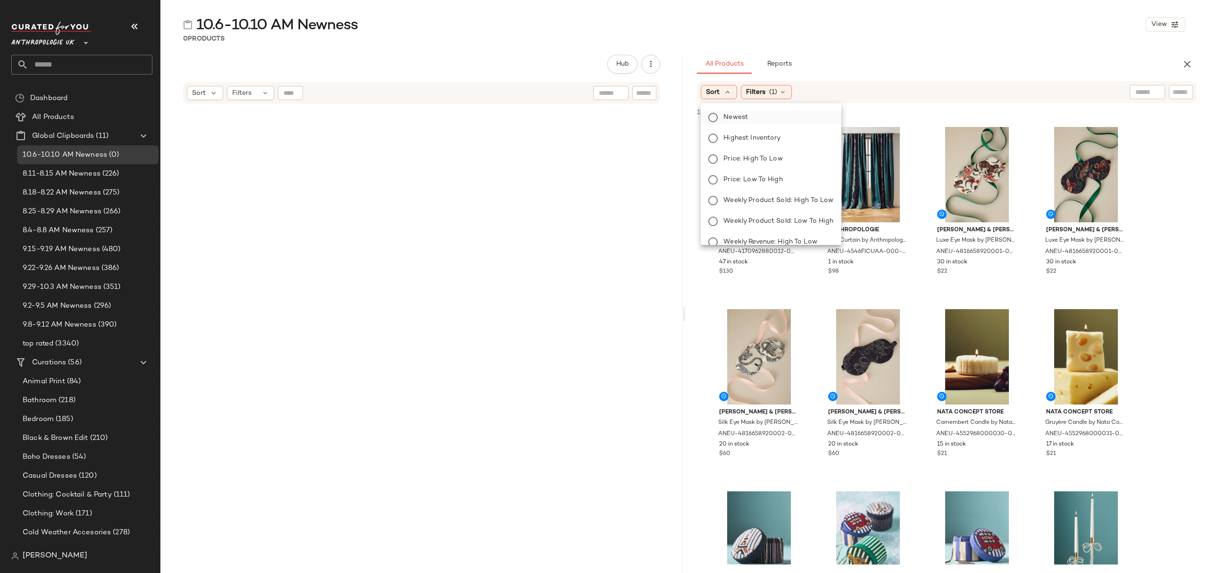
click at [745, 114] on span "Newest" at bounding box center [735, 117] width 25 height 10
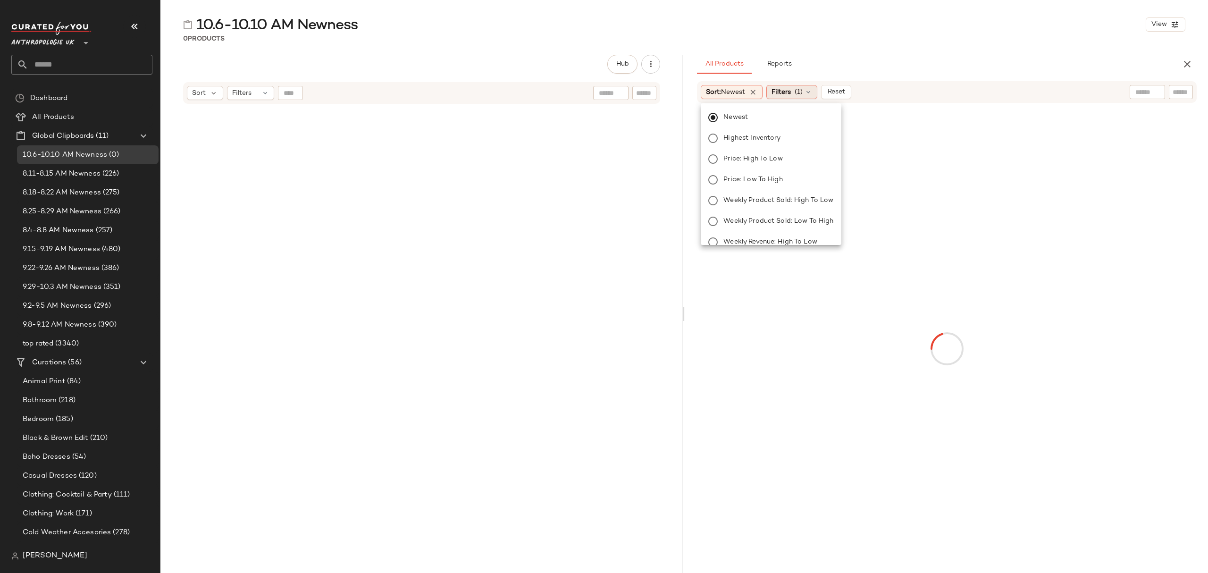
click at [785, 93] on span "Filters" at bounding box center [780, 92] width 19 height 10
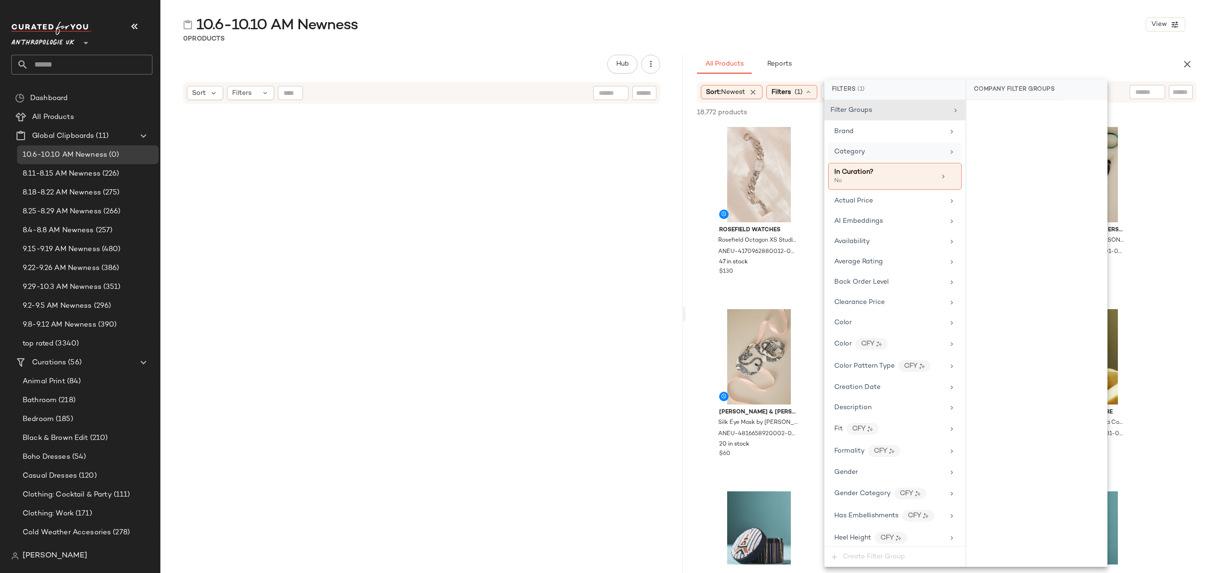
drag, startPoint x: 876, startPoint y: 147, endPoint x: 880, endPoint y: 150, distance: 5.1
click at [876, 146] on div "Category" at bounding box center [895, 151] width 134 height 18
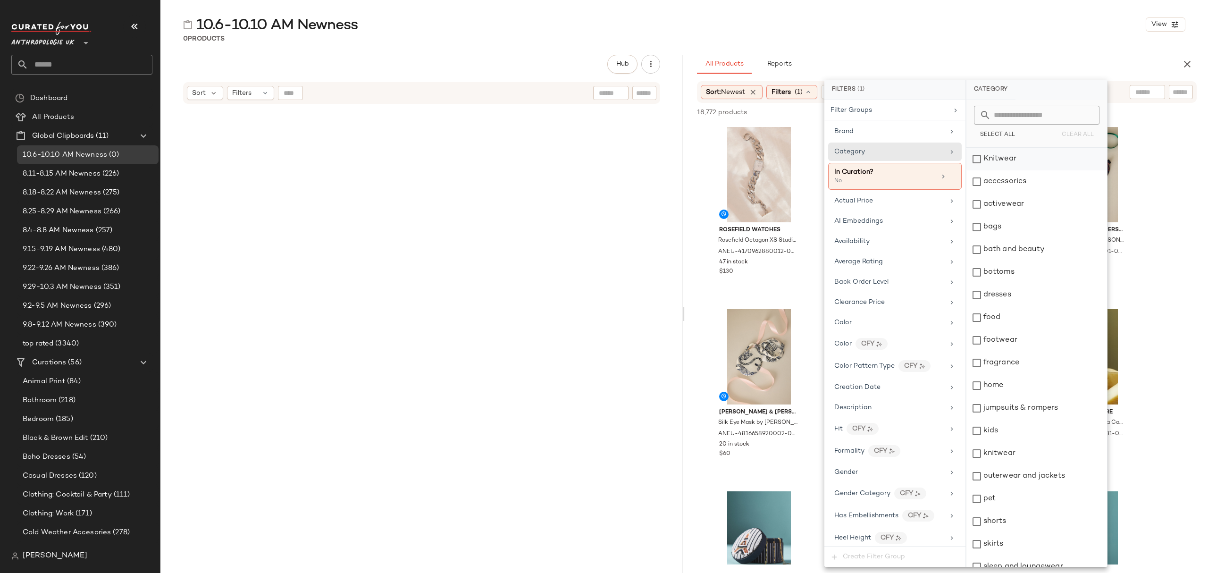
click at [1019, 163] on div "Knitwear" at bounding box center [1036, 159] width 141 height 23
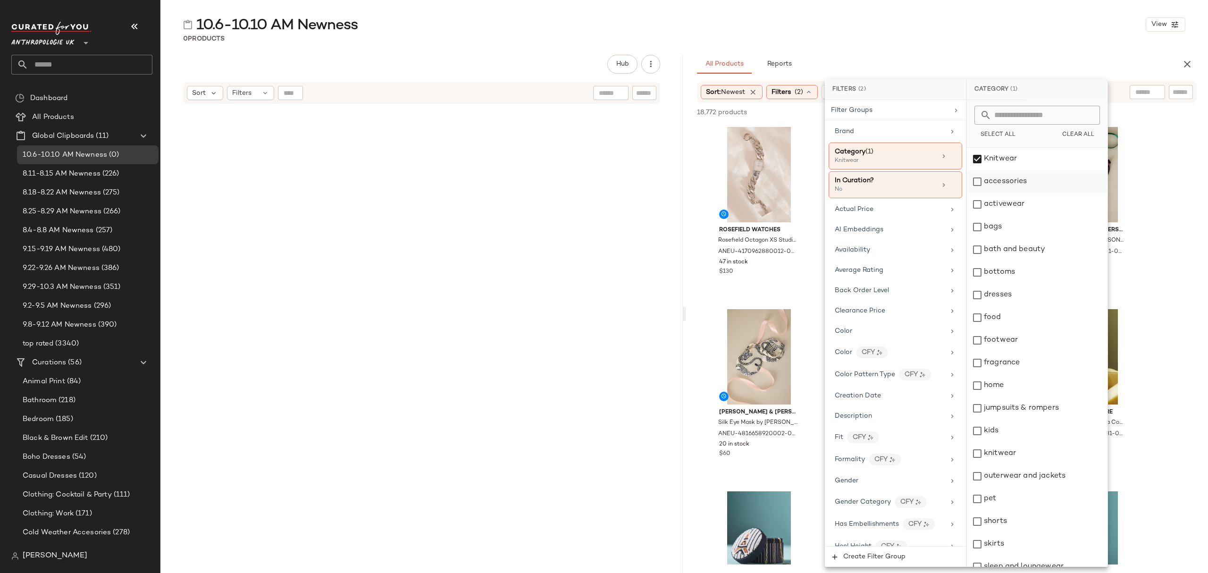
click at [1021, 181] on div "accessories" at bounding box center [1037, 181] width 141 height 23
click at [1025, 205] on div "activewear" at bounding box center [1037, 204] width 141 height 23
click at [1027, 227] on div "bags" at bounding box center [1037, 227] width 141 height 23
click at [1035, 270] on div "bottoms" at bounding box center [1037, 272] width 141 height 23
click at [1035, 299] on div "dresses" at bounding box center [1037, 295] width 141 height 23
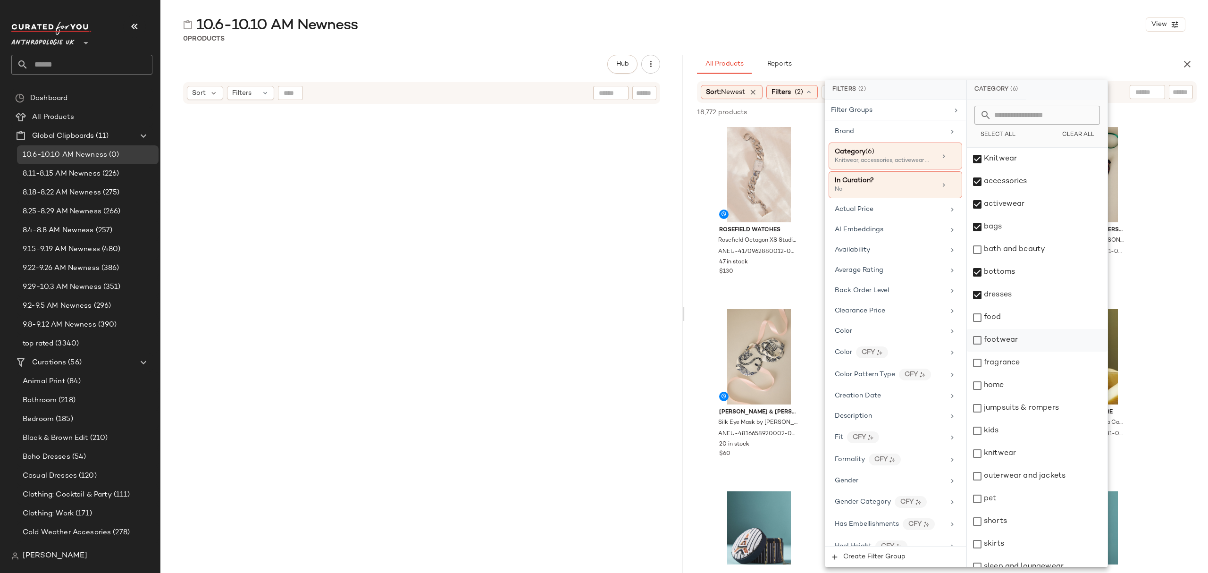
click at [1029, 342] on div "footwear" at bounding box center [1037, 340] width 141 height 23
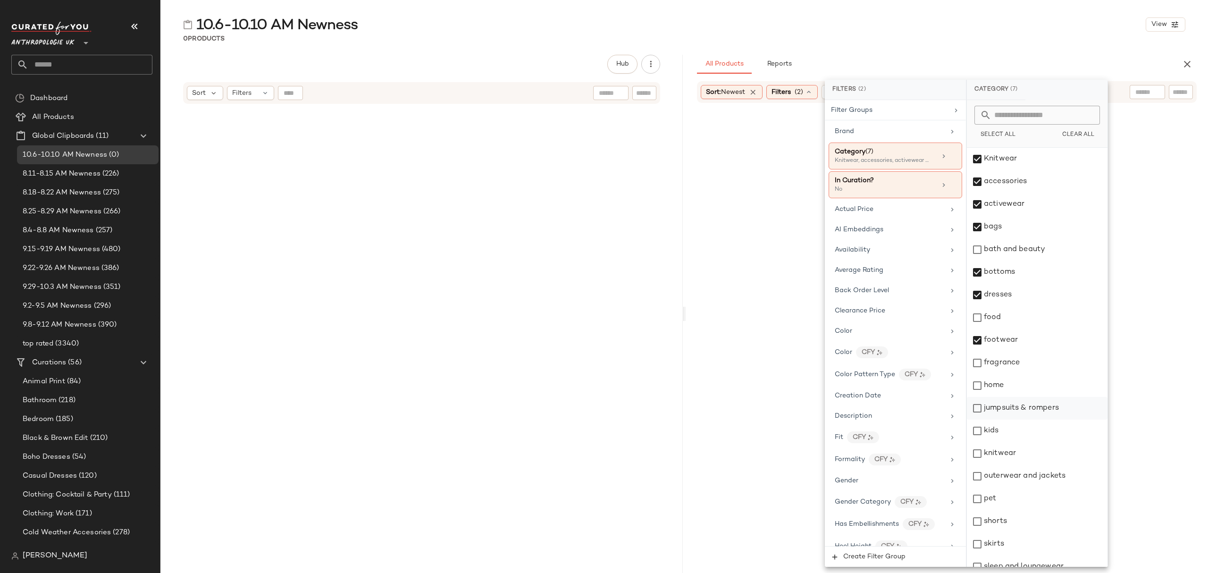
click at [1029, 410] on div "jumpsuits & rompers" at bounding box center [1037, 408] width 141 height 23
click at [1018, 450] on div "knitwear" at bounding box center [1037, 453] width 141 height 23
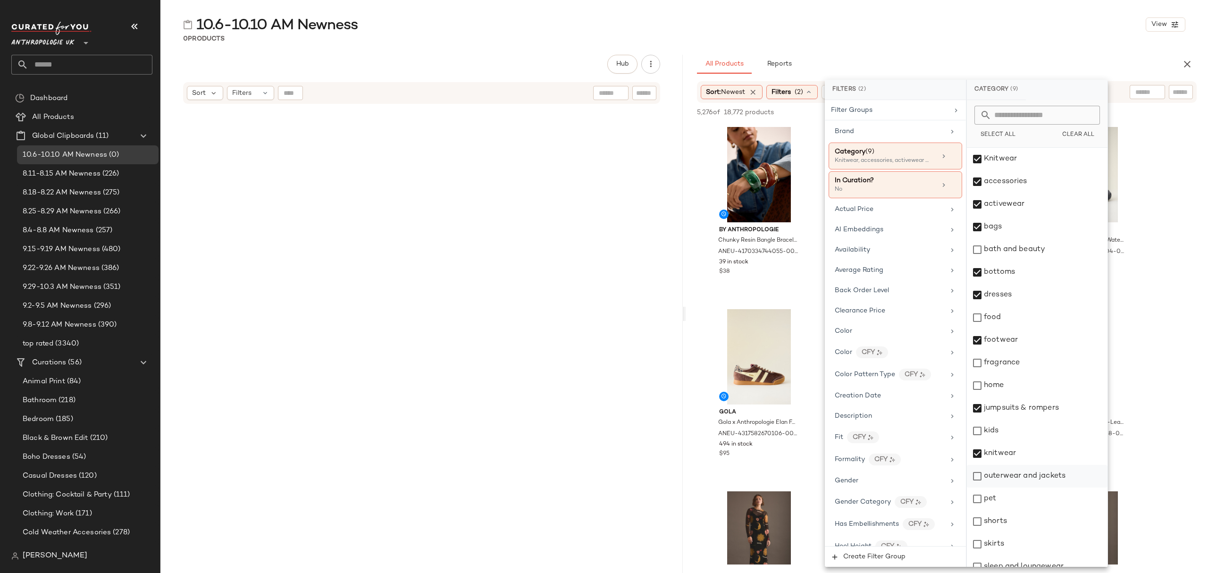
click at [1030, 476] on div "outerwear and jackets" at bounding box center [1037, 476] width 141 height 23
click at [1023, 517] on div "shorts" at bounding box center [1037, 521] width 141 height 23
click at [1025, 536] on div "skirts" at bounding box center [1037, 544] width 141 height 23
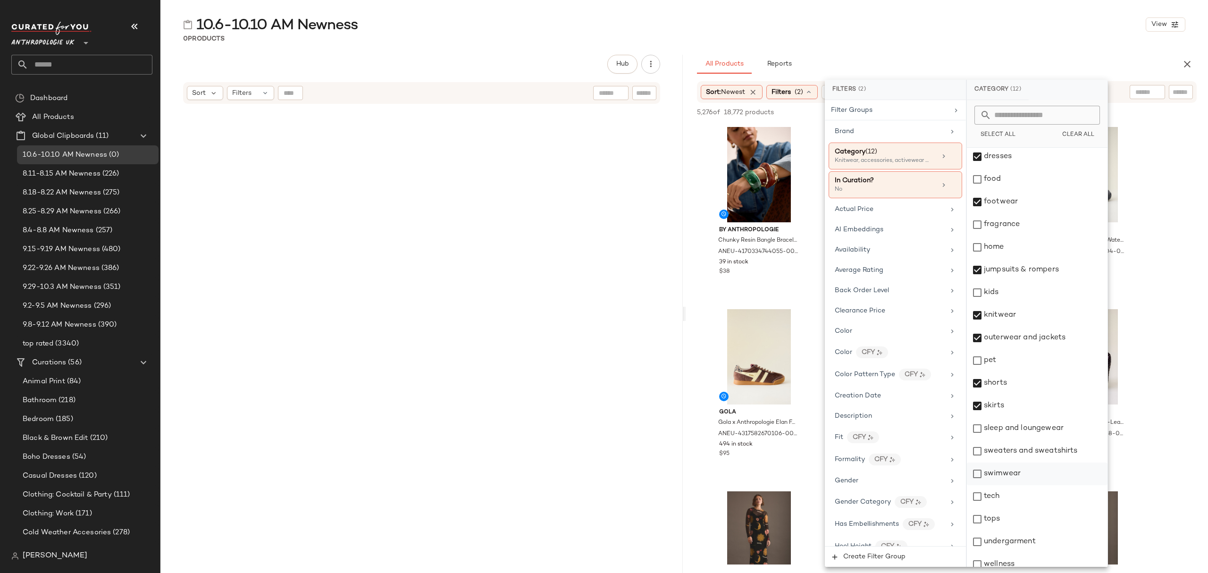
scroll to position [147, 0]
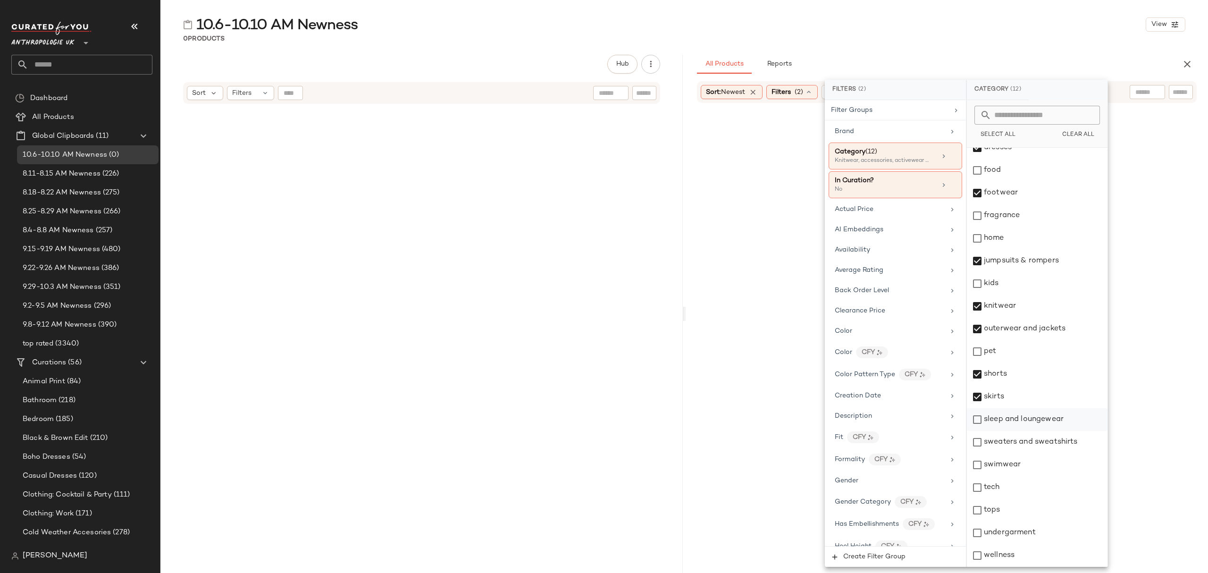
click at [1023, 425] on div "sleep and loungewear" at bounding box center [1037, 419] width 141 height 23
click at [1025, 444] on div "sweaters and sweatshirts" at bounding box center [1037, 442] width 141 height 23
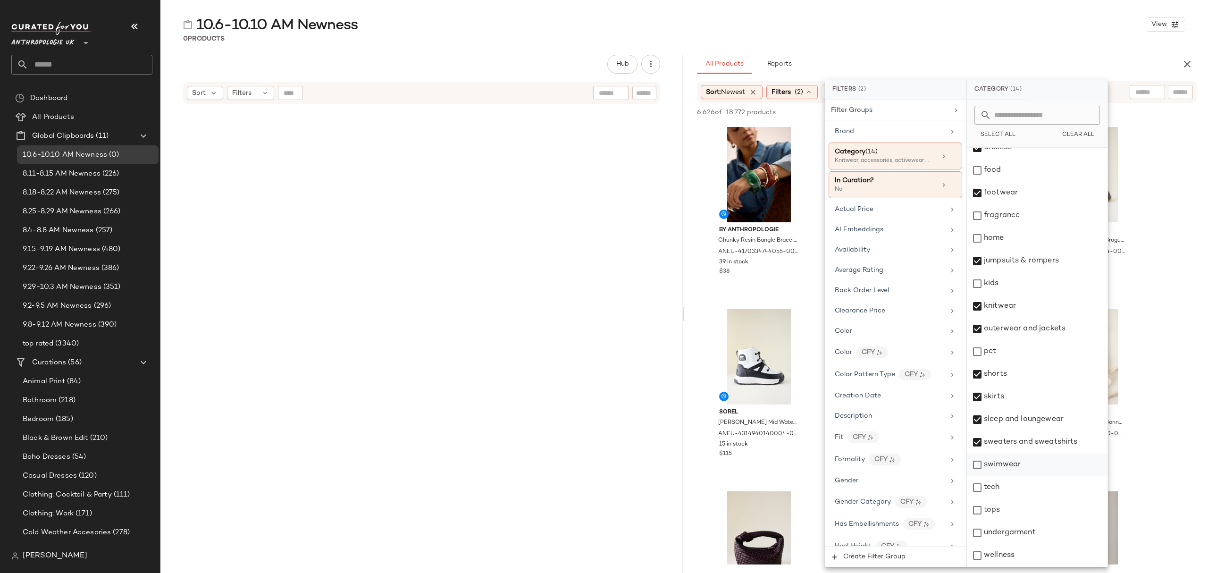
click at [1022, 466] on div "swimwear" at bounding box center [1037, 464] width 141 height 23
click at [1014, 512] on div "tops" at bounding box center [1037, 510] width 141 height 23
click at [1025, 538] on div "undergarment" at bounding box center [1037, 532] width 141 height 23
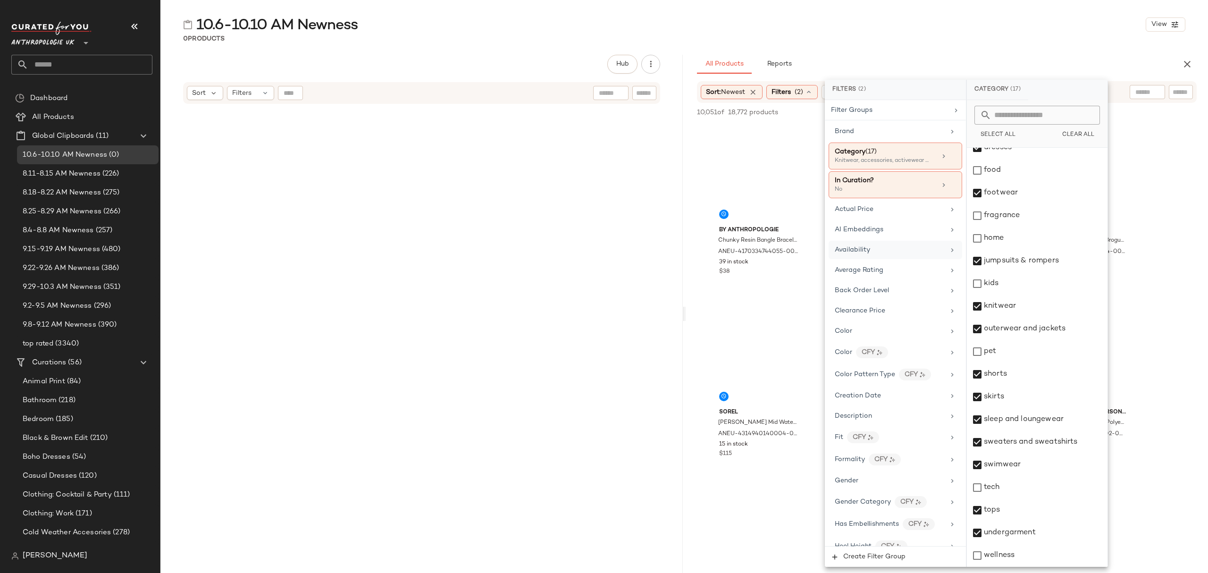
click at [860, 246] on div "Availability" at bounding box center [895, 250] width 134 height 18
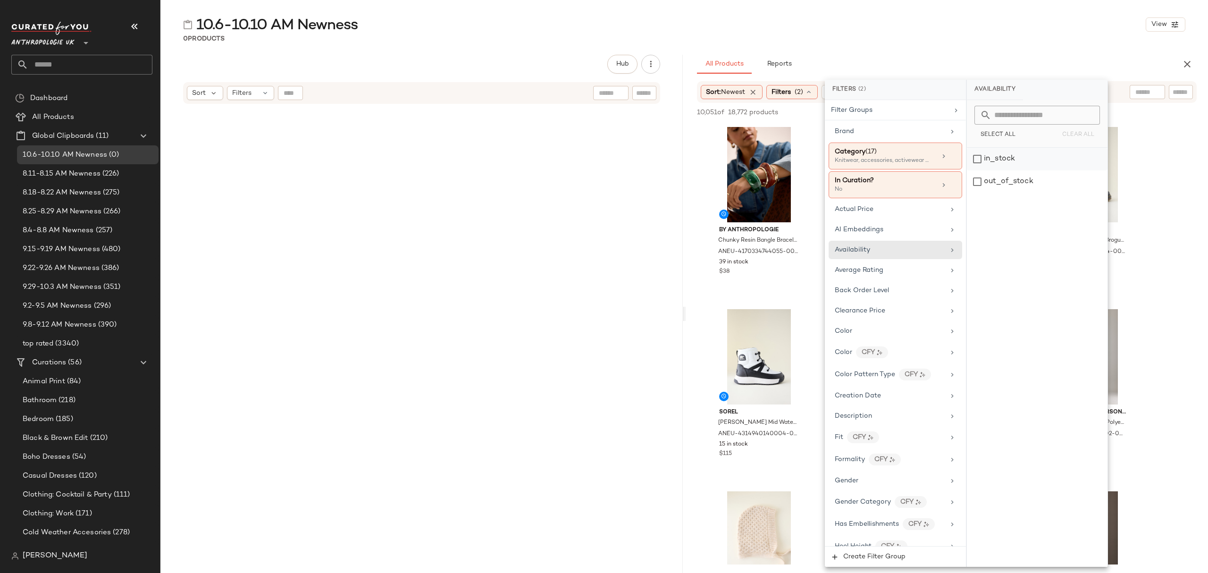
click at [995, 166] on div "in_stock" at bounding box center [1037, 159] width 141 height 23
click at [902, 59] on div "All Products Reports" at bounding box center [931, 64] width 469 height 19
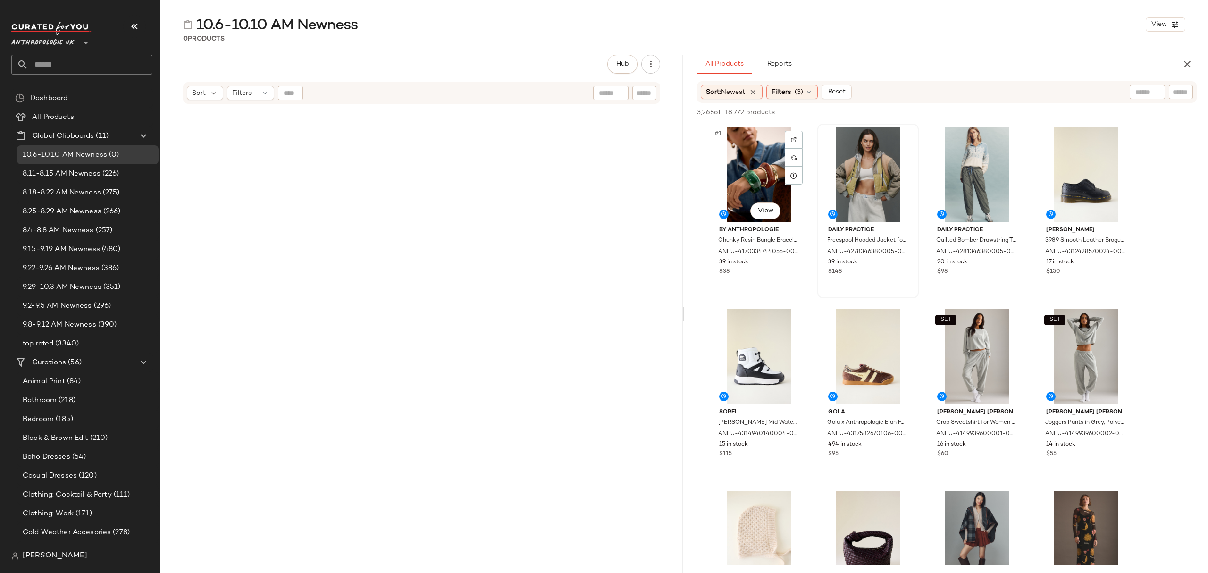
drag, startPoint x: 752, startPoint y: 140, endPoint x: 911, endPoint y: 241, distance: 188.5
click at [752, 140] on div "#1 View" at bounding box center [758, 174] width 95 height 95
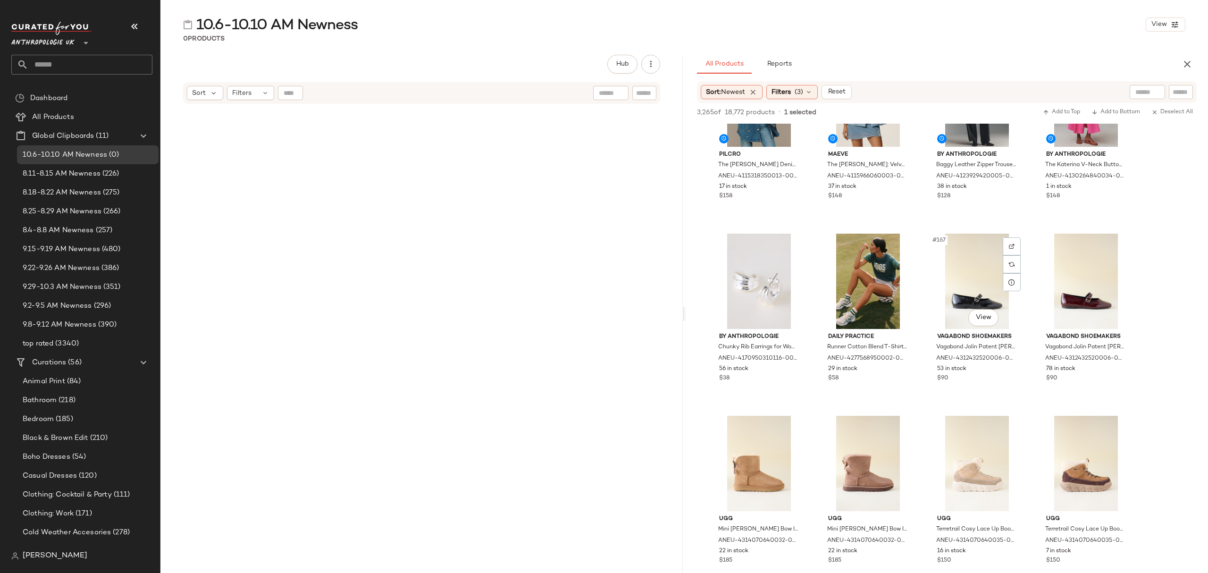
scroll to position [7233, 0]
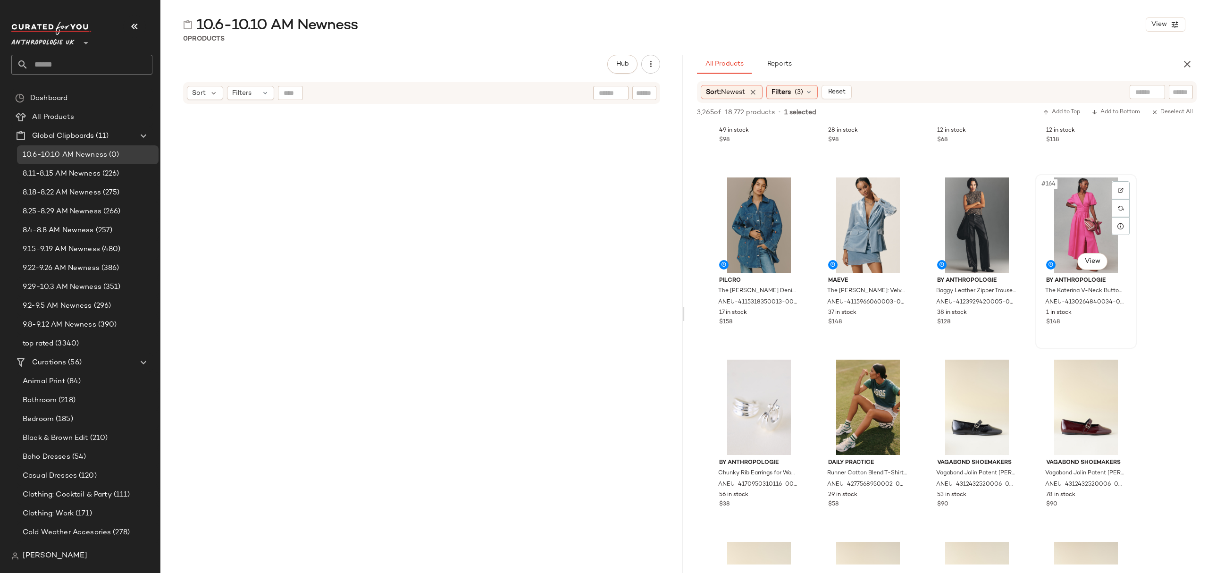
click at [1099, 326] on div "By Anthropologie The Katerina V-Neck Button-Front Dress for Women in Pink, Cott…" at bounding box center [1085, 300] width 95 height 55
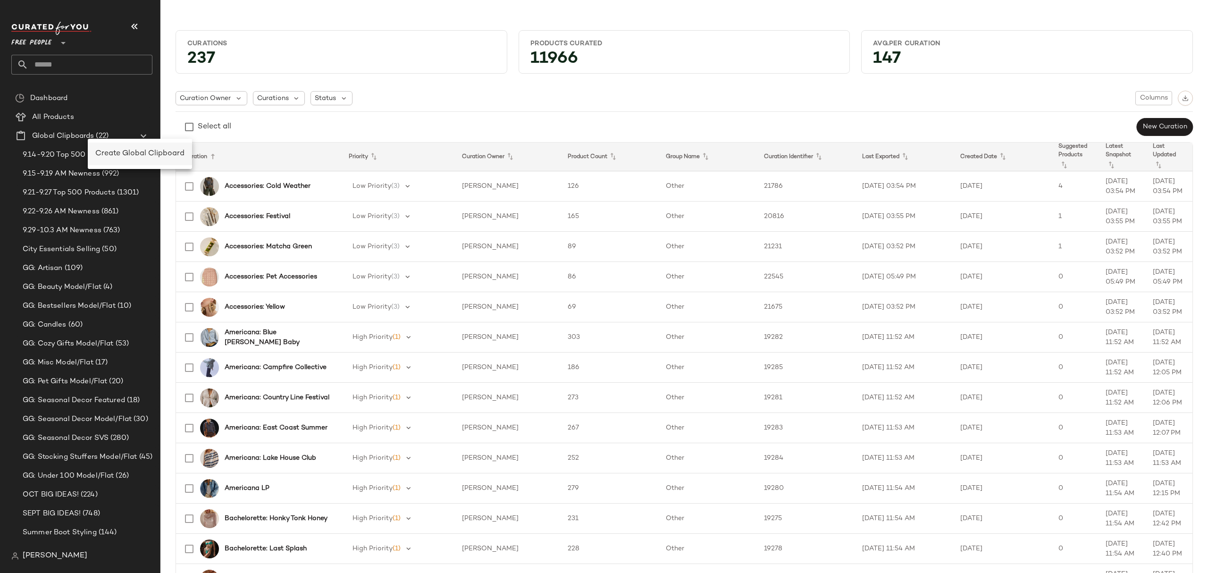
click at [156, 153] on span "Create Global Clipboard" at bounding box center [139, 154] width 89 height 8
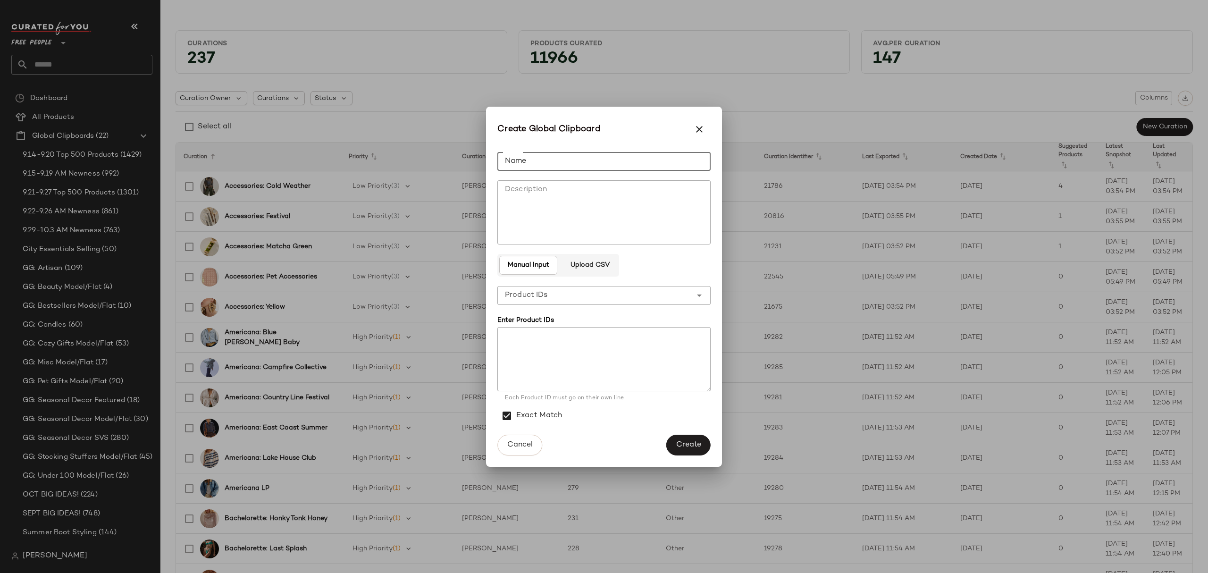
click at [655, 167] on input "Name" at bounding box center [603, 161] width 213 height 19
type input "**********"
click at [698, 445] on span "Create" at bounding box center [688, 444] width 25 height 9
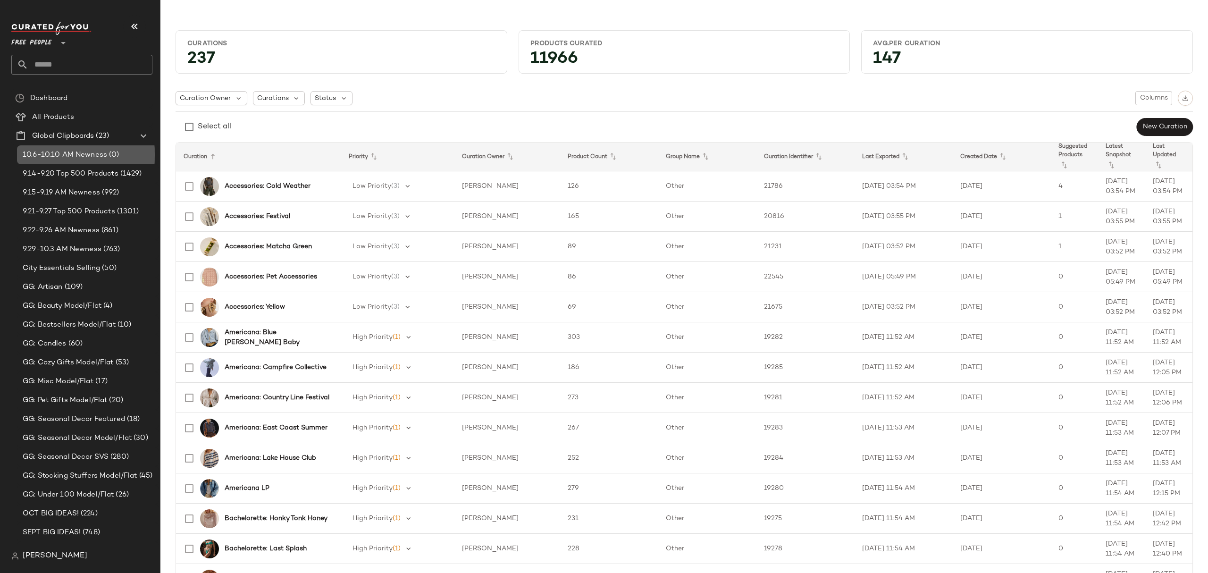
drag, startPoint x: 68, startPoint y: 155, endPoint x: 161, endPoint y: 168, distance: 93.5
click at [69, 155] on span "10.6-10.10 AM Newness" at bounding box center [65, 155] width 84 height 11
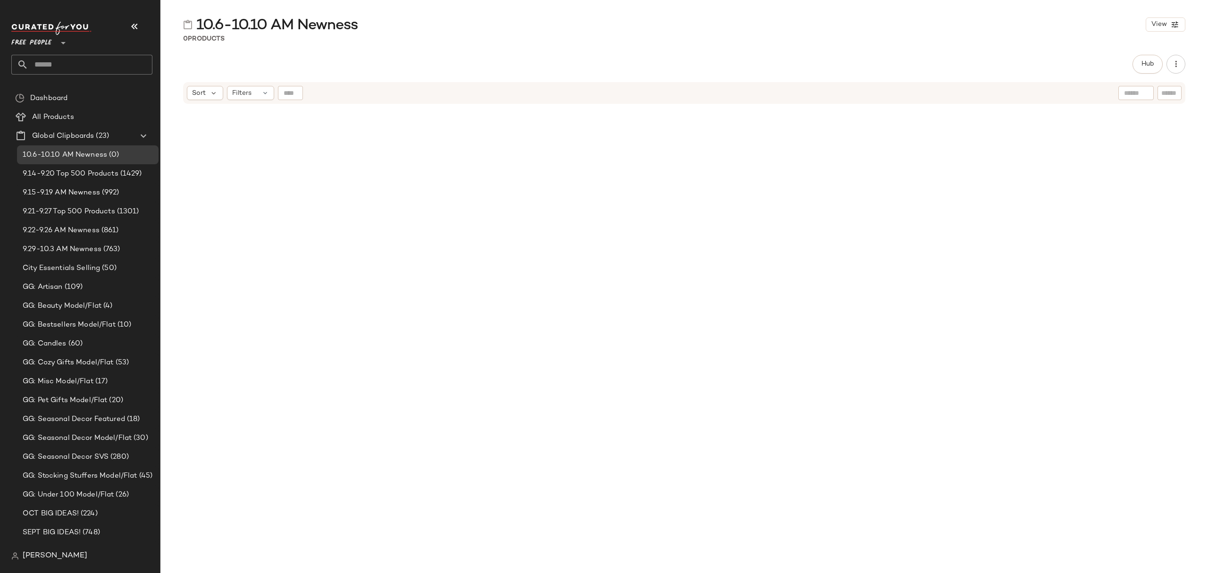
click at [1147, 74] on div "Hub Send for Review External Review Internal Review Cancel Send for Review Revi…" at bounding box center [683, 314] width 1047 height 518
click at [1146, 70] on button "Hub" at bounding box center [1147, 64] width 30 height 19
click at [718, 93] on span "Sort" at bounding box center [713, 92] width 14 height 10
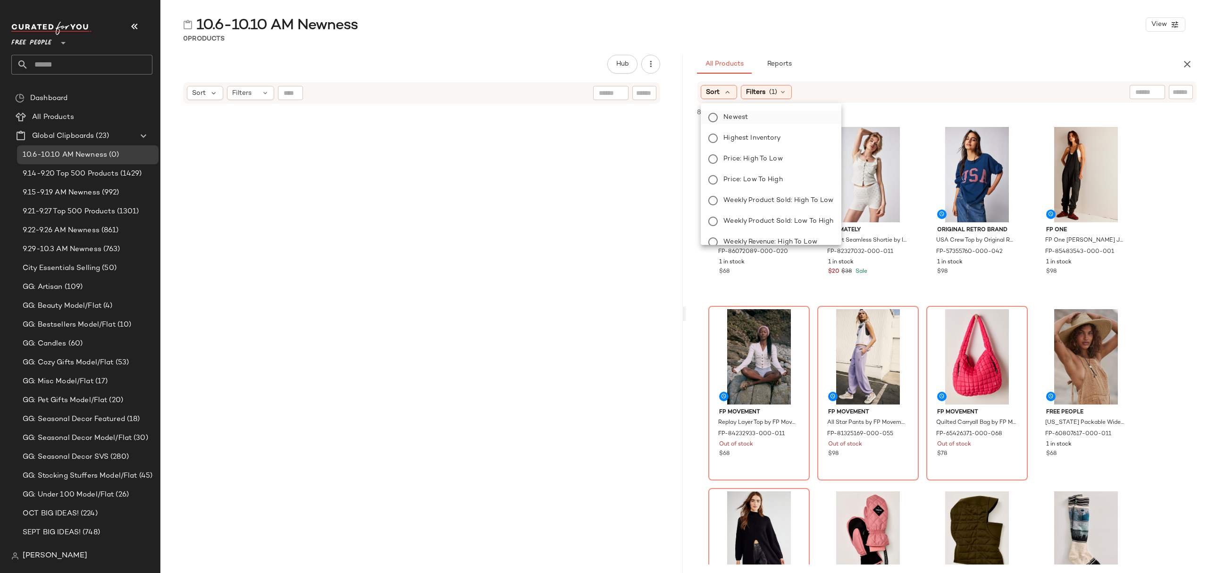
click at [765, 119] on label "Newest" at bounding box center [776, 117] width 114 height 13
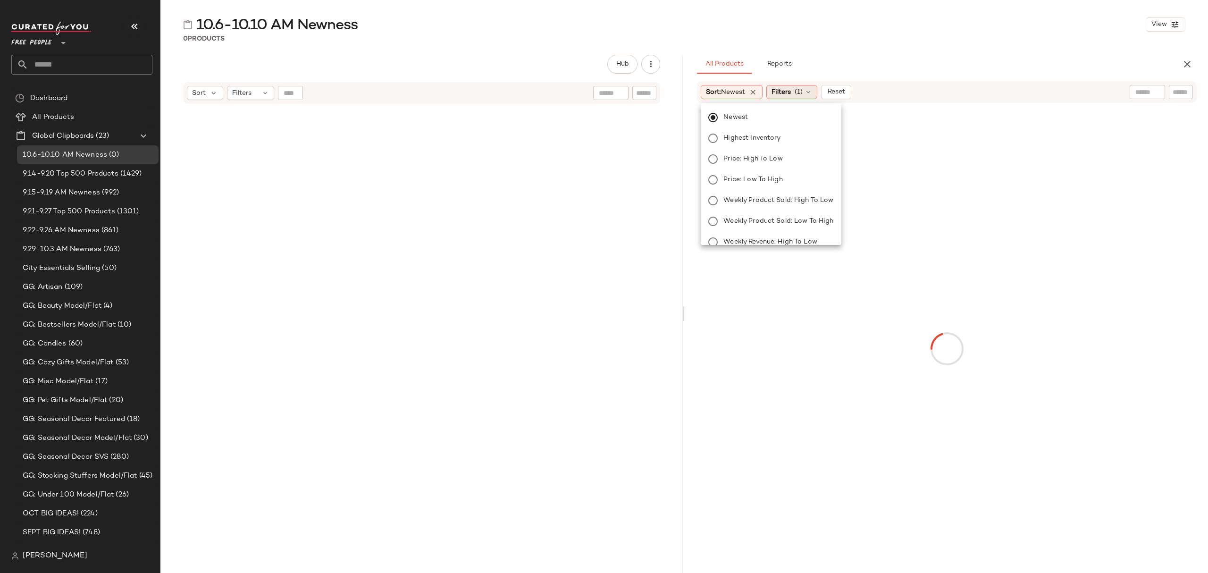
click at [781, 88] on span "Filters" at bounding box center [780, 92] width 19 height 10
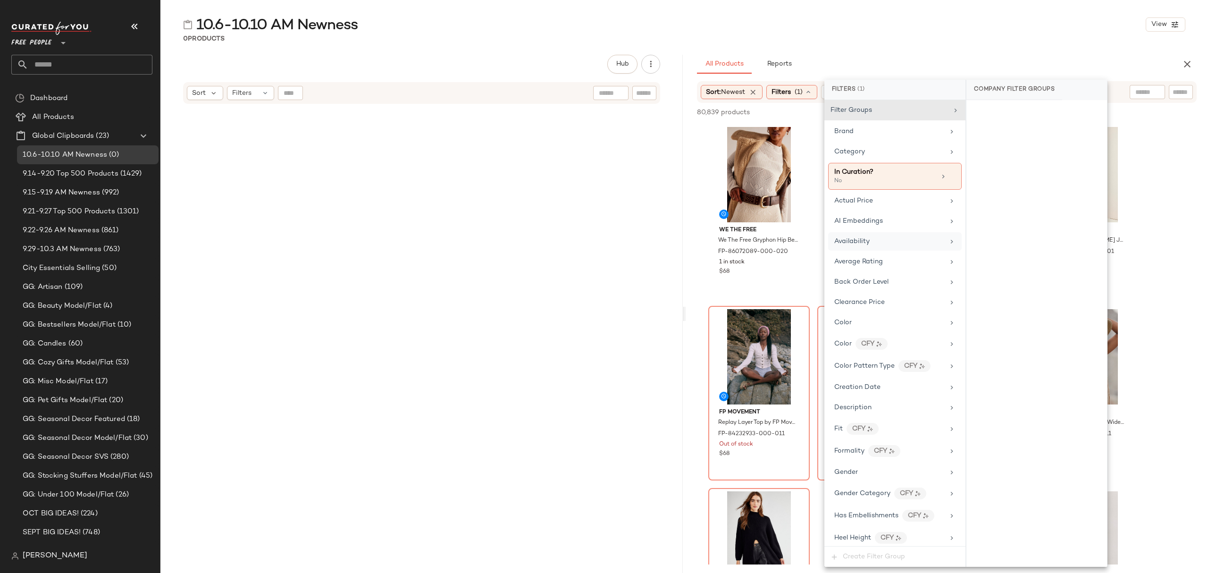
click at [868, 239] on span "Availability" at bounding box center [851, 241] width 35 height 7
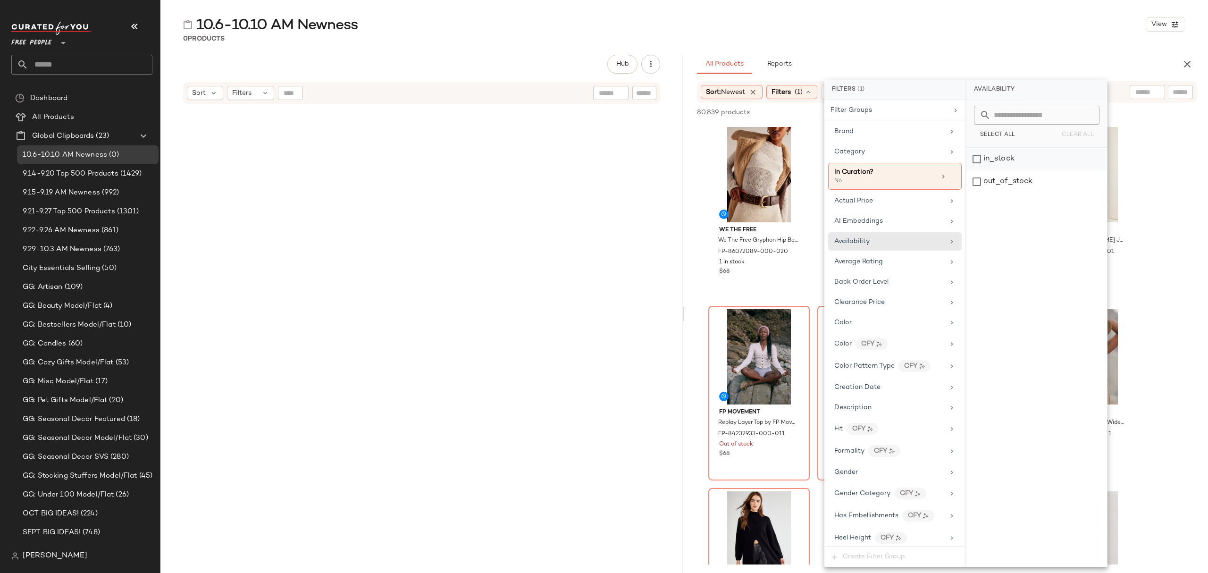
click at [1021, 155] on div "in_stock" at bounding box center [1036, 159] width 141 height 23
click at [870, 154] on div "Category" at bounding box center [890, 152] width 110 height 10
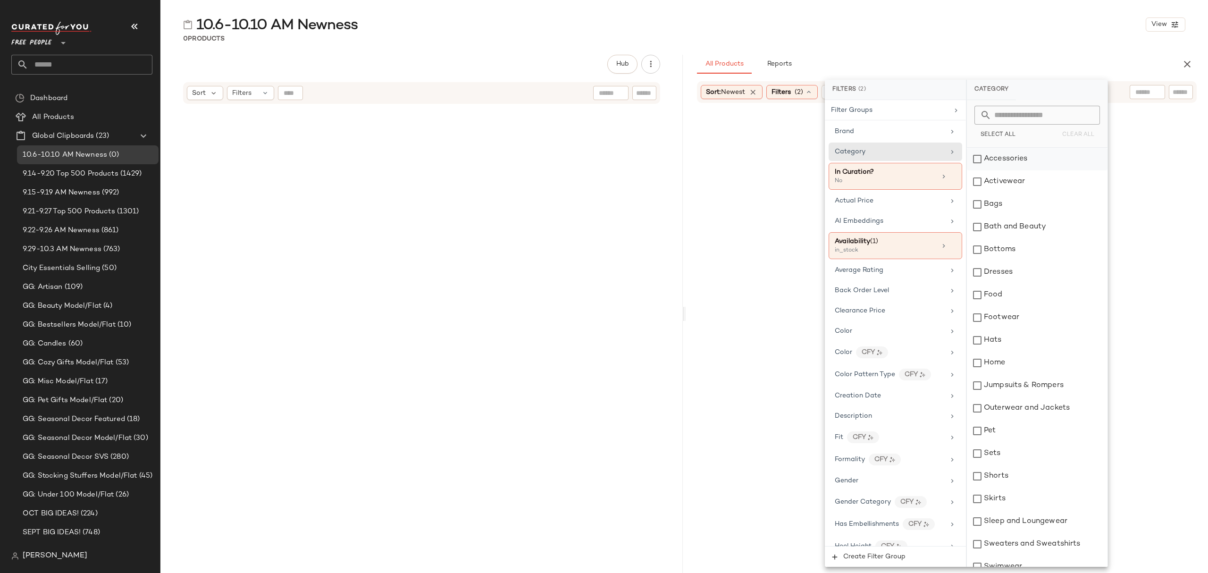
click at [990, 162] on div "Accessories" at bounding box center [1037, 159] width 141 height 23
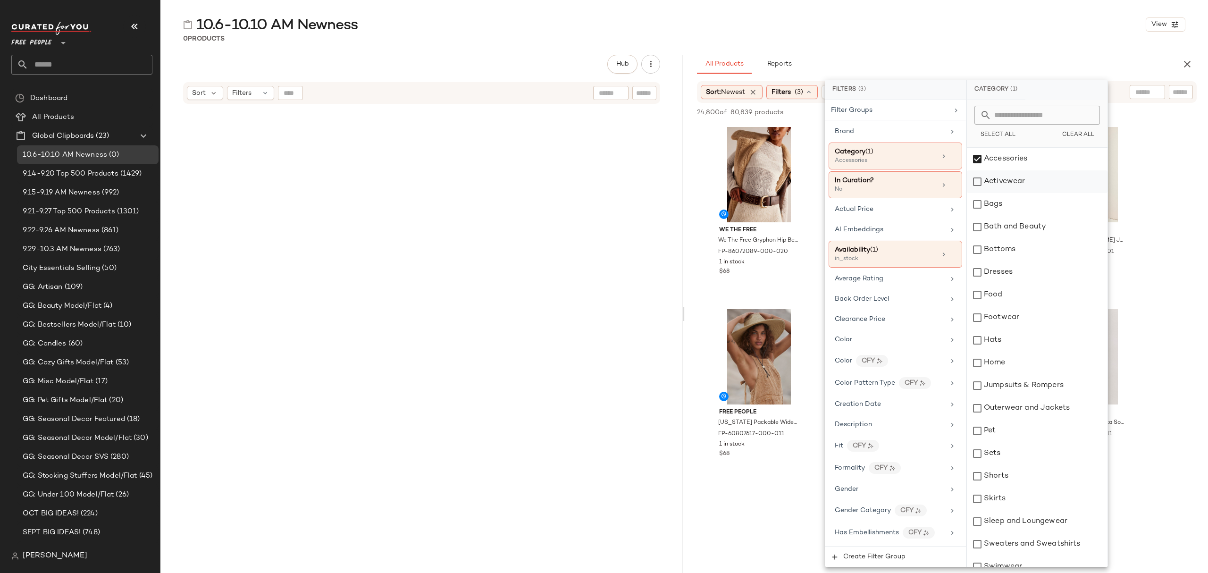
click at [1008, 181] on div "Activewear" at bounding box center [1037, 181] width 141 height 23
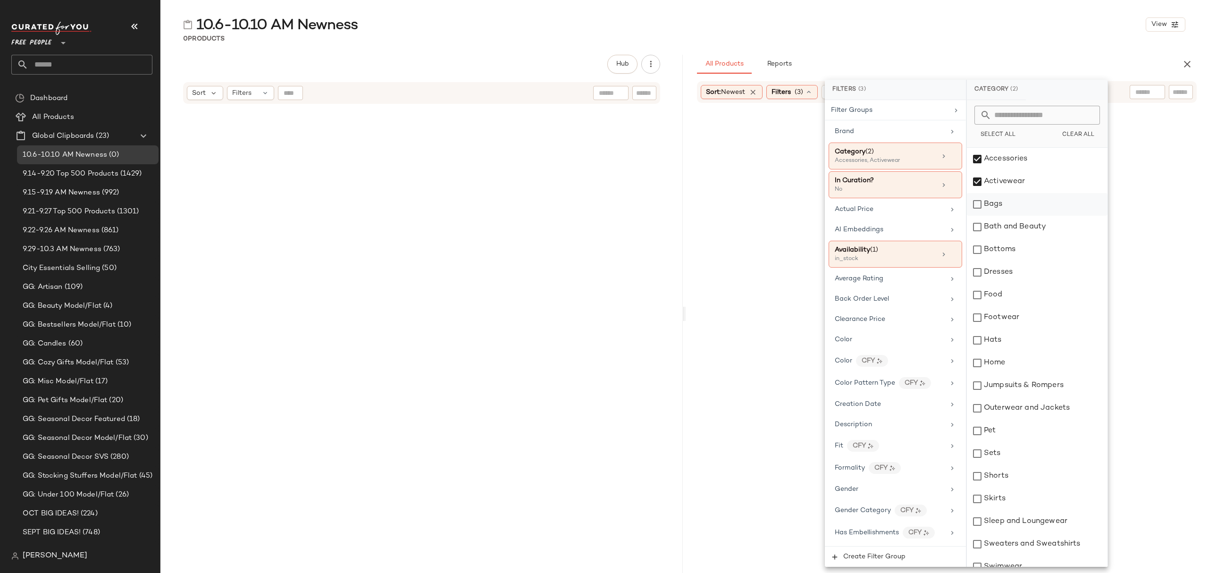
click at [1002, 206] on div "Bags" at bounding box center [1037, 204] width 141 height 23
click at [1023, 251] on div "Bottoms" at bounding box center [1037, 249] width 141 height 23
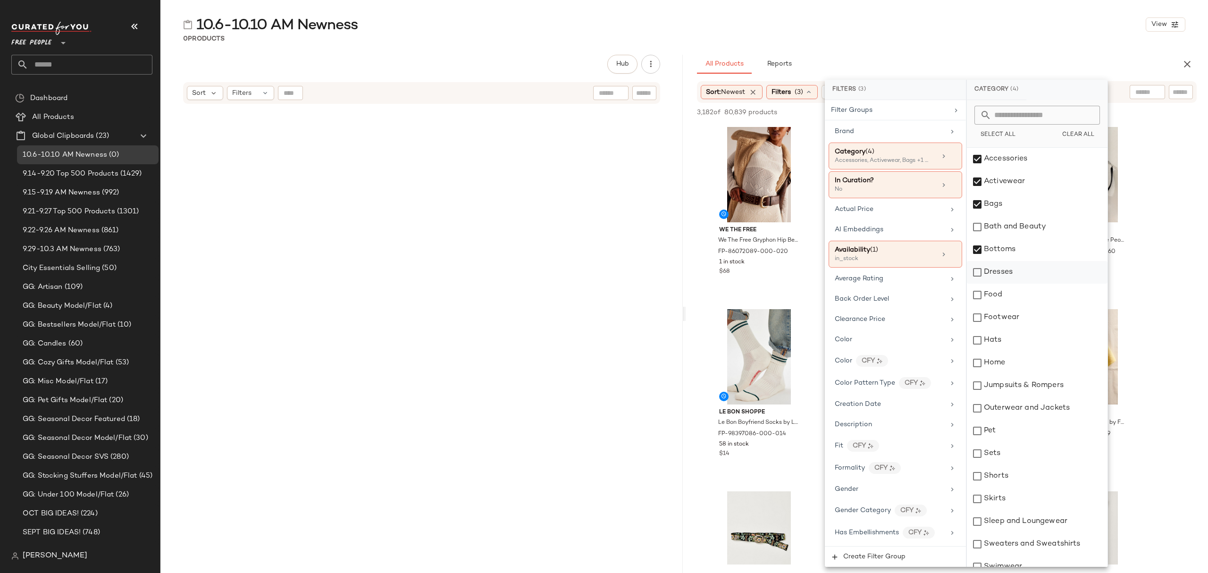
click at [1026, 269] on div "Dresses" at bounding box center [1037, 272] width 141 height 23
click at [1025, 308] on div "Footwear" at bounding box center [1037, 317] width 141 height 23
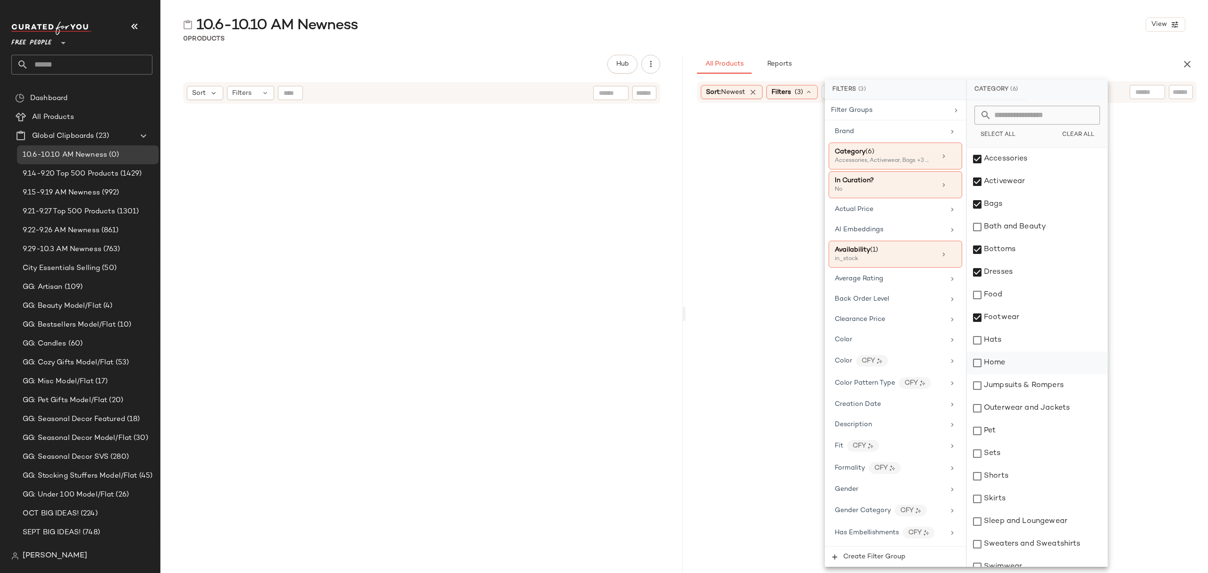
click at [1024, 338] on div "Hats" at bounding box center [1037, 340] width 141 height 23
click at [1040, 384] on div "Jumpsuits & Rompers" at bounding box center [1037, 385] width 141 height 23
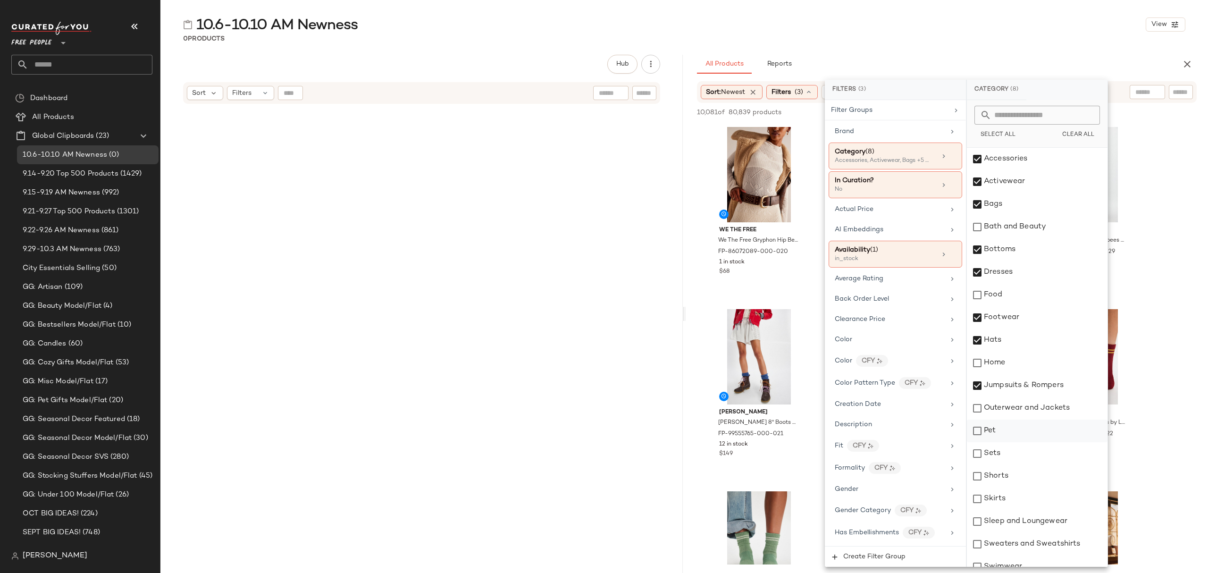
drag, startPoint x: 1044, startPoint y: 406, endPoint x: 1042, endPoint y: 419, distance: 13.4
click at [1045, 406] on div "Outerwear and Jackets" at bounding box center [1037, 408] width 141 height 23
drag, startPoint x: 1032, startPoint y: 465, endPoint x: 1032, endPoint y: 472, distance: 6.6
click at [1032, 467] on div "Shorts" at bounding box center [1037, 476] width 141 height 23
click at [1027, 450] on div "Sets" at bounding box center [1037, 453] width 141 height 23
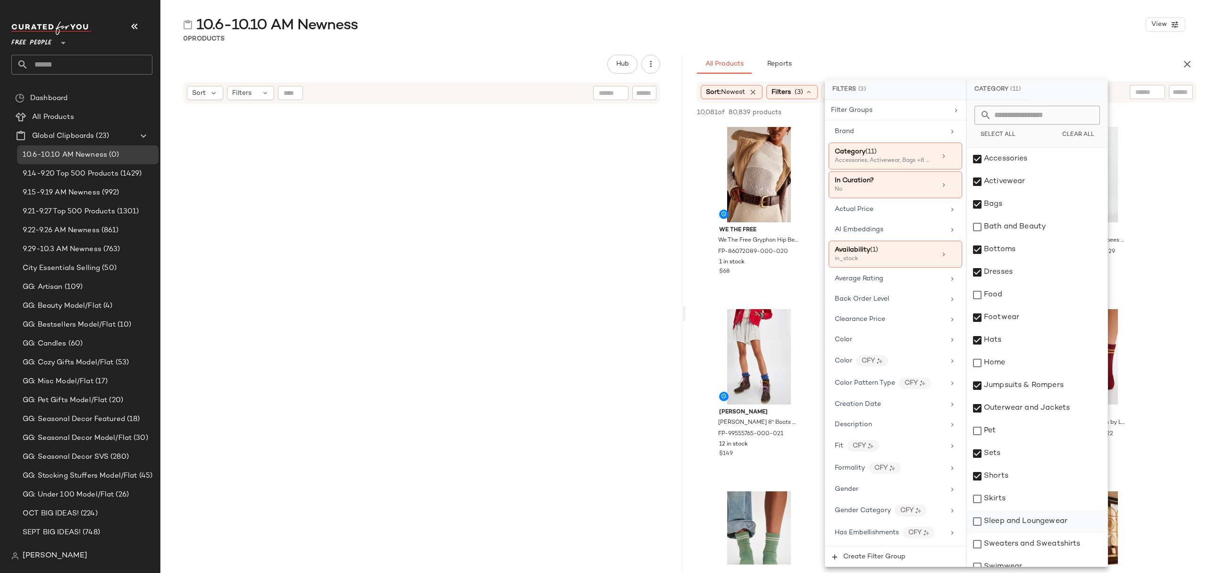
drag, startPoint x: 1033, startPoint y: 498, endPoint x: 1040, endPoint y: 516, distance: 19.3
click at [1034, 498] on div "Skirts" at bounding box center [1037, 498] width 141 height 23
click at [1044, 525] on div "Sleep and Loungewear" at bounding box center [1037, 521] width 141 height 23
click at [1046, 540] on div "Sweaters and Sweatshirts" at bounding box center [1037, 544] width 141 height 23
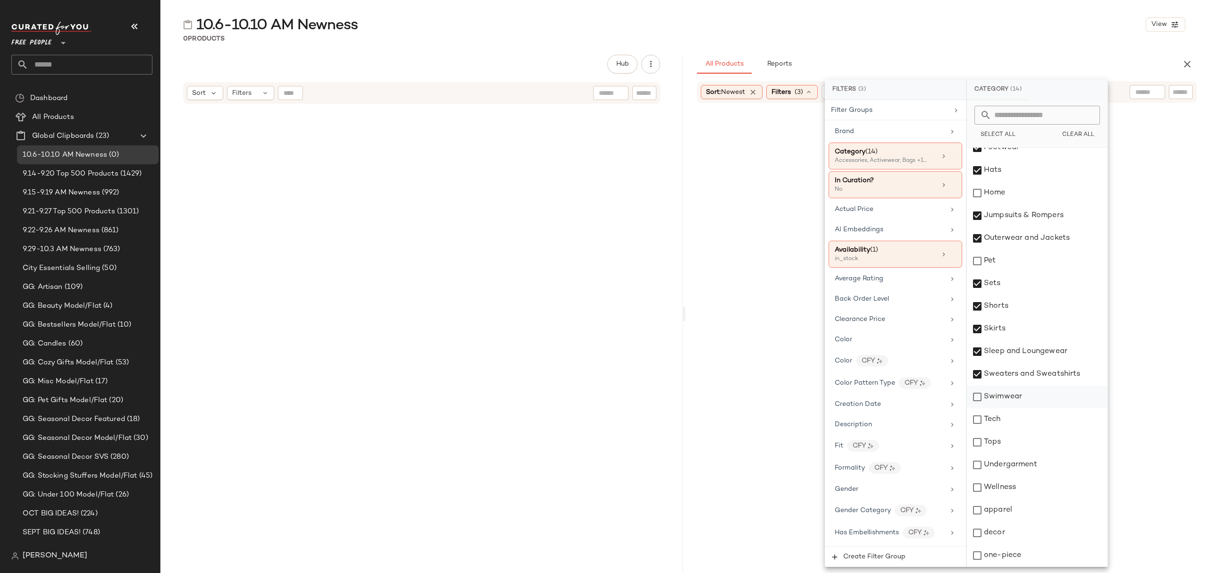
click at [1015, 401] on div "Swimwear" at bounding box center [1037, 396] width 141 height 23
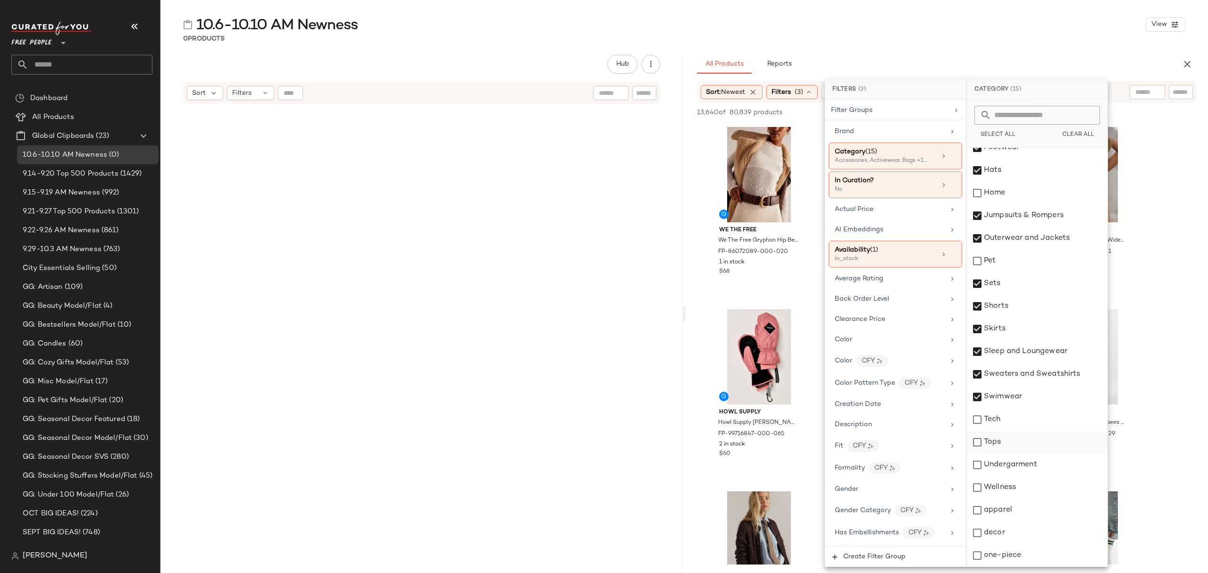
click at [1002, 447] on div "Tops" at bounding box center [1037, 442] width 141 height 23
click at [1012, 465] on div "Undergarment" at bounding box center [1037, 464] width 141 height 23
click at [1016, 516] on div "apparel" at bounding box center [1037, 510] width 141 height 23
click at [1021, 555] on div "one-piece" at bounding box center [1037, 555] width 141 height 23
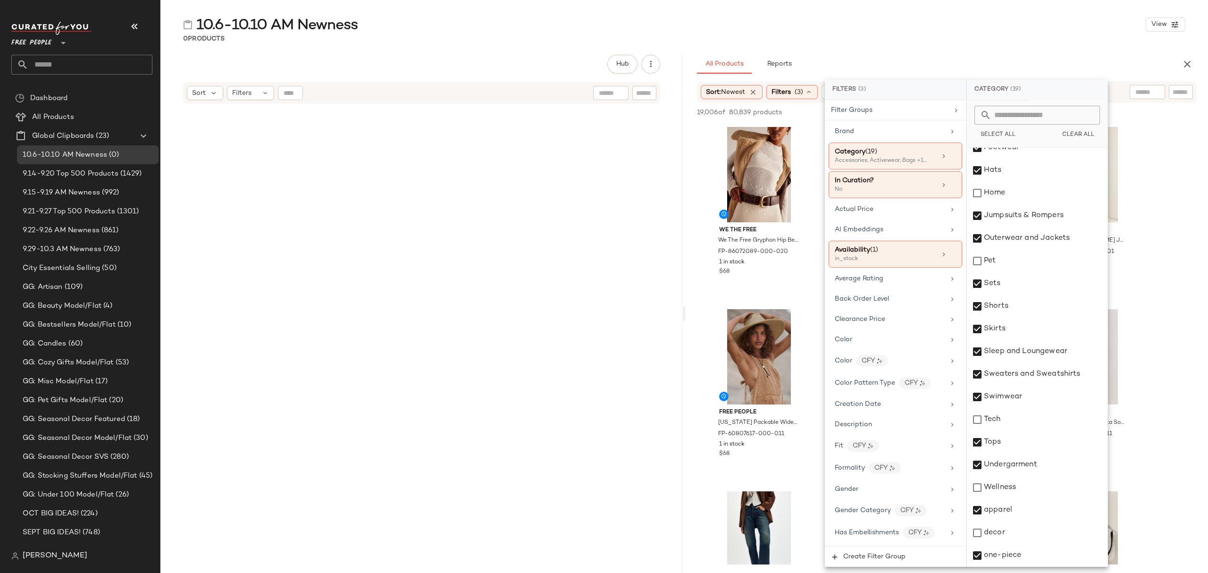
click at [897, 31] on div "10.6-10.10 AM Newness View" at bounding box center [683, 24] width 1047 height 19
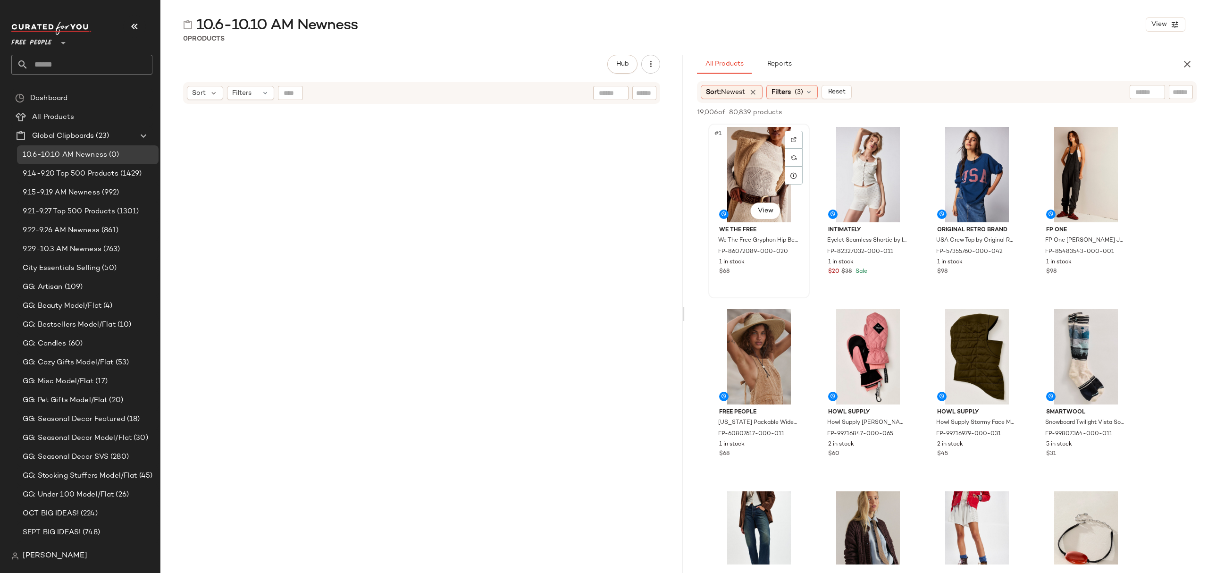
click at [751, 152] on div "#1 View" at bounding box center [758, 174] width 95 height 95
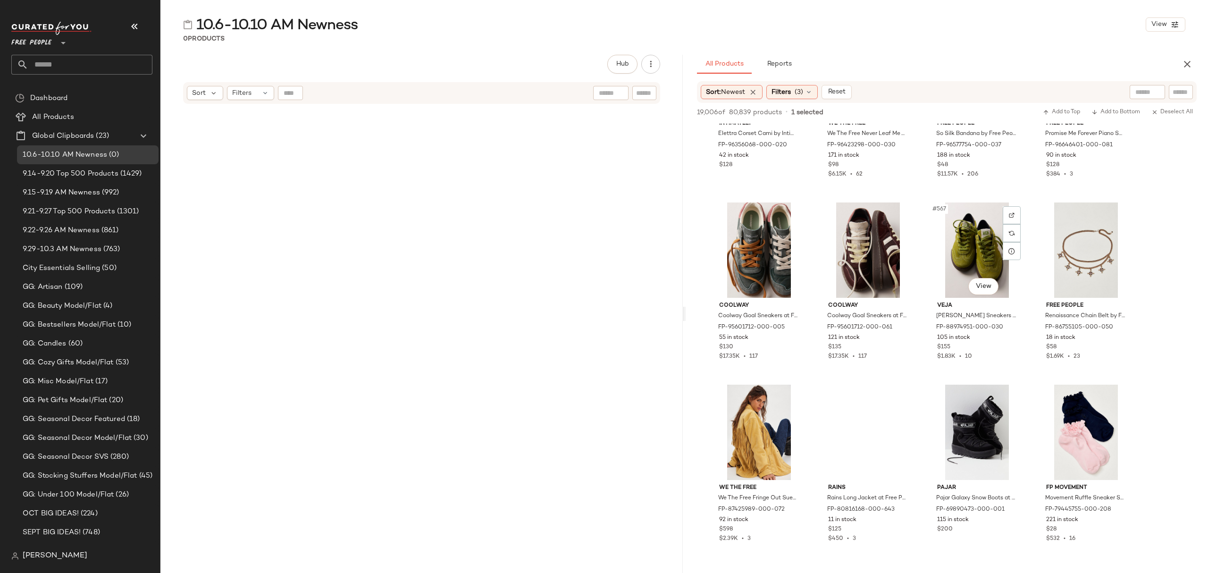
scroll to position [25286, 0]
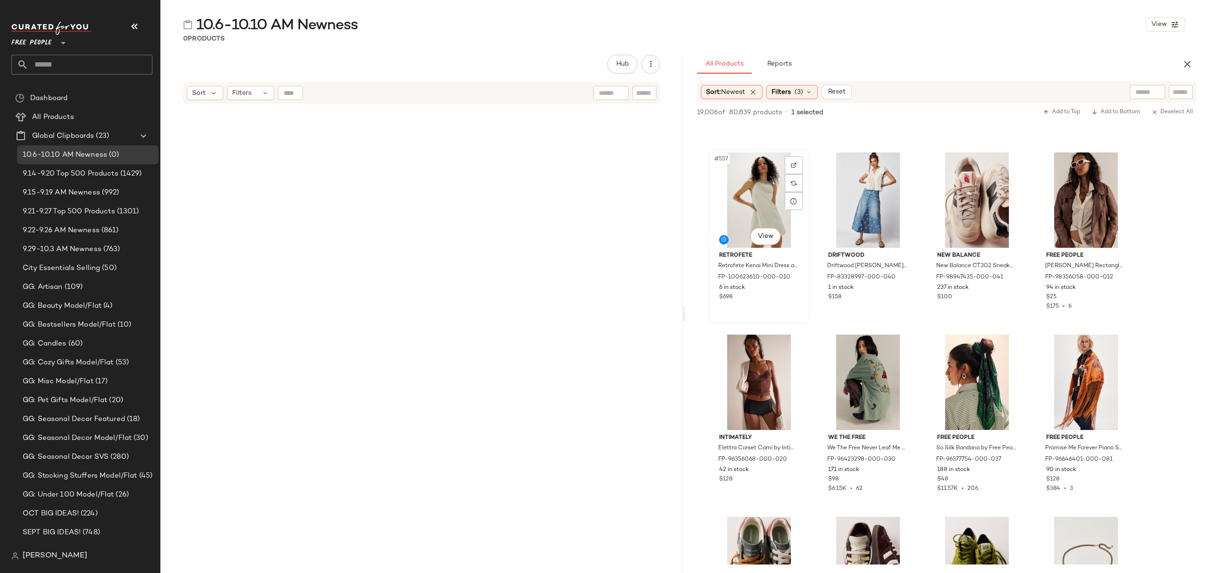
click at [764, 304] on div "#557 View Retrofete Retrofete Kenai Mini Dress at Free People in White, Size: M…" at bounding box center [759, 236] width 100 height 173
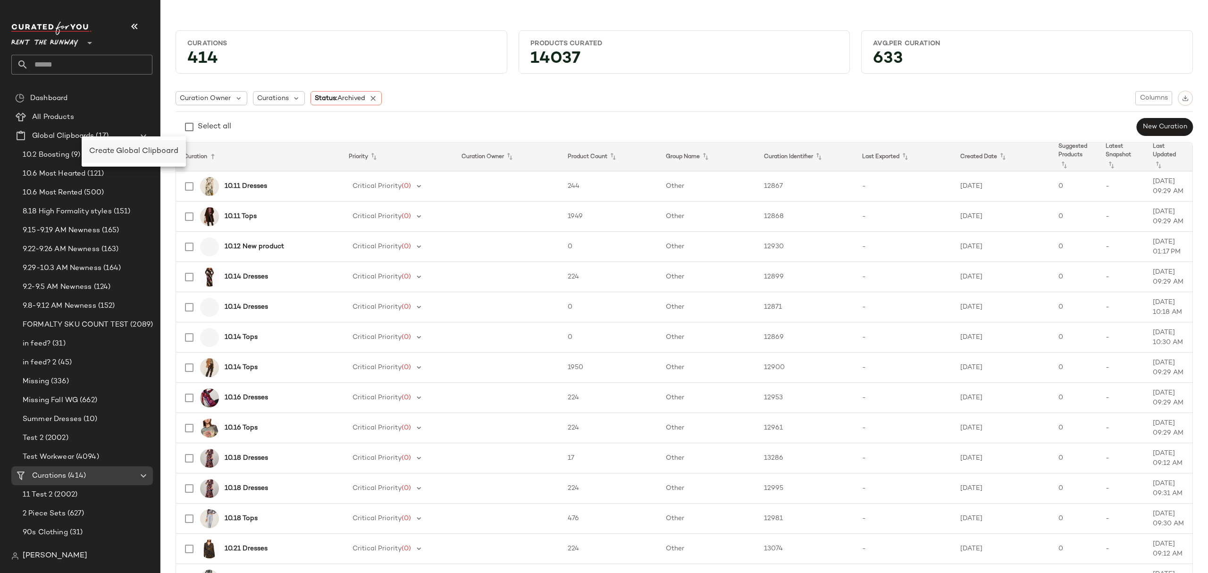
click at [167, 153] on span "Create Global Clipboard" at bounding box center [133, 151] width 89 height 8
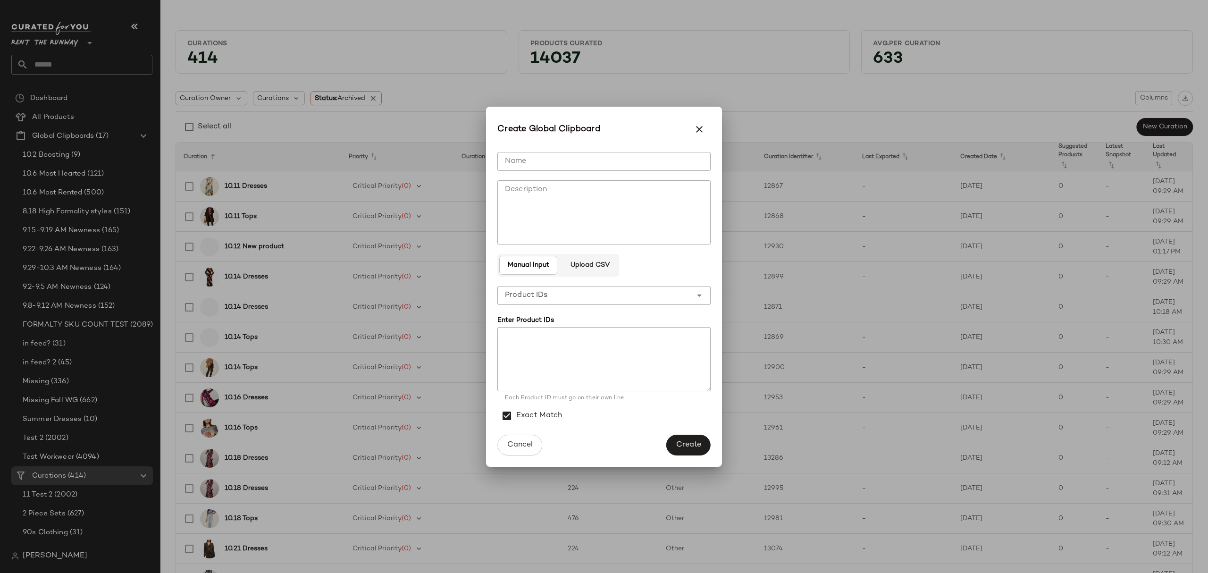
click at [551, 167] on input "Name" at bounding box center [603, 161] width 213 height 19
type input "*"
type input "**********"
click at [692, 440] on span "Create" at bounding box center [688, 444] width 25 height 9
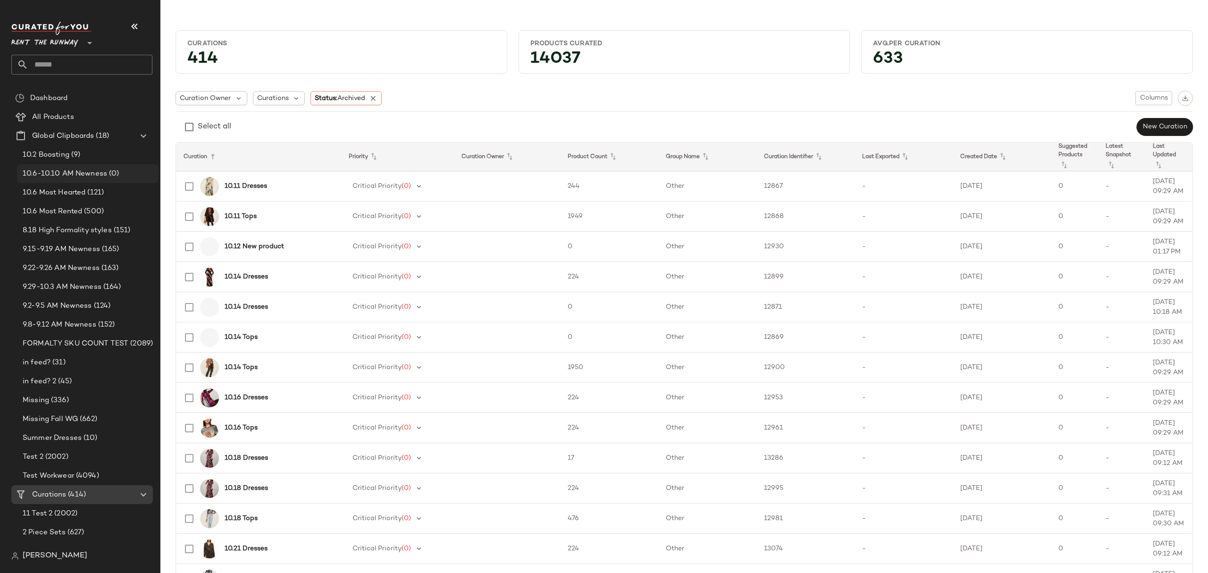
click at [92, 175] on span "10.6-10.10 AM Newness" at bounding box center [65, 173] width 84 height 11
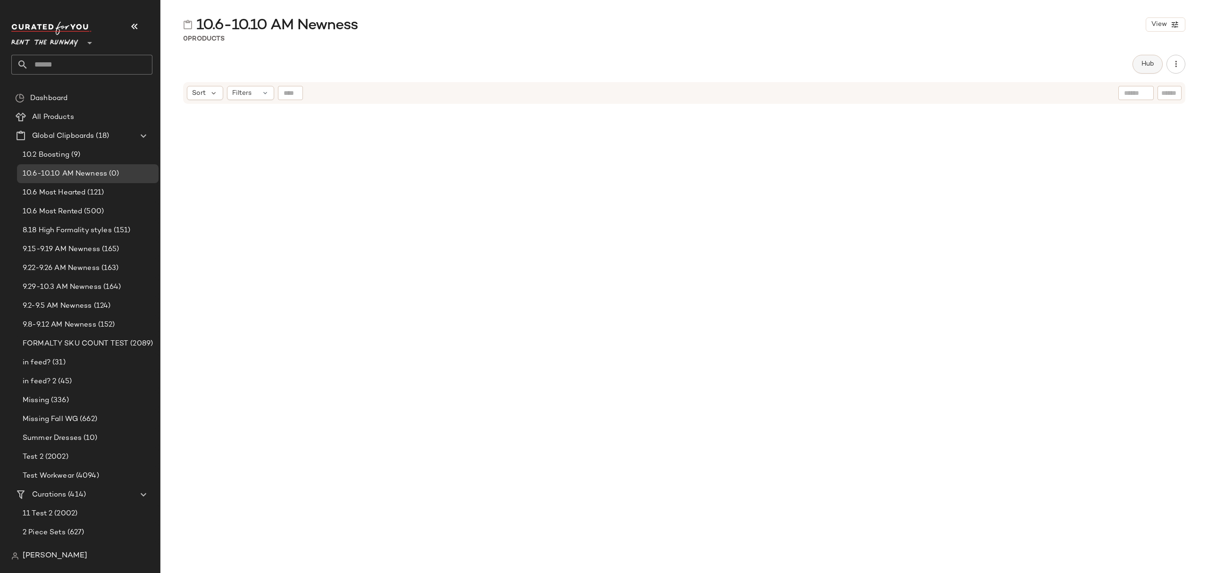
click at [1141, 68] on span "Hub" at bounding box center [1147, 64] width 13 height 8
click at [708, 96] on span "Sort" at bounding box center [713, 92] width 14 height 10
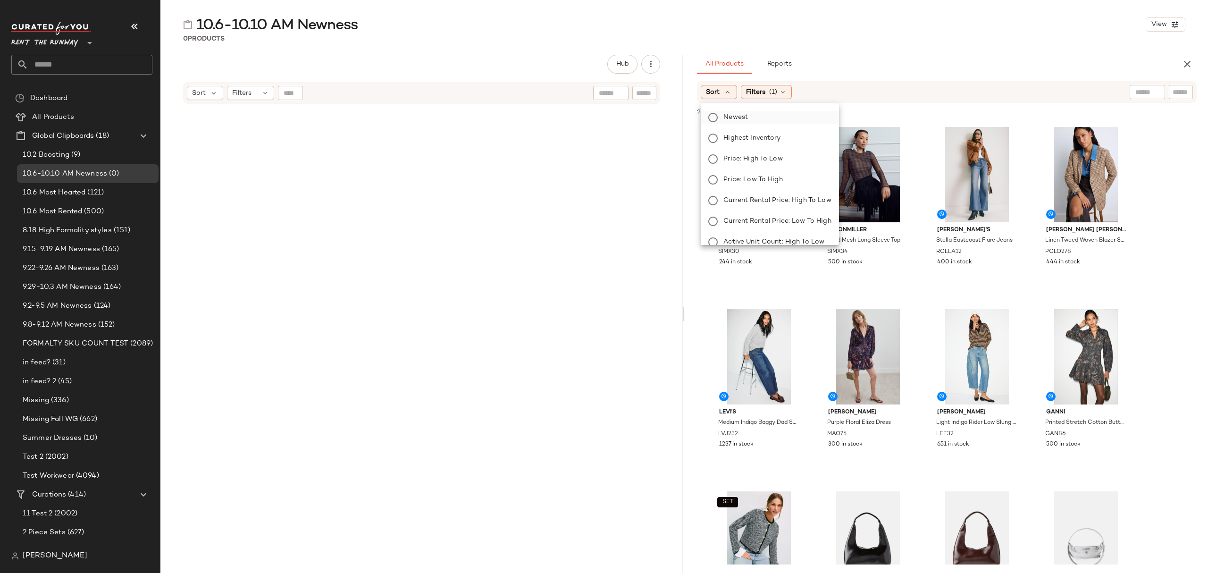
click at [729, 116] on span "Newest" at bounding box center [735, 117] width 25 height 10
click at [791, 90] on span "Filters" at bounding box center [780, 92] width 19 height 10
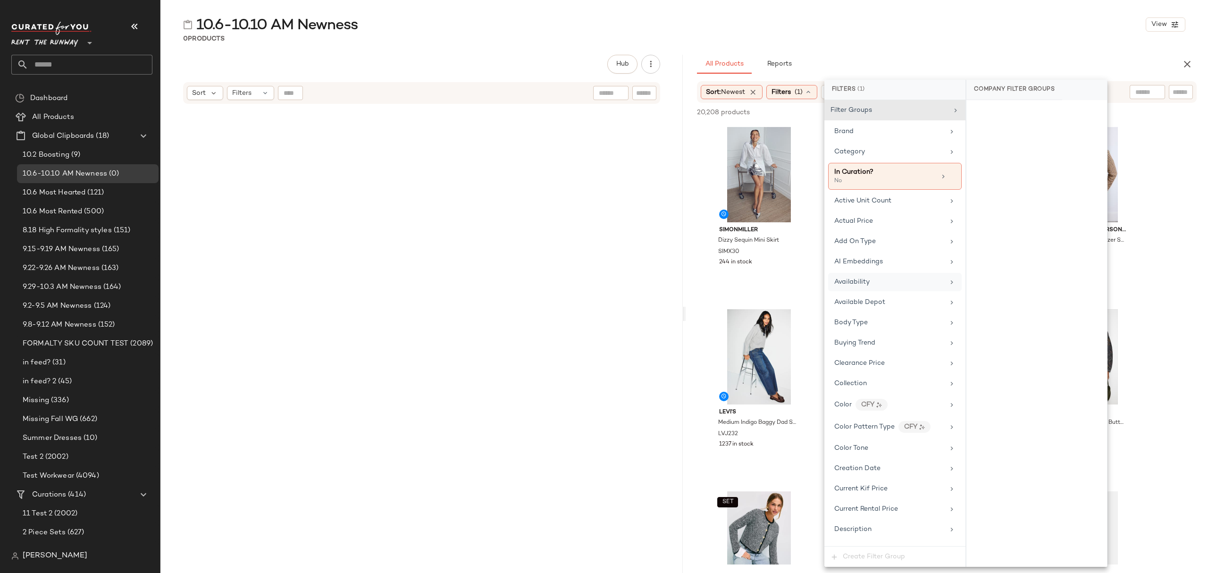
click at [873, 285] on div "Availability" at bounding box center [889, 282] width 110 height 10
drag, startPoint x: 940, startPoint y: 70, endPoint x: 931, endPoint y: 80, distance: 14.0
click at [940, 70] on div "All Products Reports" at bounding box center [931, 64] width 469 height 19
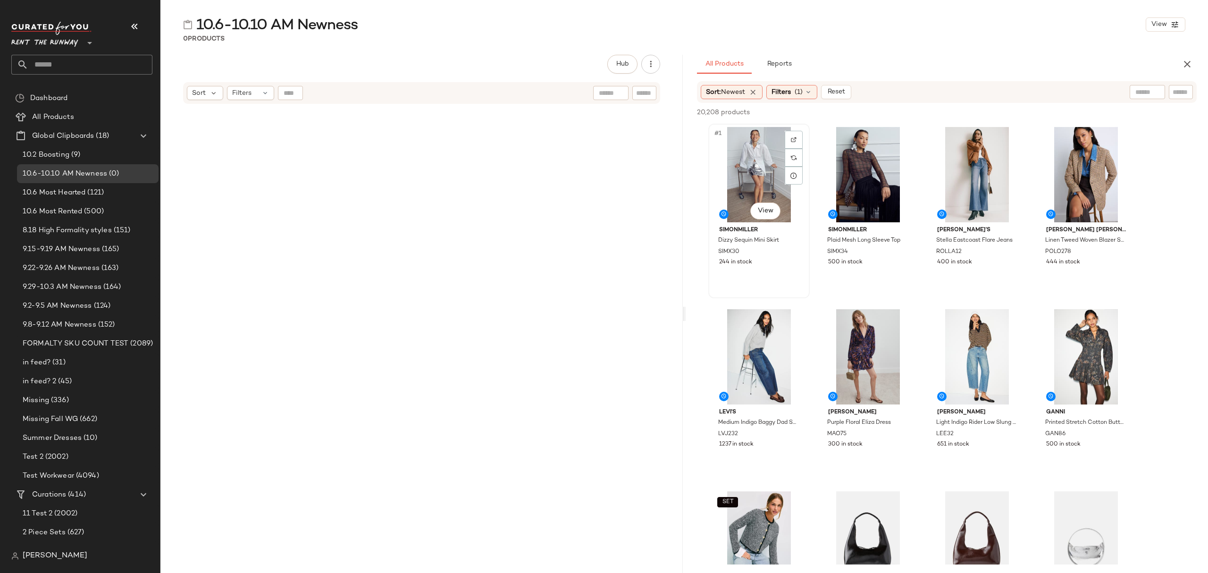
click at [755, 163] on div "#1 View" at bounding box center [758, 174] width 95 height 95
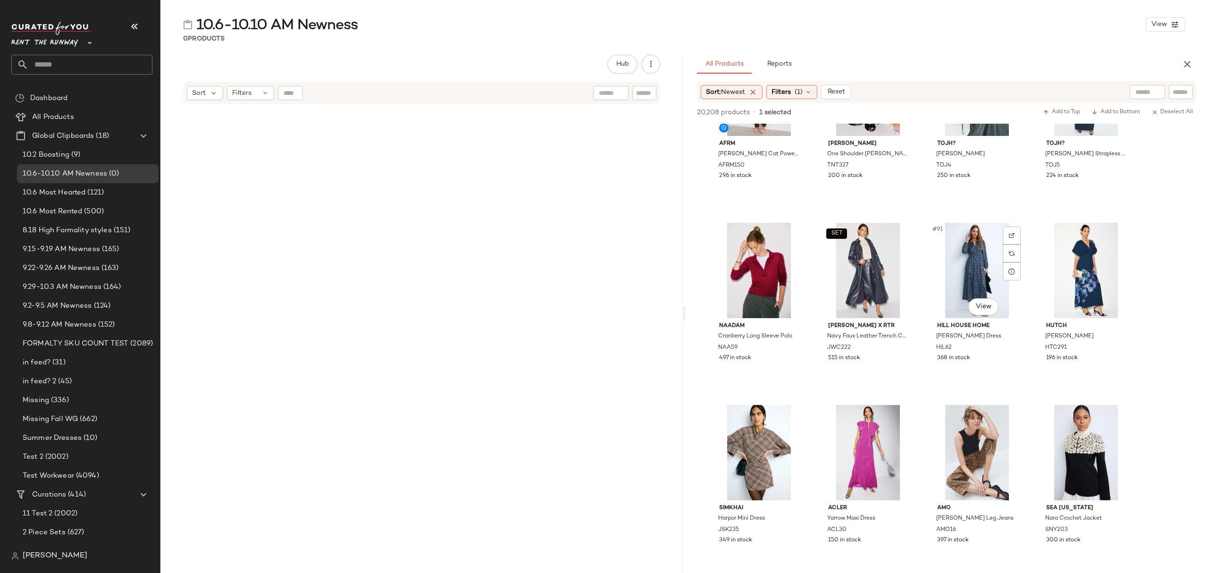
scroll to position [3837, 0]
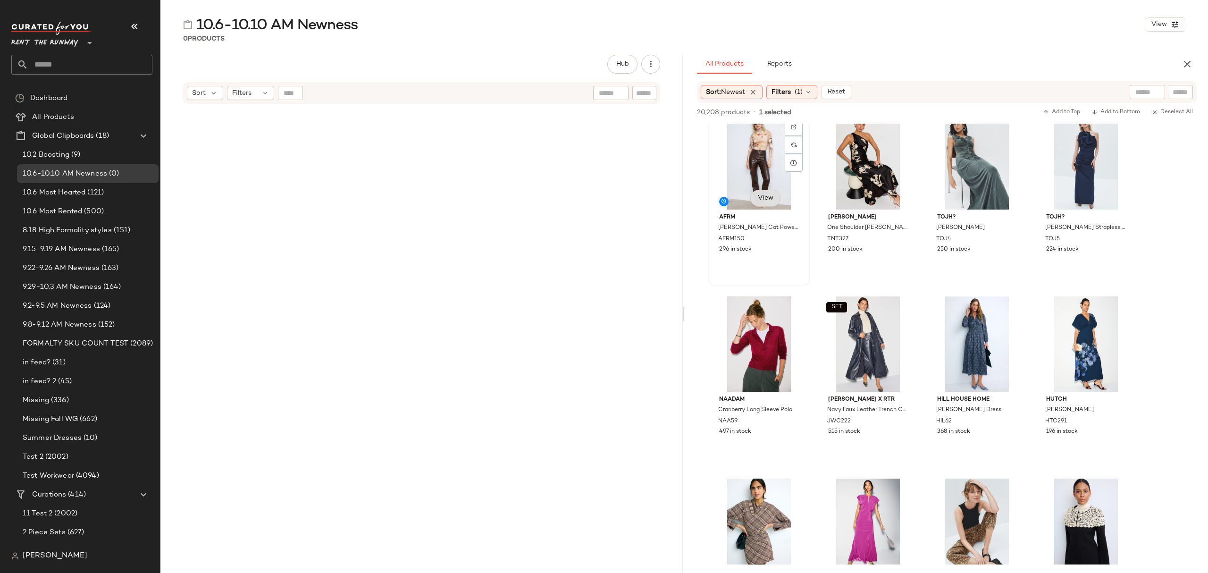
drag, startPoint x: 783, startPoint y: 250, endPoint x: 757, endPoint y: 206, distance: 51.2
click at [783, 249] on div "296 in stock" at bounding box center [759, 249] width 80 height 8
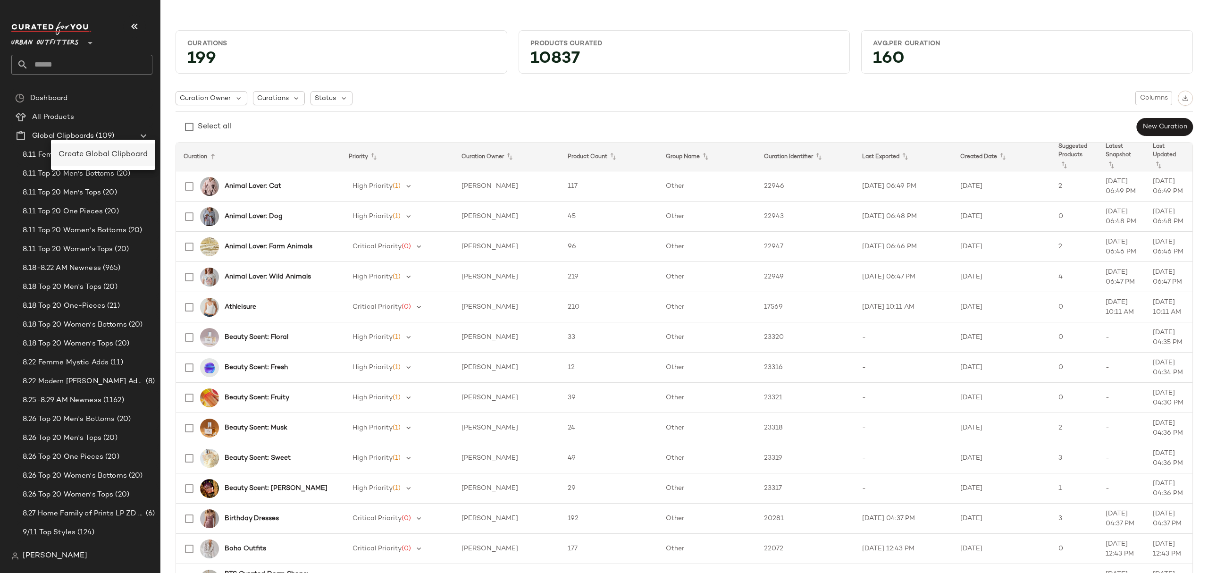
click at [116, 145] on div "Create Global Clipboard" at bounding box center [103, 154] width 104 height 23
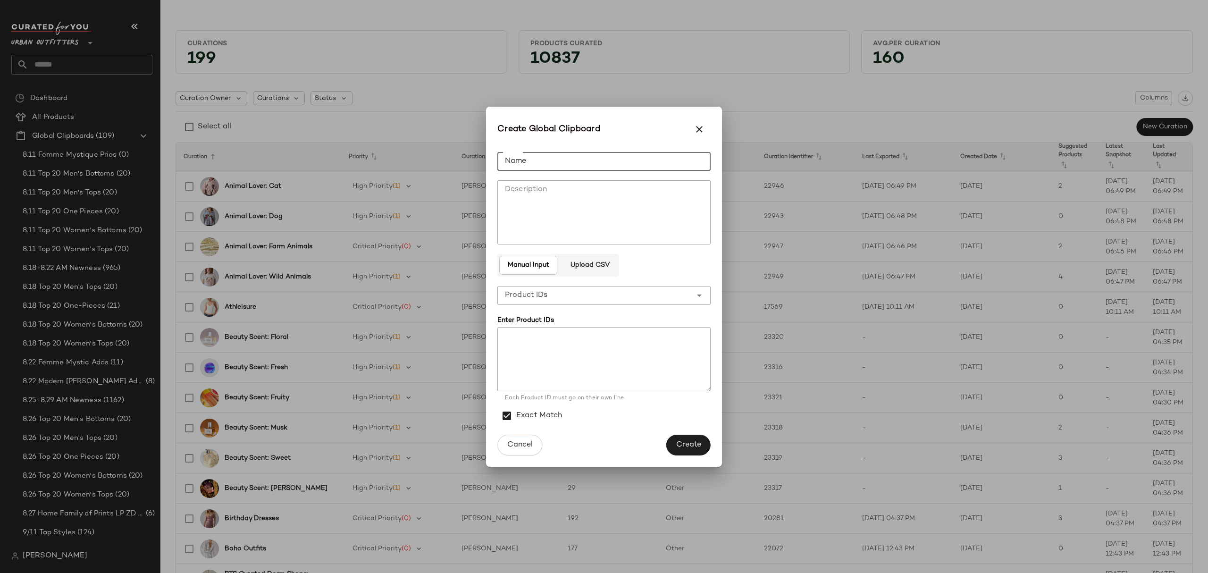
click at [507, 159] on input "Name" at bounding box center [603, 161] width 213 height 19
type input "**********"
click at [685, 446] on span "Create" at bounding box center [688, 444] width 25 height 9
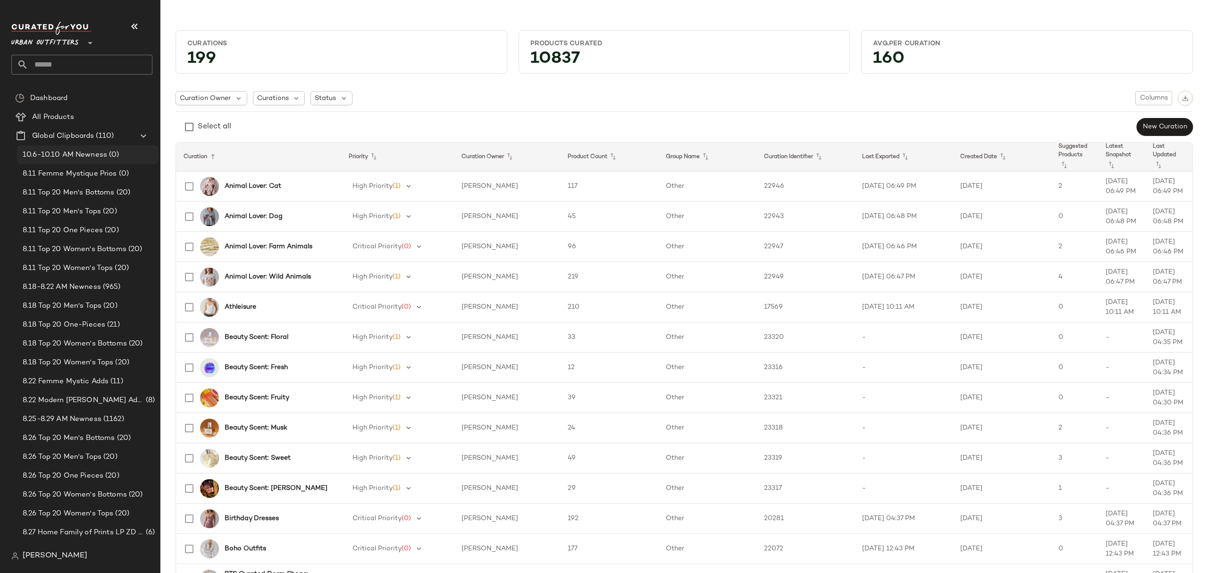
click at [85, 144] on Clipboards "Global Clipboards (110)" at bounding box center [82, 135] width 142 height 19
click at [82, 152] on span "10.6-10.10 AM Newness" at bounding box center [65, 155] width 84 height 11
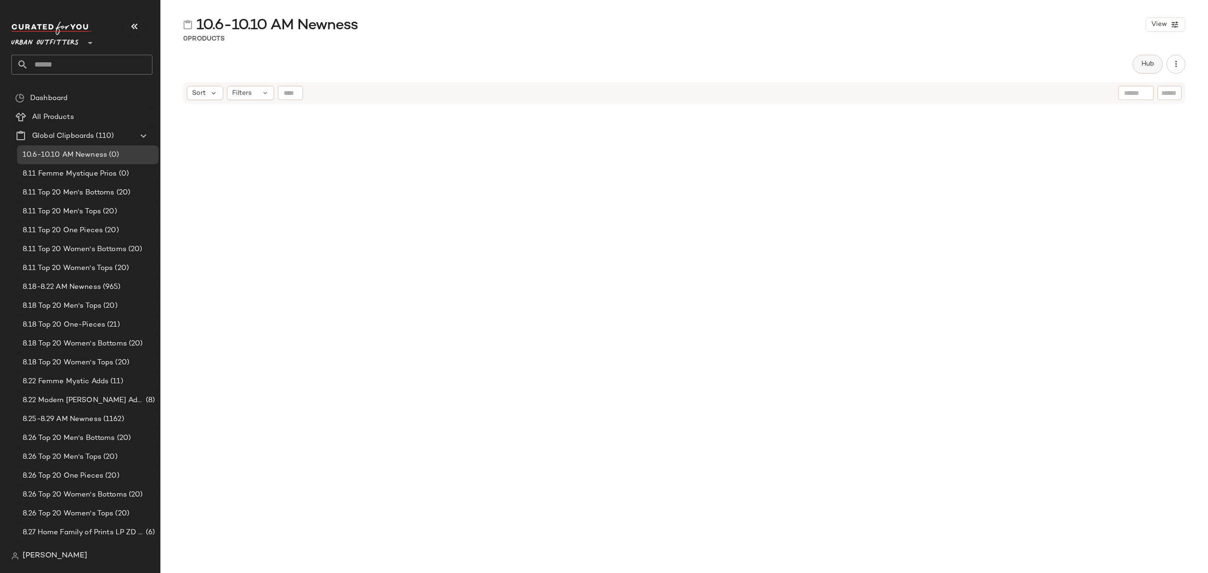
click at [1152, 66] on span "Hub" at bounding box center [1147, 64] width 13 height 8
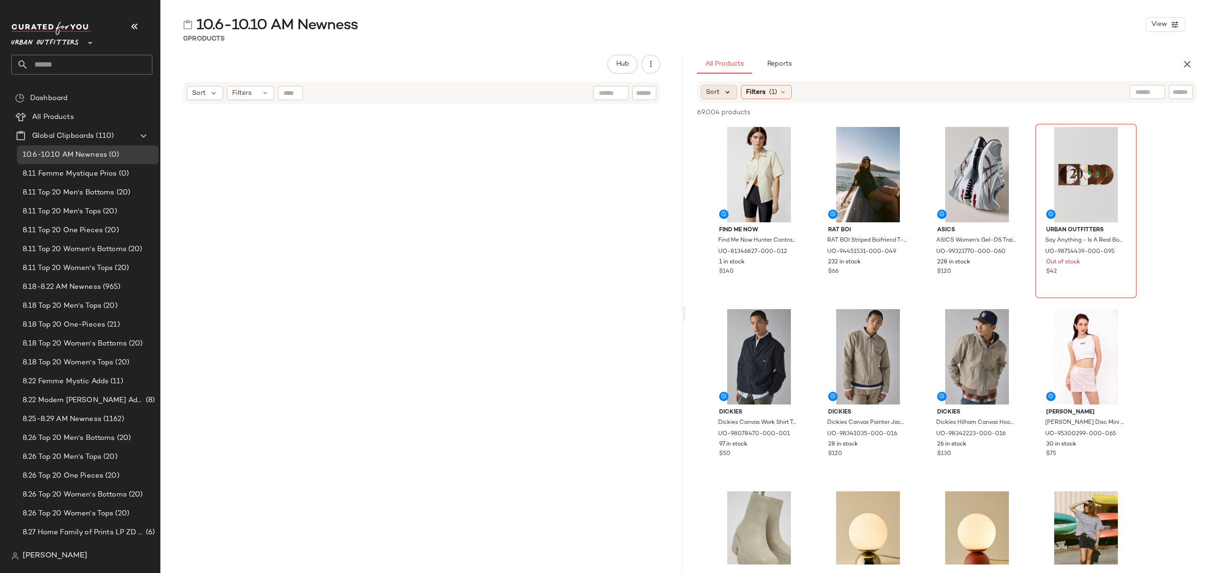
click at [726, 96] on div "Sort" at bounding box center [719, 92] width 36 height 14
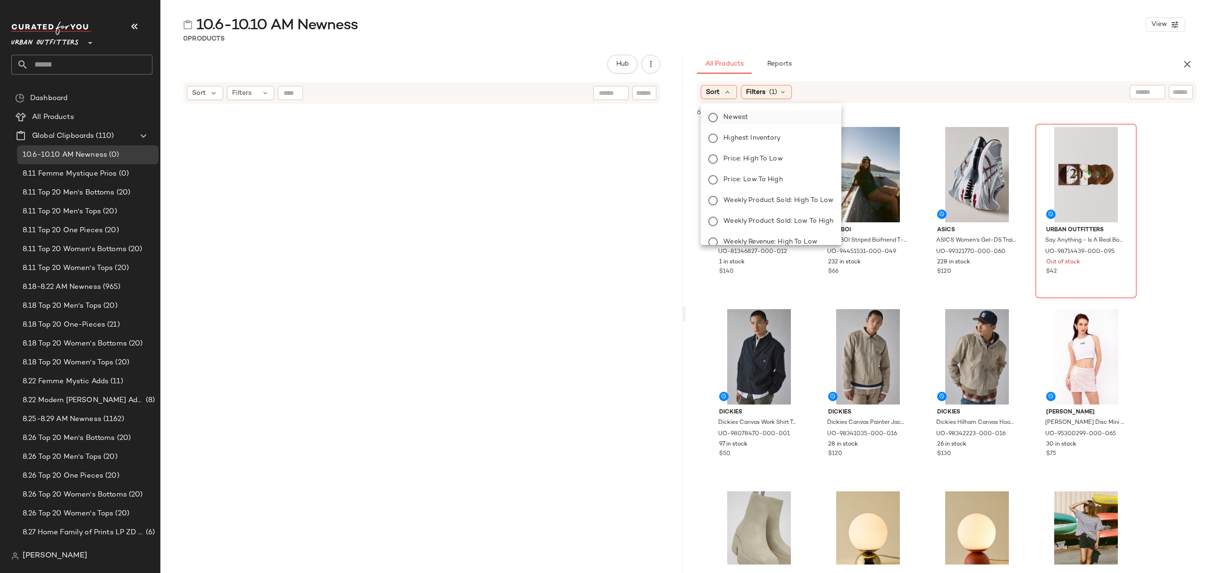
click at [746, 117] on span "Newest" at bounding box center [735, 117] width 25 height 10
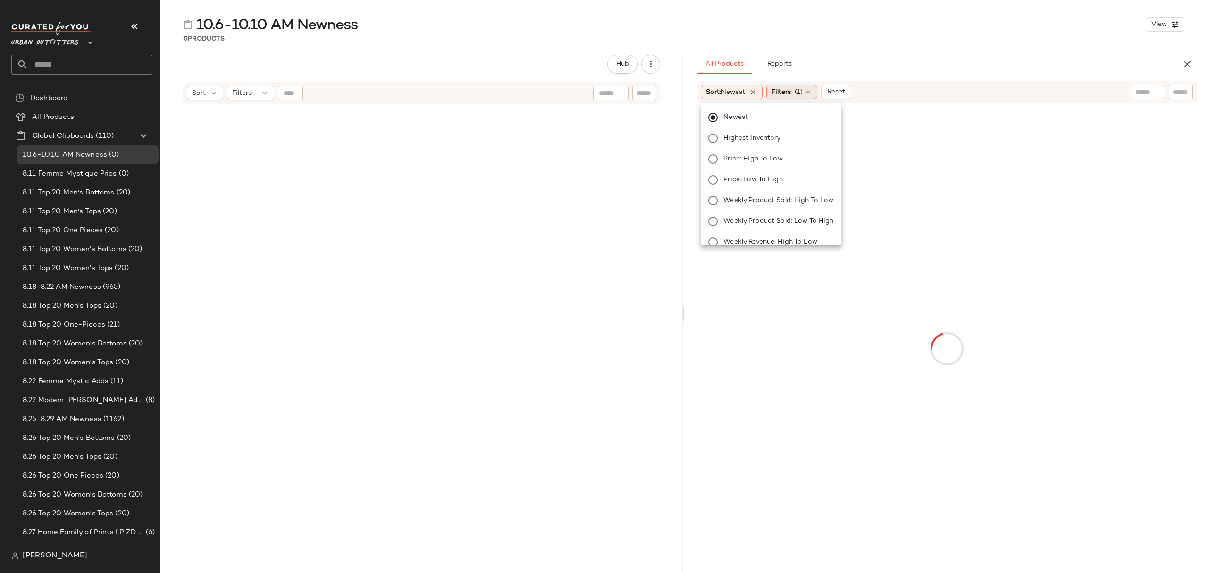
click at [799, 97] on span "(1)" at bounding box center [798, 92] width 8 height 10
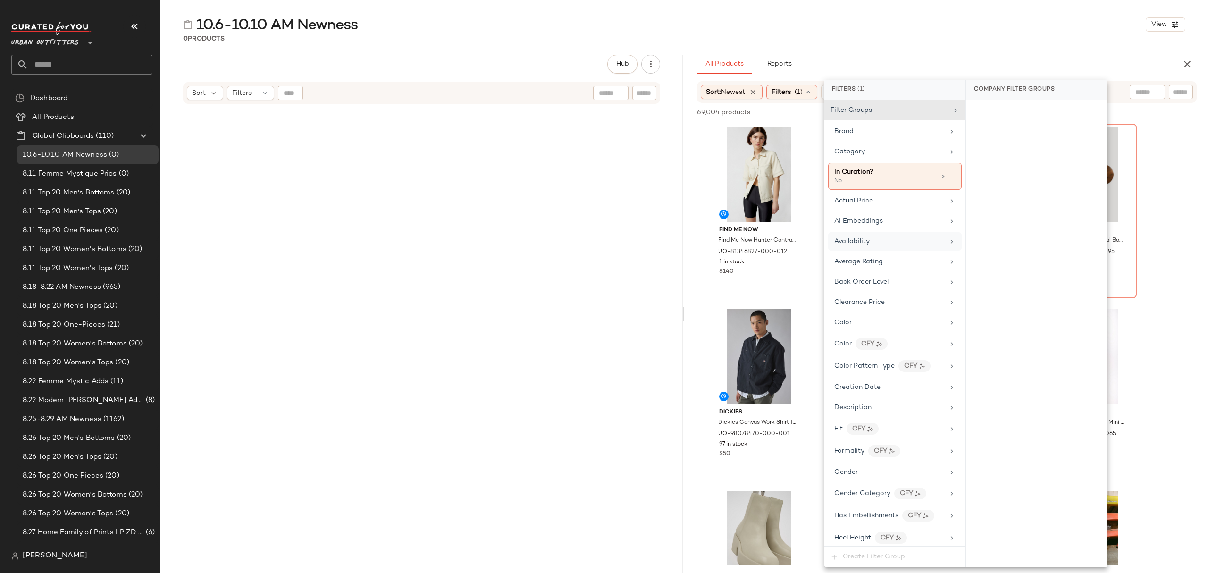
click at [868, 236] on div "Availability" at bounding box center [895, 241] width 134 height 18
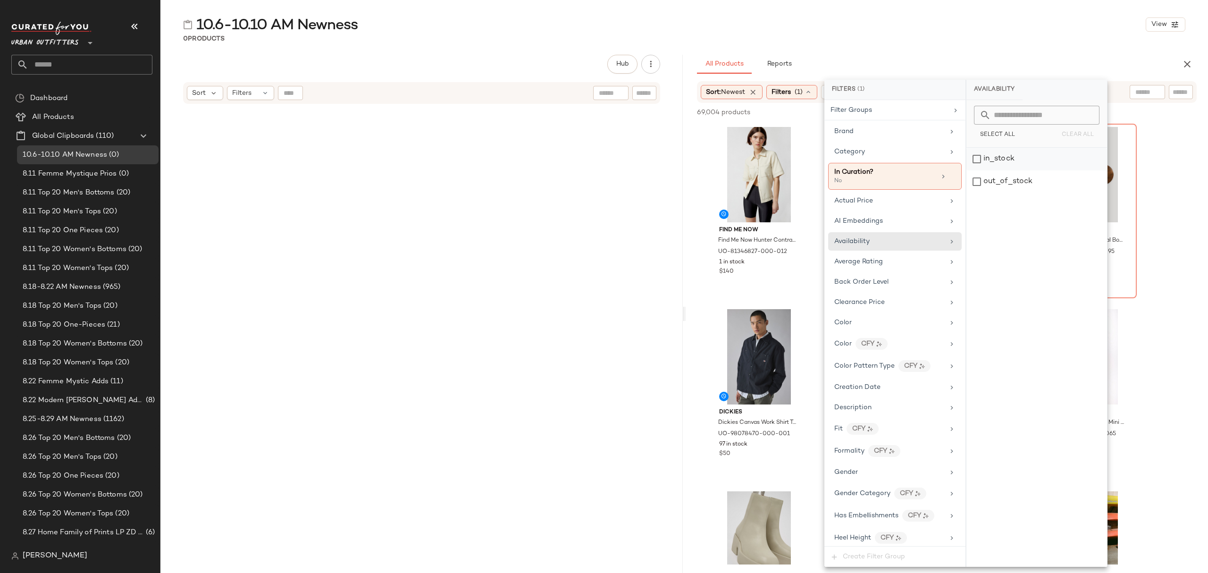
click at [1035, 164] on div "in_stock" at bounding box center [1036, 159] width 141 height 23
click at [916, 157] on div "Category" at bounding box center [890, 152] width 110 height 10
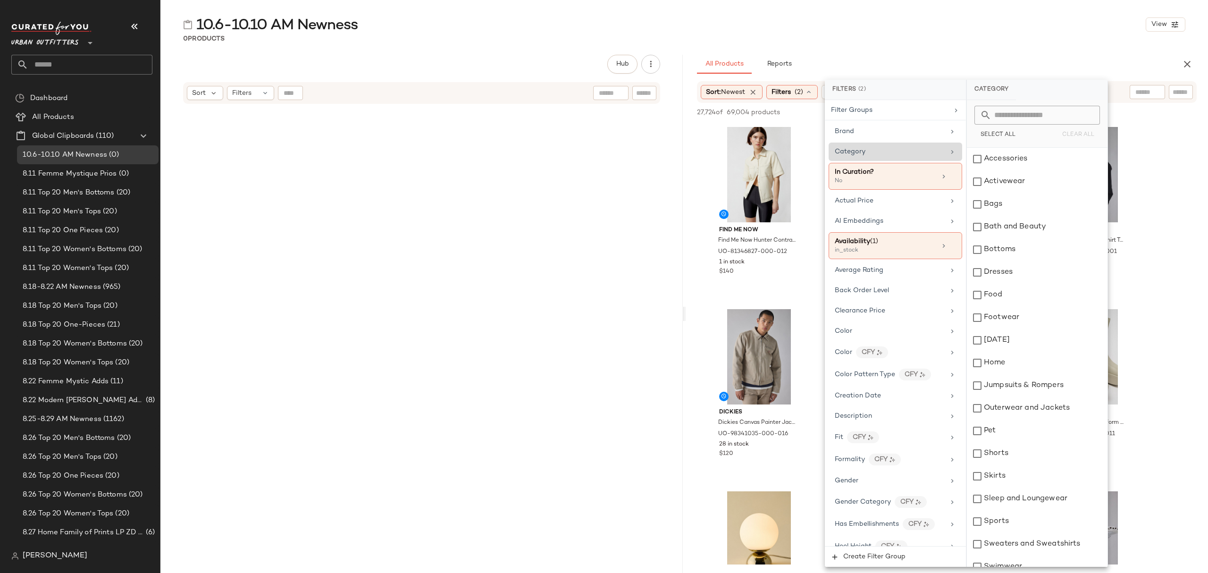
click at [902, 148] on div "Category" at bounding box center [890, 152] width 110 height 10
click at [1014, 155] on div "Accessories" at bounding box center [1037, 159] width 141 height 23
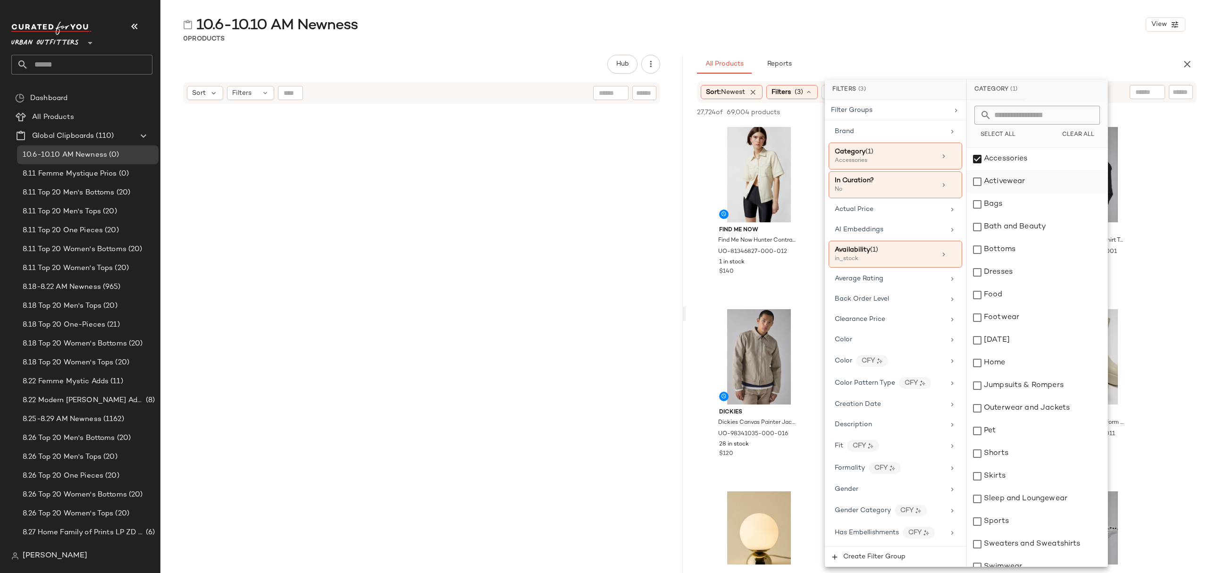
click at [1026, 188] on div "Activewear" at bounding box center [1037, 181] width 141 height 23
click at [1021, 204] on div "Bags" at bounding box center [1037, 204] width 141 height 23
click at [1030, 250] on div "Bottoms" at bounding box center [1037, 249] width 141 height 23
click at [1034, 270] on div "Dresses" at bounding box center [1037, 272] width 141 height 23
click at [1021, 319] on div "Footwear" at bounding box center [1037, 317] width 141 height 23
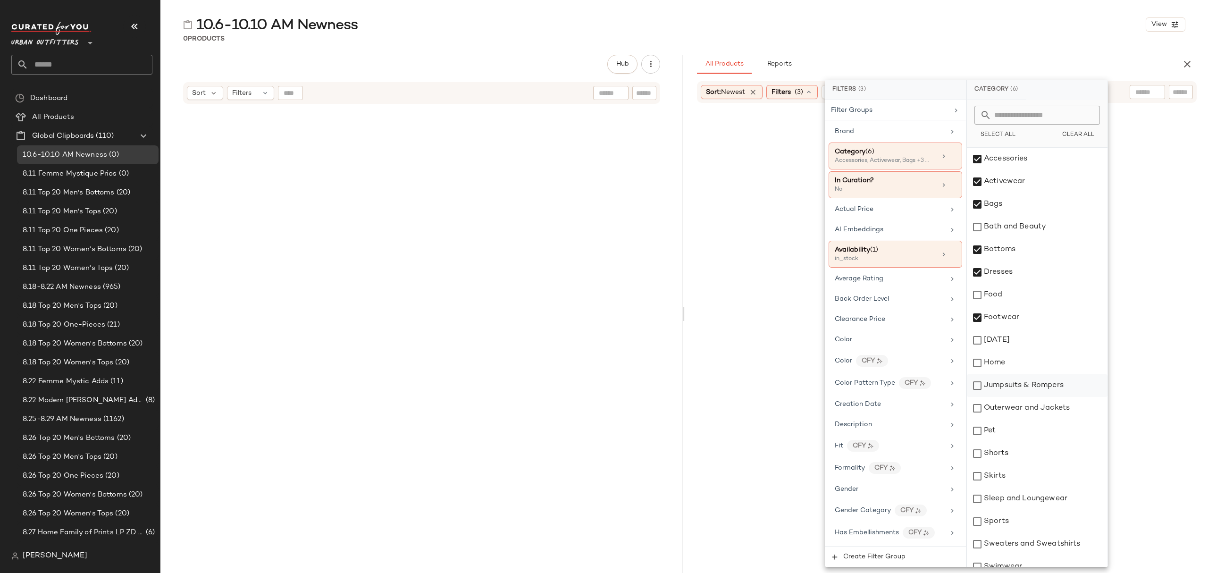
click at [1017, 381] on div "Jumpsuits & Rompers" at bounding box center [1037, 385] width 141 height 23
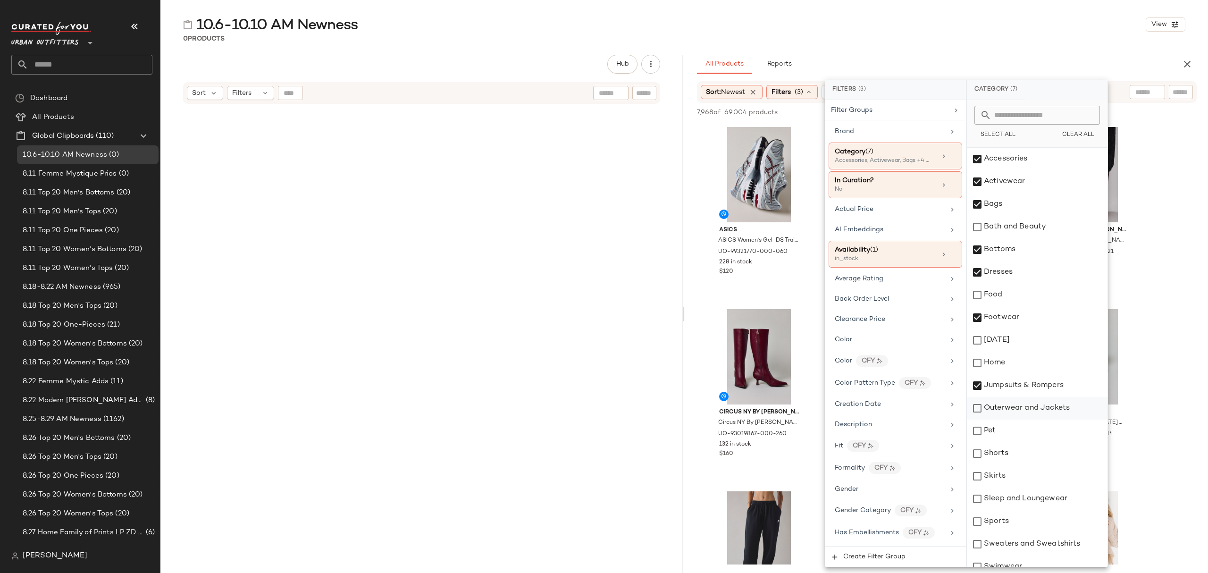
click at [1033, 403] on div "Outerwear and Jackets" at bounding box center [1037, 408] width 141 height 23
click at [1016, 448] on div "Shorts" at bounding box center [1037, 453] width 141 height 23
click at [1021, 471] on div "Skirts" at bounding box center [1037, 476] width 141 height 23
click at [1027, 495] on div "Sleep and Loungewear" at bounding box center [1037, 498] width 141 height 23
click at [1026, 522] on div "Sports" at bounding box center [1037, 521] width 141 height 23
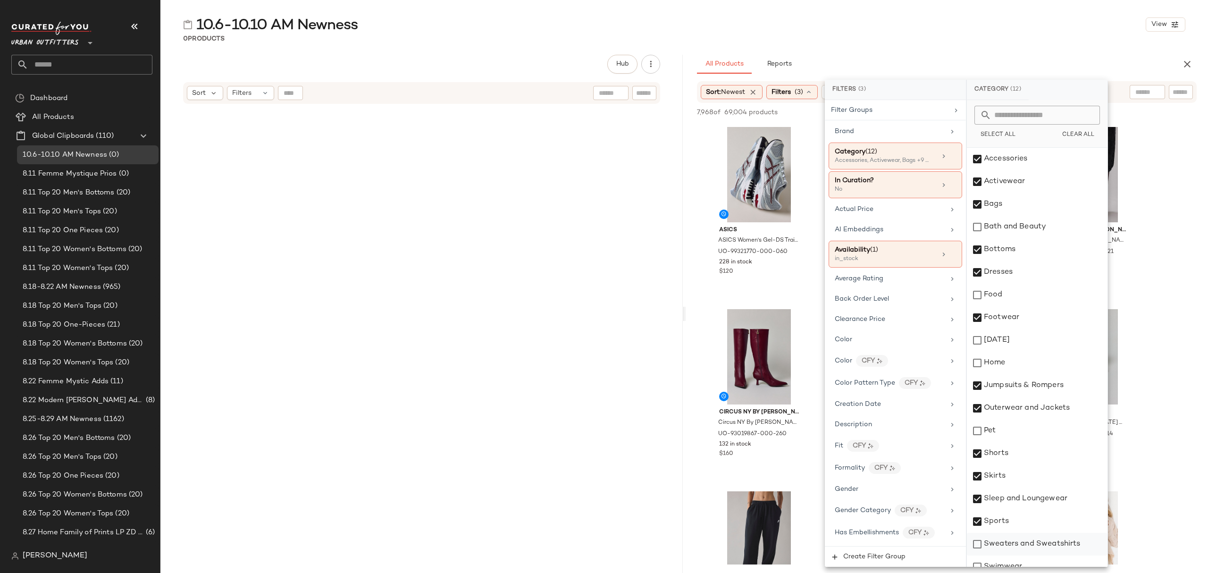
click at [1032, 543] on div "Sweaters and Sweatshirts" at bounding box center [1037, 544] width 141 height 23
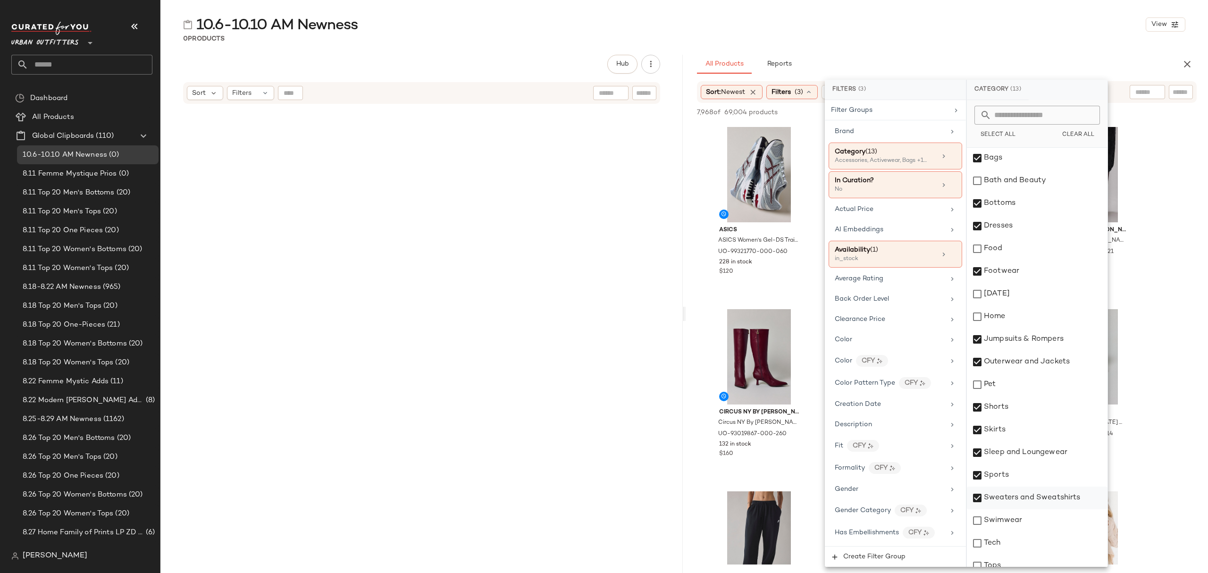
scroll to position [102, 0]
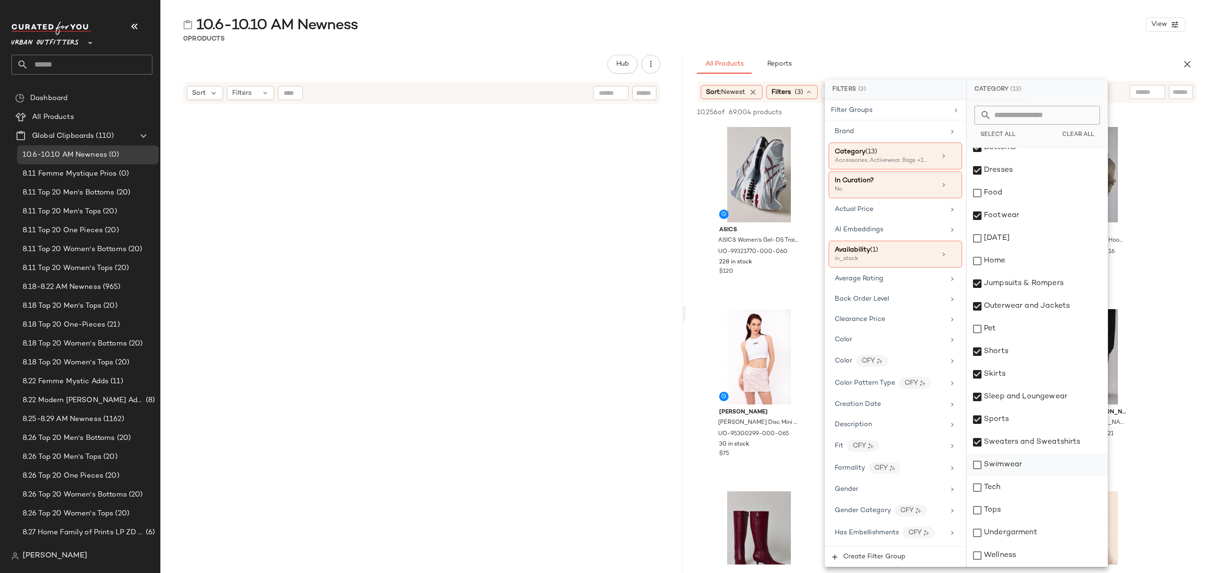
click at [1012, 470] on div "Swimwear" at bounding box center [1037, 464] width 141 height 23
click at [1006, 513] on div "Tops" at bounding box center [1037, 510] width 141 height 23
click at [1023, 533] on div "Undergarment" at bounding box center [1037, 532] width 141 height 23
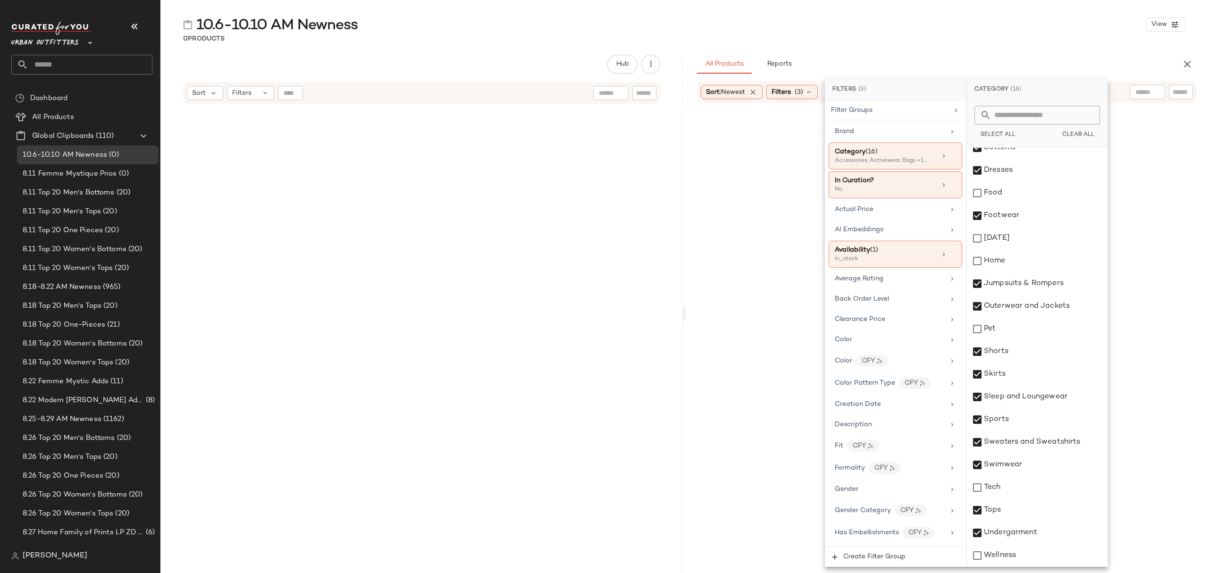
click at [957, 57] on div "All Products Reports" at bounding box center [931, 64] width 469 height 19
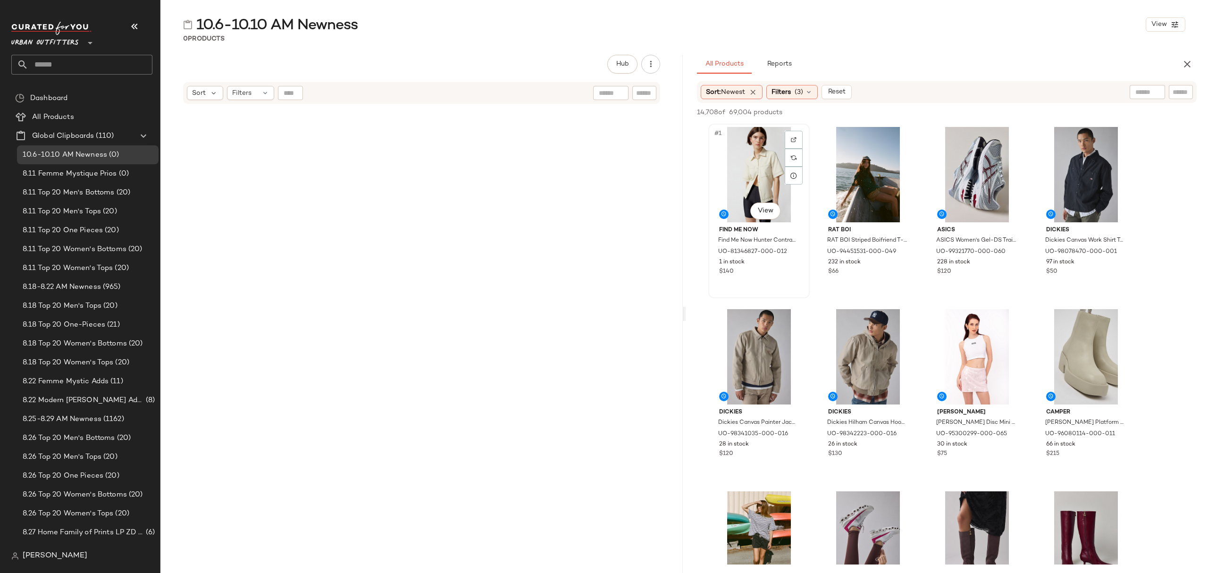
click at [729, 151] on div "#1 View" at bounding box center [758, 174] width 95 height 95
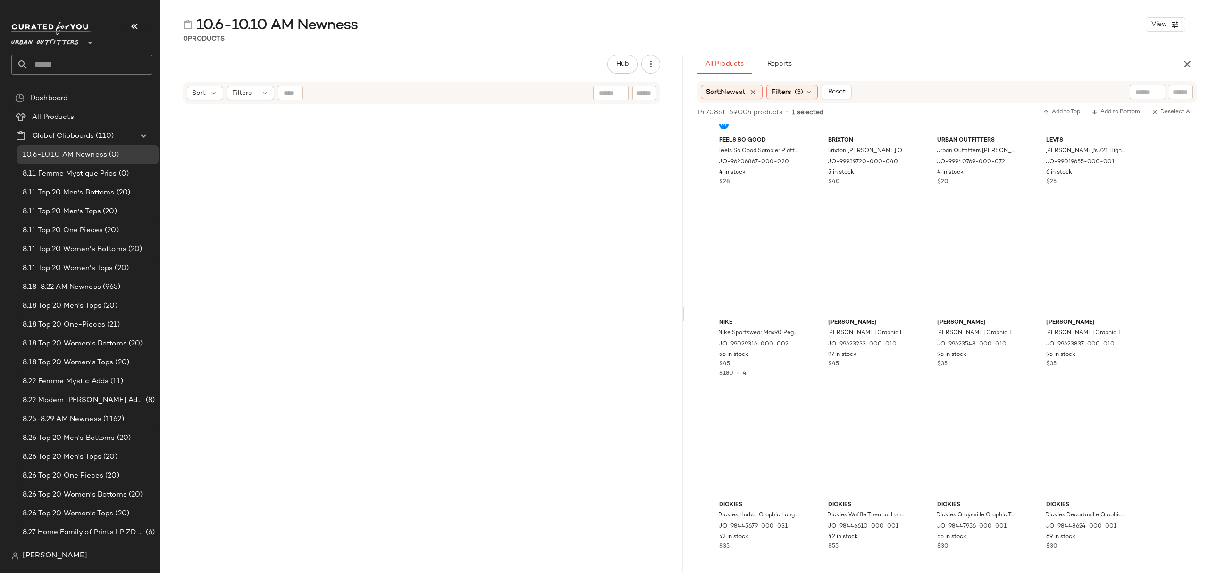
scroll to position [30192, 0]
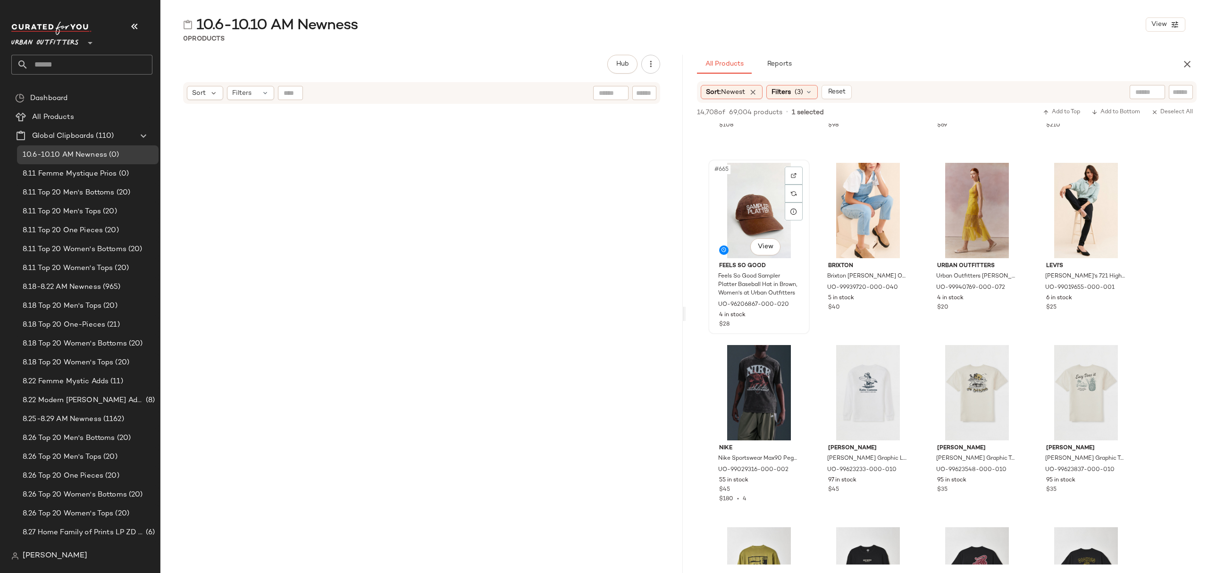
drag, startPoint x: 790, startPoint y: 300, endPoint x: 762, endPoint y: 213, distance: 91.0
click at [790, 299] on div "Feels So Good Sampler Platter Baseball Hat in Brown, Women's at Urban Outfitters" at bounding box center [758, 284] width 82 height 27
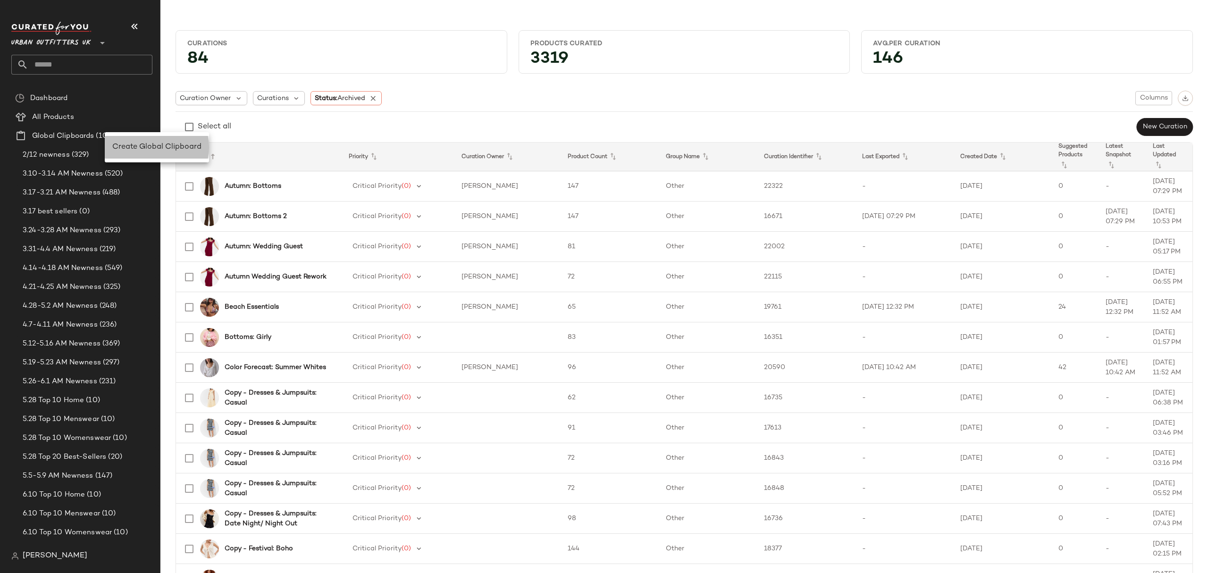
click at [141, 141] on div "Create Global Clipboard" at bounding box center [157, 147] width 104 height 23
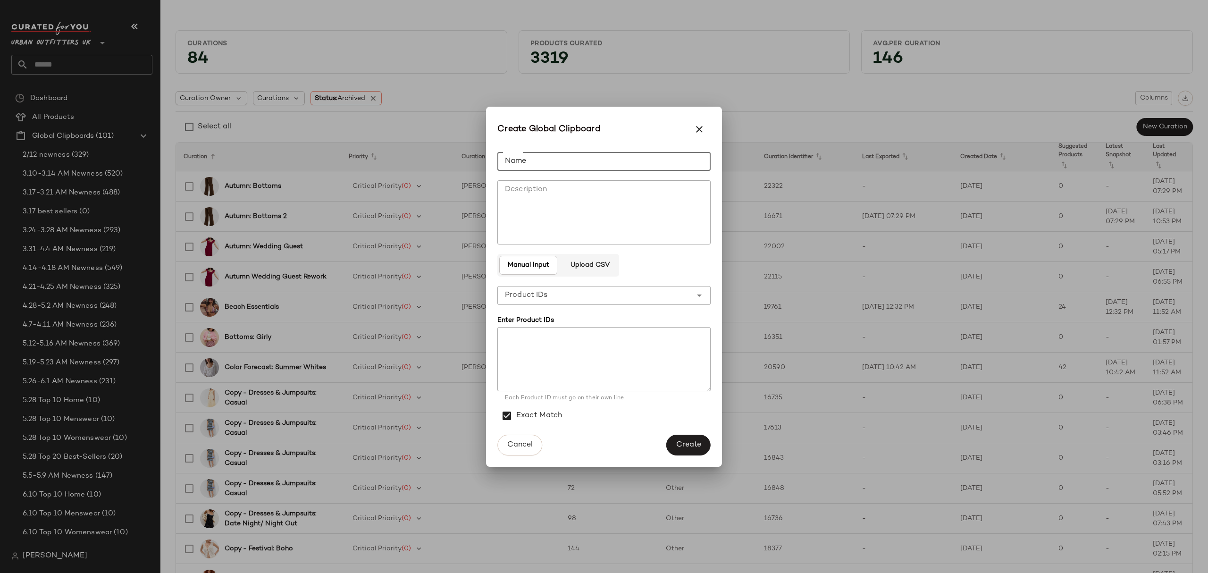
click at [629, 165] on input "Name" at bounding box center [603, 161] width 213 height 19
type input "**********"
click at [691, 442] on span "Create" at bounding box center [688, 444] width 25 height 9
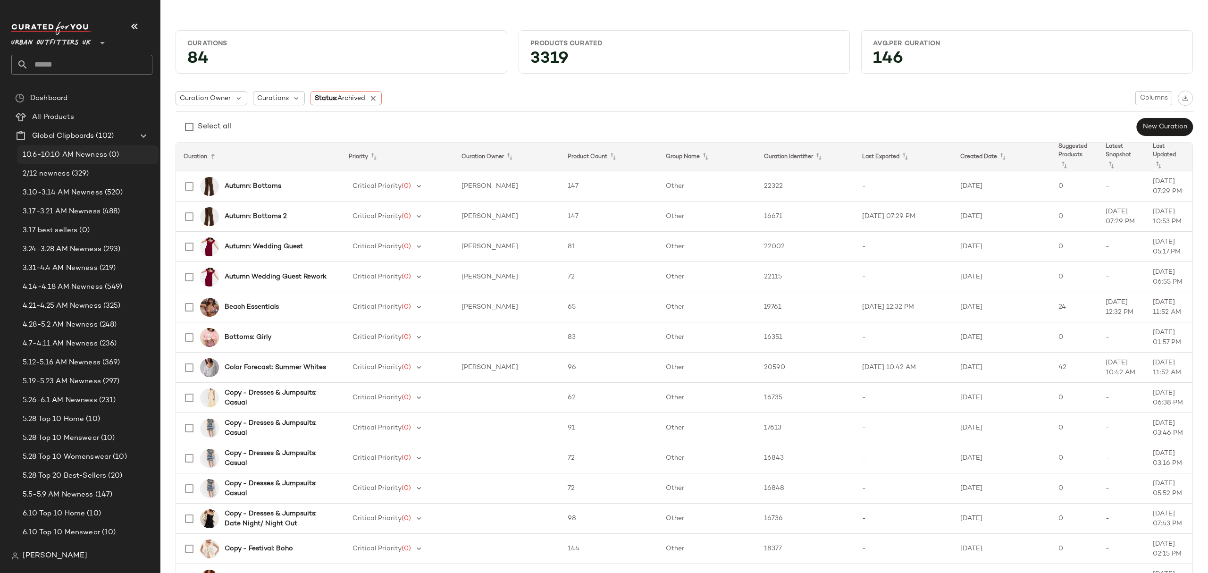
click at [107, 157] on span "(0)" at bounding box center [113, 155] width 12 height 11
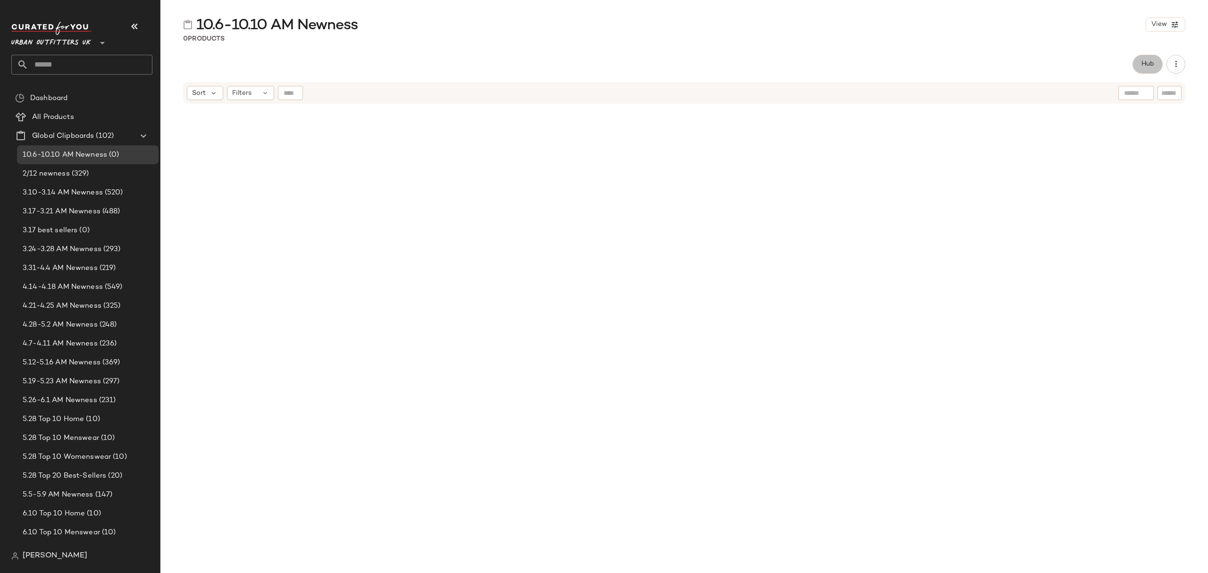
click at [1139, 63] on button "Hub" at bounding box center [1147, 64] width 30 height 19
click at [722, 93] on div "Sort" at bounding box center [719, 92] width 36 height 14
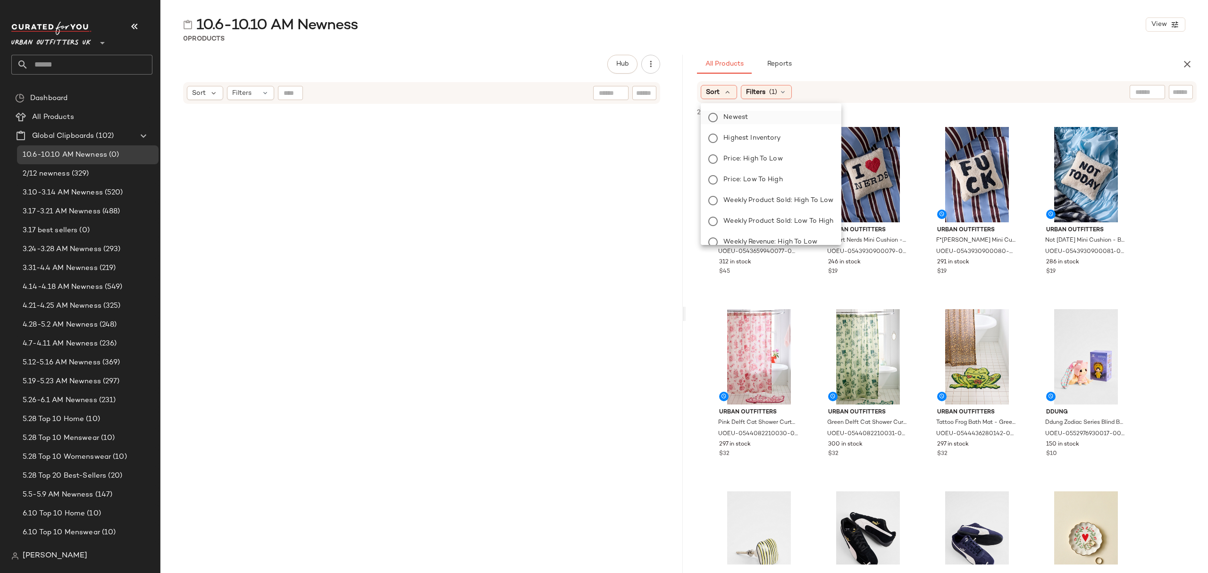
click at [733, 123] on label "Newest" at bounding box center [776, 117] width 114 height 13
click at [797, 92] on div "Filters (1)" at bounding box center [791, 92] width 51 height 14
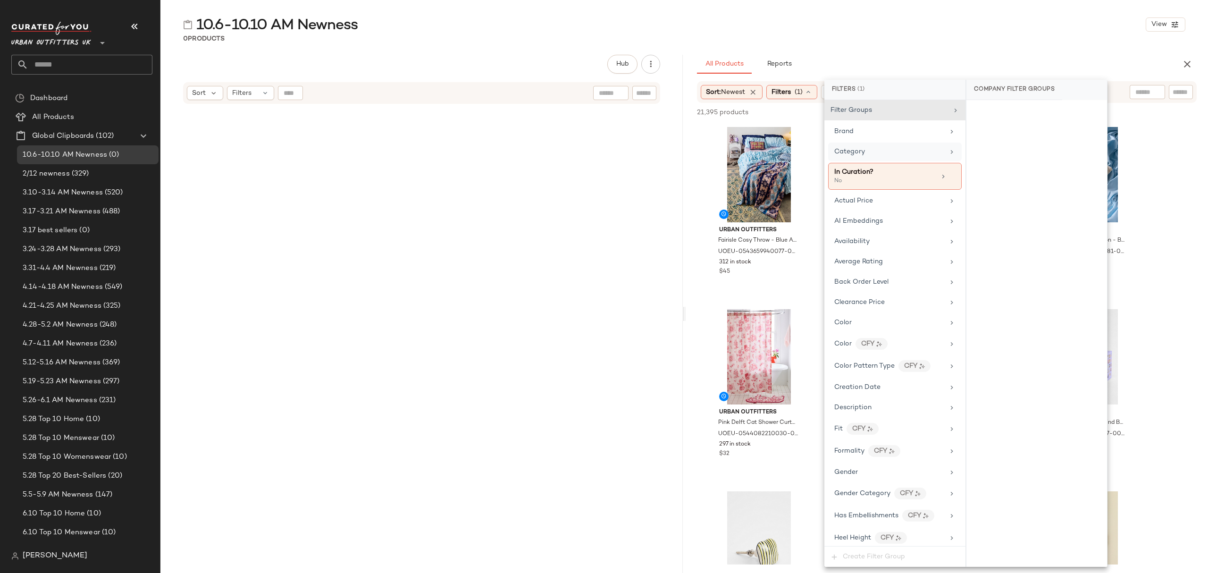
click at [881, 151] on div "Category" at bounding box center [889, 152] width 110 height 10
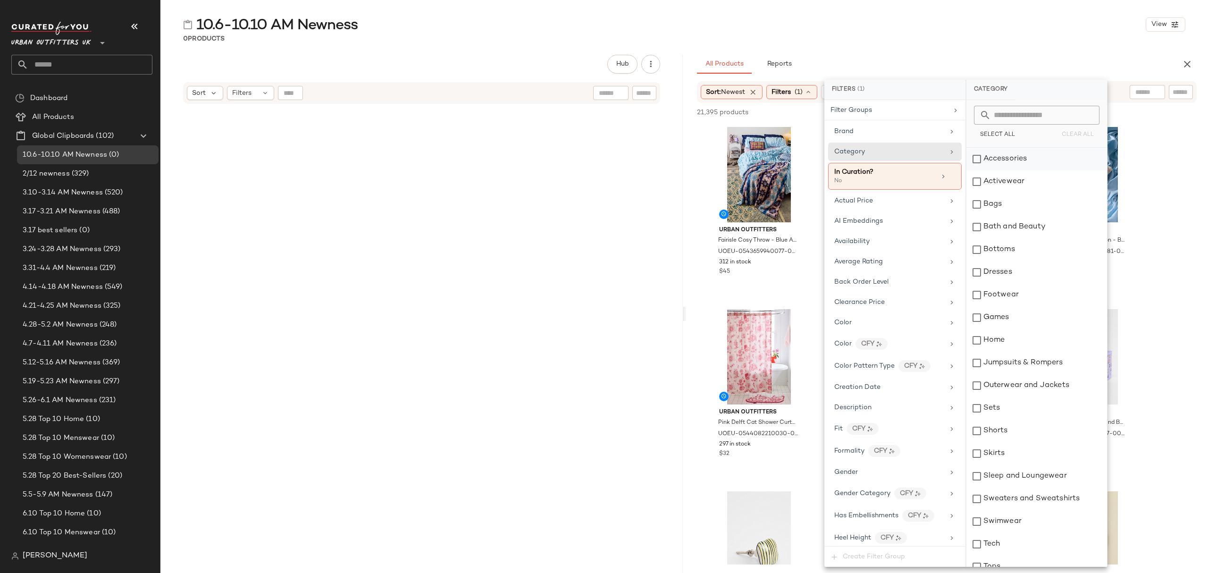
click at [1028, 159] on div "Accessories" at bounding box center [1036, 159] width 141 height 23
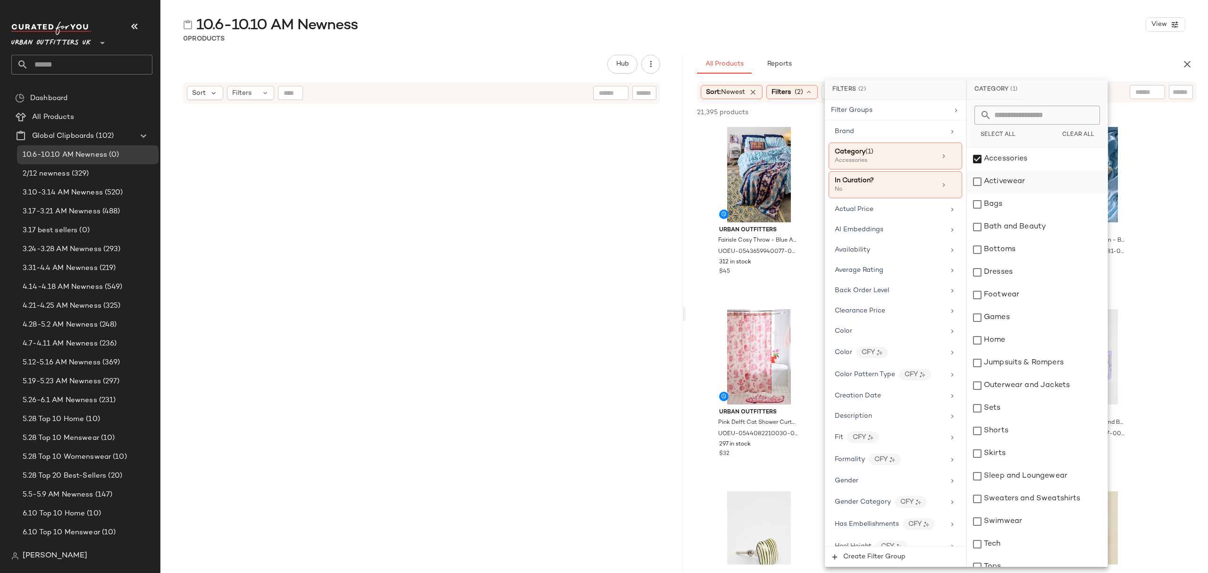
click at [1029, 182] on div "Activewear" at bounding box center [1037, 181] width 141 height 23
click at [1033, 208] on div "Bags" at bounding box center [1037, 204] width 141 height 23
click at [1031, 243] on div "Bottoms" at bounding box center [1037, 249] width 141 height 23
click at [1029, 271] on div "Dresses" at bounding box center [1037, 272] width 141 height 23
click at [1025, 301] on div "Footwear" at bounding box center [1037, 295] width 141 height 23
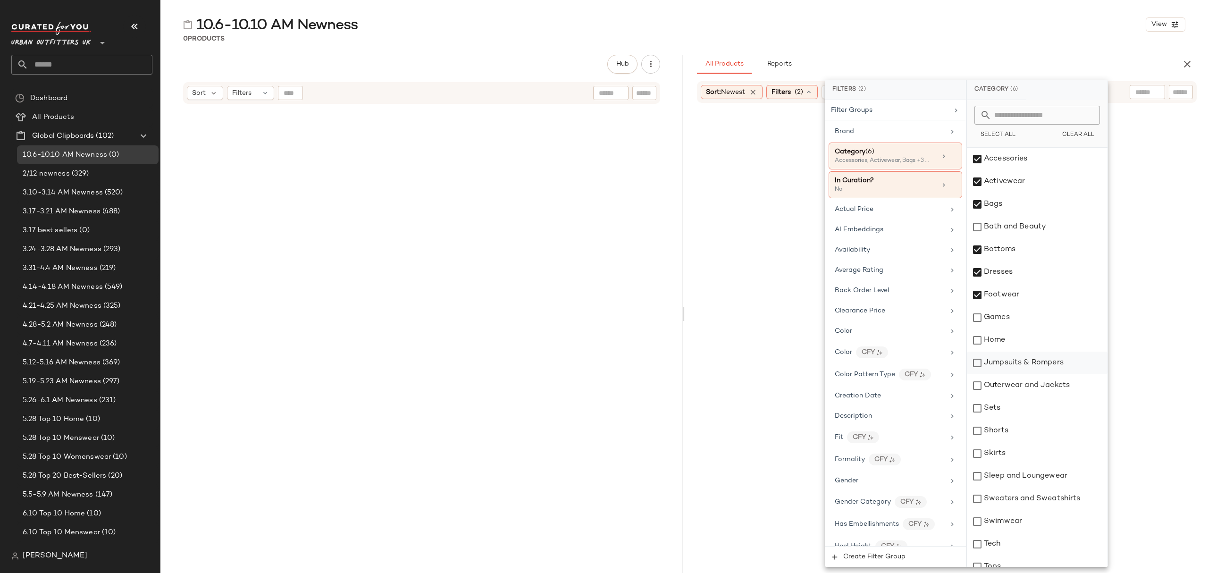
click at [1048, 364] on div "Jumpsuits & Rompers" at bounding box center [1037, 362] width 141 height 23
click at [1042, 385] on div "Outerwear and Jackets" at bounding box center [1037, 385] width 141 height 23
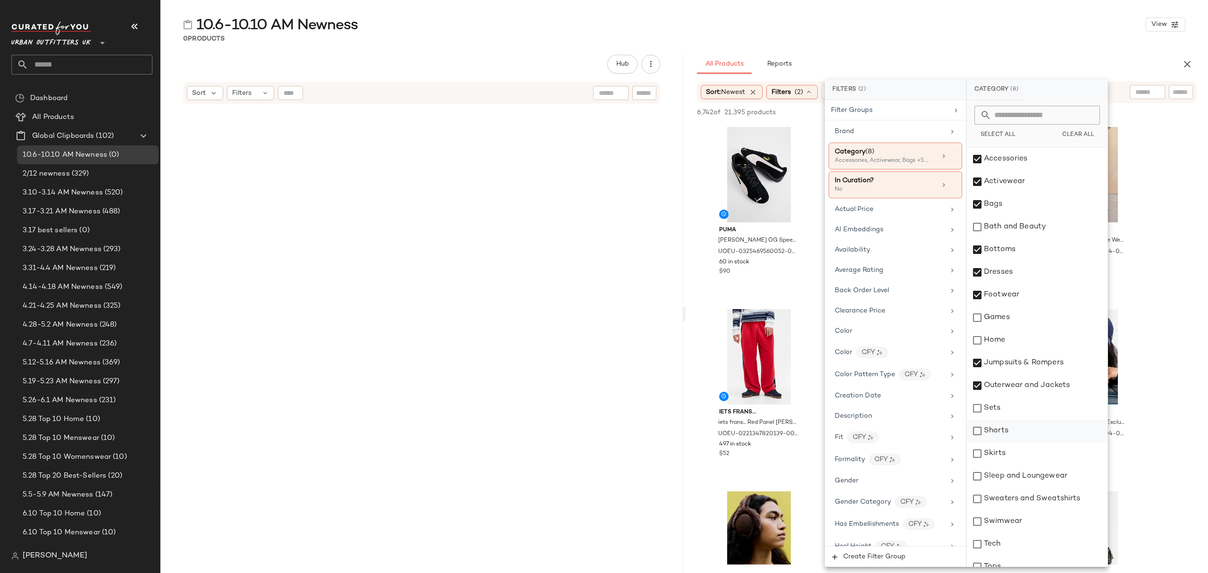
click at [1031, 426] on div "Shorts" at bounding box center [1037, 430] width 141 height 23
click at [1030, 410] on div "Sets" at bounding box center [1037, 408] width 141 height 23
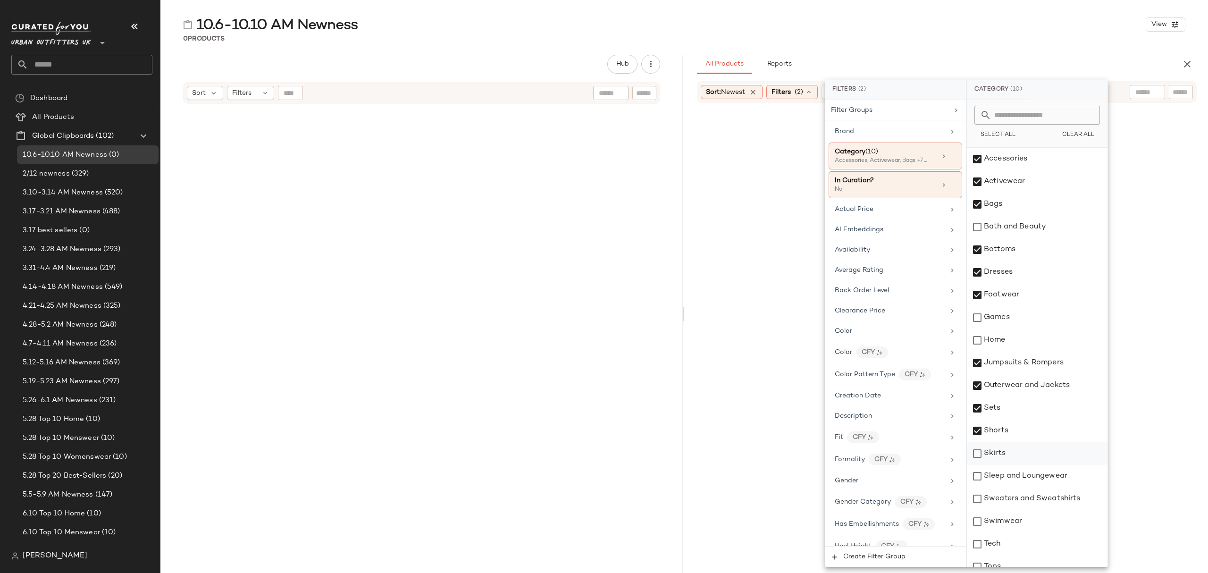
click at [1035, 455] on div "Skirts" at bounding box center [1037, 453] width 141 height 23
click at [1034, 477] on div "Sleep and Loungewear" at bounding box center [1037, 476] width 141 height 23
click at [1033, 495] on div "Sweaters and Sweatshirts" at bounding box center [1037, 498] width 141 height 23
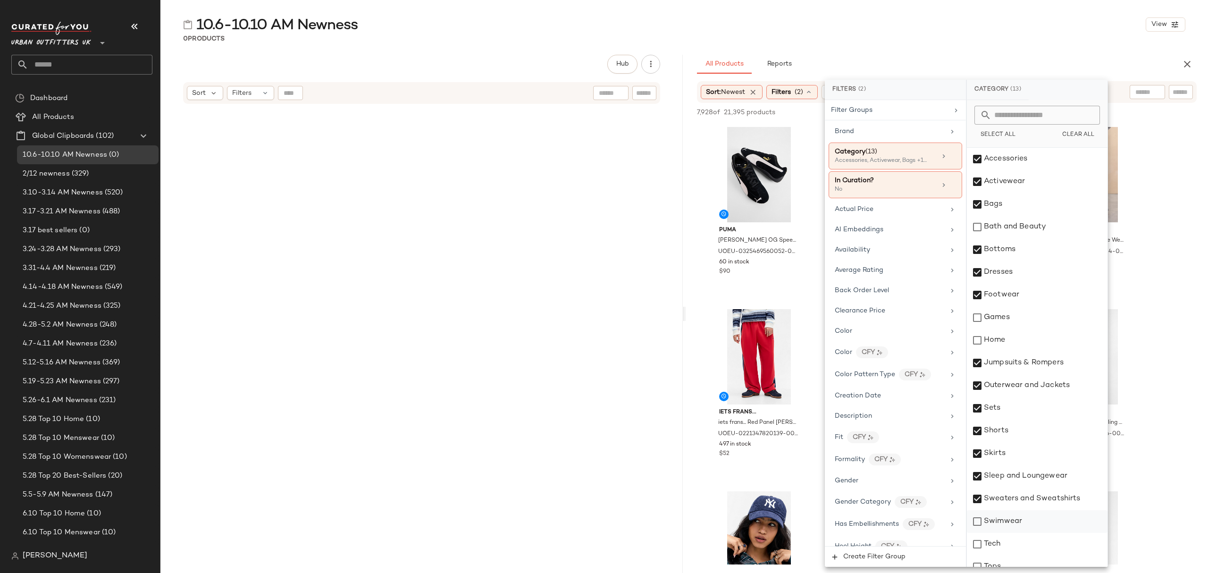
click at [1019, 527] on div "Swimwear" at bounding box center [1037, 521] width 141 height 23
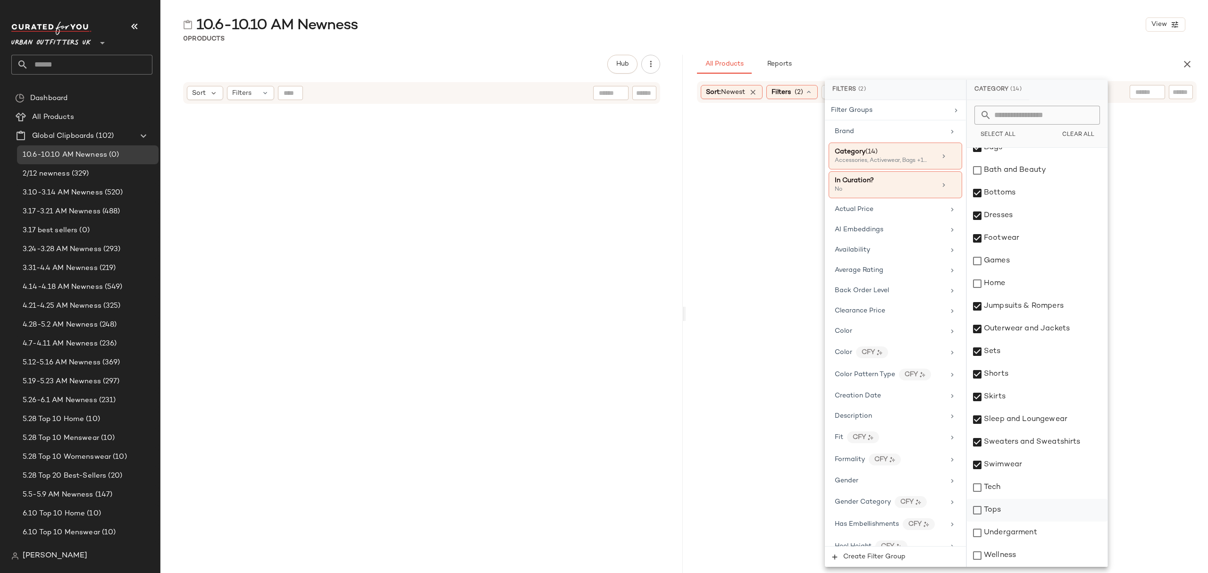
click at [1005, 516] on div "Tops" at bounding box center [1037, 510] width 141 height 23
click at [1001, 533] on div "Undergarment" at bounding box center [1037, 532] width 141 height 23
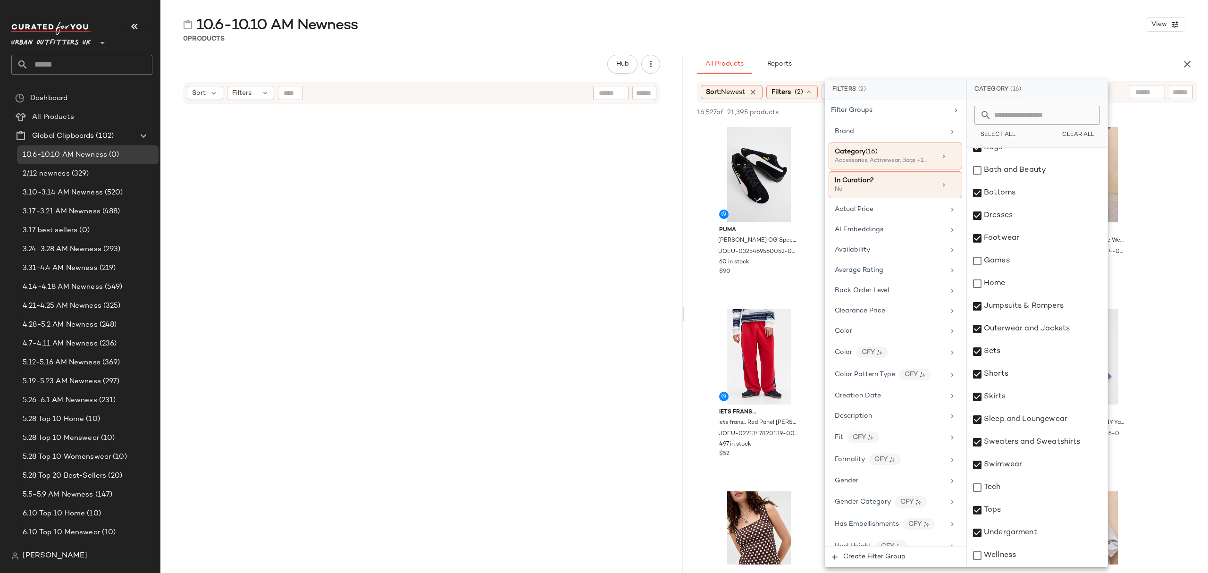
click at [978, 59] on div "All Products Reports" at bounding box center [931, 64] width 469 height 19
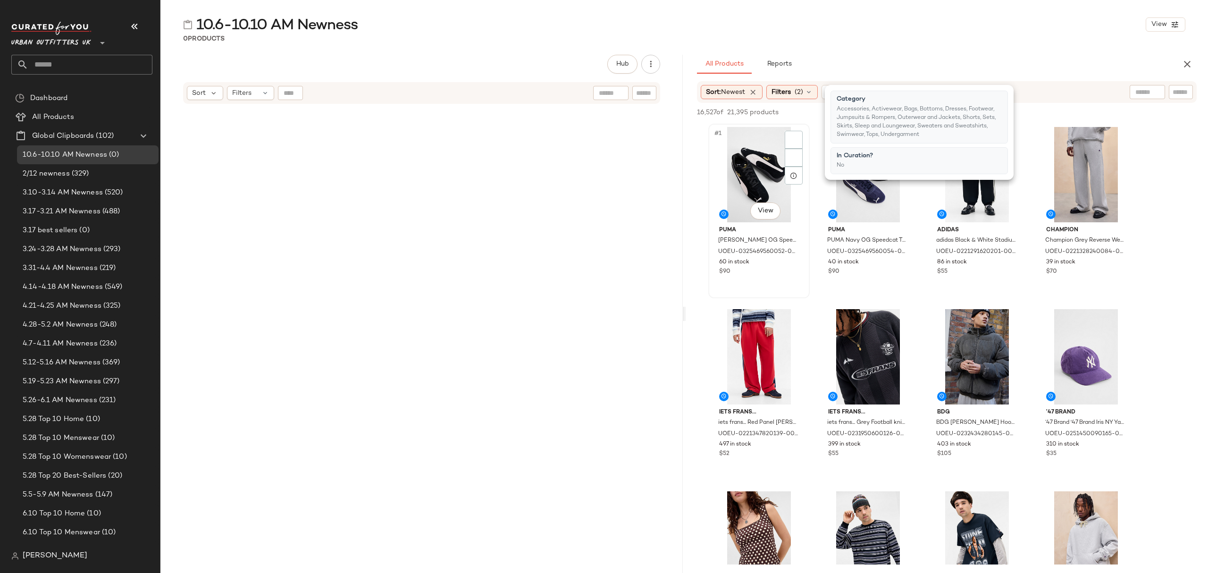
drag, startPoint x: 715, startPoint y: 167, endPoint x: 741, endPoint y: 170, distance: 25.8
click at [715, 166] on div "#1 View" at bounding box center [758, 174] width 95 height 95
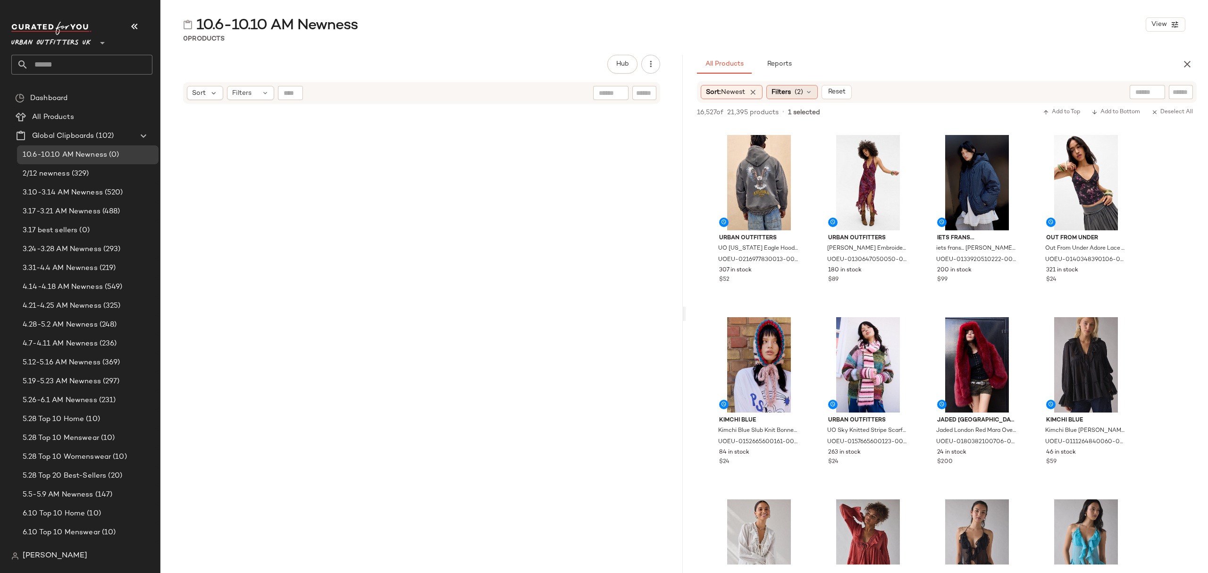
scroll to position [2201, 0]
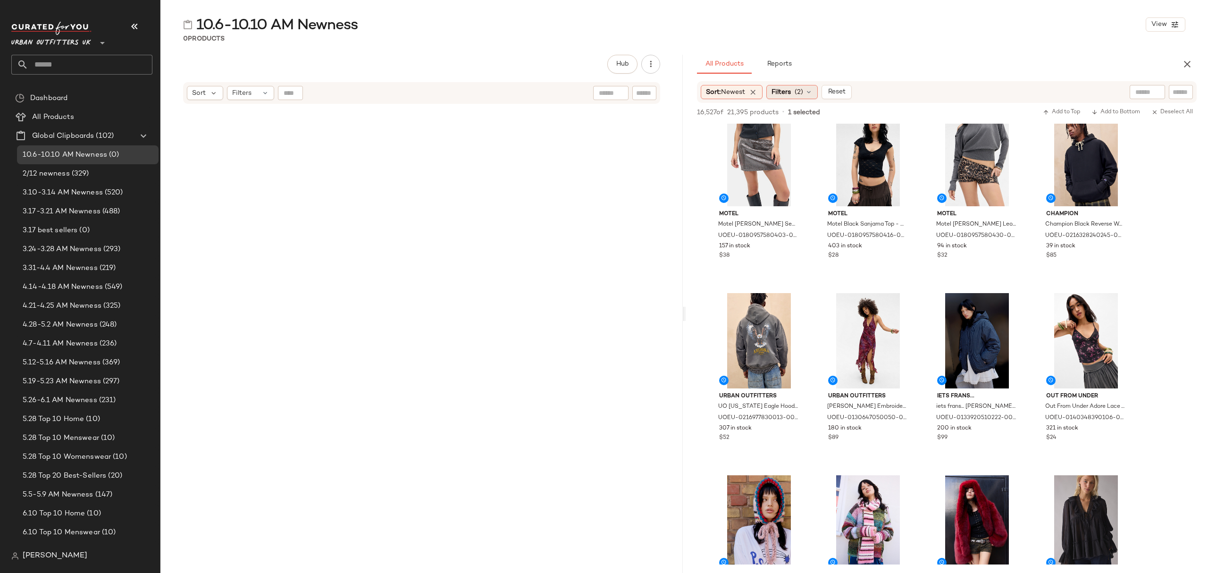
click at [795, 93] on div "Filters (2)" at bounding box center [791, 92] width 51 height 14
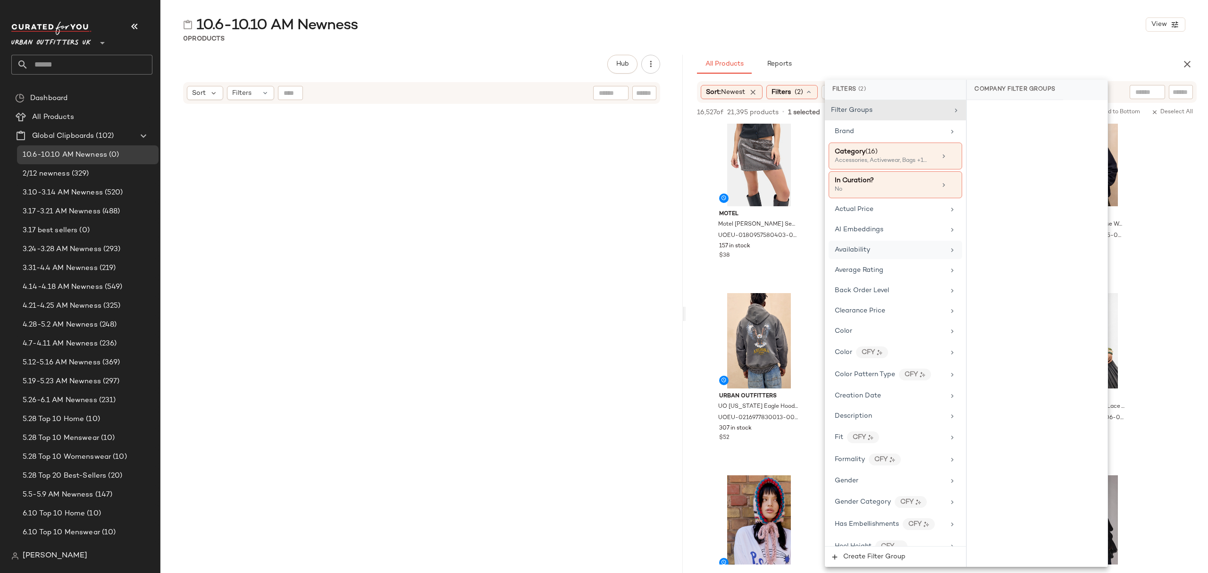
click at [880, 250] on div "Availability" at bounding box center [890, 250] width 110 height 10
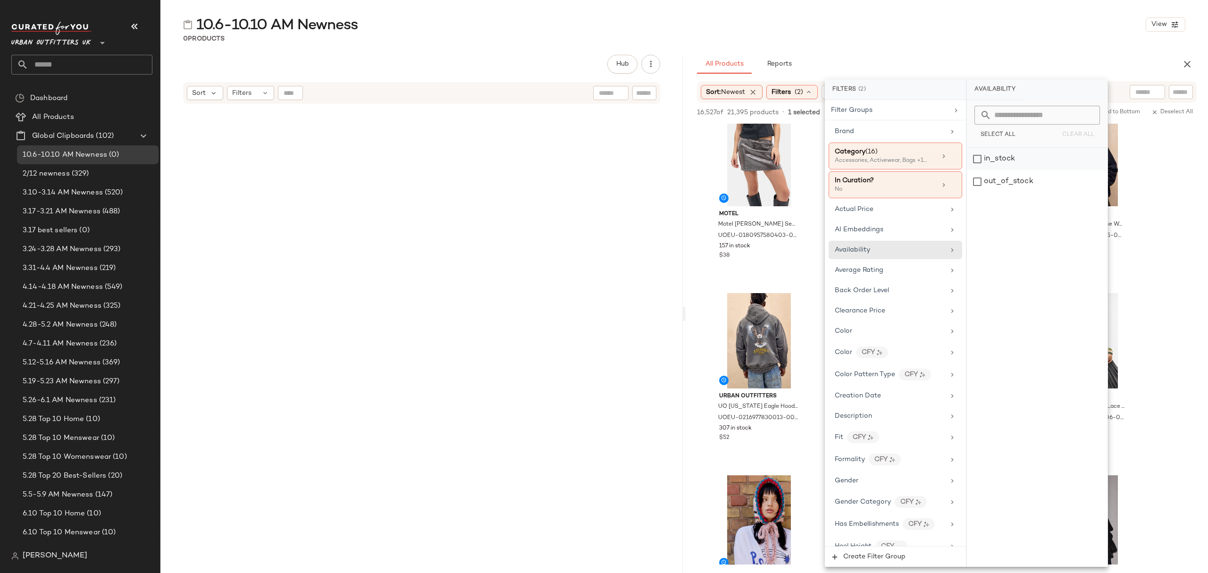
click at [1047, 159] on div "in_stock" at bounding box center [1037, 159] width 141 height 23
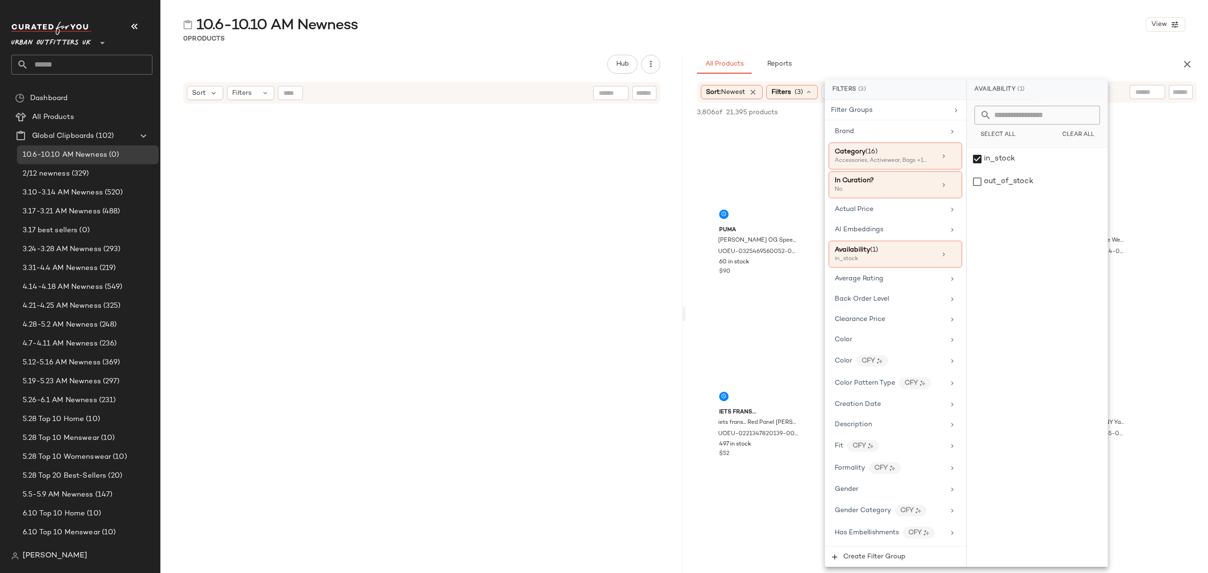
click at [962, 25] on div "10.6-10.10 AM Newness View" at bounding box center [683, 24] width 1047 height 19
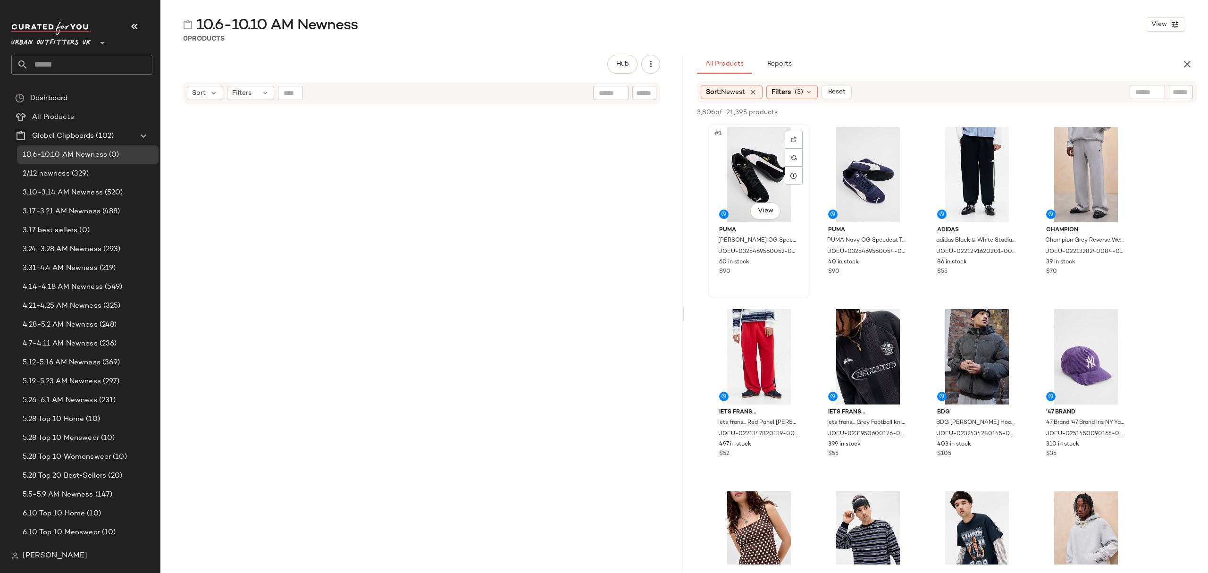
click at [755, 191] on div "#1 View" at bounding box center [758, 174] width 95 height 95
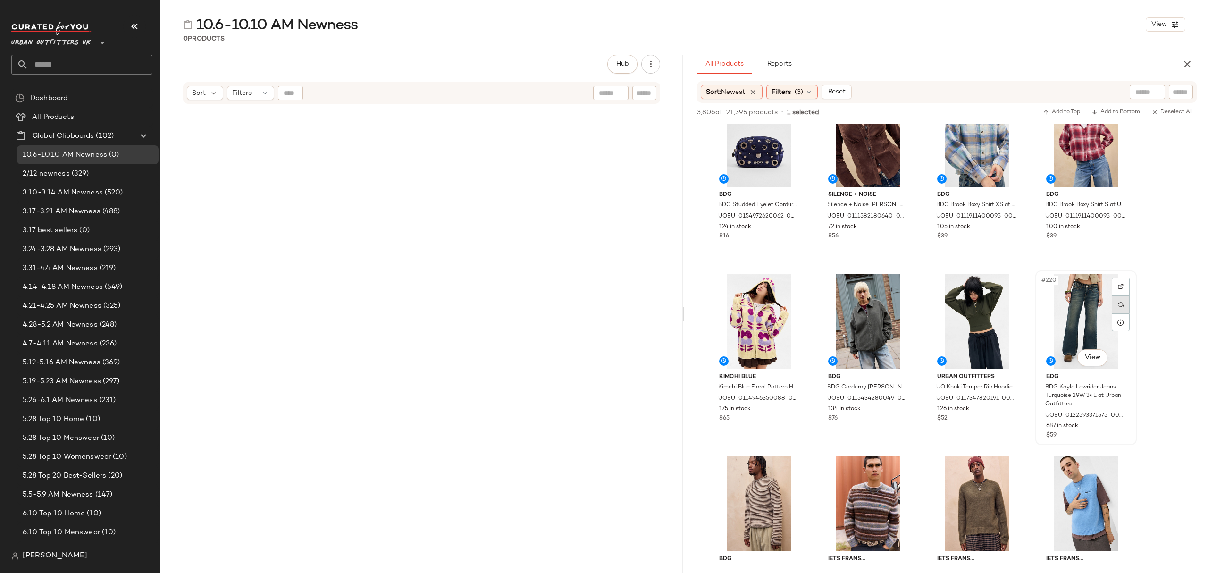
scroll to position [9875, 0]
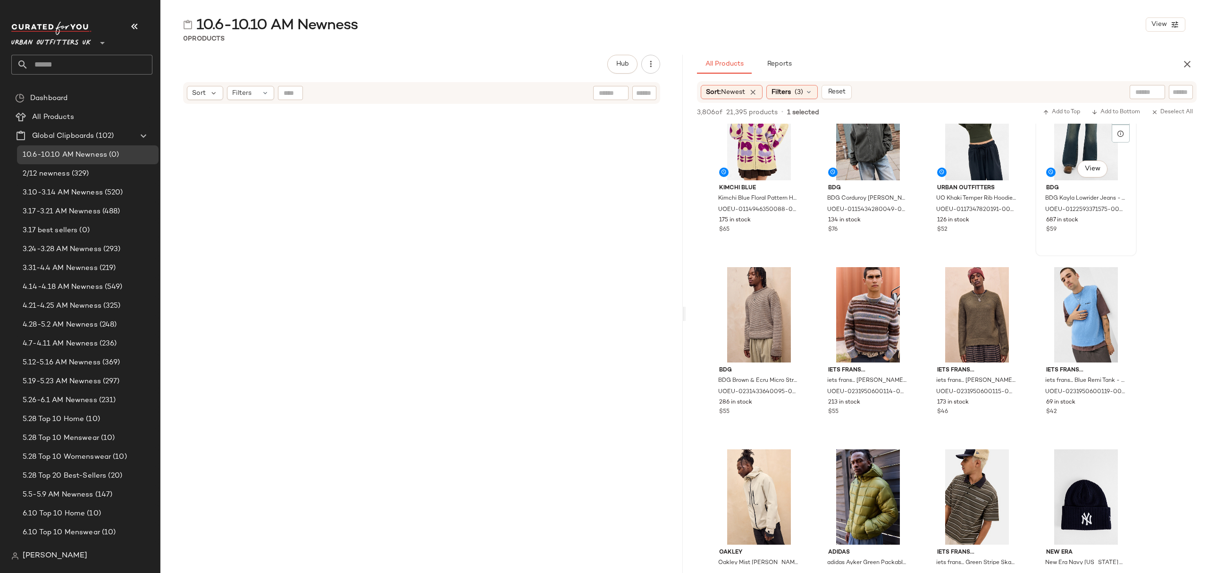
click at [1101, 227] on div "$59" at bounding box center [1086, 229] width 80 height 8
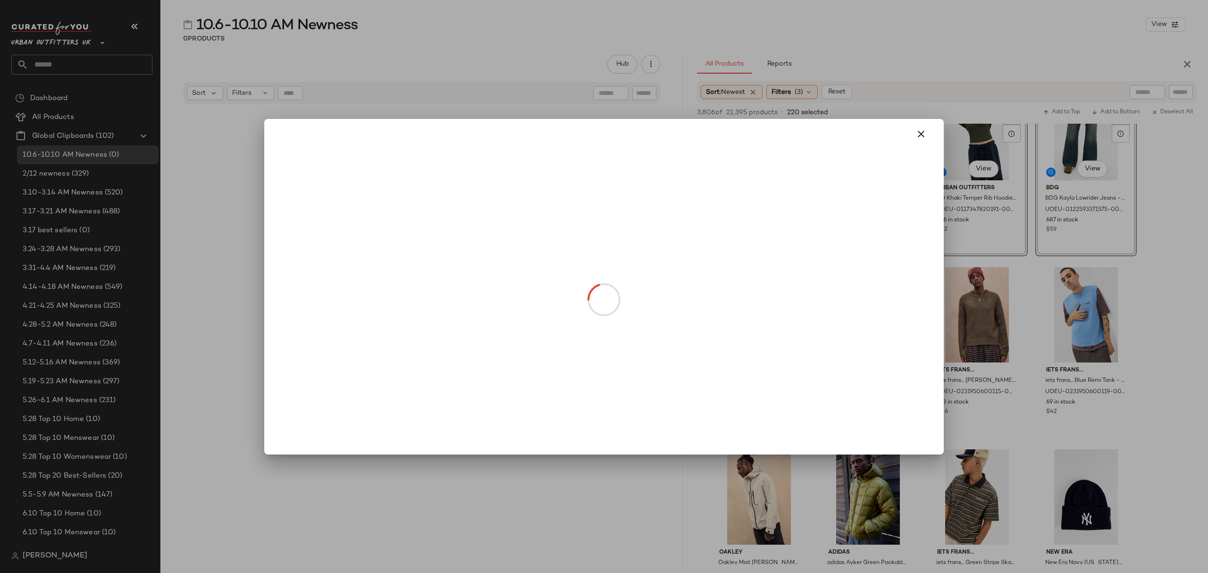
click at [299, 191] on body "Urban Outfitters UK ** Dashboard All Products Global Clipboards (102) 10.6-10.1…" at bounding box center [604, 286] width 1208 height 573
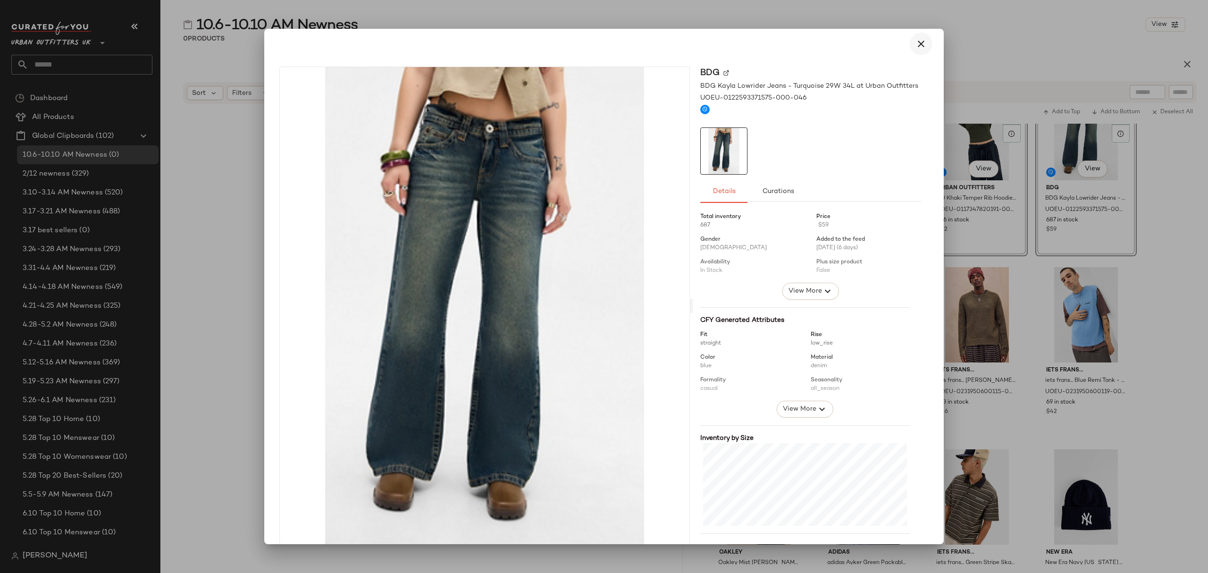
click at [919, 48] on icon "button" at bounding box center [920, 43] width 11 height 11
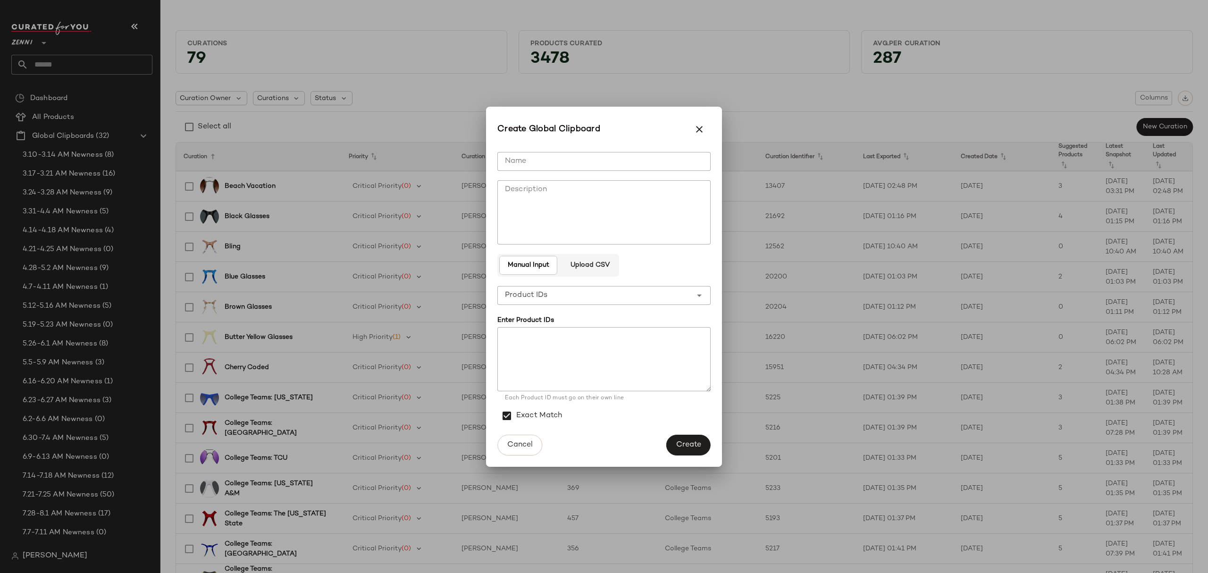
click at [585, 160] on input "Name" at bounding box center [603, 161] width 213 height 19
type input "**********"
drag, startPoint x: 704, startPoint y: 448, endPoint x: 538, endPoint y: 425, distance: 167.7
click at [704, 448] on button "Create" at bounding box center [688, 444] width 44 height 21
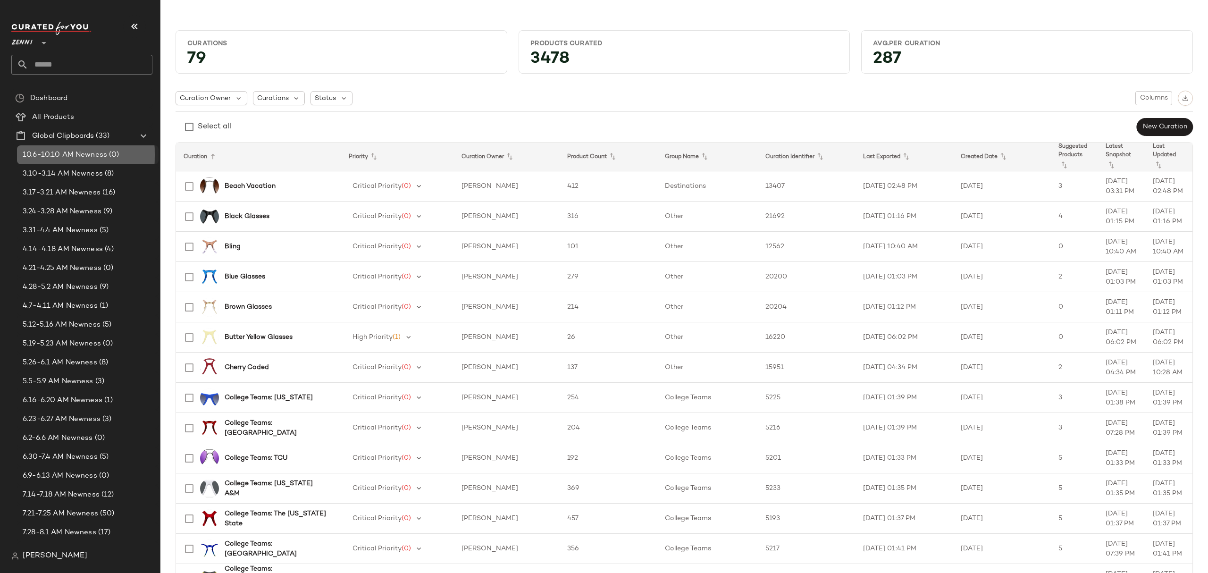
click at [97, 150] on span "10.6-10.10 AM Newness" at bounding box center [65, 155] width 84 height 11
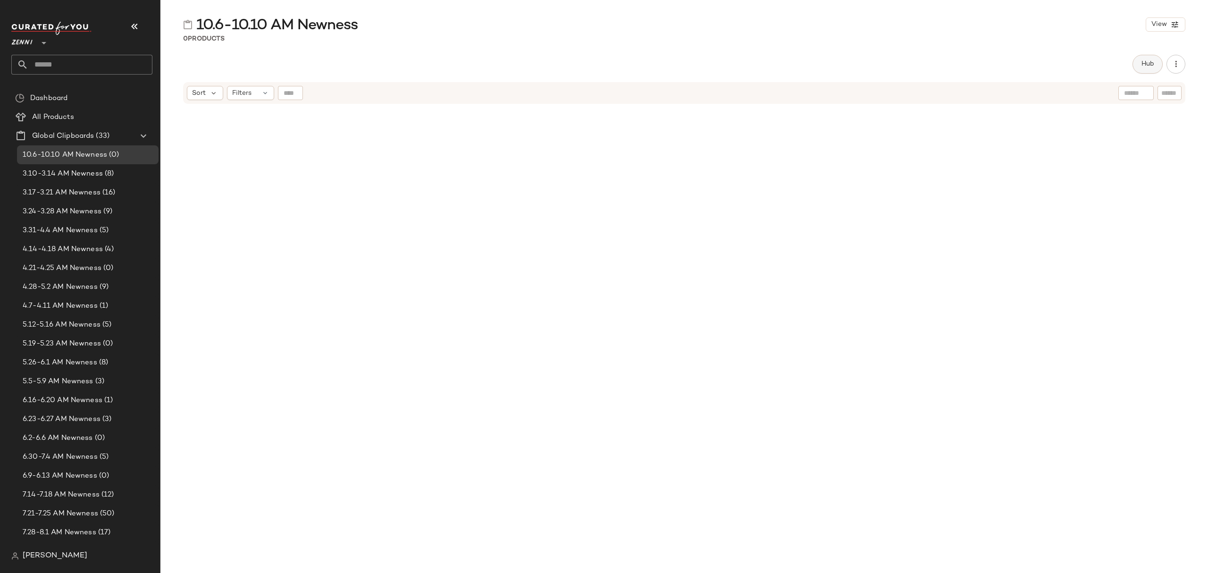
click at [1151, 67] on span "Hub" at bounding box center [1147, 64] width 13 height 8
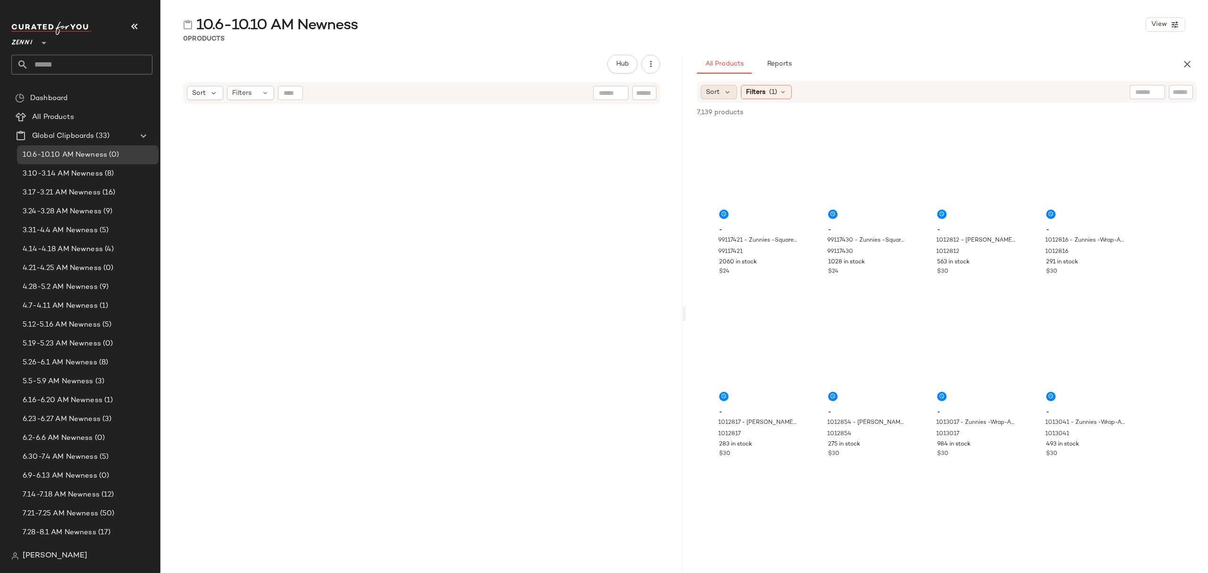
click at [712, 89] on span "Sort" at bounding box center [713, 92] width 14 height 10
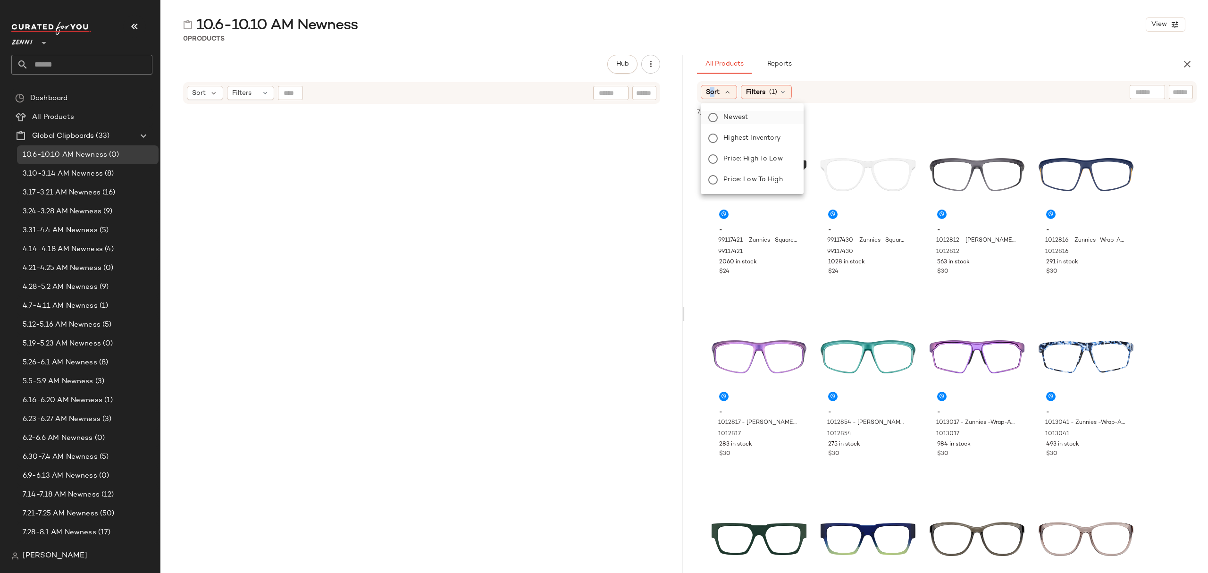
click at [727, 113] on span "Newest" at bounding box center [735, 117] width 25 height 10
click at [786, 87] on span "Filters" at bounding box center [780, 92] width 19 height 10
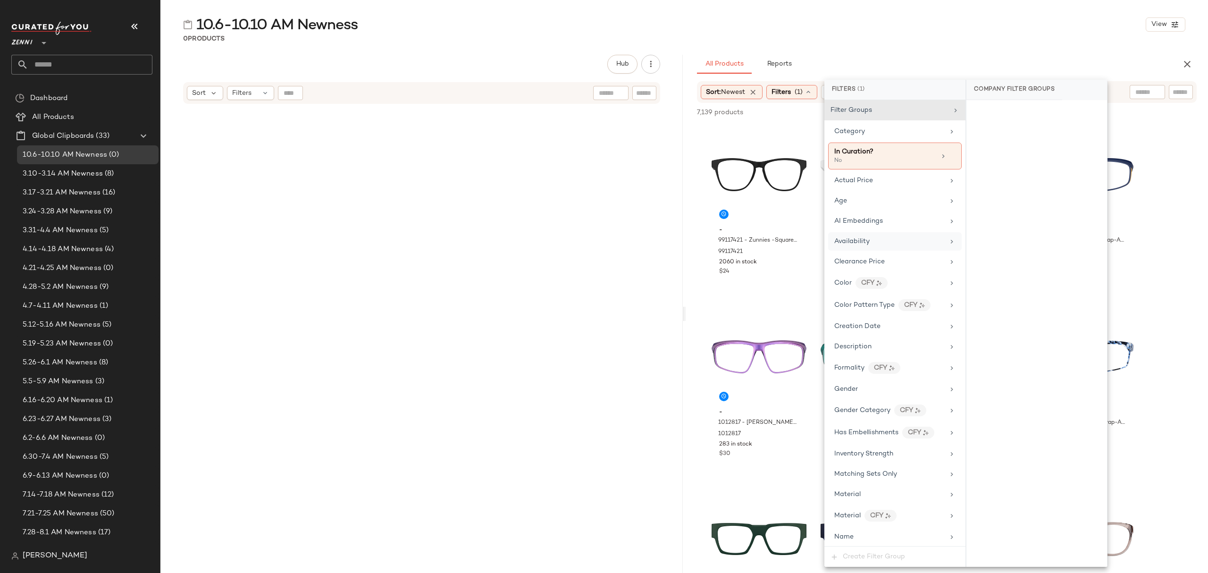
click at [876, 246] on div "Availability" at bounding box center [889, 241] width 110 height 10
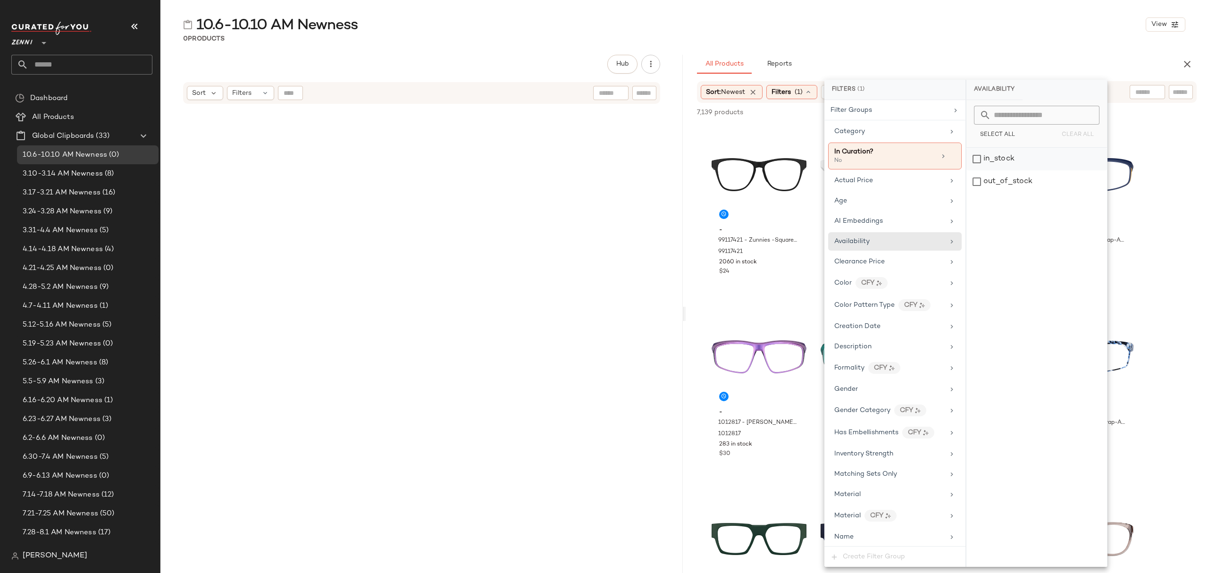
click at [1021, 161] on div "in_stock" at bounding box center [1036, 159] width 141 height 23
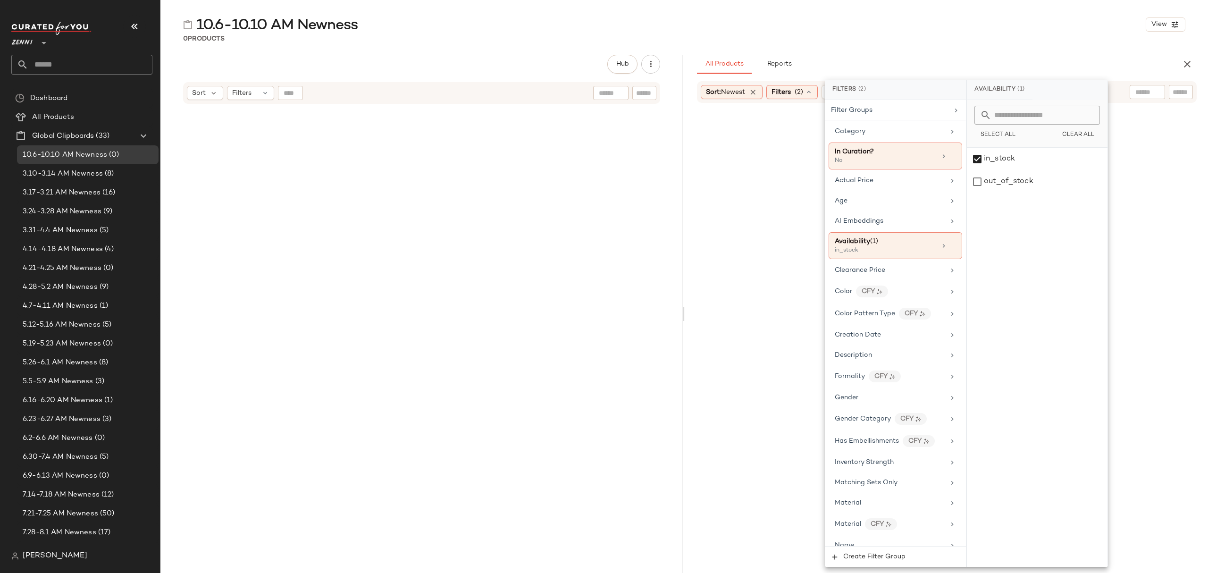
click at [960, 38] on div "0 Products" at bounding box center [683, 38] width 1047 height 9
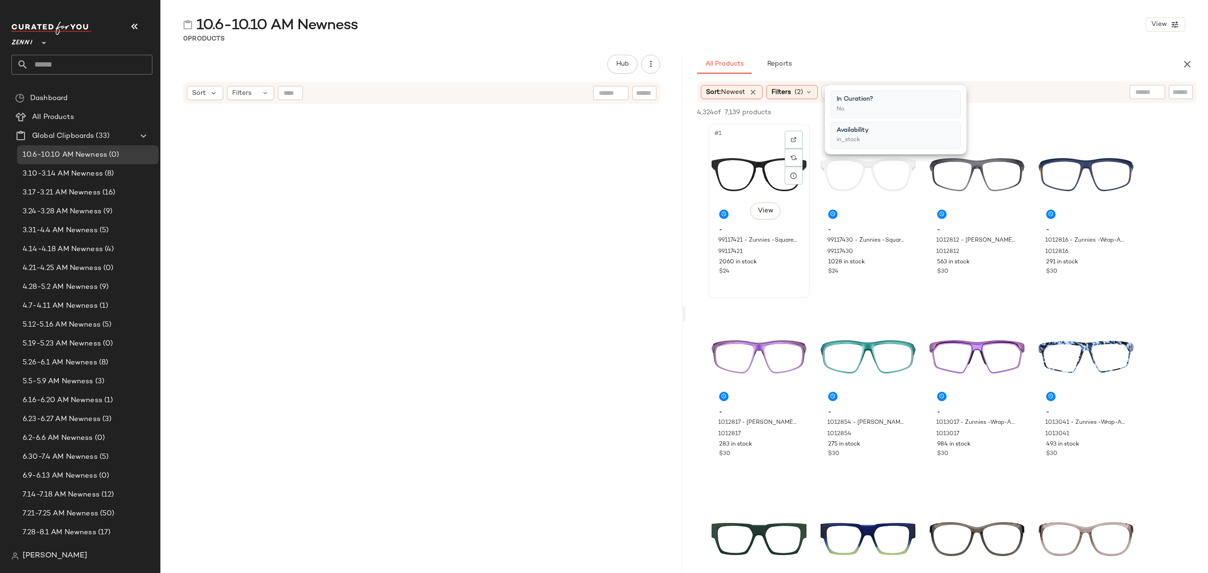
click at [749, 185] on div "#1 View" at bounding box center [758, 174] width 95 height 95
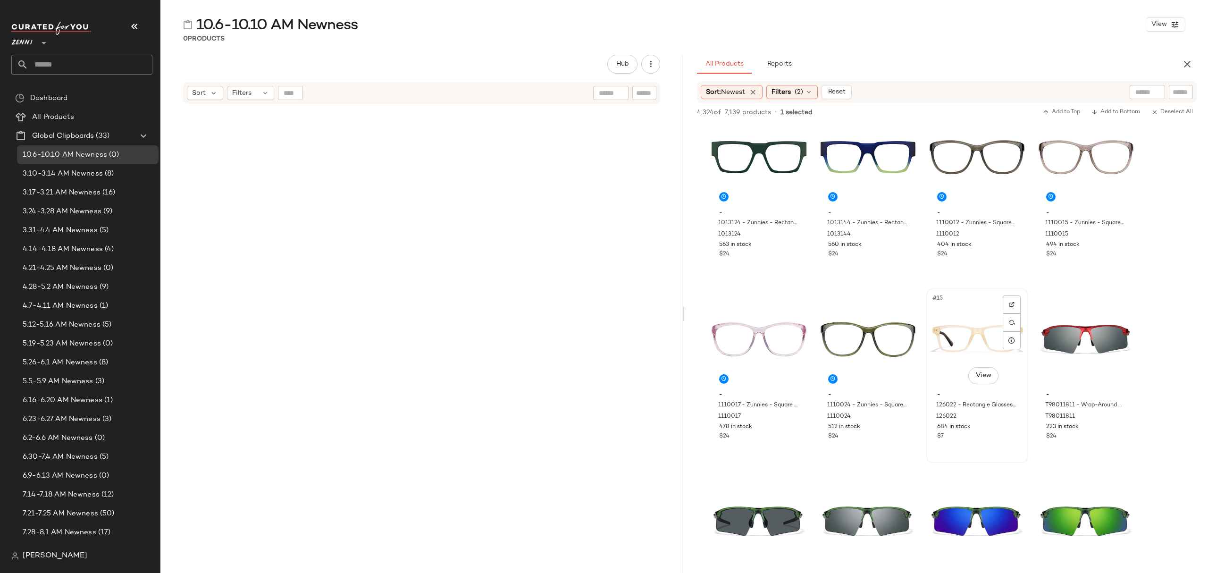
scroll to position [503, 0]
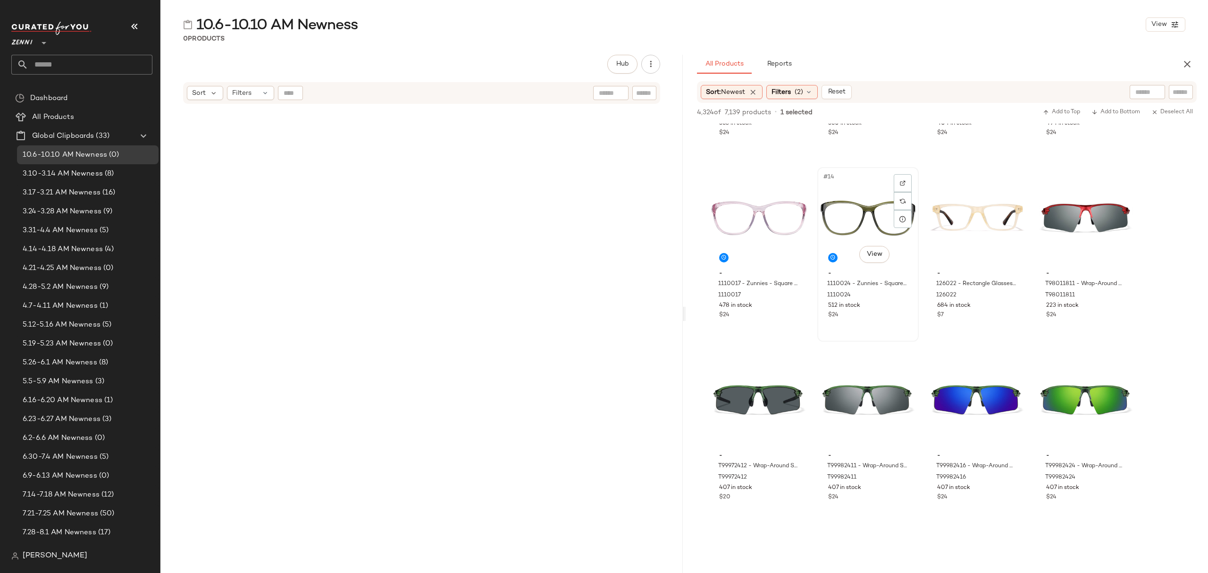
click at [902, 315] on div "$24" at bounding box center [868, 315] width 80 height 8
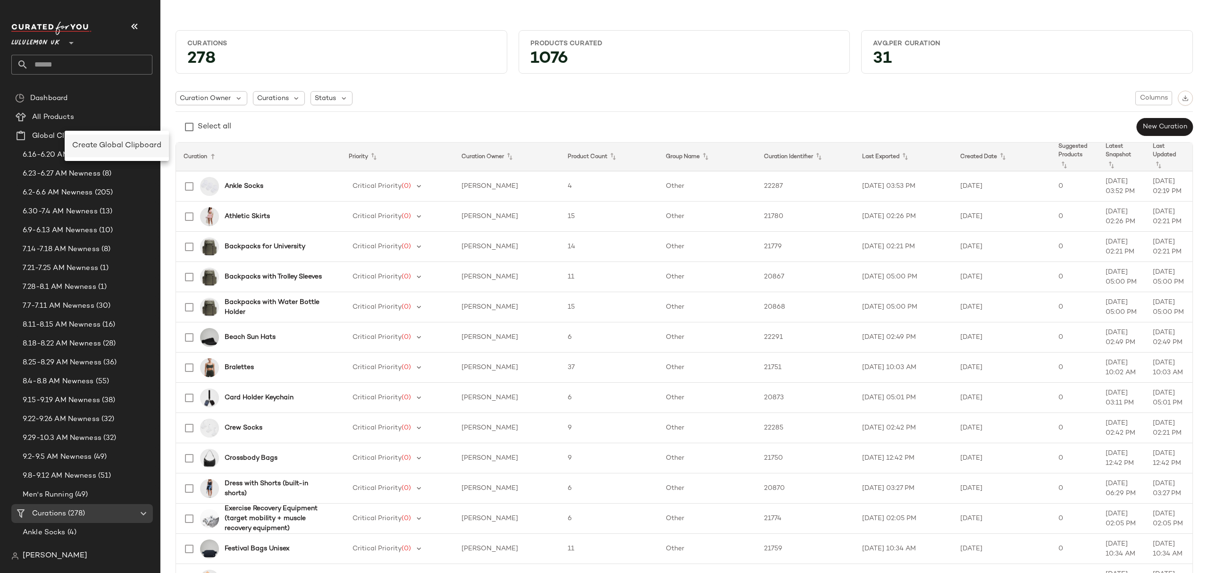
click at [109, 138] on div "Create Global Clipboard" at bounding box center [117, 145] width 104 height 23
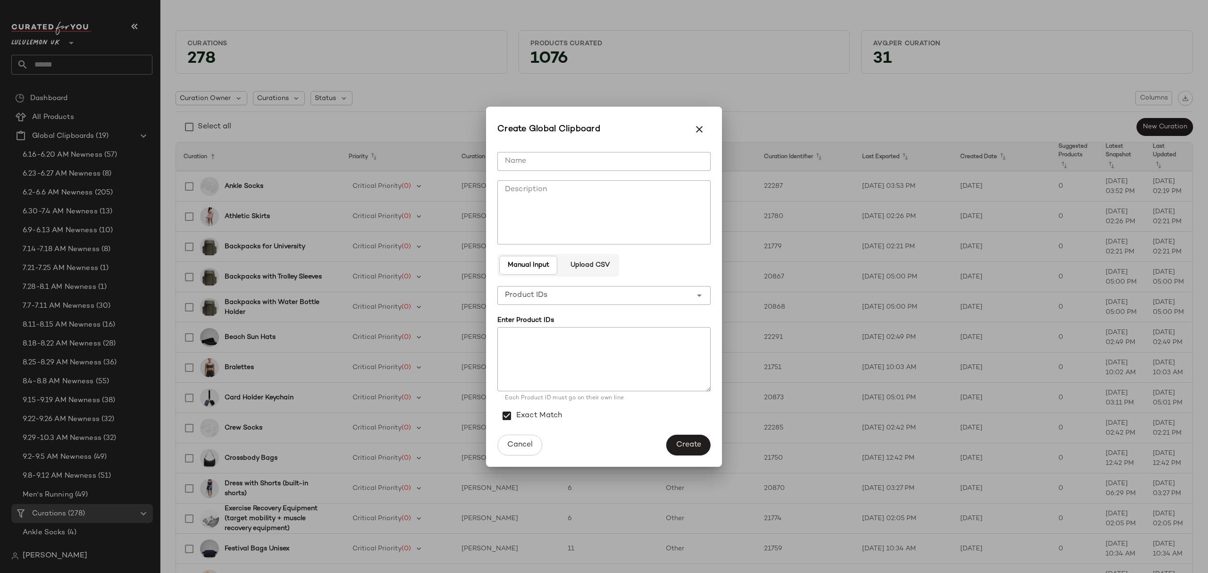
click at [544, 158] on input "Name" at bounding box center [603, 161] width 213 height 19
type input "**********"
click at [693, 442] on span "Create" at bounding box center [688, 444] width 25 height 9
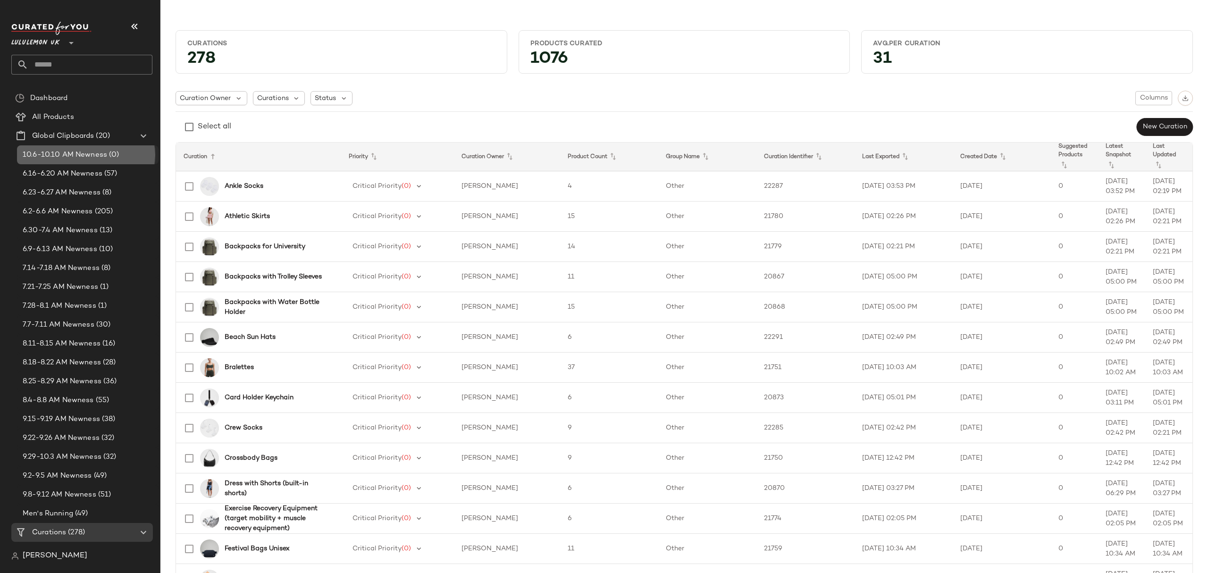
click at [74, 151] on span "10.6-10.10 AM Newness" at bounding box center [65, 155] width 84 height 11
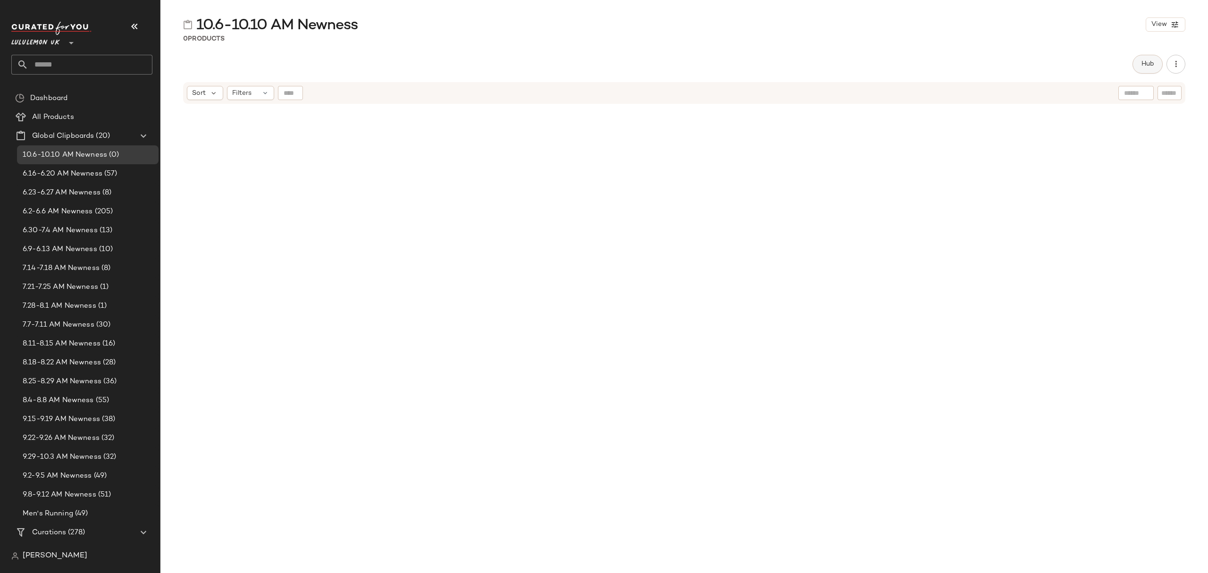
click at [1138, 66] on button "Hub" at bounding box center [1147, 64] width 30 height 19
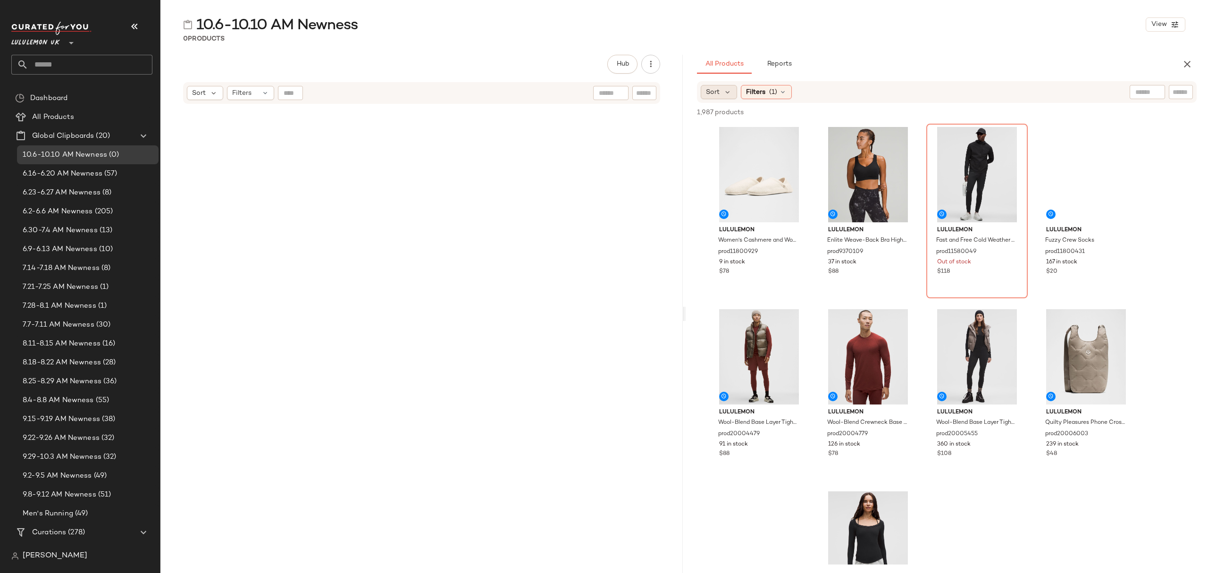
click at [719, 97] on span "Sort" at bounding box center [713, 92] width 14 height 10
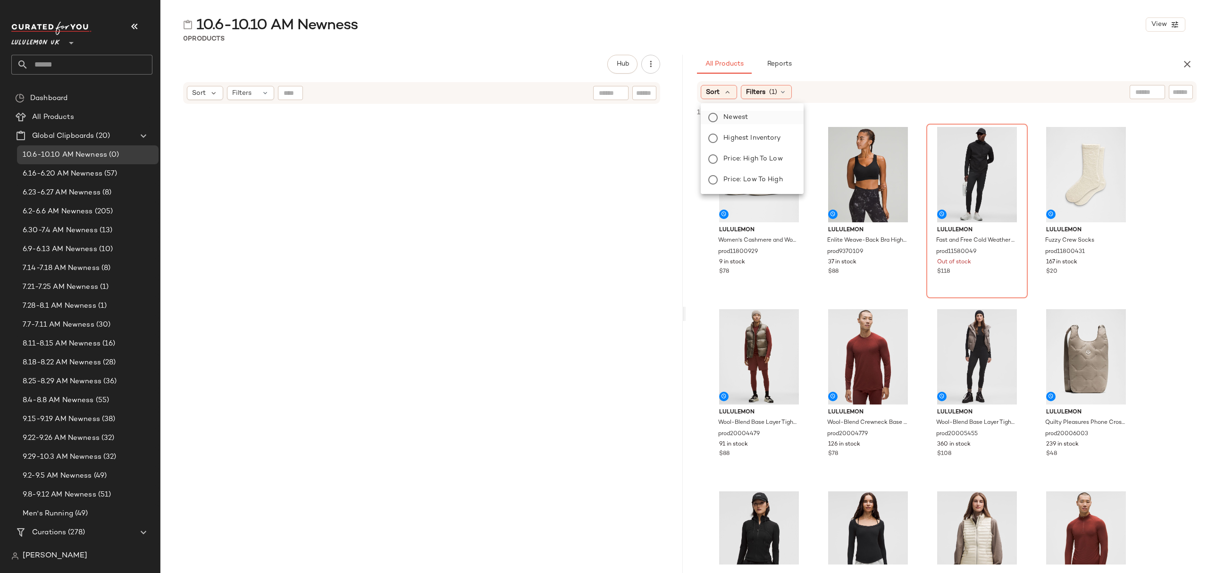
click at [760, 113] on label "Newest" at bounding box center [757, 117] width 76 height 13
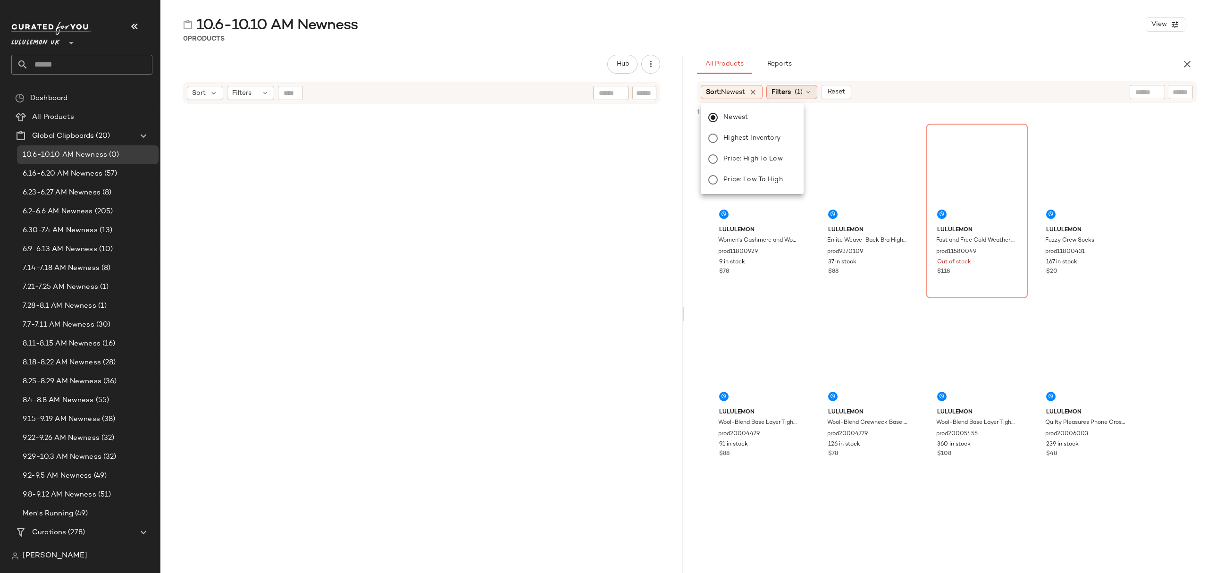
click at [774, 87] on div "Filters (1)" at bounding box center [791, 92] width 51 height 14
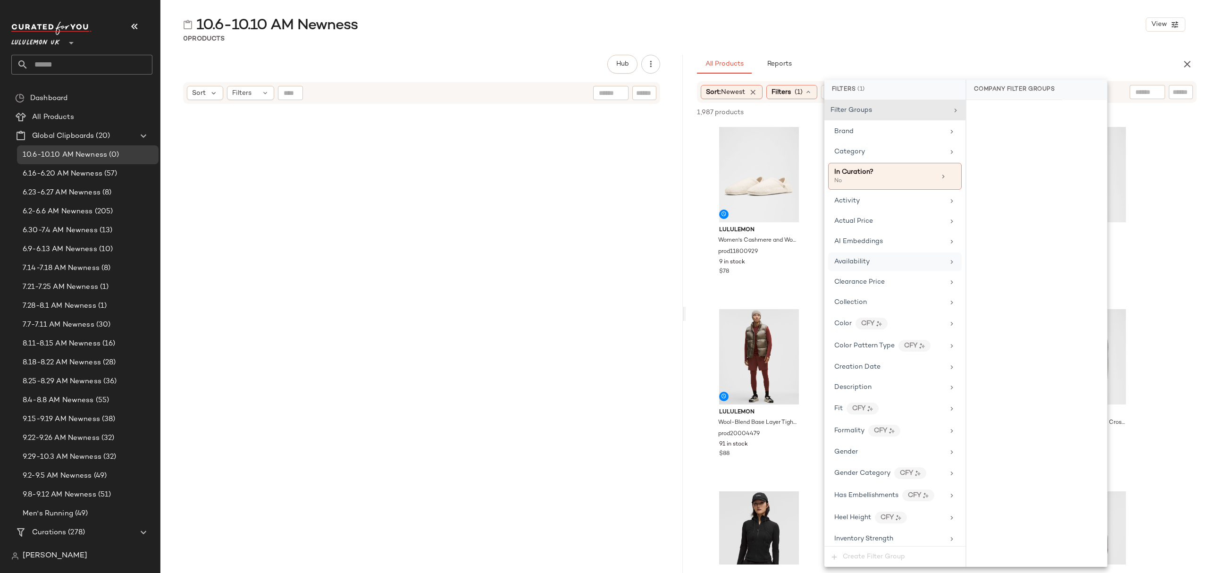
click at [869, 258] on div "Availability" at bounding box center [895, 261] width 134 height 18
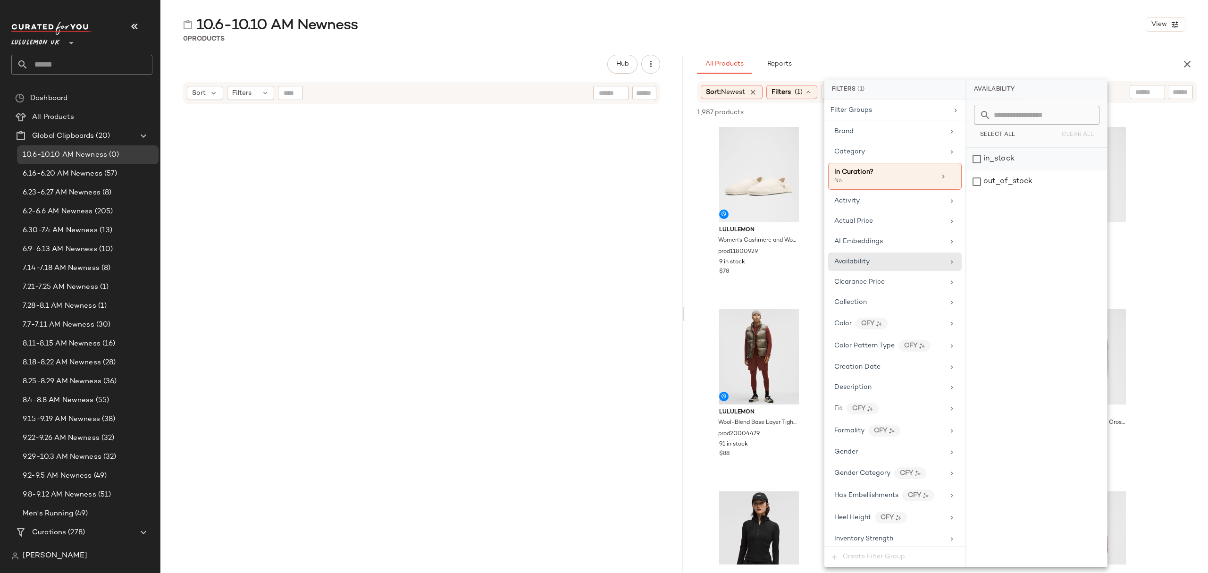
click at [1012, 161] on div "in_stock" at bounding box center [1036, 159] width 141 height 23
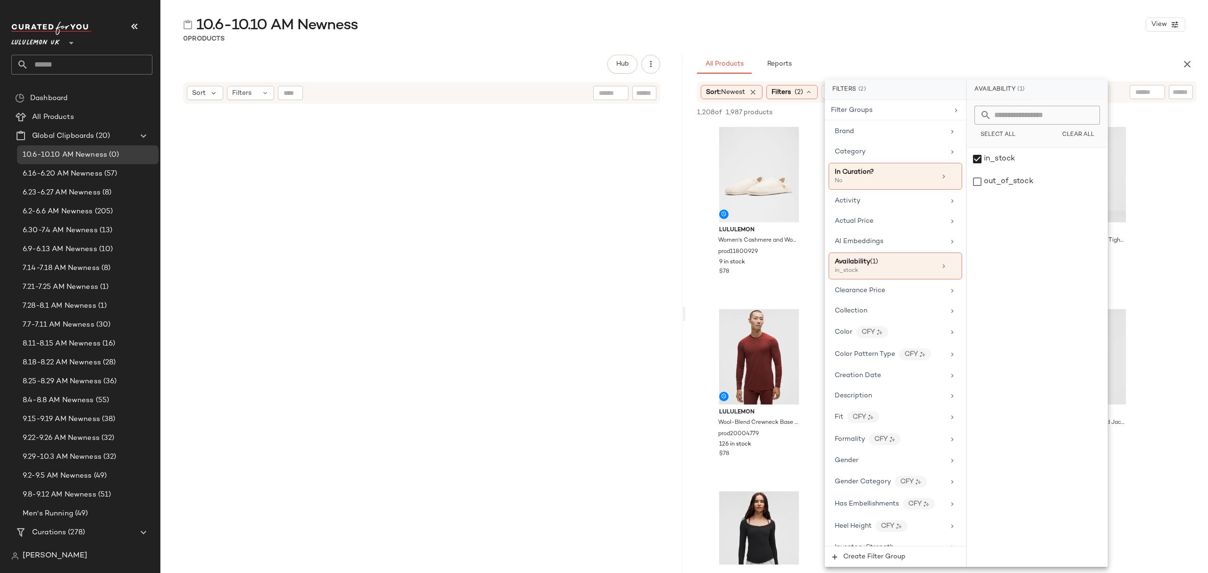
click at [974, 42] on div "0 Products" at bounding box center [683, 38] width 1047 height 9
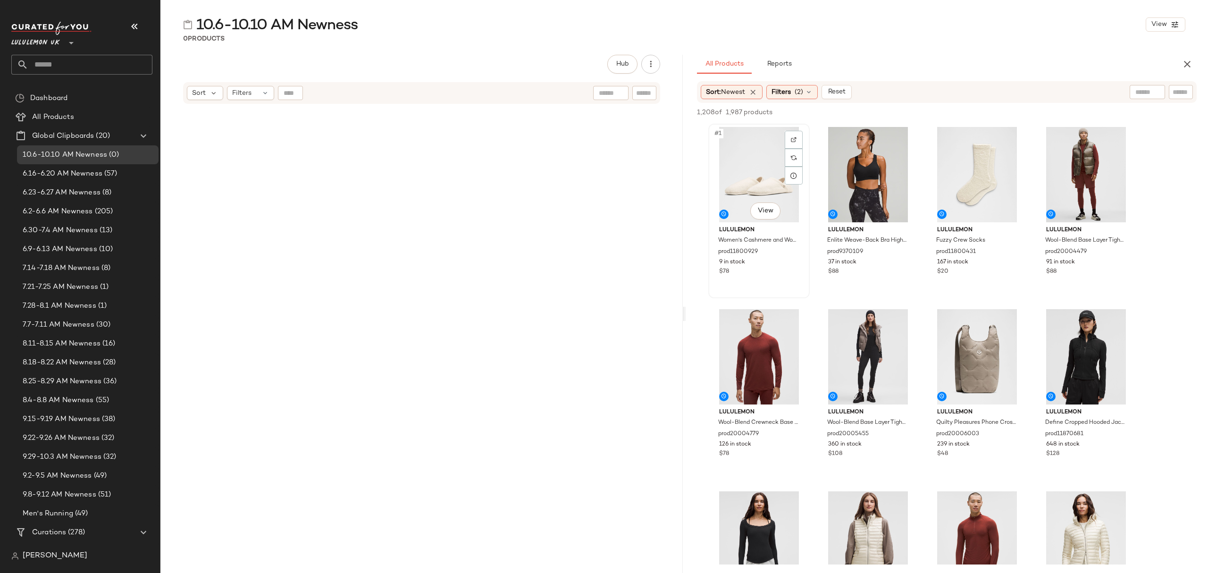
click at [735, 142] on div "#1 View" at bounding box center [758, 174] width 95 height 95
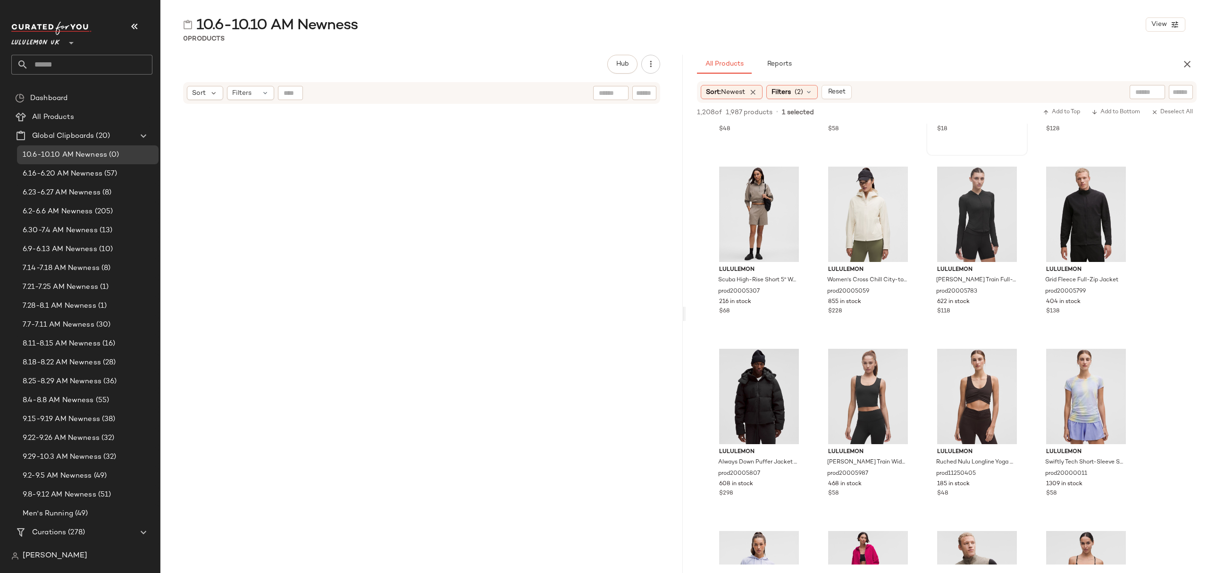
scroll to position [440, 0]
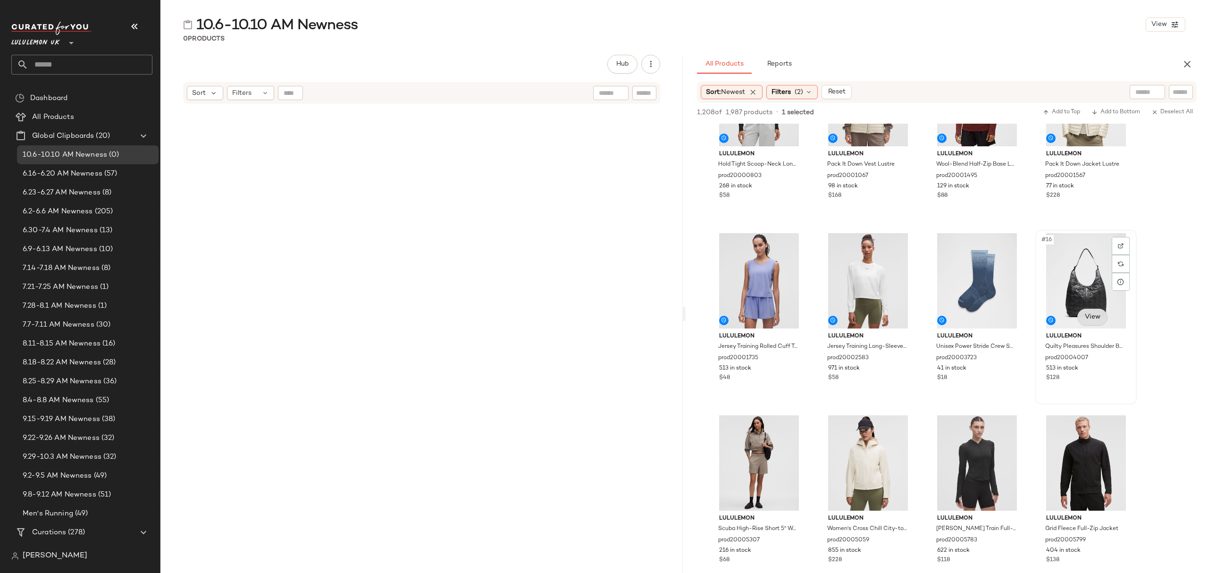
drag, startPoint x: 1125, startPoint y: 376, endPoint x: 1093, endPoint y: 313, distance: 70.7
click at [1125, 376] on div "$128" at bounding box center [1086, 378] width 80 height 8
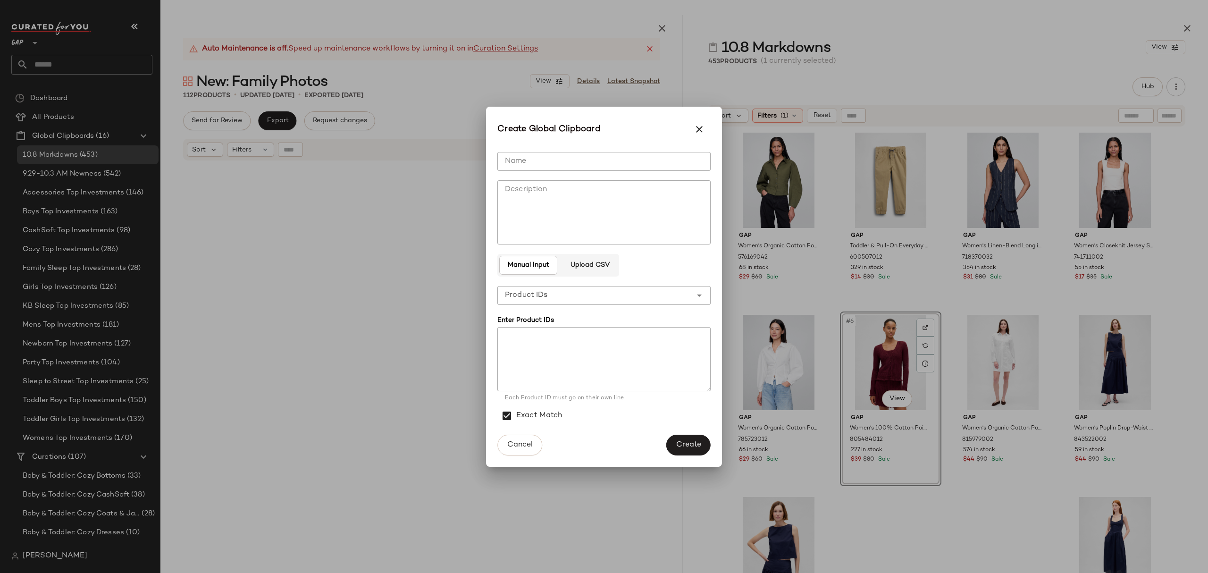
scroll to position [1457, 0]
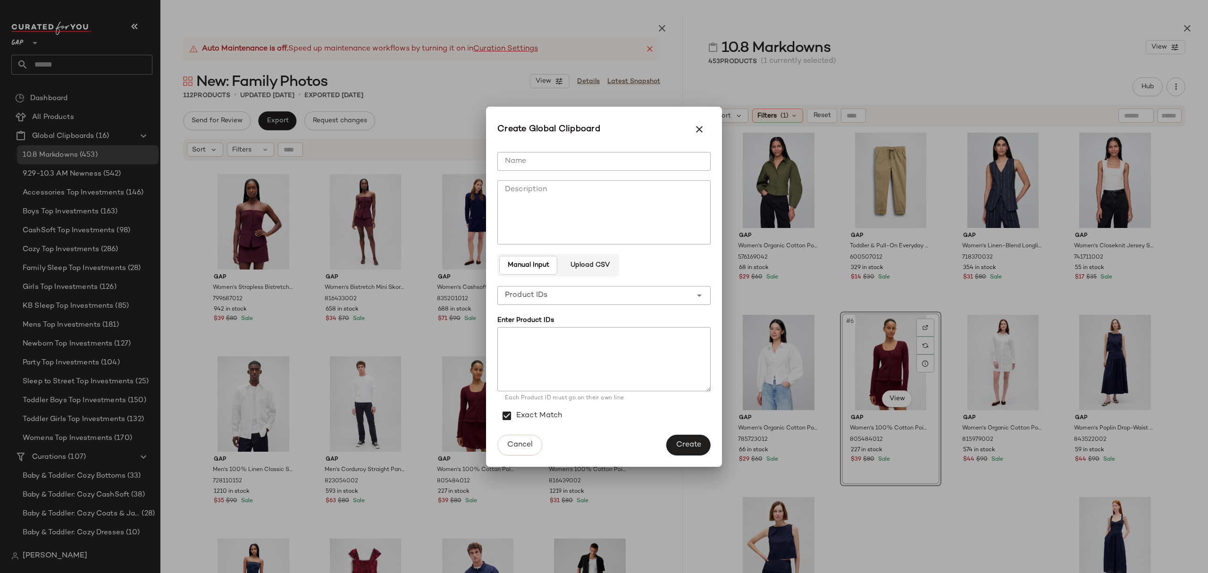
click at [551, 153] on input "Name" at bounding box center [603, 161] width 213 height 19
type input "**********"
click at [695, 440] on span "Create" at bounding box center [688, 444] width 25 height 9
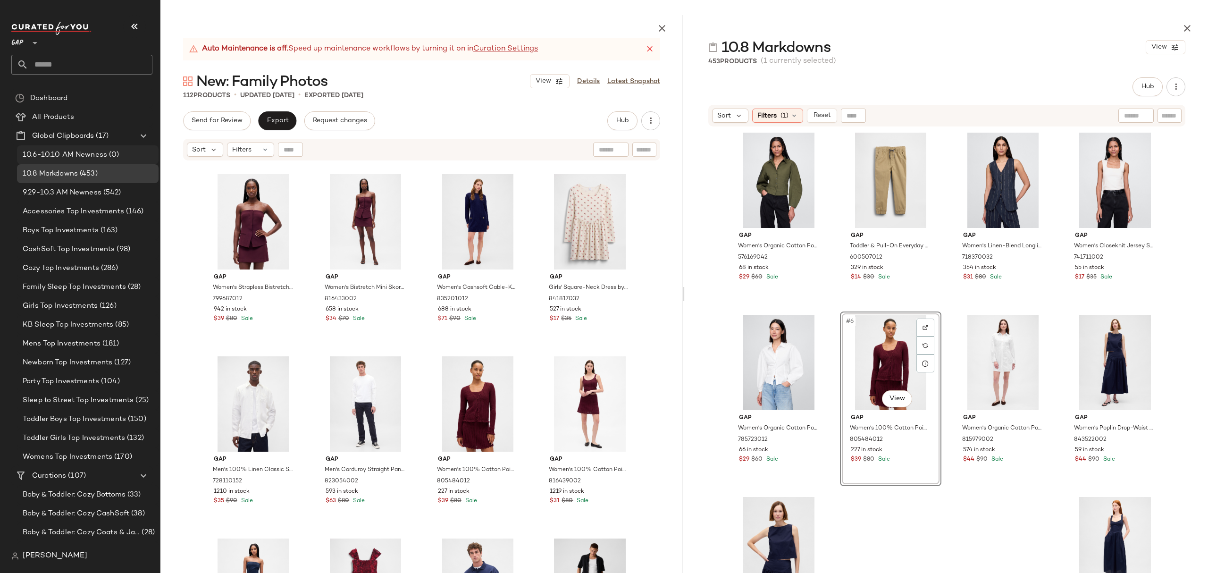
click at [107, 155] on span "(0)" at bounding box center [113, 155] width 12 height 11
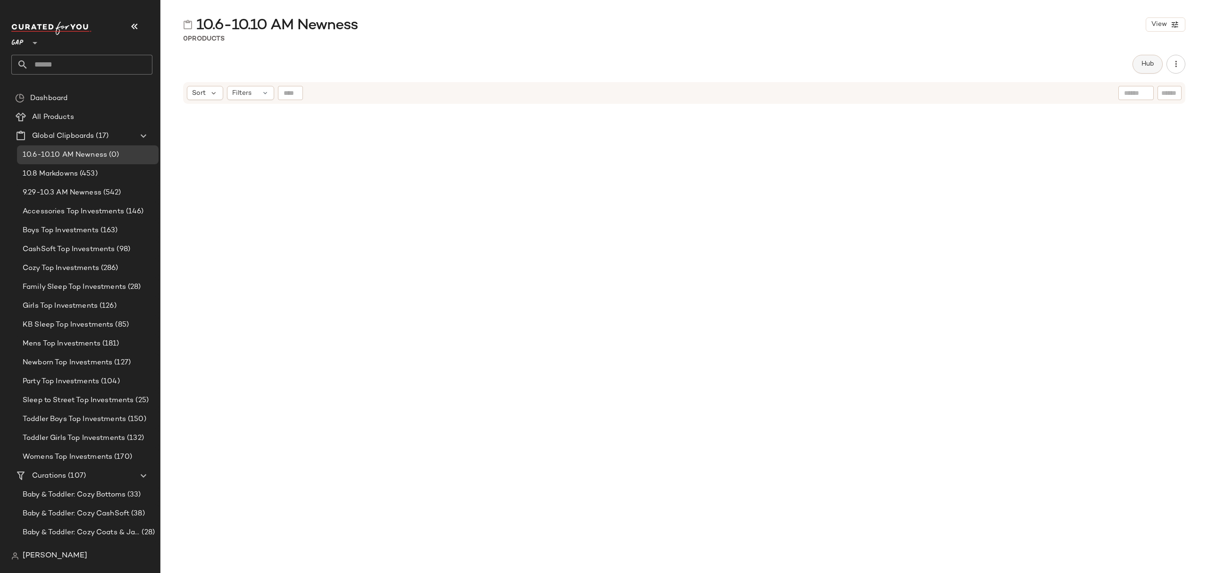
click at [1133, 63] on button "Hub" at bounding box center [1147, 64] width 30 height 19
click at [725, 91] on icon at bounding box center [727, 92] width 8 height 8
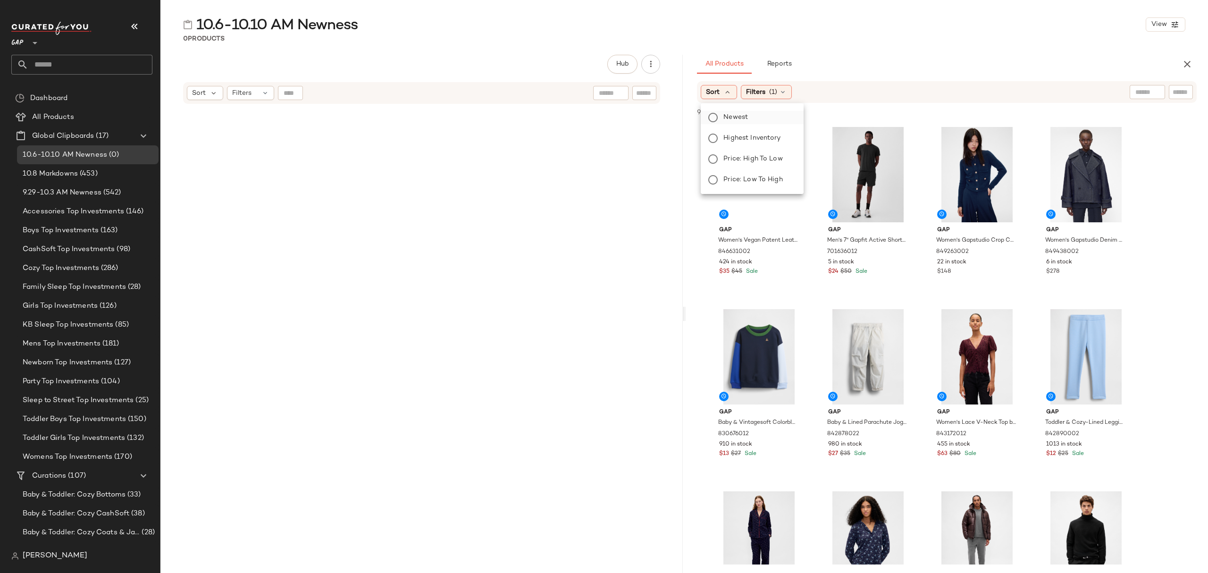
click at [750, 115] on label "Newest" at bounding box center [757, 117] width 76 height 13
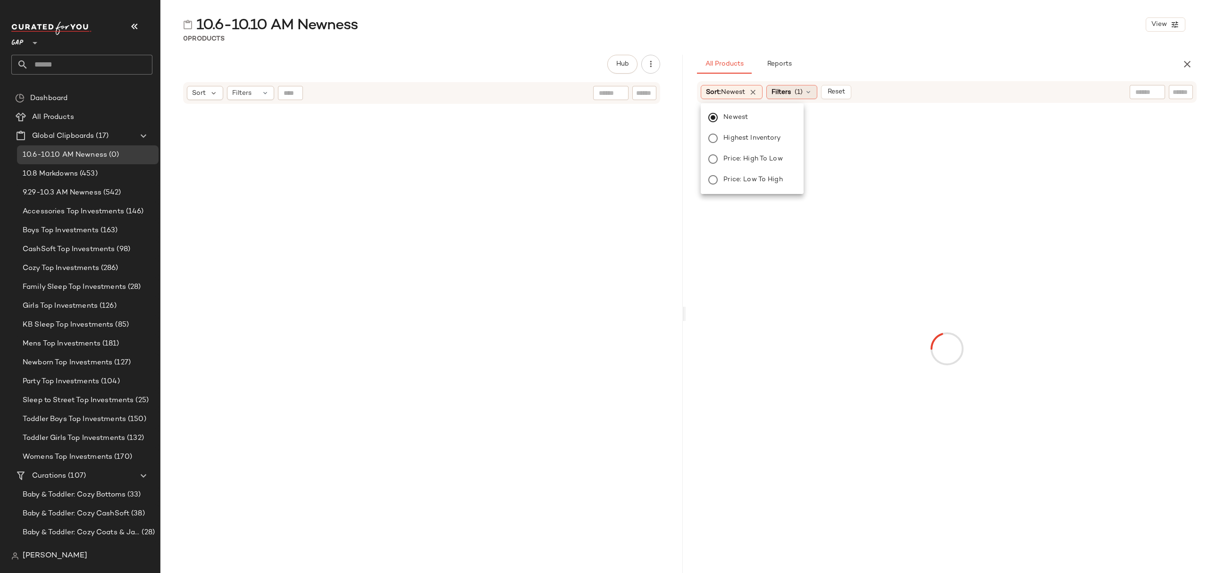
click at [767, 96] on div "Sort: Newest Filters (1) Reset" at bounding box center [778, 92] width 154 height 14
click at [796, 93] on div "Filters (1)" at bounding box center [791, 92] width 51 height 14
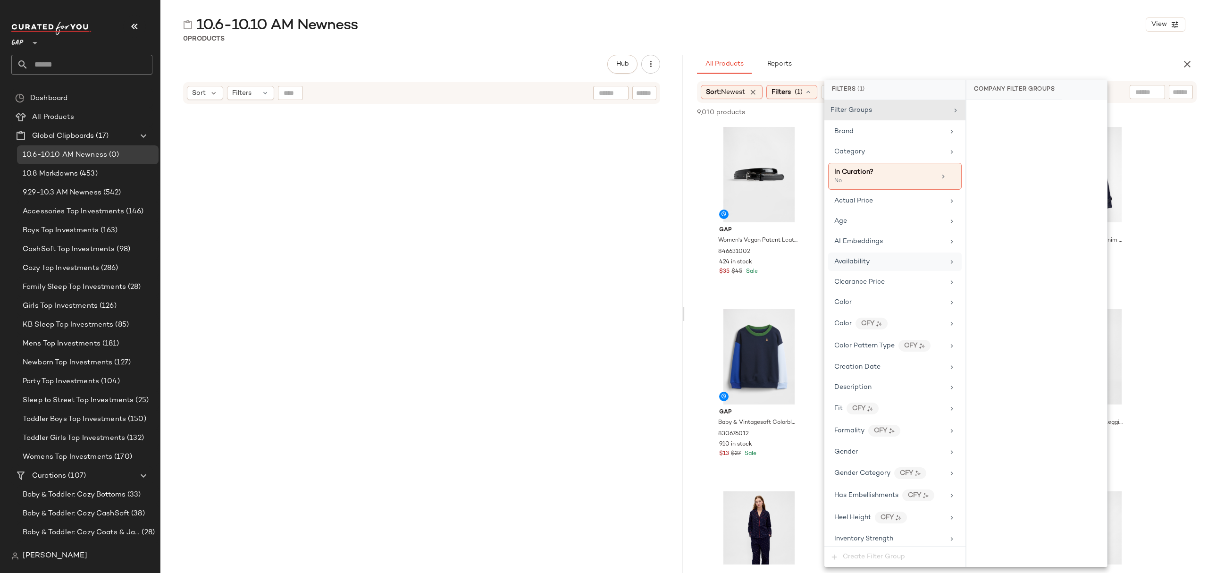
click at [911, 261] on div "Availability" at bounding box center [889, 262] width 110 height 10
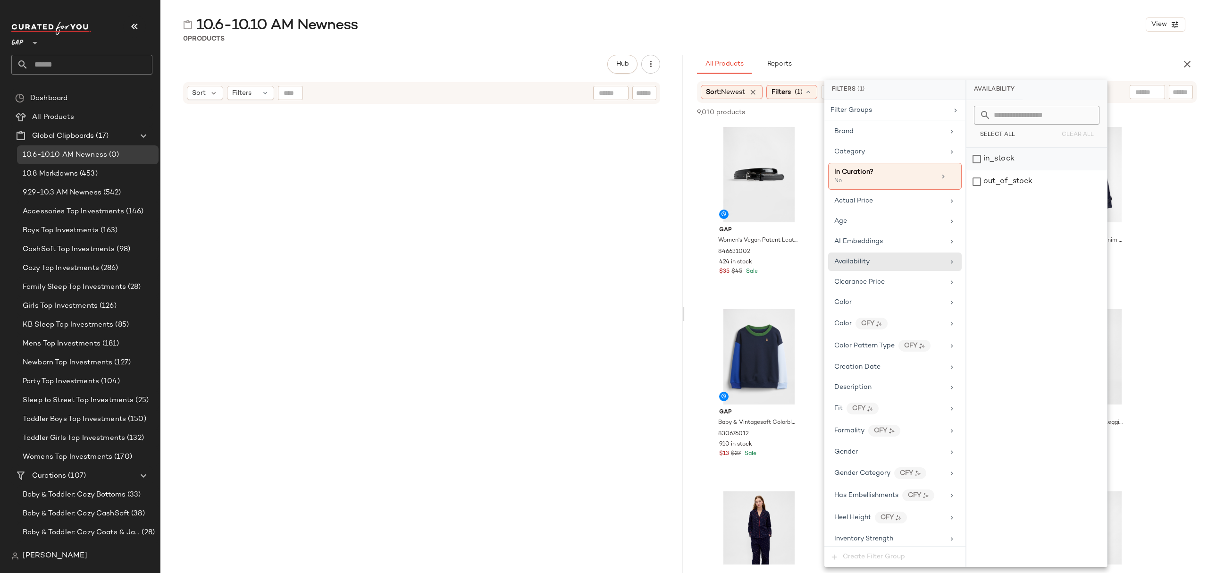
click at [1027, 151] on div "in_stock" at bounding box center [1036, 159] width 141 height 23
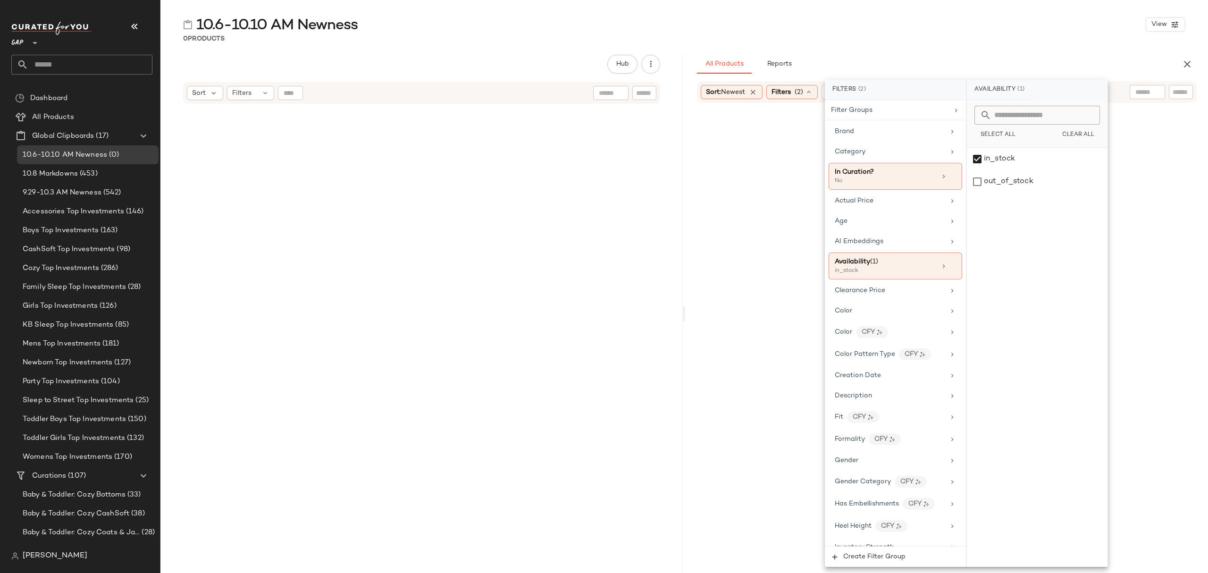
click at [994, 59] on div "All Products Reports" at bounding box center [931, 64] width 469 height 19
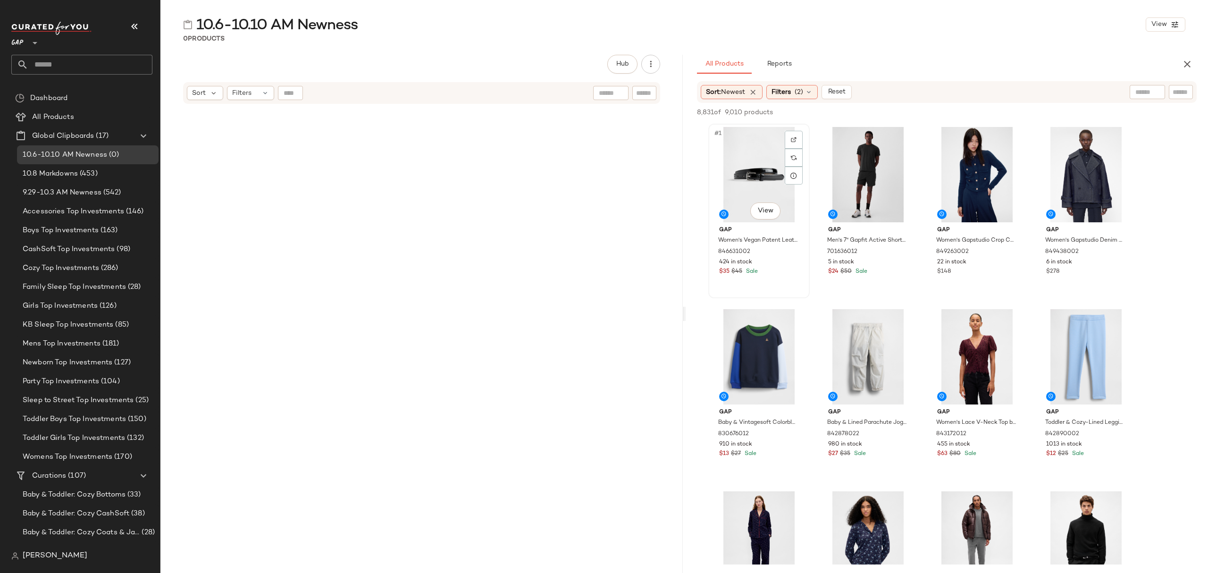
click at [744, 158] on div "#1 View" at bounding box center [758, 174] width 95 height 95
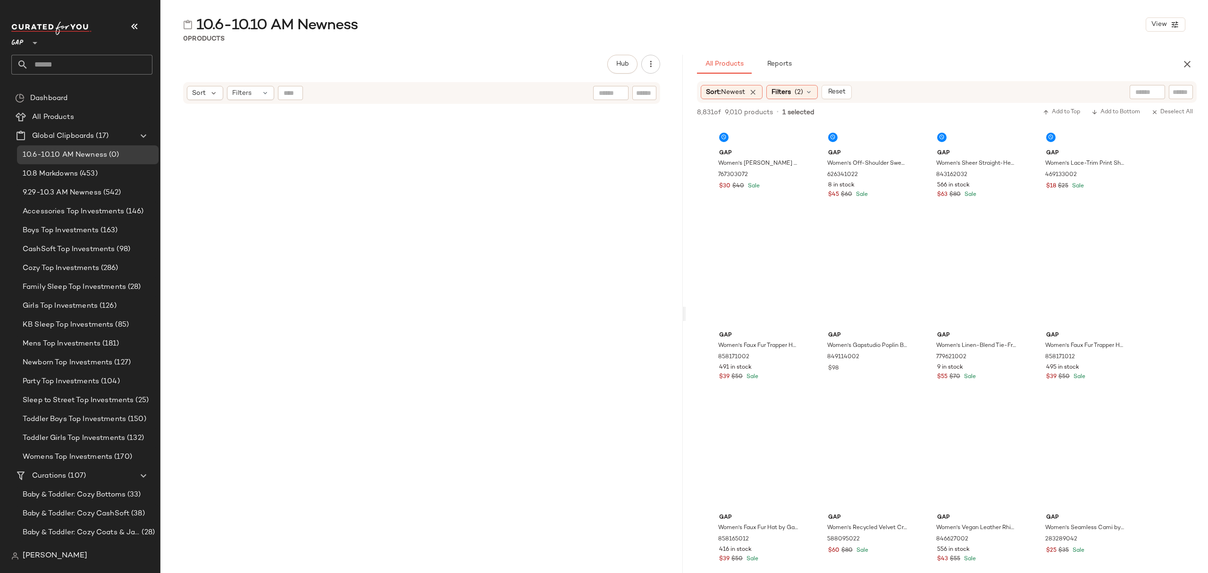
scroll to position [28242, 0]
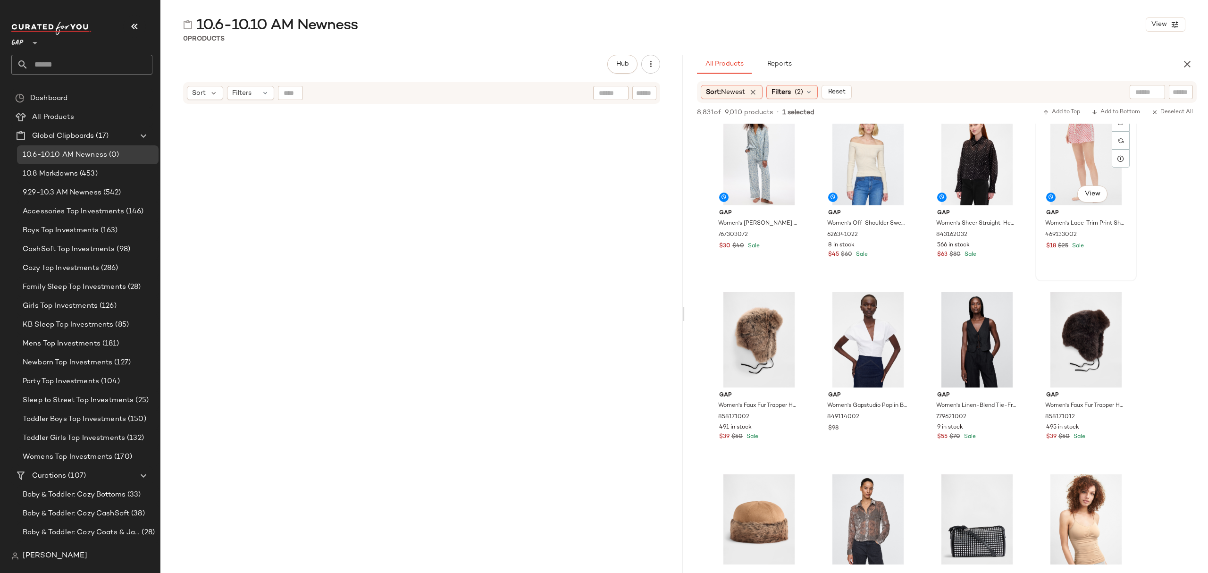
click at [1102, 240] on div "Gap Women's Lace-Trim Print Shorts In Poplin by Gap Pink Foulard Size M 4691330…" at bounding box center [1085, 228] width 95 height 46
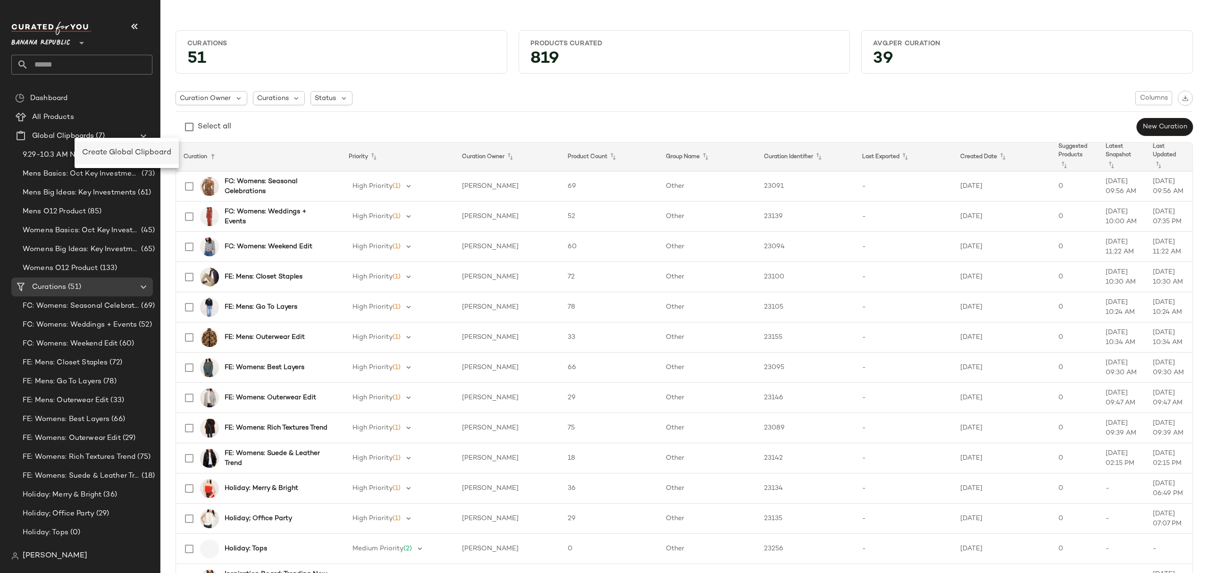
click at [92, 150] on span "Create Global Clipboard" at bounding box center [126, 153] width 89 height 8
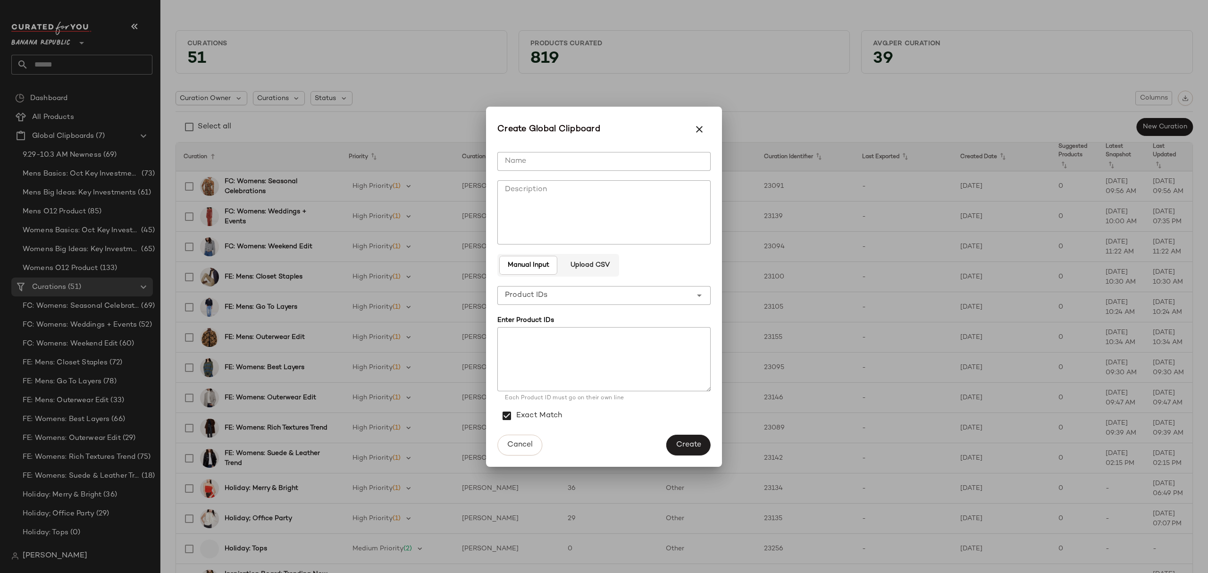
click at [581, 157] on input "Name" at bounding box center [603, 161] width 213 height 19
type input "**********"
drag, startPoint x: 676, startPoint y: 442, endPoint x: 677, endPoint y: 438, distance: 4.8
click at [677, 438] on button "Create" at bounding box center [688, 444] width 44 height 21
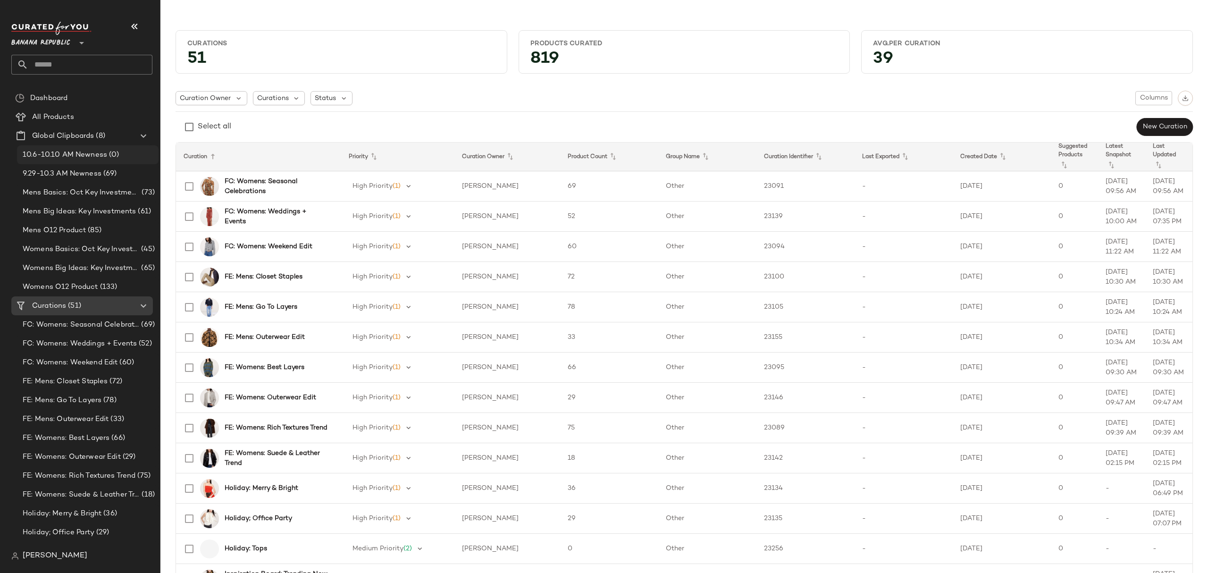
click at [107, 153] on span "(0)" at bounding box center [113, 155] width 12 height 11
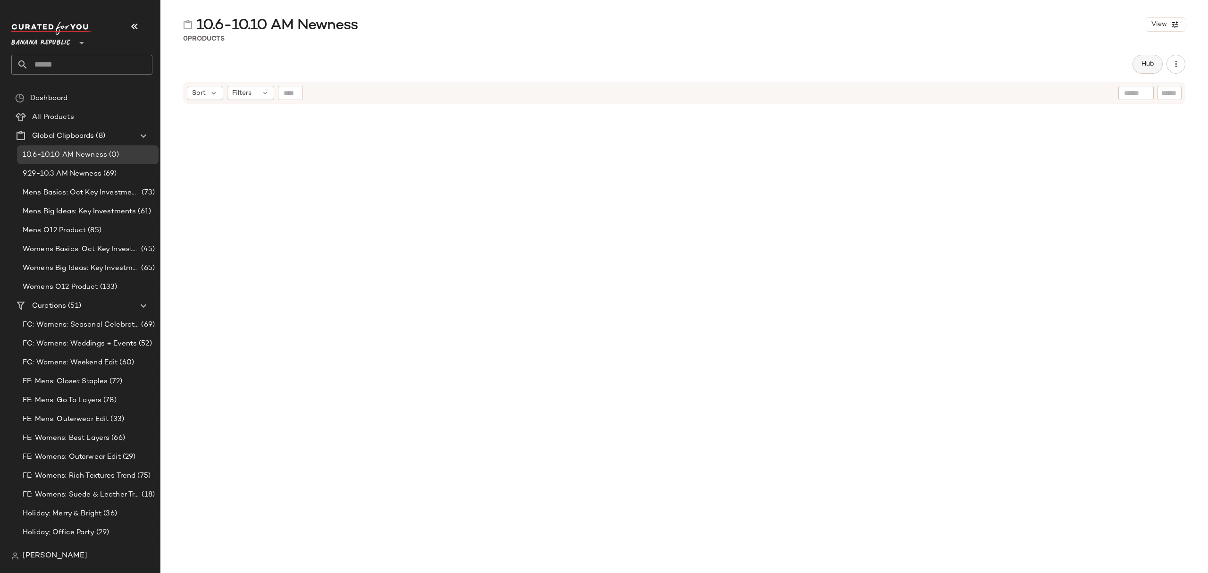
click at [1143, 66] on span "Hub" at bounding box center [1147, 64] width 13 height 8
click at [716, 93] on span "Sort" at bounding box center [713, 92] width 14 height 10
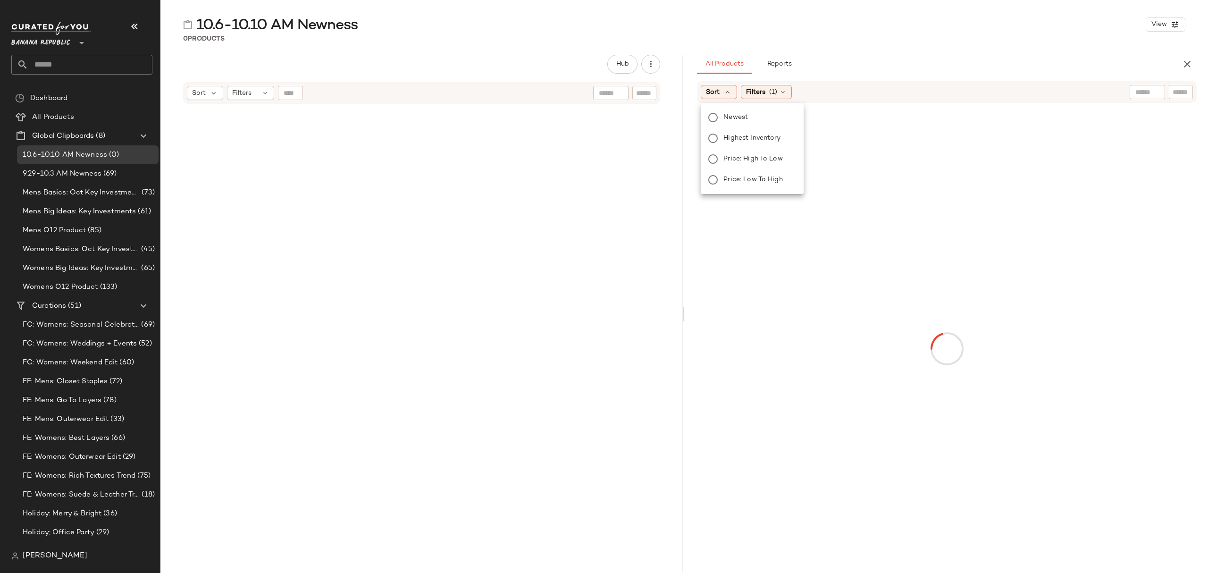
click at [736, 117] on span "Newest" at bounding box center [735, 117] width 25 height 10
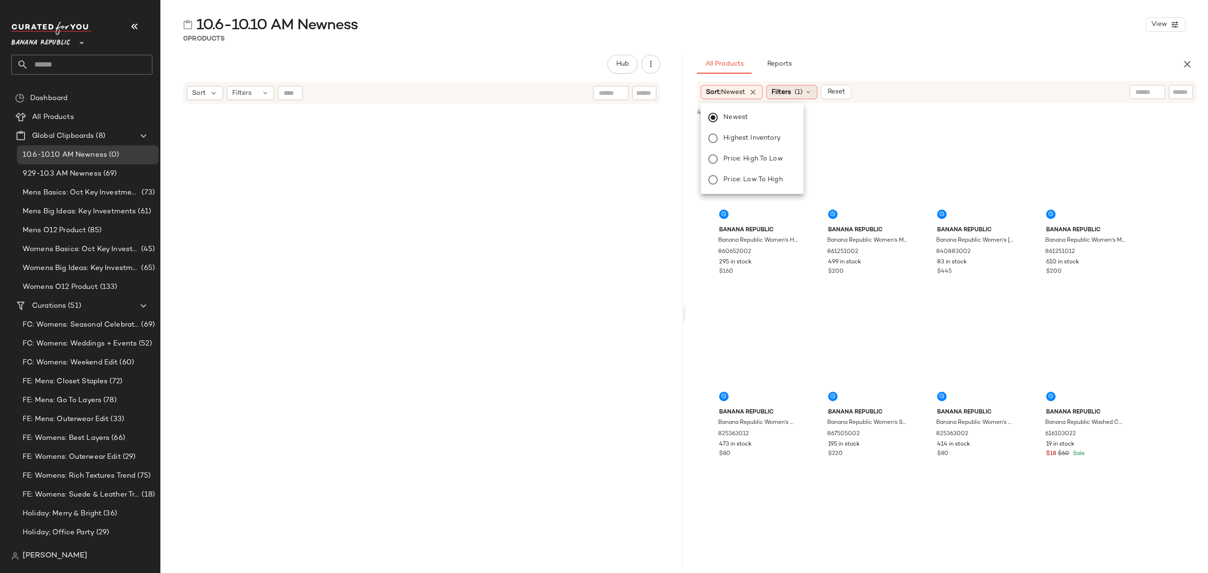
click at [794, 91] on div "Filters (1)" at bounding box center [791, 92] width 51 height 14
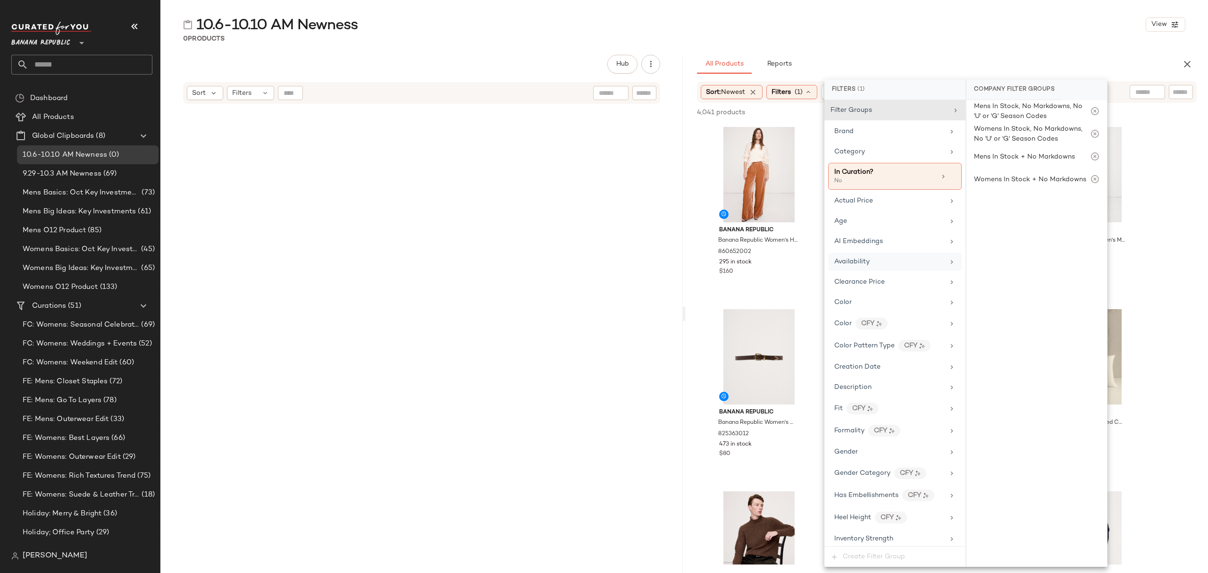
drag, startPoint x: 882, startPoint y: 261, endPoint x: 900, endPoint y: 261, distance: 18.4
click at [882, 260] on div "Availability" at bounding box center [889, 262] width 110 height 10
click at [1010, 164] on div "in_stock" at bounding box center [1036, 159] width 141 height 23
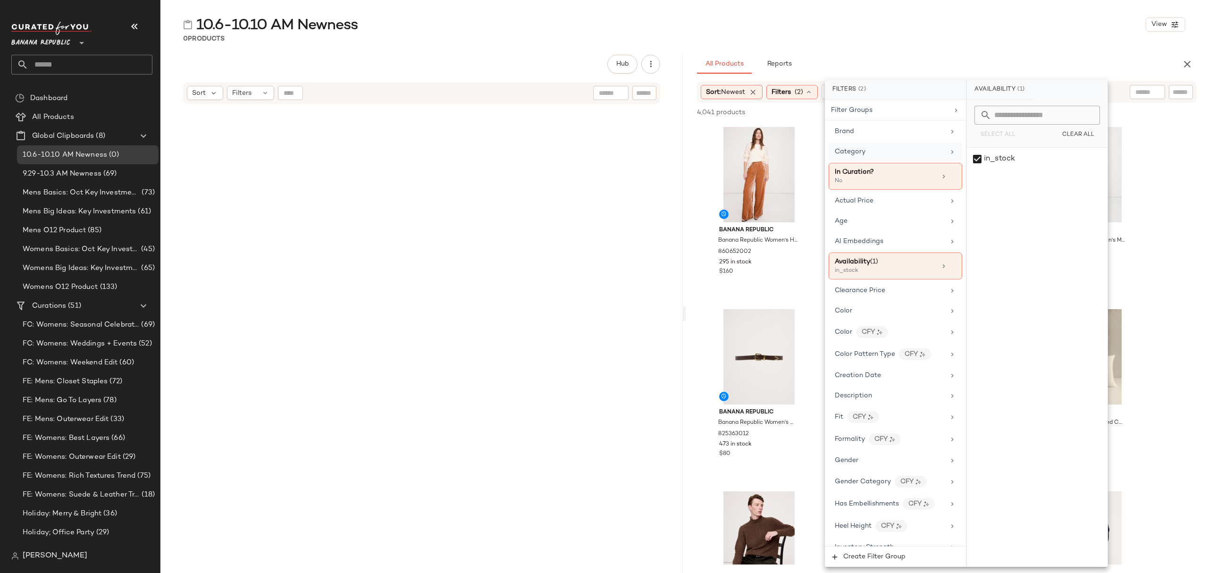
click at [885, 151] on div "Category" at bounding box center [890, 152] width 110 height 10
click at [961, 38] on div "0 Products" at bounding box center [683, 38] width 1047 height 9
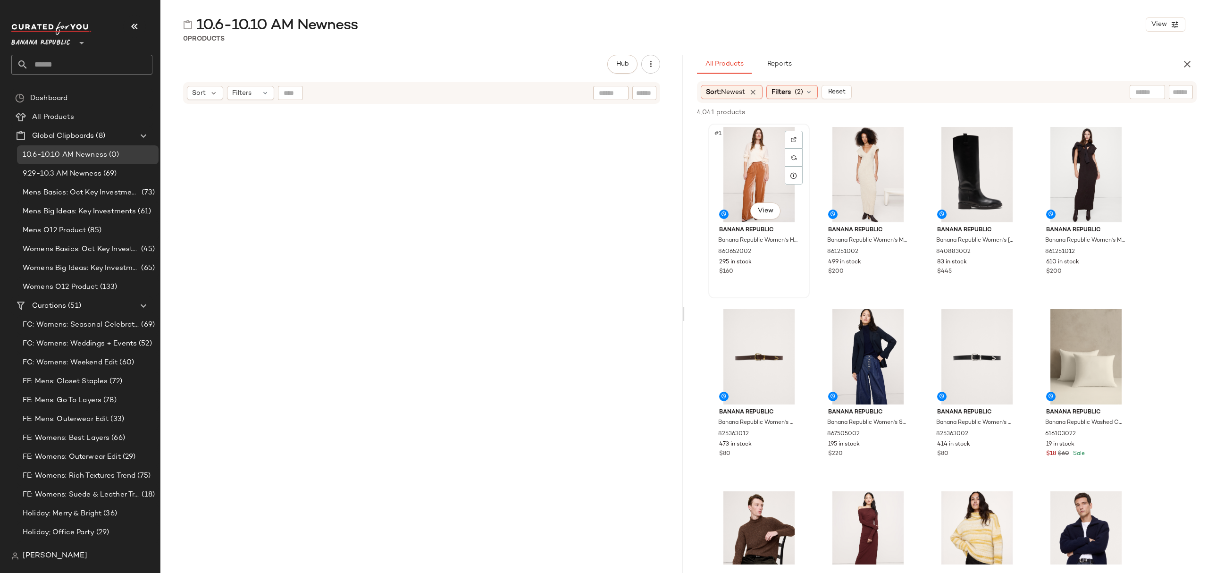
click at [760, 155] on div "#1 View" at bounding box center [758, 174] width 95 height 95
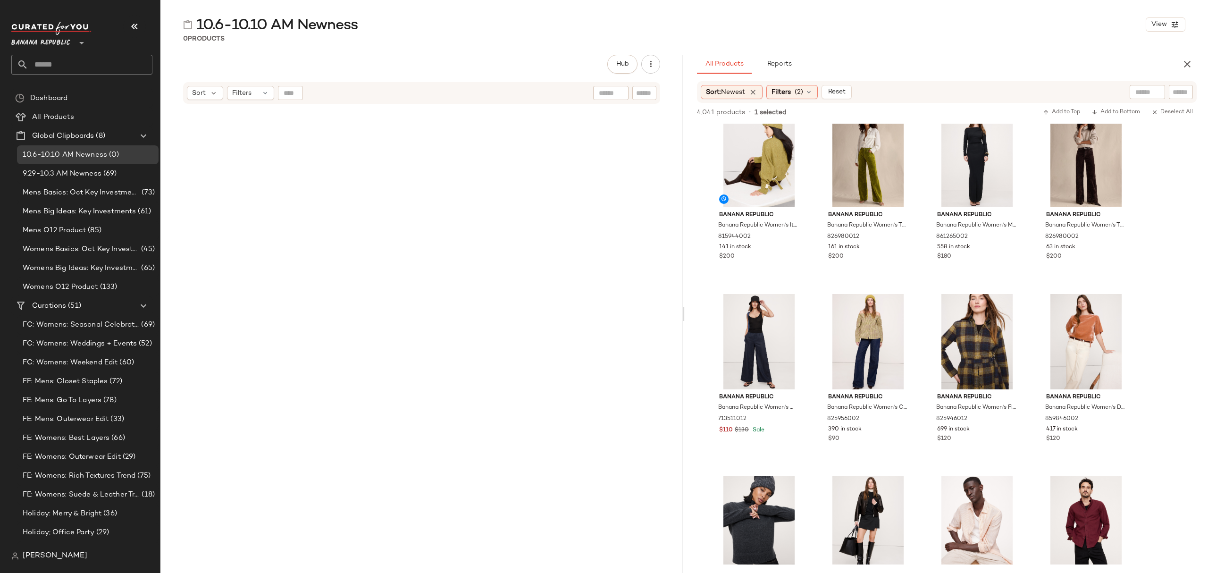
scroll to position [1572, 0]
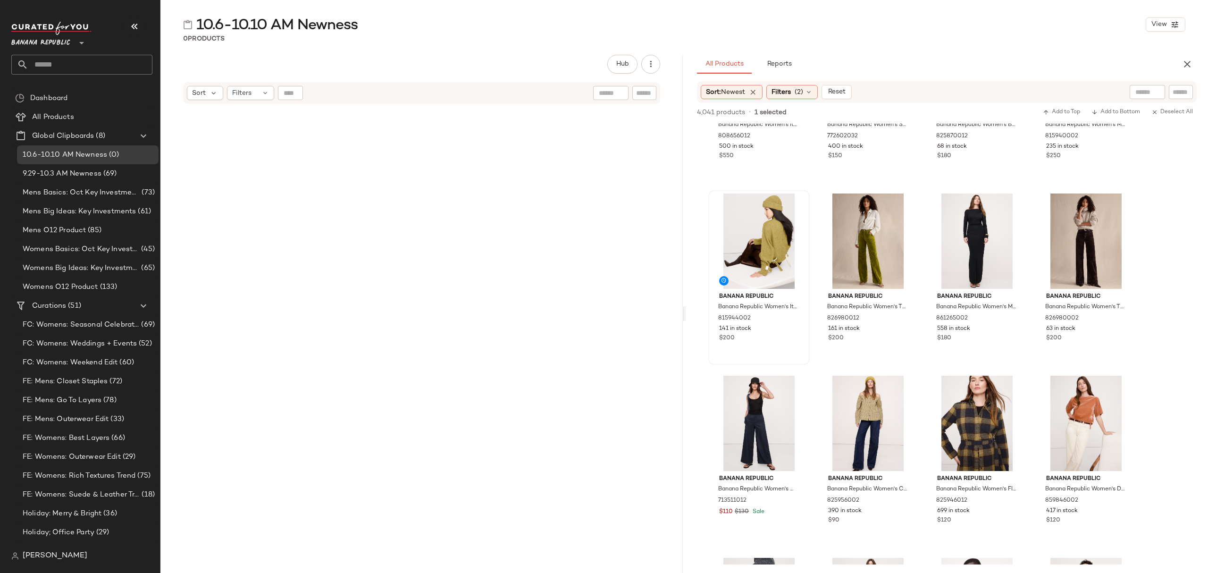
click at [803, 333] on div "Banana Republic Banana Republic Women's Italian Wool-Blend Utility Sweater Yuzu…" at bounding box center [758, 316] width 95 height 55
